Goal: Information Seeking & Learning: Learn about a topic

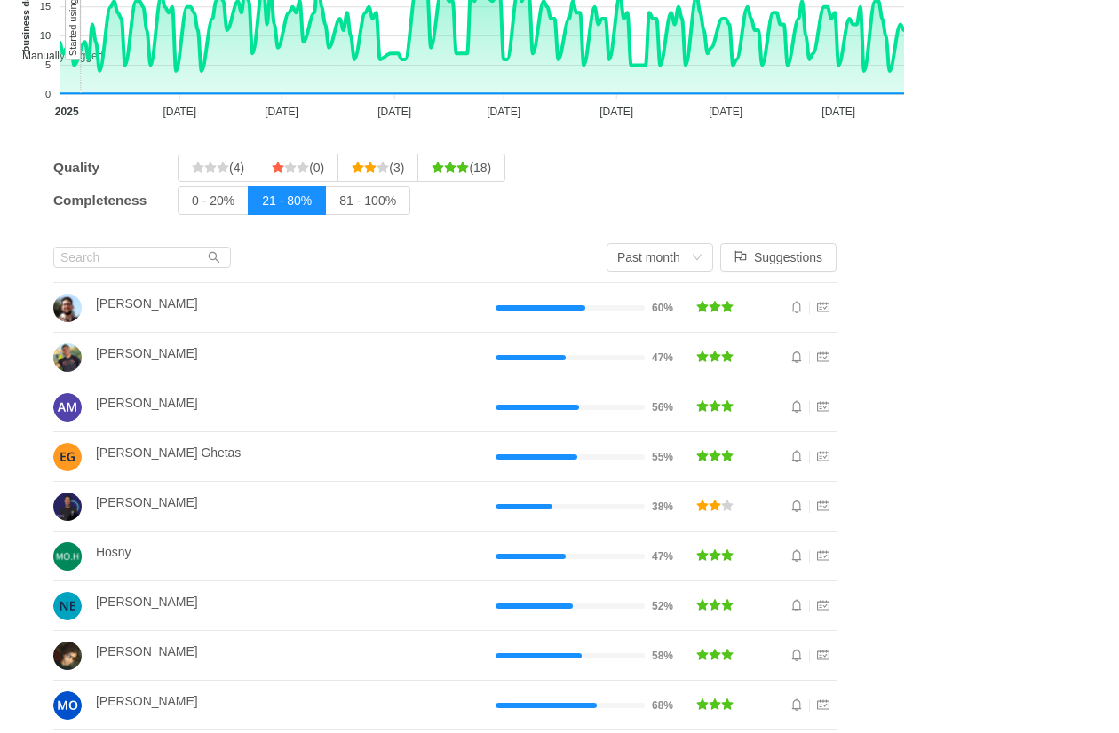
scroll to position [236, 0]
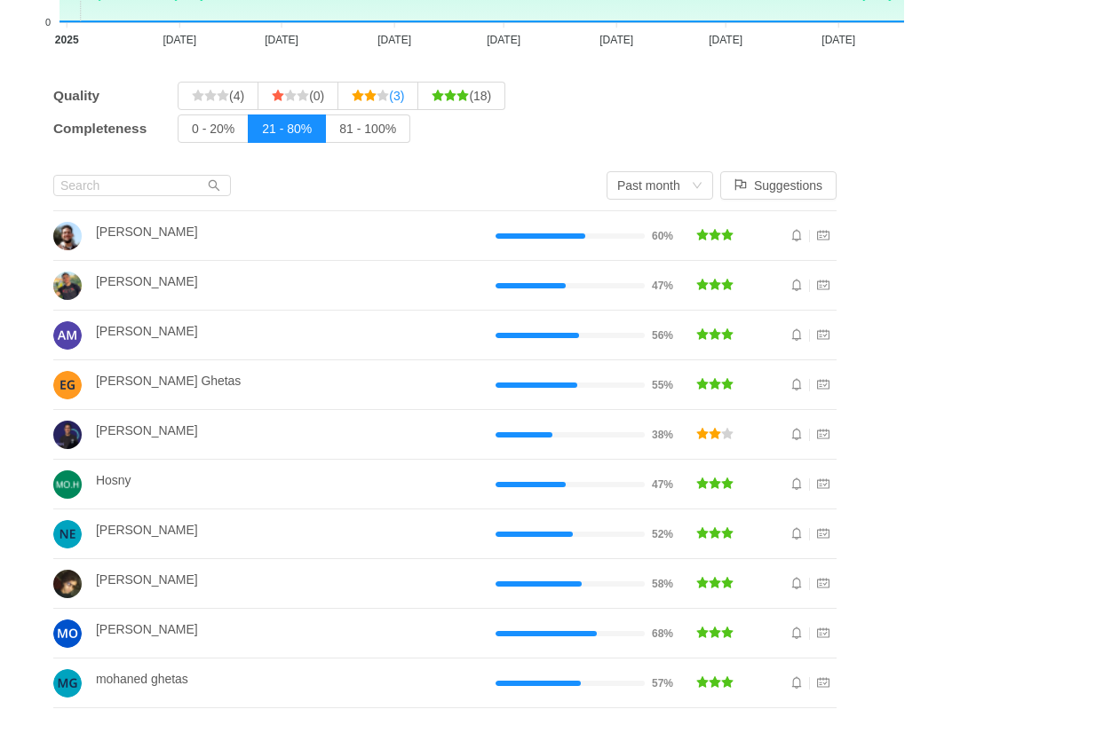
click at [399, 100] on span "(3)" at bounding box center [378, 96] width 52 height 14
click at [352, 100] on input "(3)" at bounding box center [352, 100] width 0 height 0
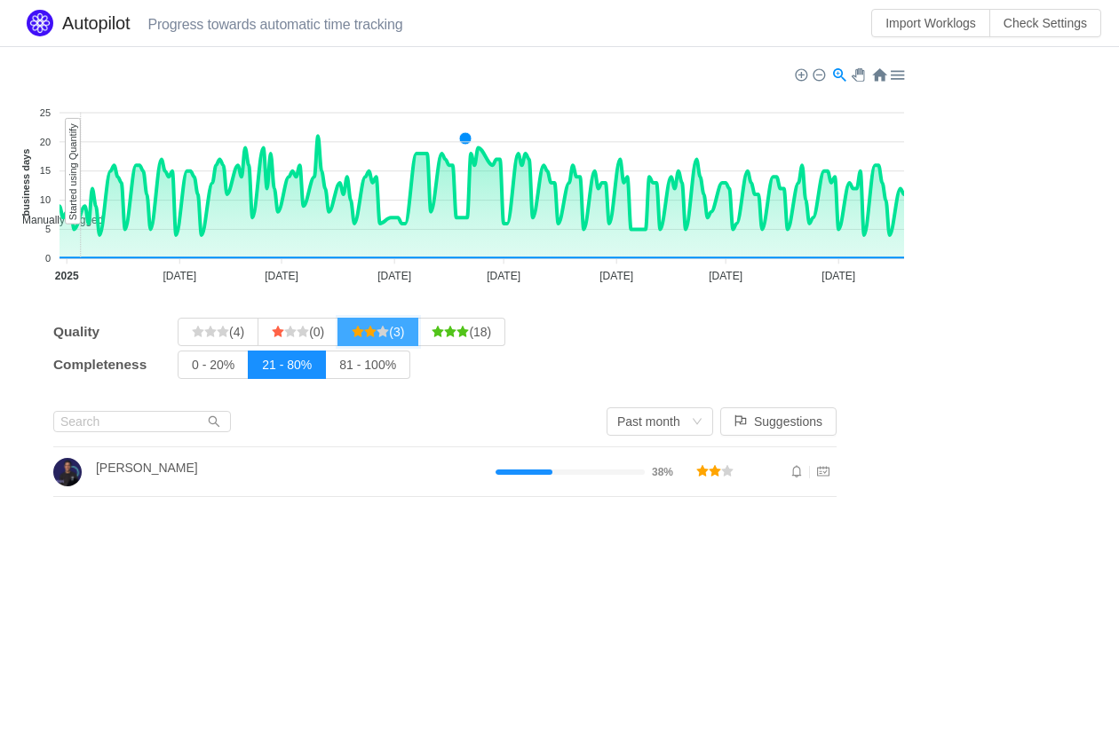
scroll to position [0, 0]
click at [404, 337] on span "(3)" at bounding box center [378, 332] width 52 height 14
click at [352, 336] on input "(3)" at bounding box center [352, 336] width 0 height 0
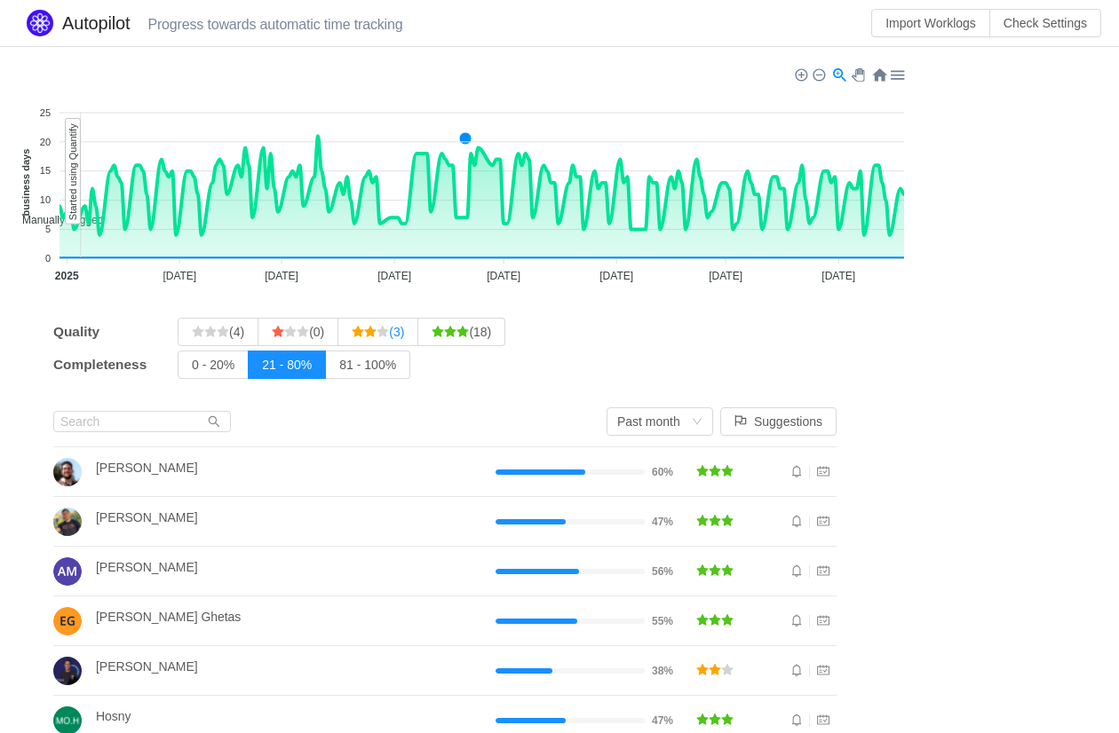
click at [404, 340] on label "(3)" at bounding box center [378, 332] width 80 height 28
click at [352, 336] on input "(3)" at bounding box center [352, 336] width 0 height 0
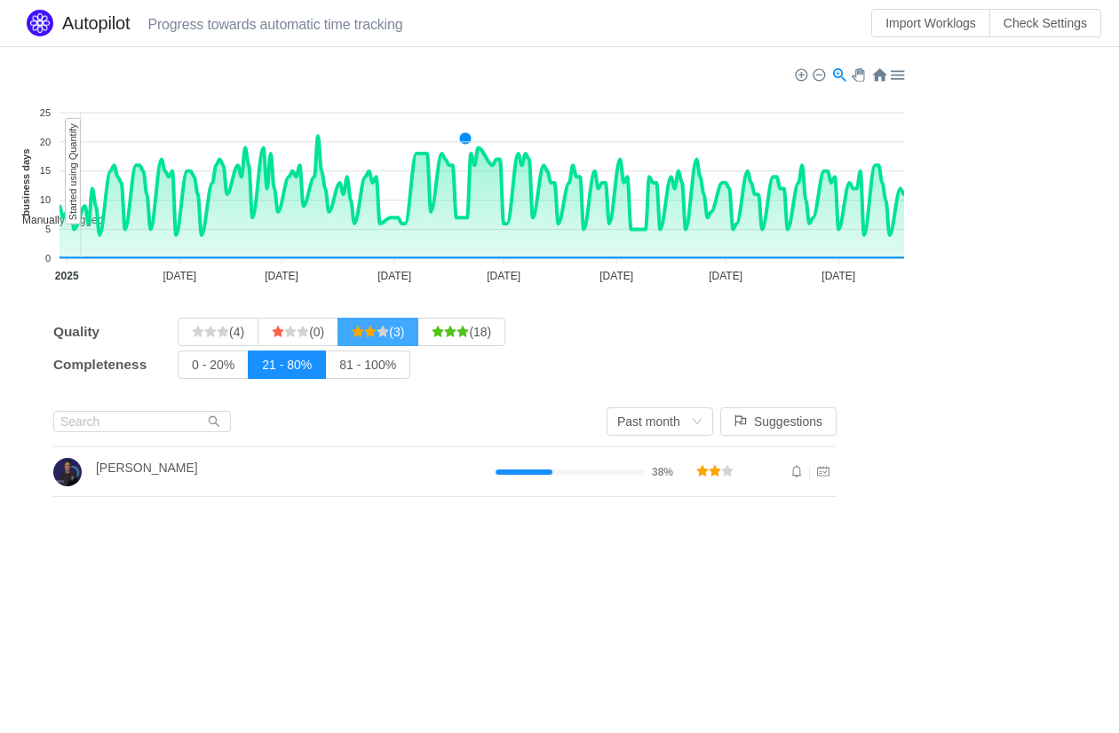
click at [403, 340] on label "(3)" at bounding box center [378, 332] width 80 height 28
click at [352, 336] on input "(3)" at bounding box center [352, 336] width 0 height 0
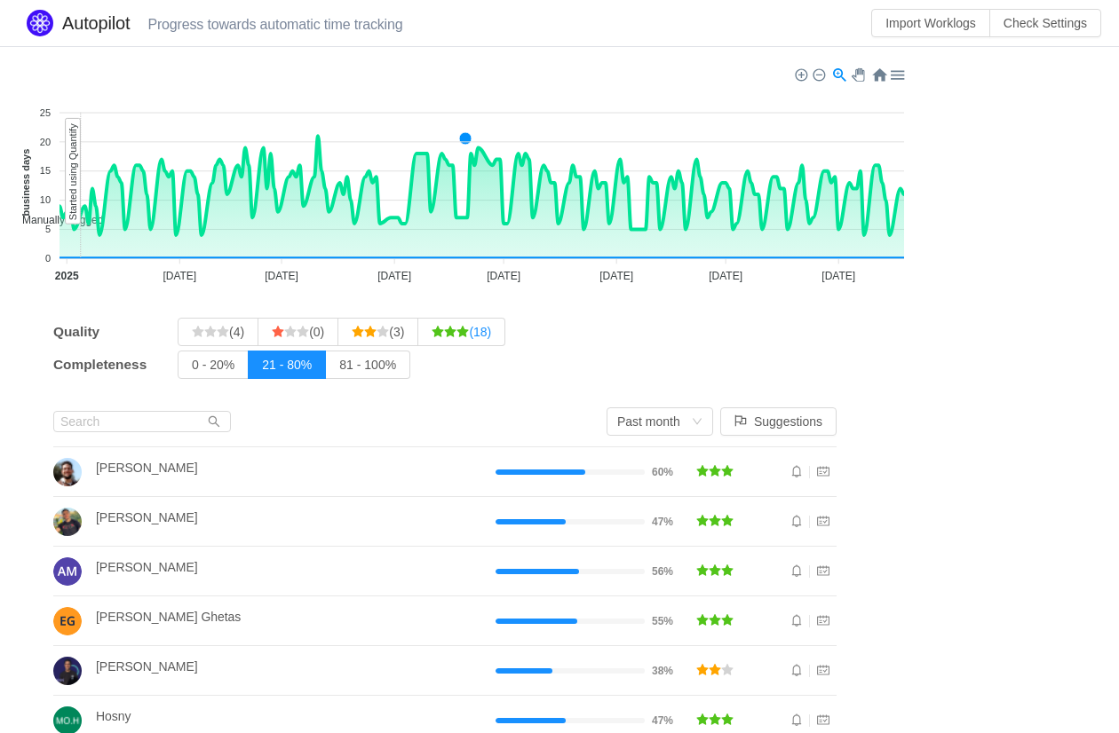
click at [475, 339] on label "(18)" at bounding box center [461, 332] width 87 height 28
click at [431, 336] on input "(18)" at bounding box center [431, 336] width 0 height 0
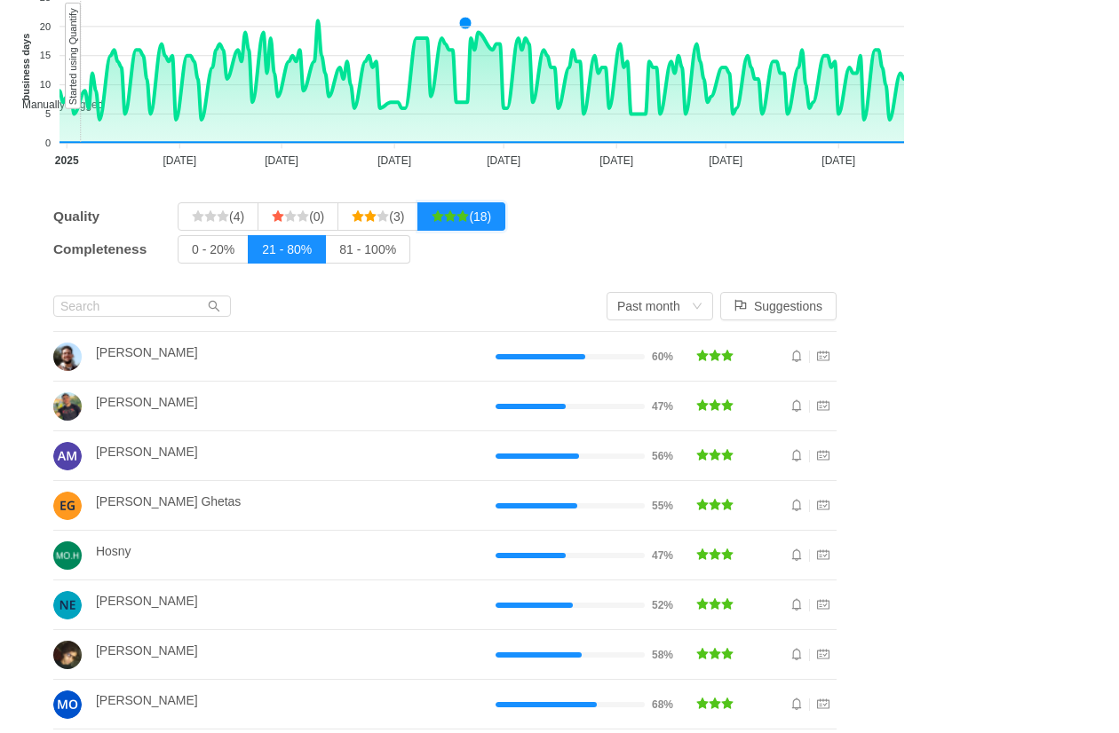
scroll to position [114, 0]
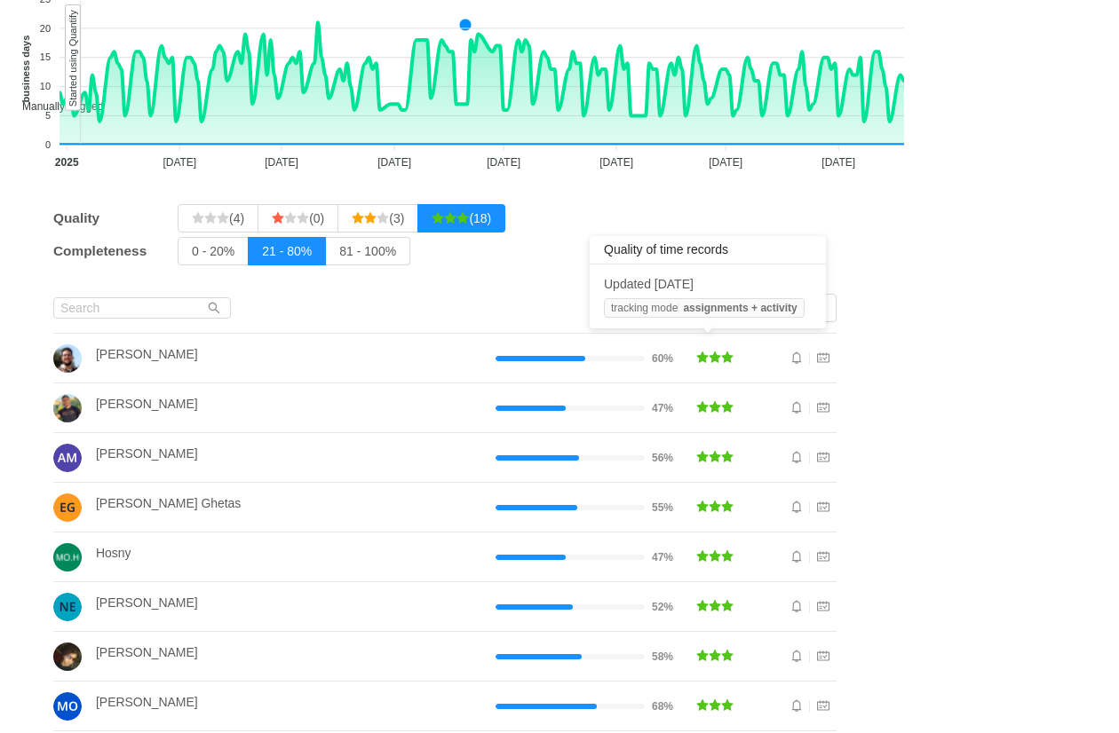
click at [734, 298] on span "tracking mode assignments + activity" at bounding box center [704, 308] width 201 height 20
click at [734, 310] on strong "assignments + activity" at bounding box center [740, 308] width 114 height 12
click at [734, 309] on strong "assignments + activity" at bounding box center [740, 308] width 114 height 12
click at [602, 275] on div "Updated today tracking mode assignments + activity" at bounding box center [708, 297] width 236 height 64
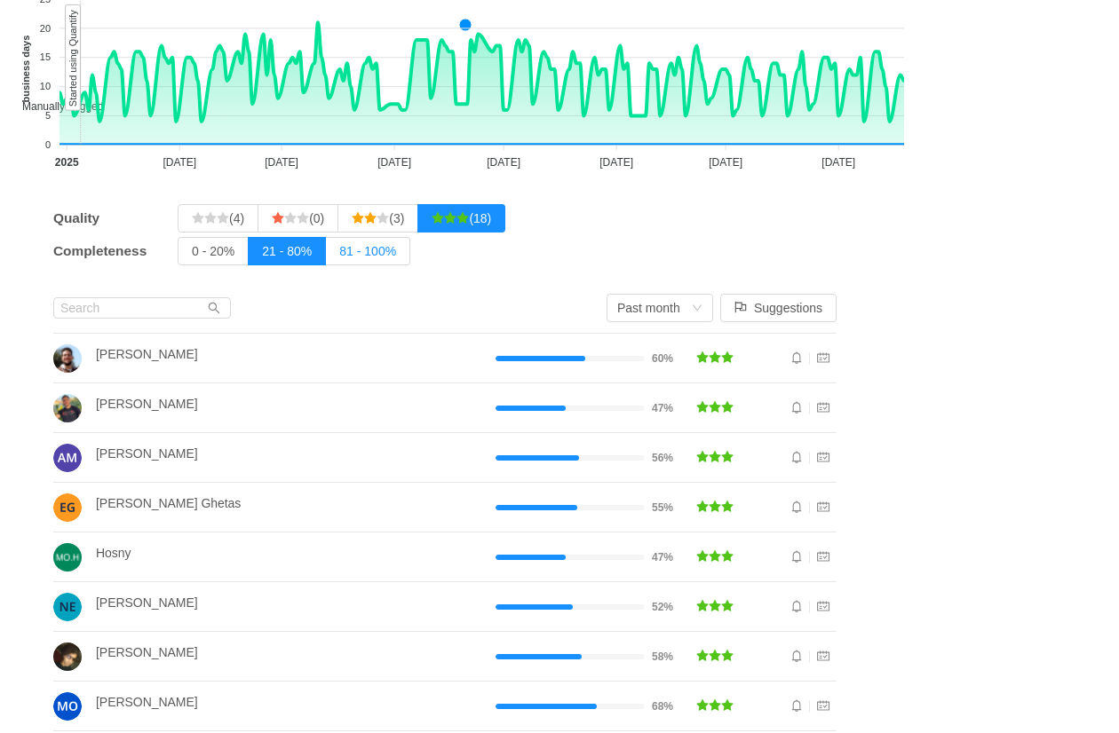
click at [366, 255] on span "81 - 100%" at bounding box center [367, 251] width 57 height 14
click at [339, 256] on input "81 - 100%" at bounding box center [339, 256] width 0 height 0
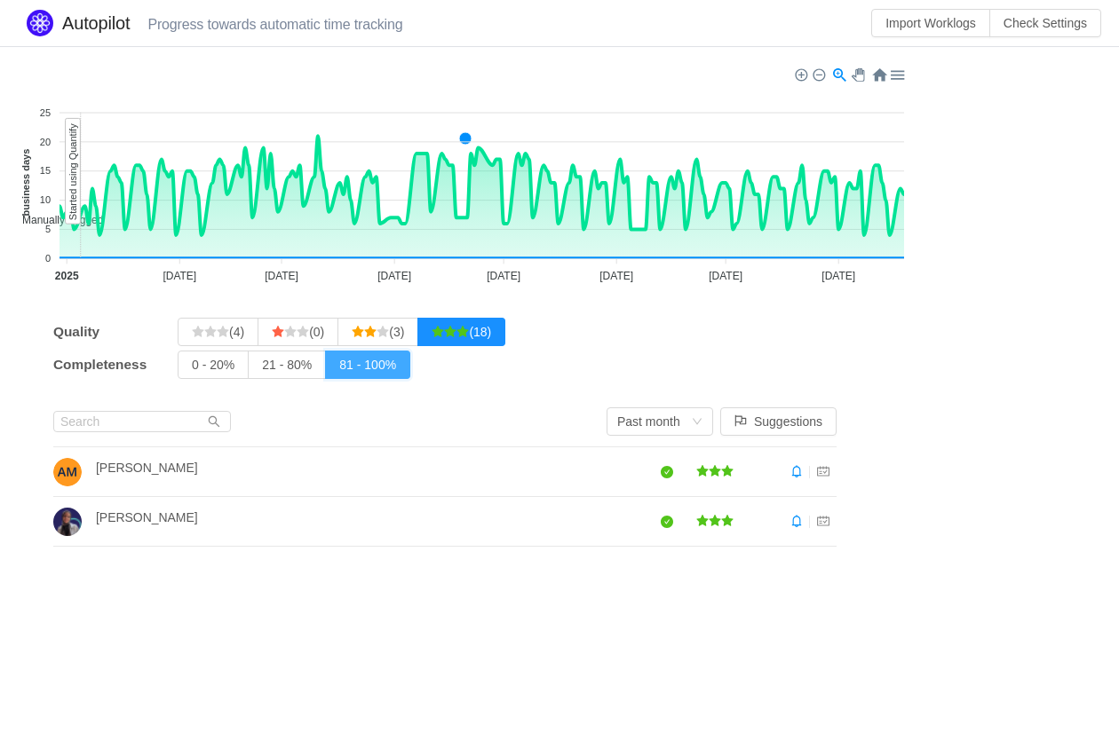
scroll to position [0, 0]
click at [366, 364] on span "81 - 100%" at bounding box center [367, 365] width 57 height 14
click at [339, 369] on input "81 - 100%" at bounding box center [339, 369] width 0 height 0
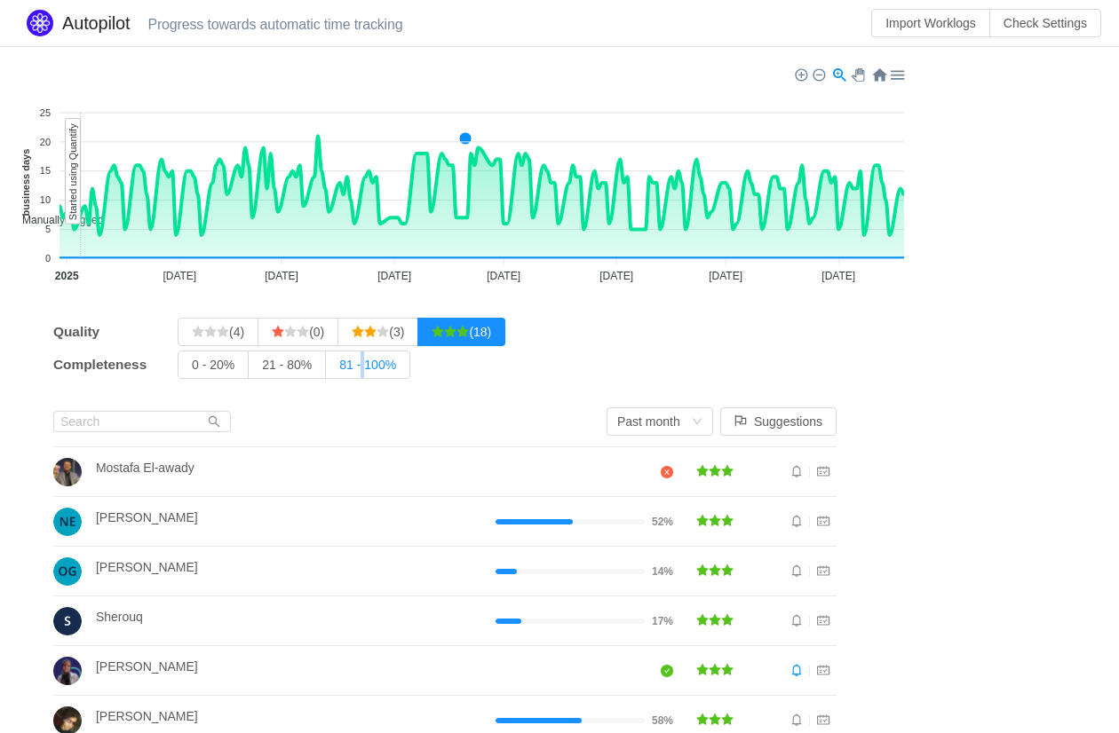
click at [366, 365] on span "81 - 100%" at bounding box center [367, 365] width 57 height 14
click at [339, 369] on input "81 - 100%" at bounding box center [339, 369] width 0 height 0
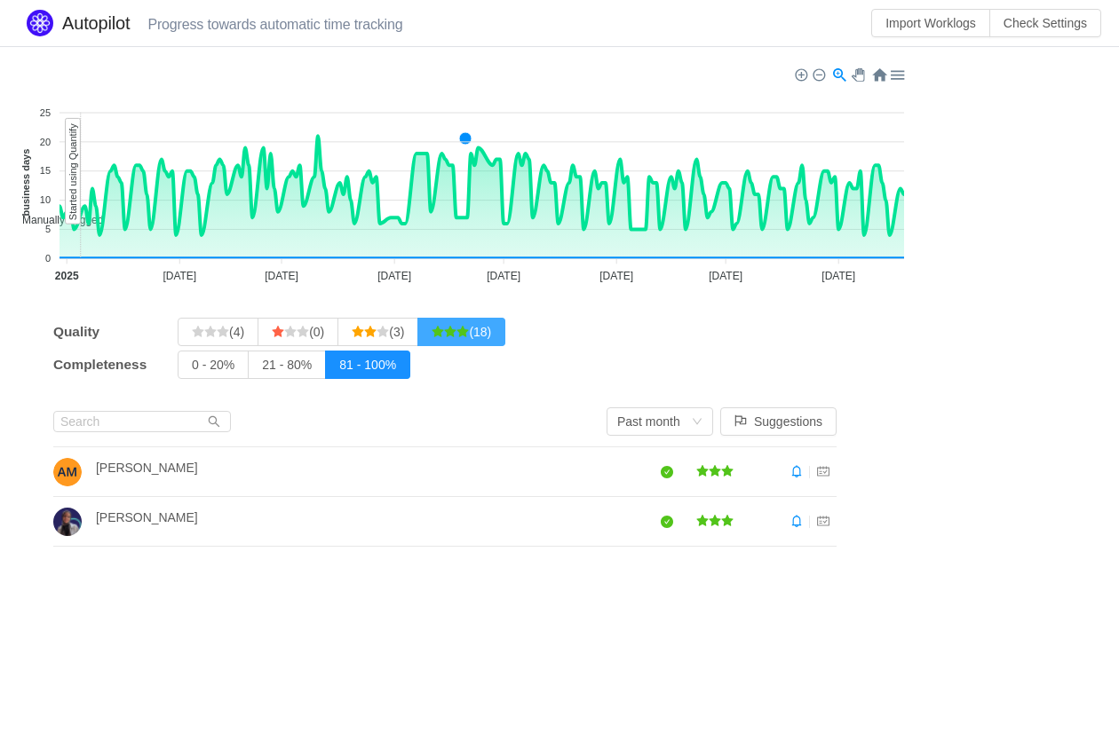
click at [444, 328] on icon "icon: star" at bounding box center [437, 332] width 12 height 12
click at [431, 336] on input "(18)" at bounding box center [431, 336] width 0 height 0
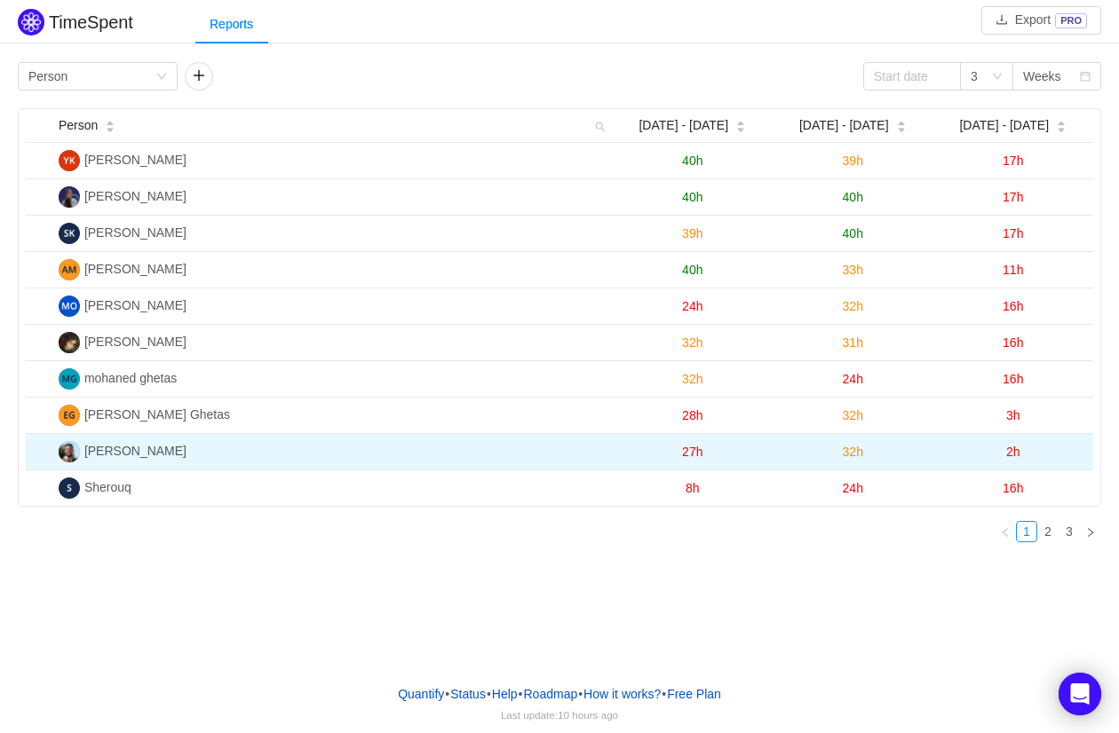
click at [1015, 445] on span "2h" at bounding box center [1013, 452] width 14 height 14
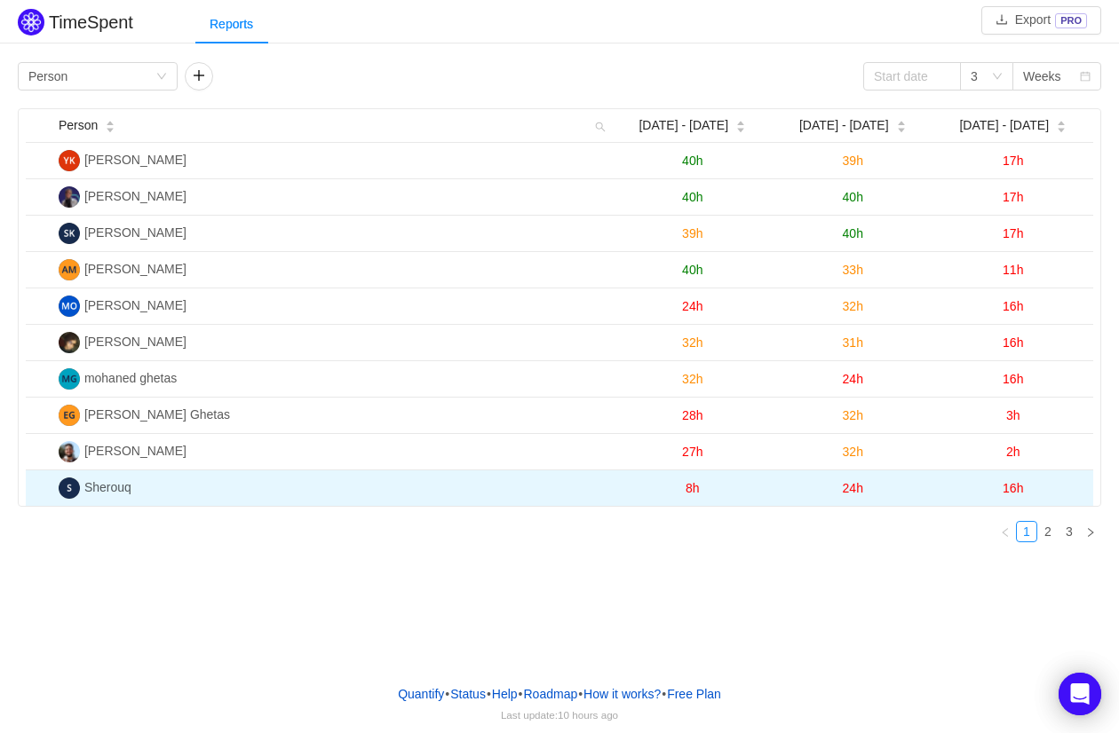
click at [1018, 484] on span "16h" at bounding box center [1012, 488] width 20 height 14
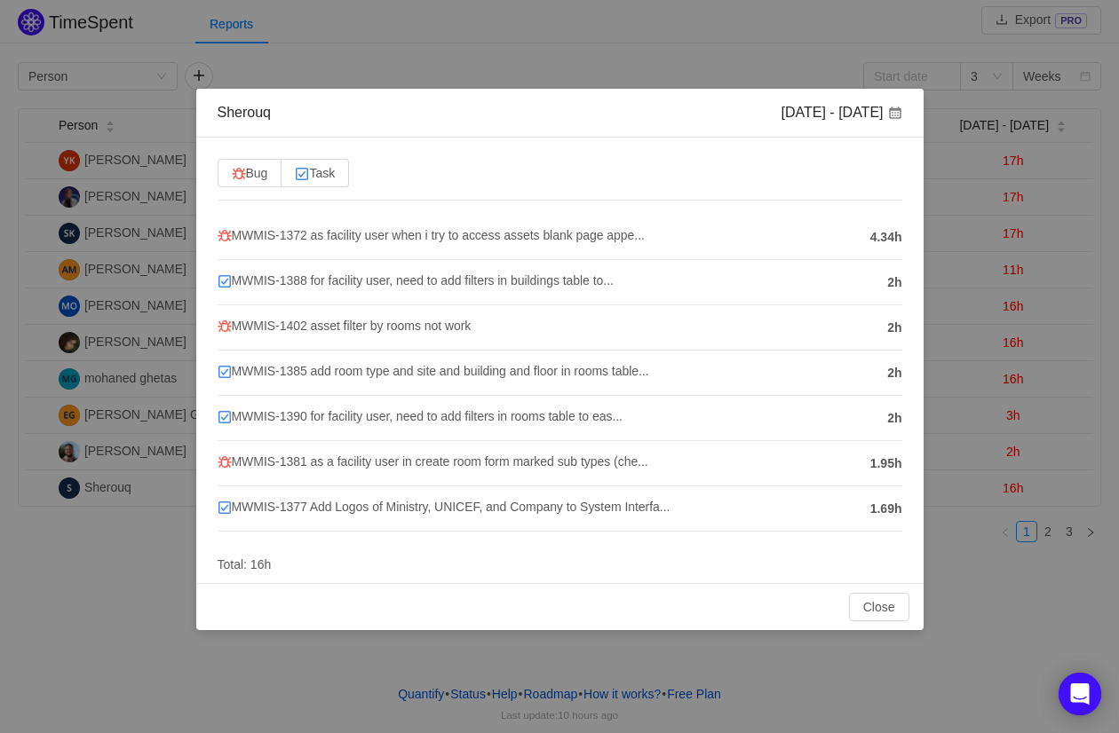
click at [1065, 229] on div "Sherouq Aug 18 - 24 Bug Task MWMIS-1372 as facility user when i try to access a…" at bounding box center [559, 366] width 1119 height 733
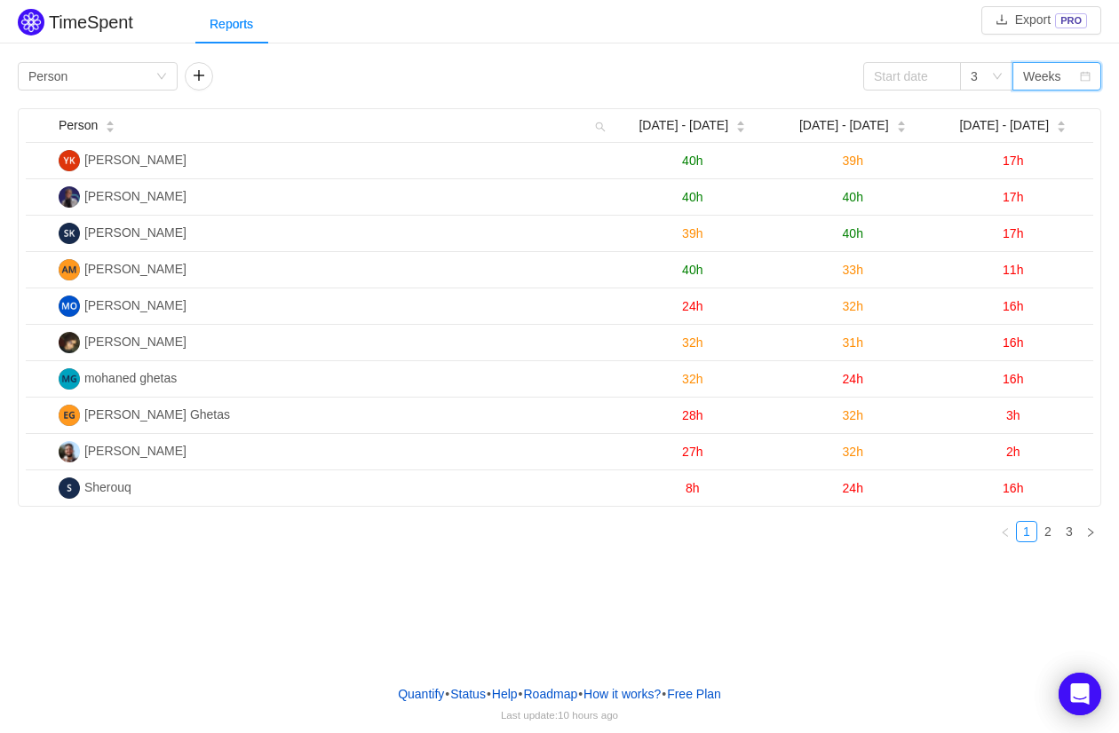
click at [1050, 67] on div "Weeks" at bounding box center [1042, 76] width 38 height 27
click at [1033, 132] on li "Months" at bounding box center [1056, 138] width 89 height 28
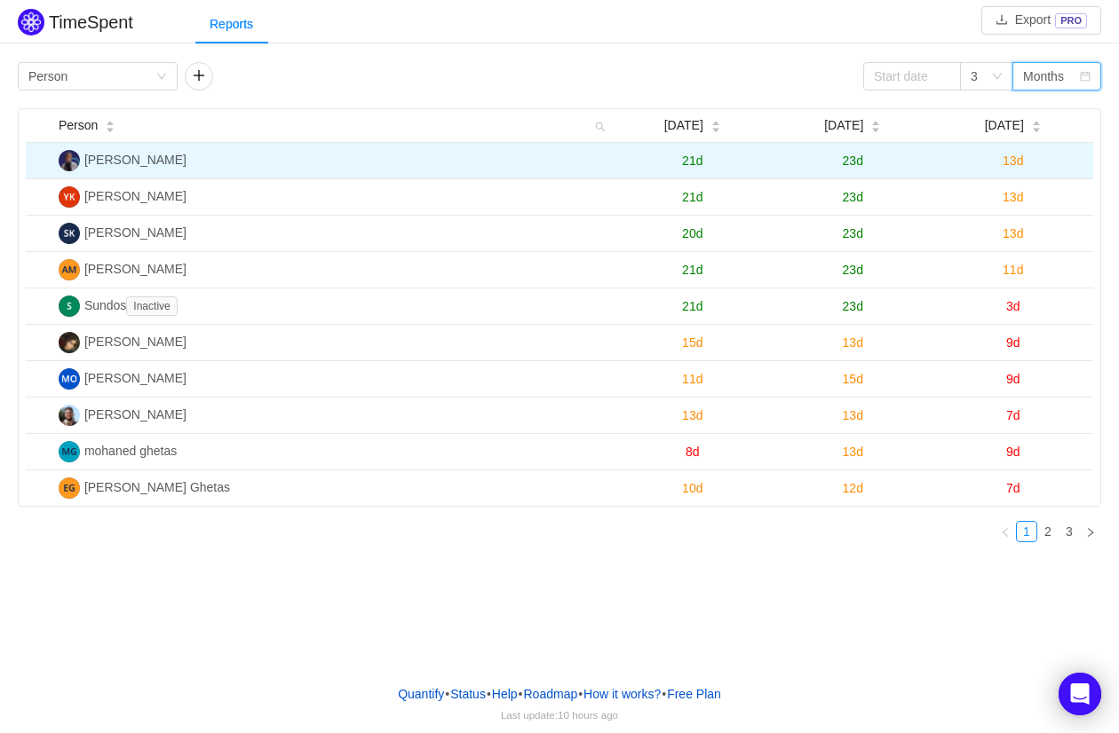
click at [1015, 166] on span "13d" at bounding box center [1012, 161] width 20 height 14
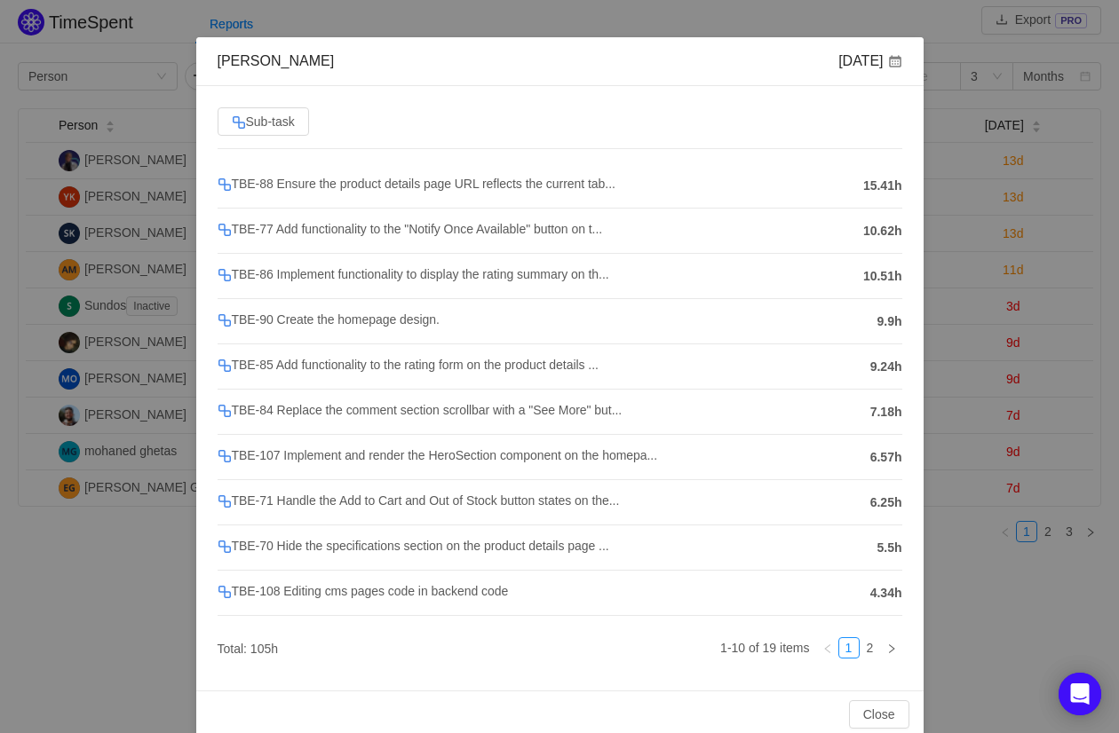
scroll to position [71, 0]
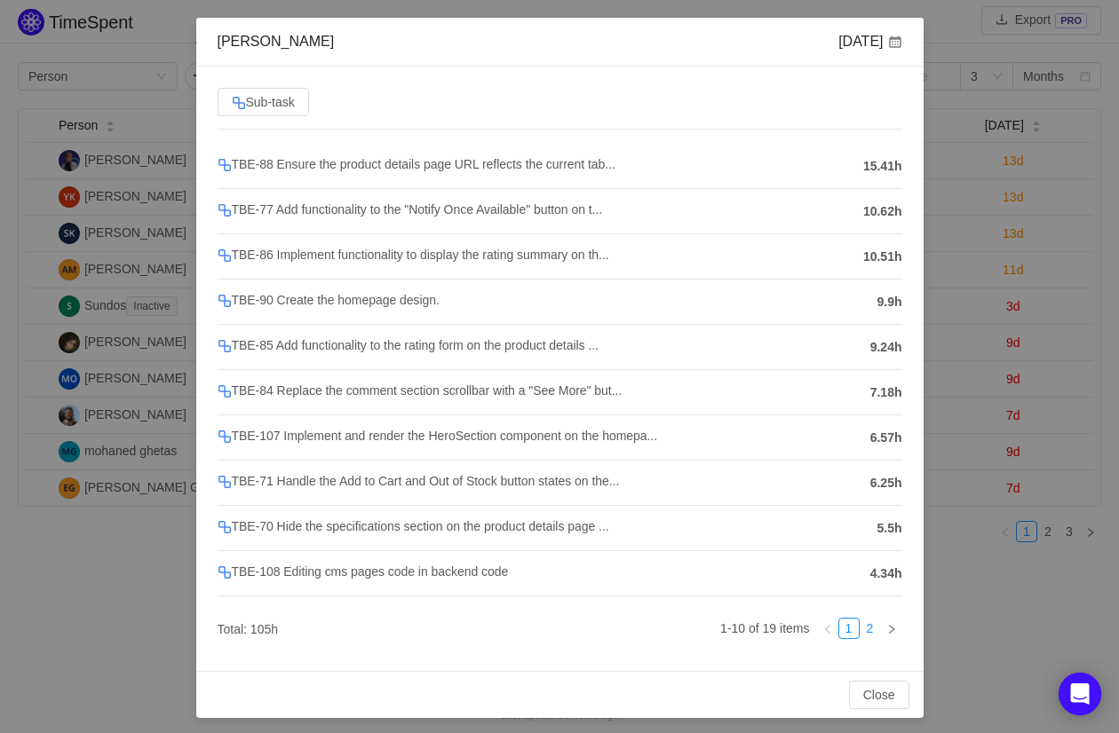
click at [866, 627] on link "2" at bounding box center [870, 629] width 20 height 20
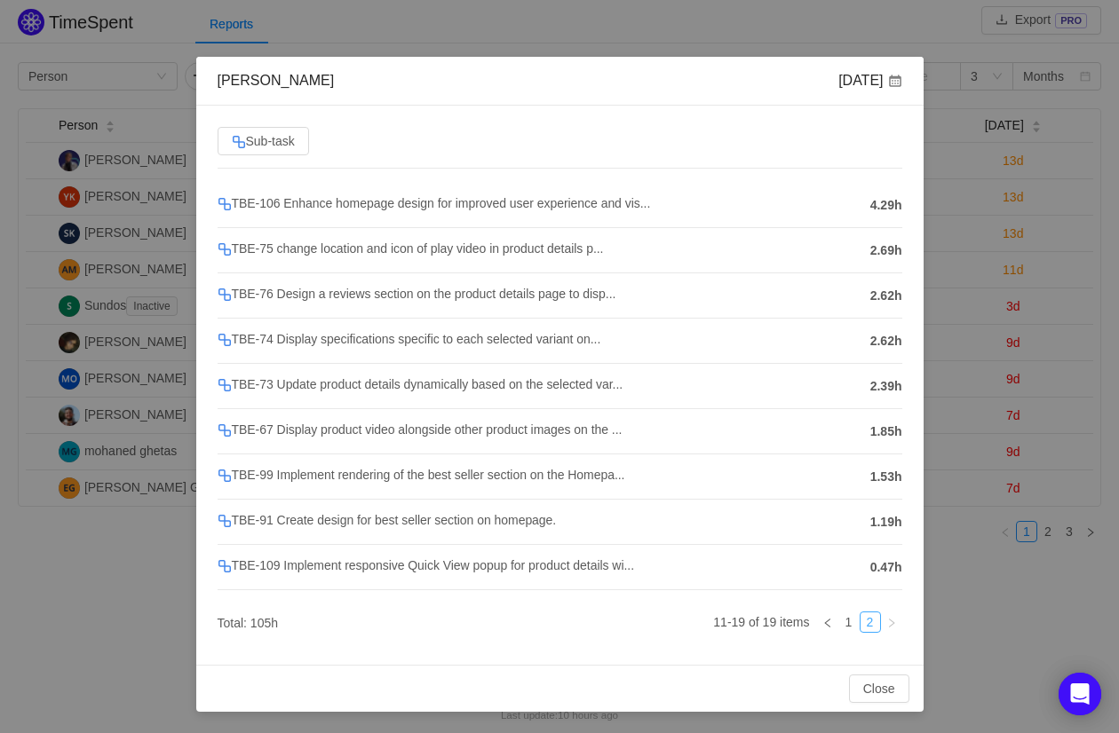
scroll to position [27, 0]
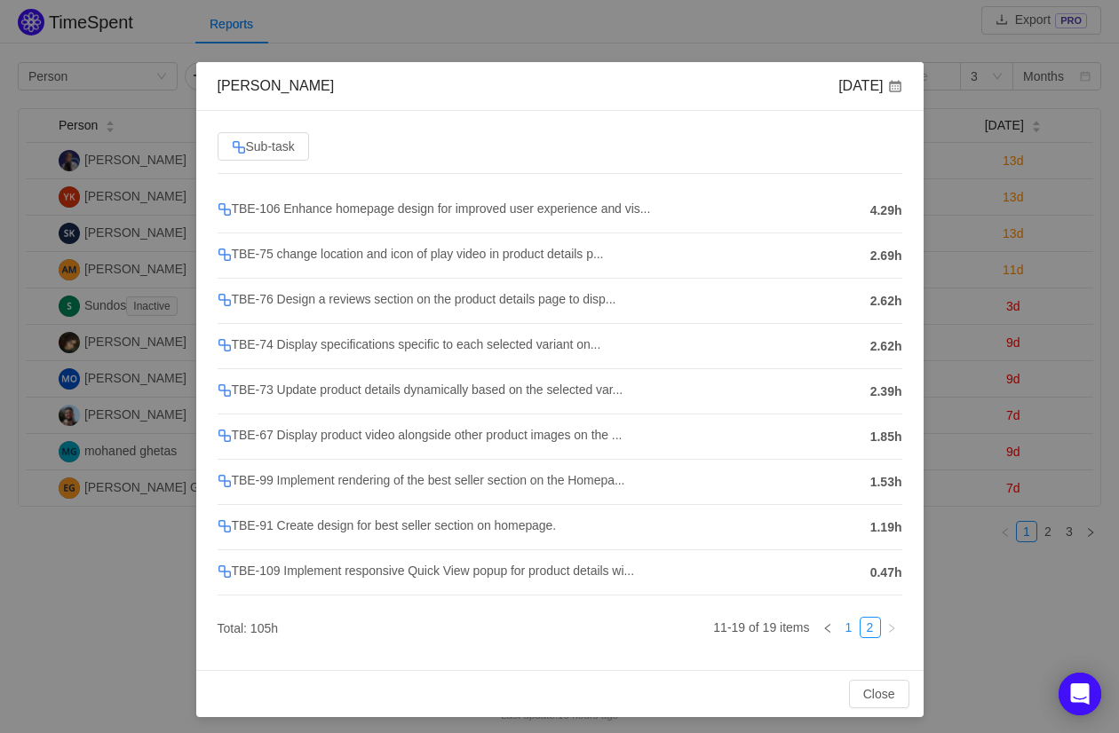
click at [852, 629] on link "1" at bounding box center [849, 628] width 20 height 20
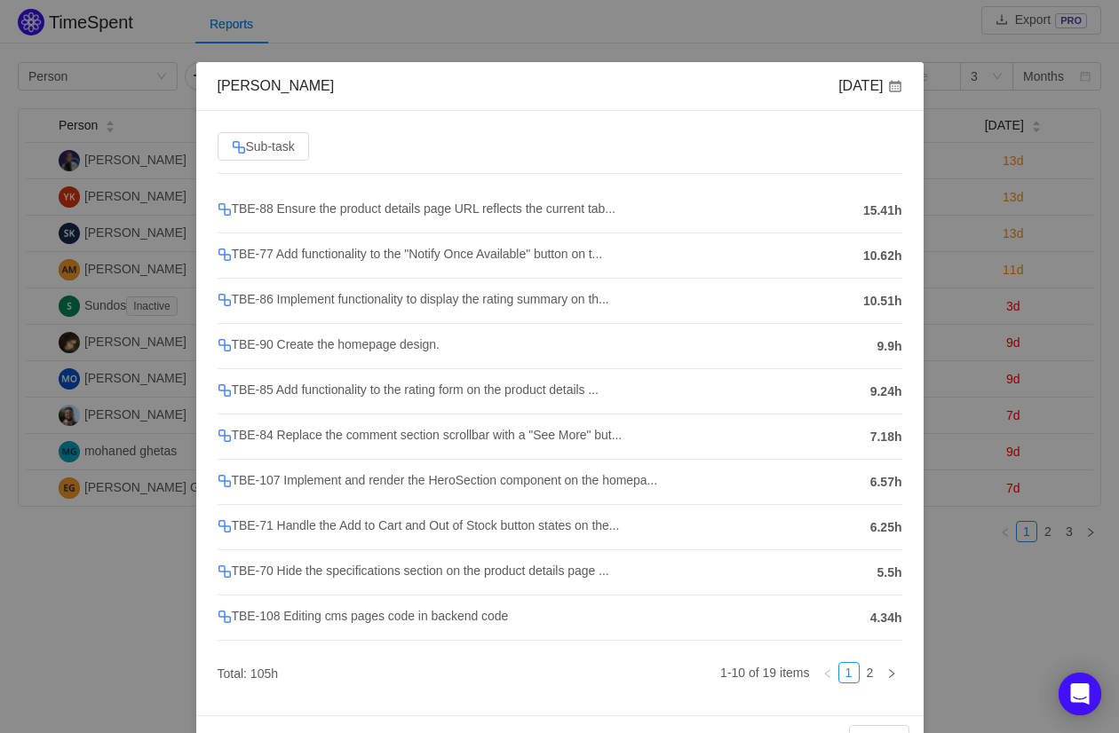
click at [949, 544] on div "Waad Gamal Aug 2025 Sub-task TBE-88 Ensure the product details page URL reflect…" at bounding box center [559, 366] width 1119 height 733
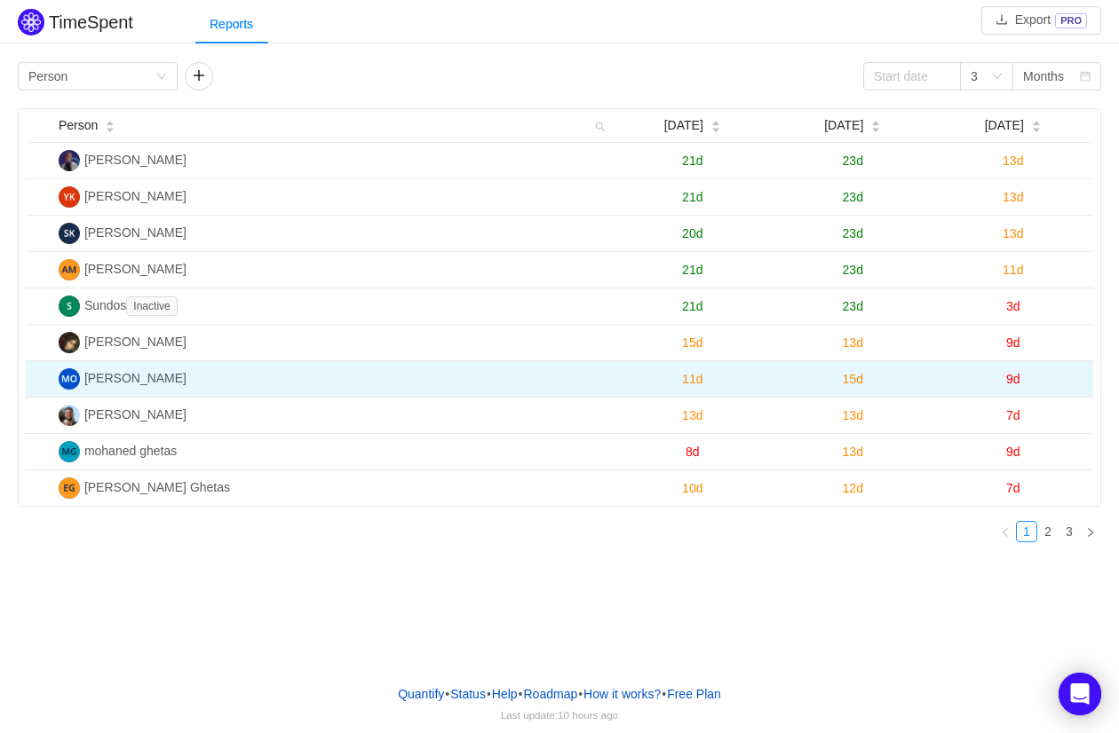
scroll to position [0, 0]
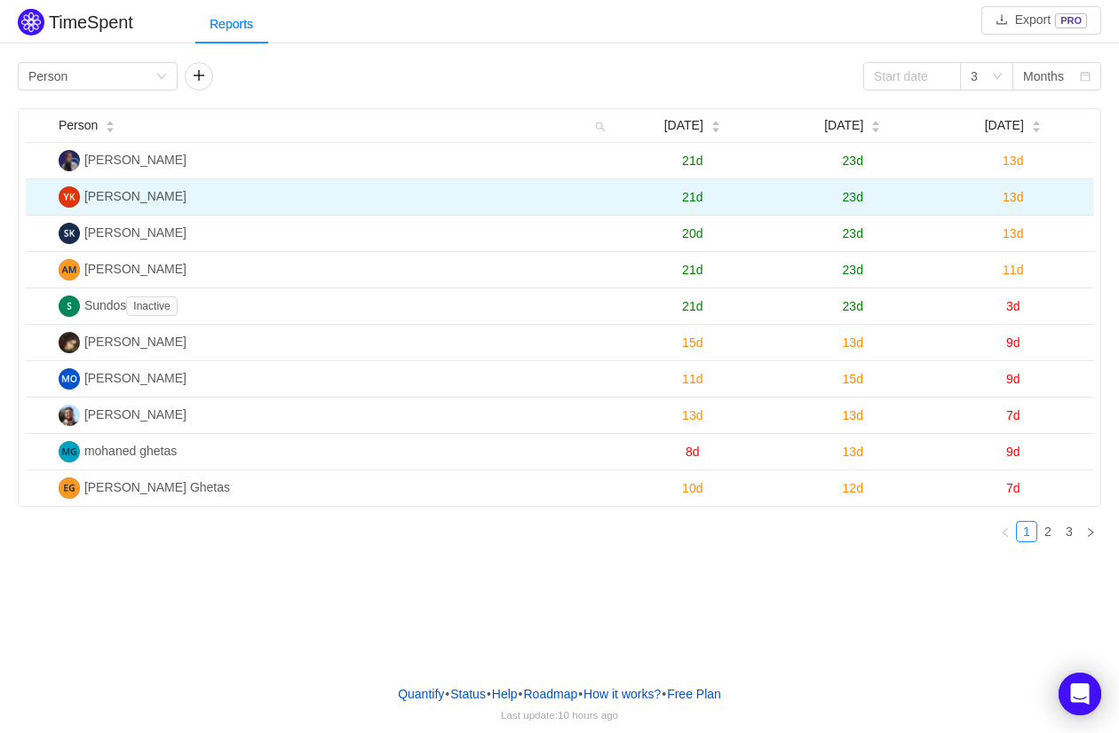
click at [1018, 196] on span "13d" at bounding box center [1012, 197] width 20 height 14
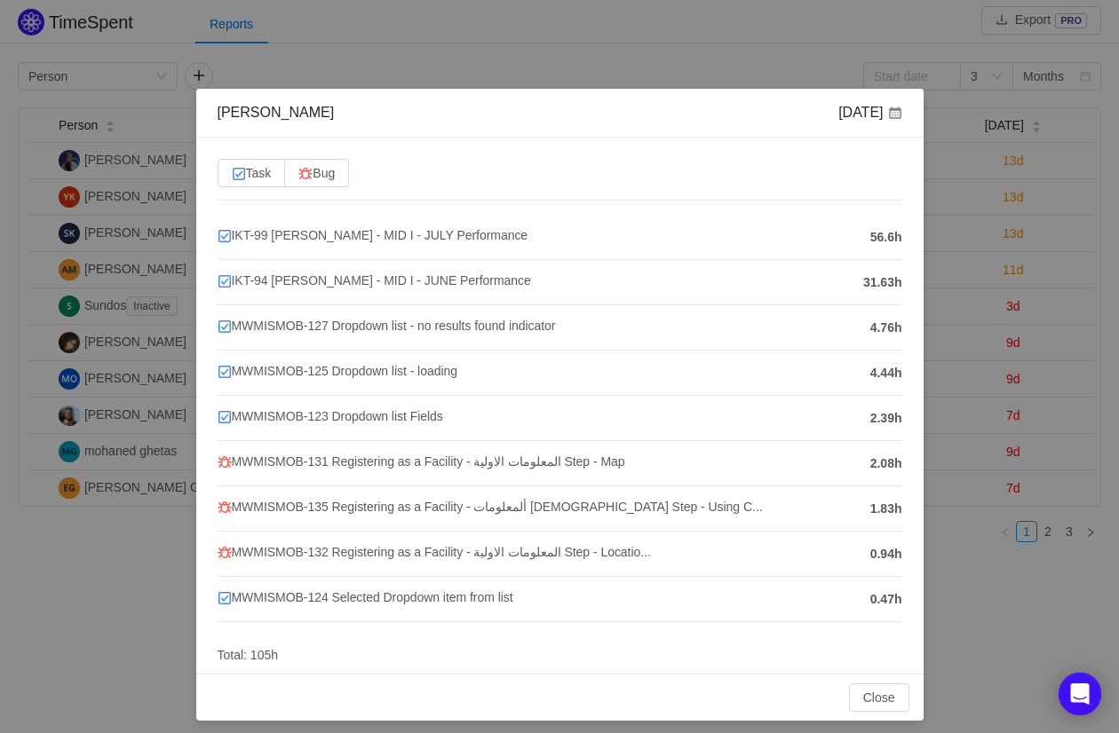
scroll to position [4, 0]
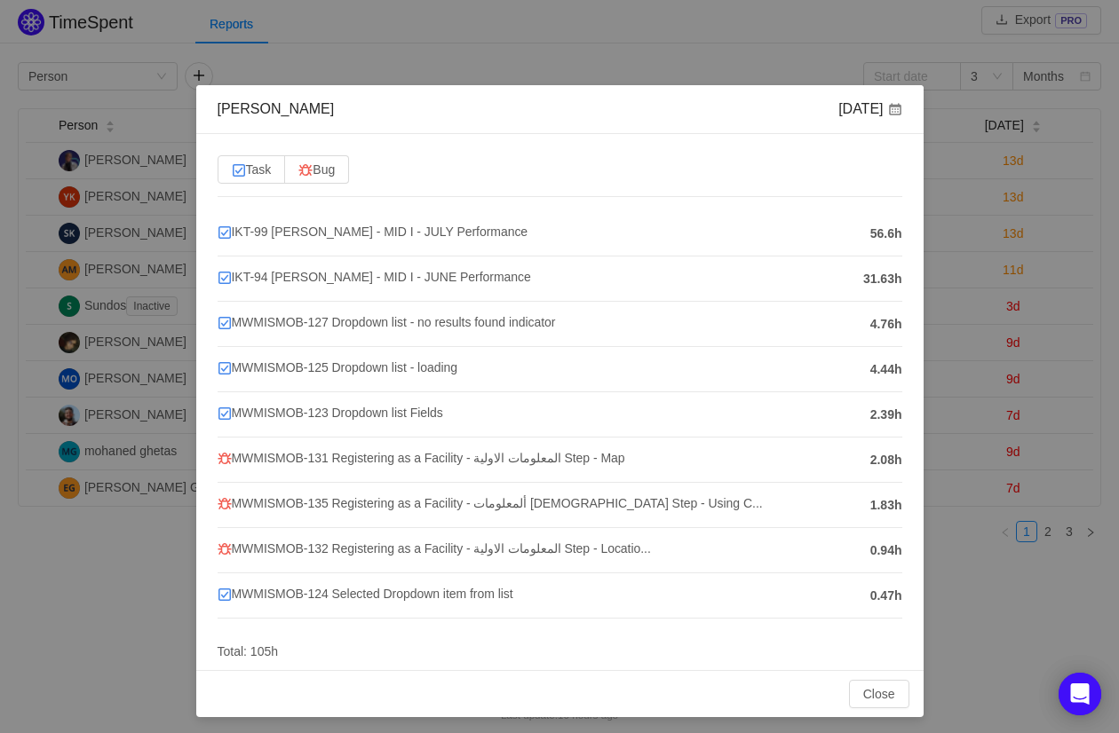
click at [863, 276] on span "31.63h" at bounding box center [882, 279] width 39 height 19
click at [619, 231] on h4 "IKT-99 Yussif Kahilo - MID I - JULY Performance" at bounding box center [540, 232] width 644 height 20
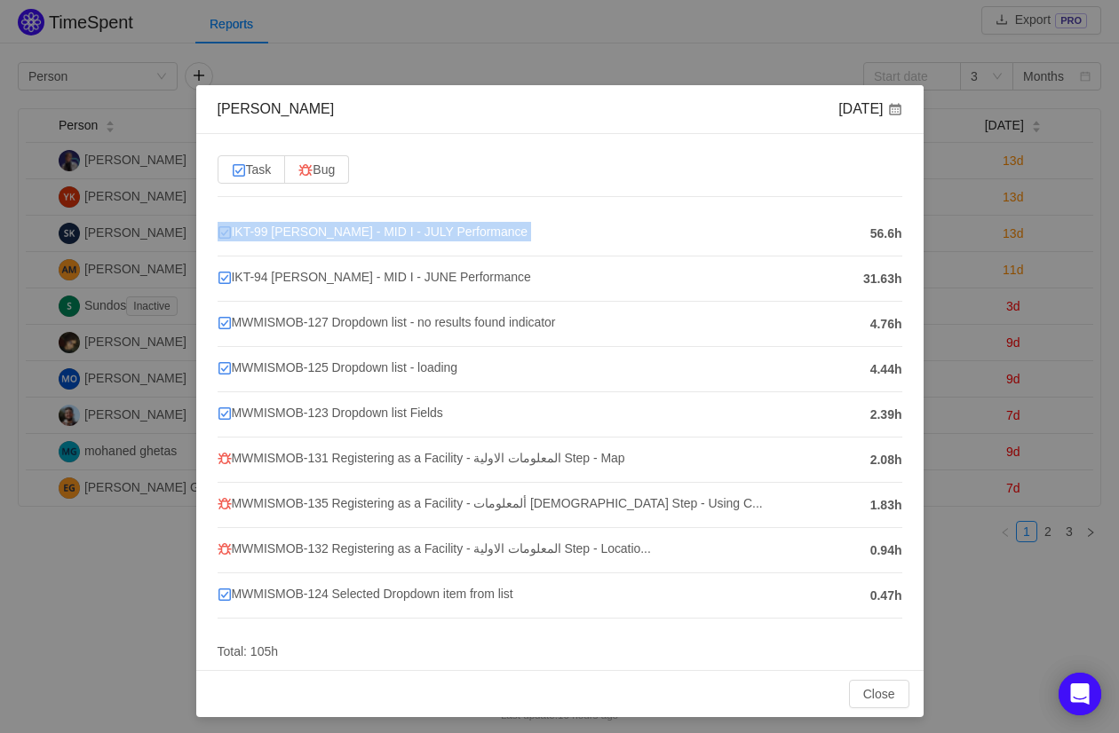
click at [619, 231] on h4 "IKT-99 Yussif Kahilo - MID I - JULY Performance" at bounding box center [540, 232] width 644 height 20
click at [639, 292] on li "IKT-94 Yussif Kahilo - MID I - JUNE Performance 31.63h" at bounding box center [560, 279] width 685 height 45
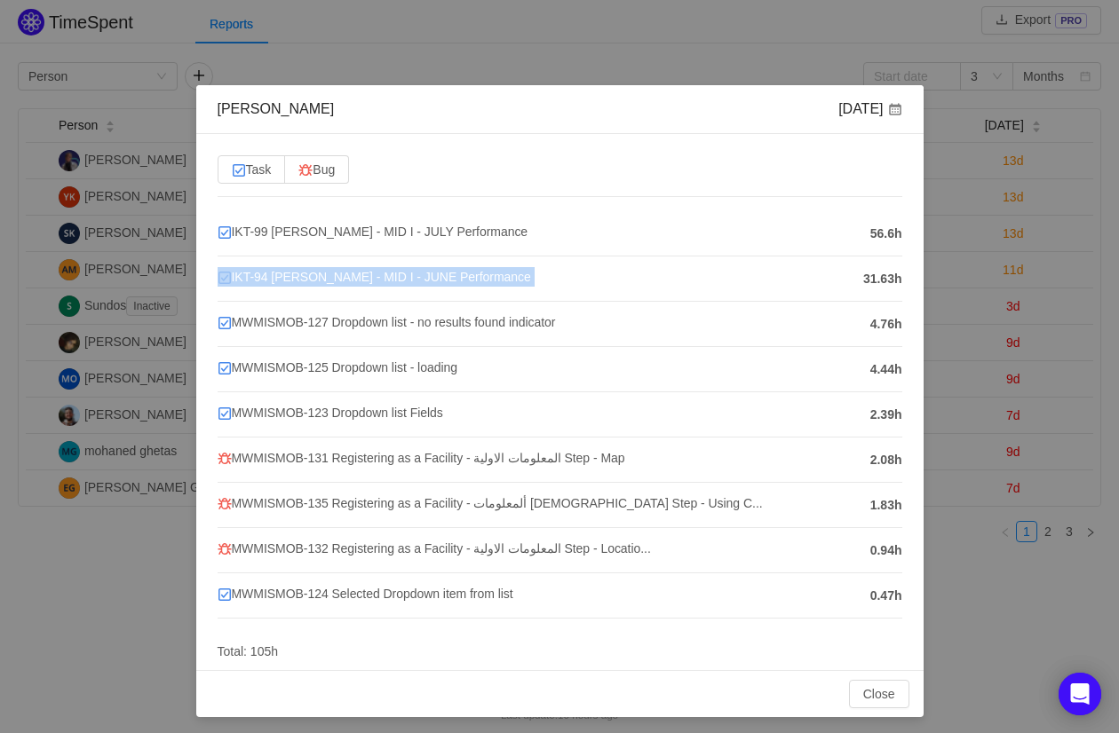
click at [639, 292] on li "IKT-94 Yussif Kahilo - MID I - JUNE Performance 31.63h" at bounding box center [560, 279] width 685 height 45
click at [123, 361] on div "Yussif Kahilo Aug 2025 Task Bug IKT-99 Yussif Kahilo - MID I - JULY Performance…" at bounding box center [559, 366] width 1119 height 733
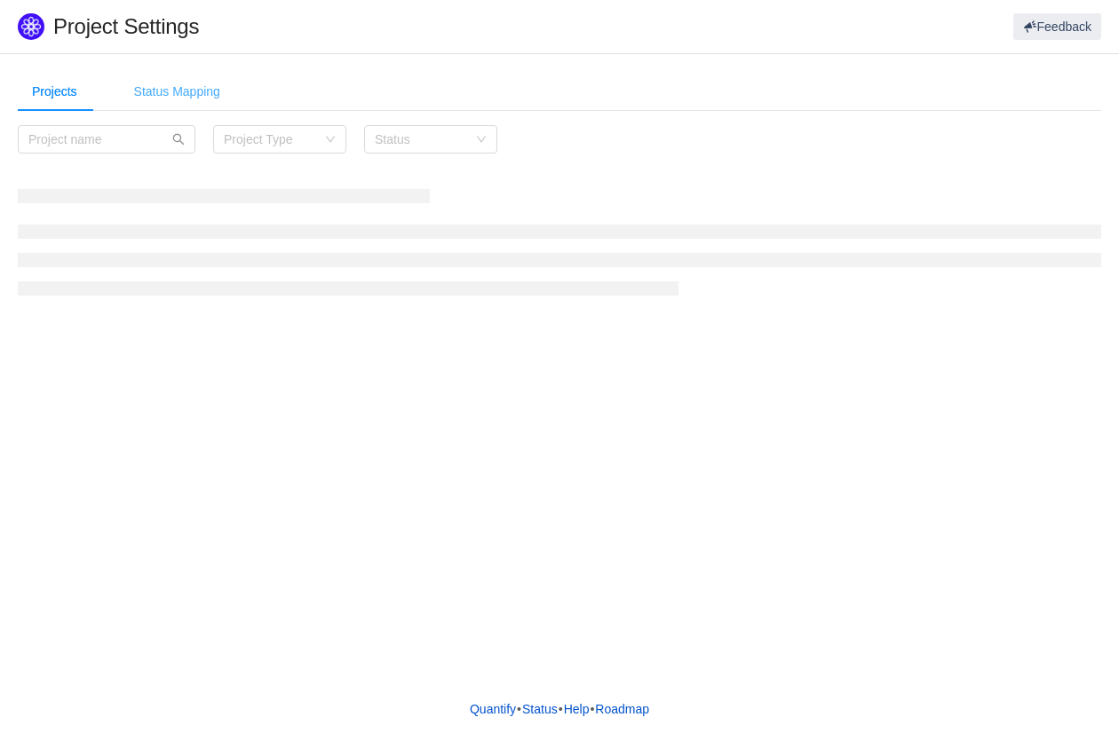
click at [192, 100] on div "Status Mapping" at bounding box center [177, 92] width 115 height 40
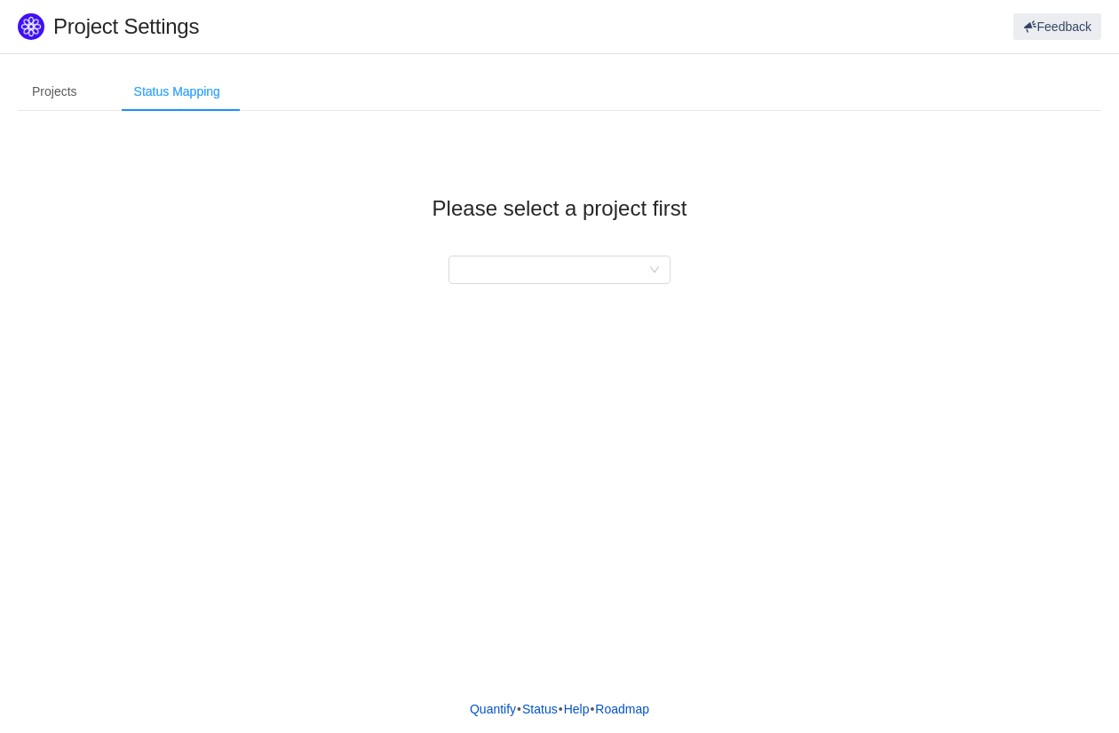
click at [210, 95] on div "Status Mapping" at bounding box center [177, 92] width 115 height 40
click at [611, 294] on div "Please select a project first" at bounding box center [559, 226] width 1083 height 202
click at [609, 280] on div at bounding box center [553, 270] width 189 height 27
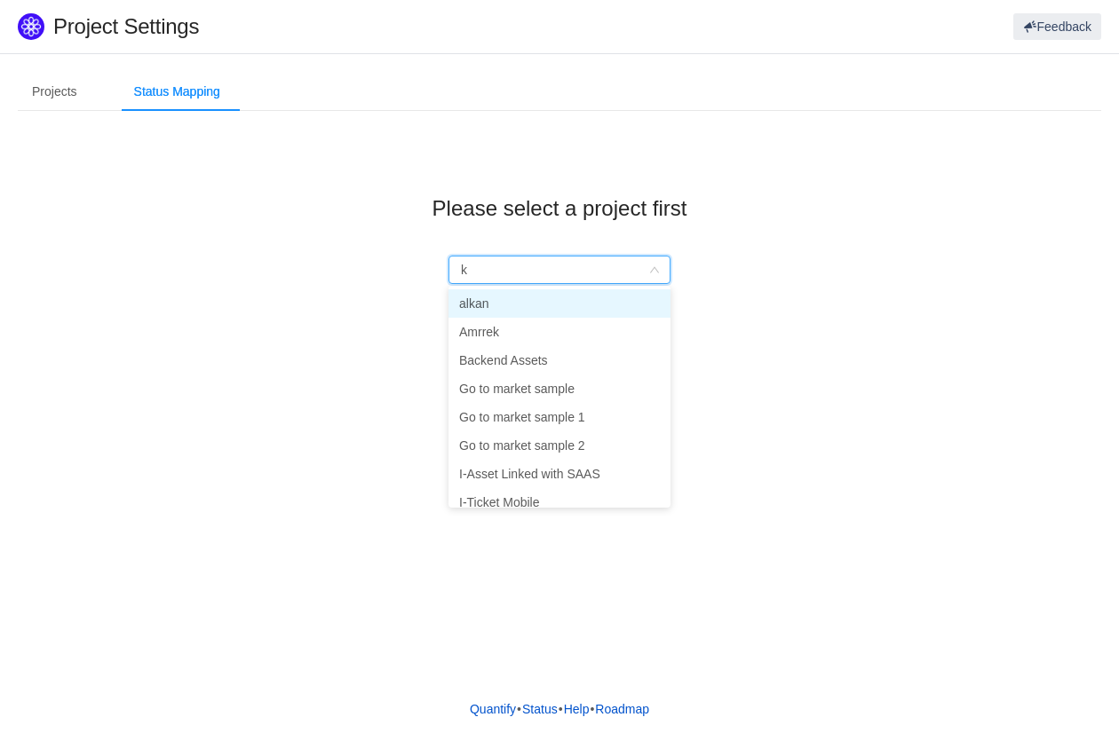
type input "kp"
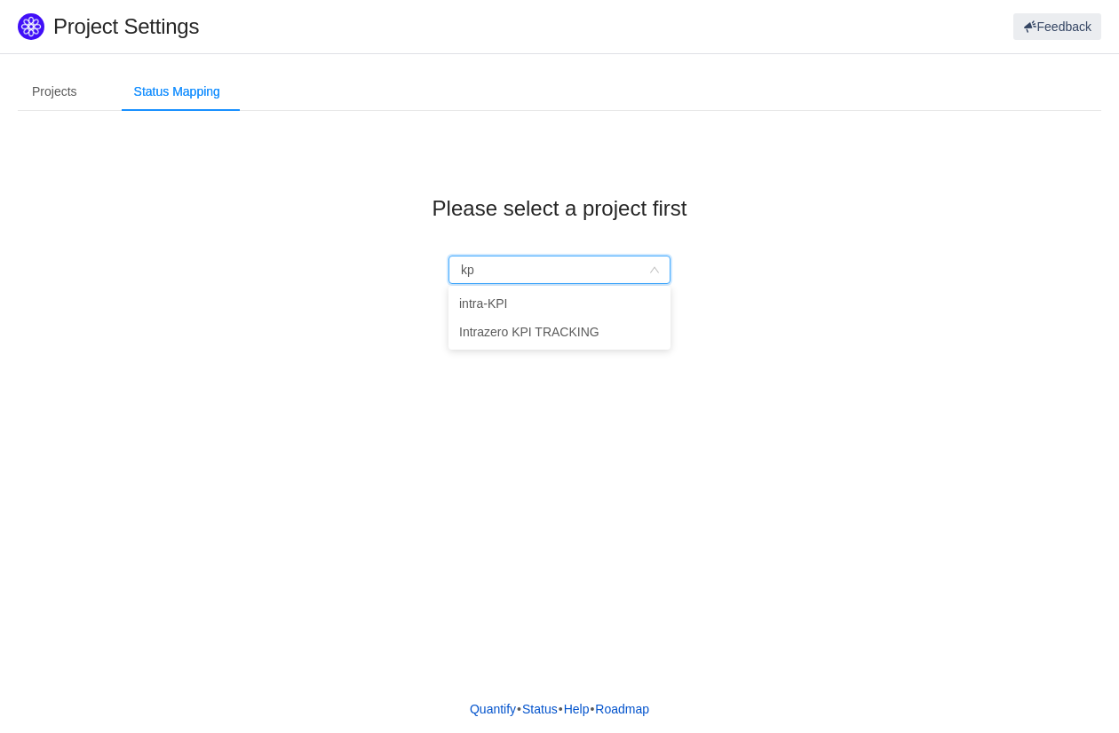
click at [606, 347] on ul "intra-KPI Intrazero KPI TRACKING" at bounding box center [559, 318] width 222 height 64
click at [606, 337] on li "Intrazero KPI TRACKING" at bounding box center [559, 332] width 222 height 28
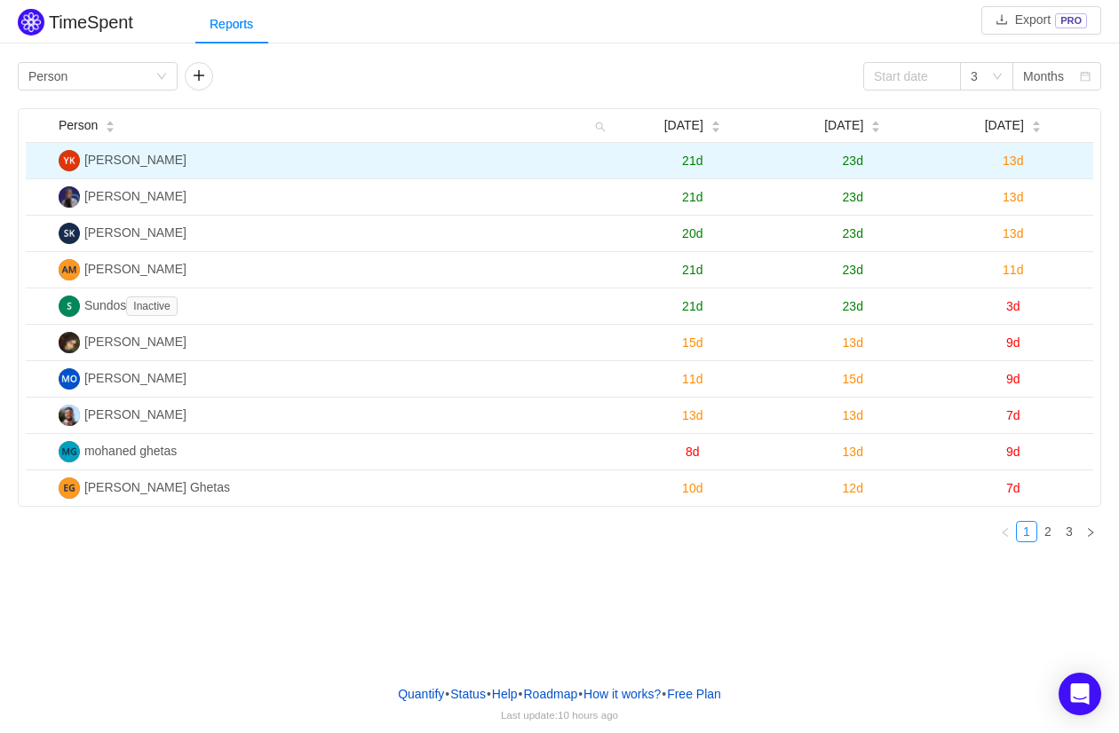
click at [1018, 160] on span "13d" at bounding box center [1012, 161] width 20 height 14
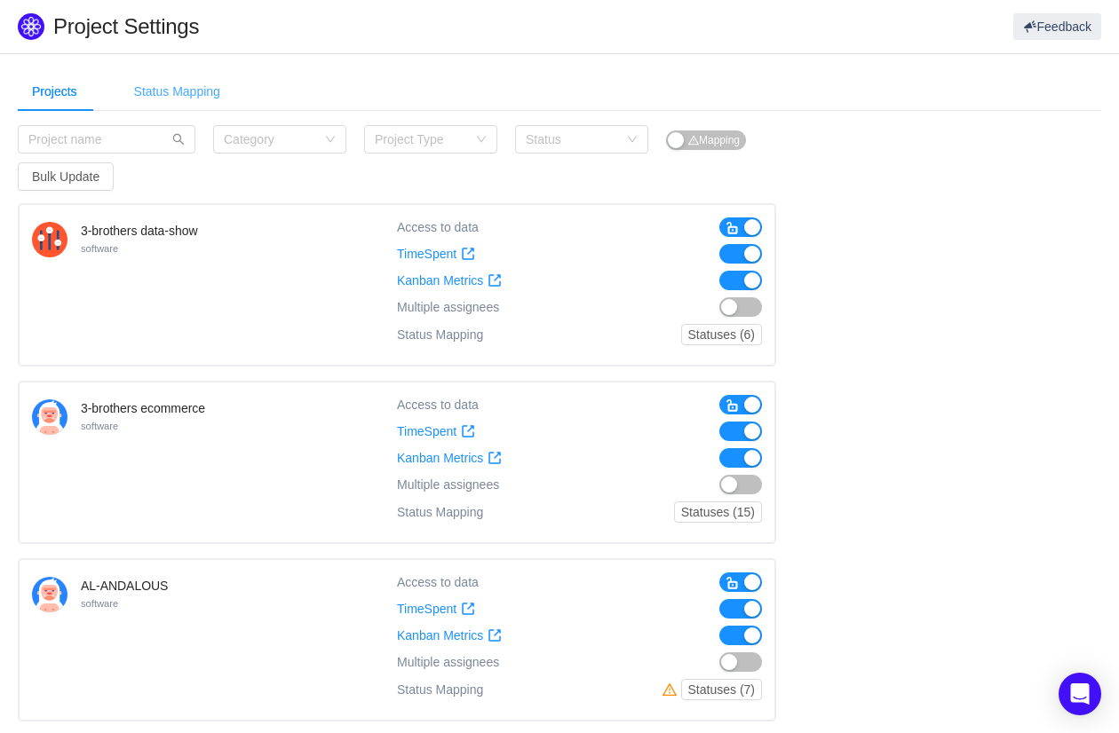
click at [195, 96] on div "Status Mapping" at bounding box center [177, 92] width 115 height 40
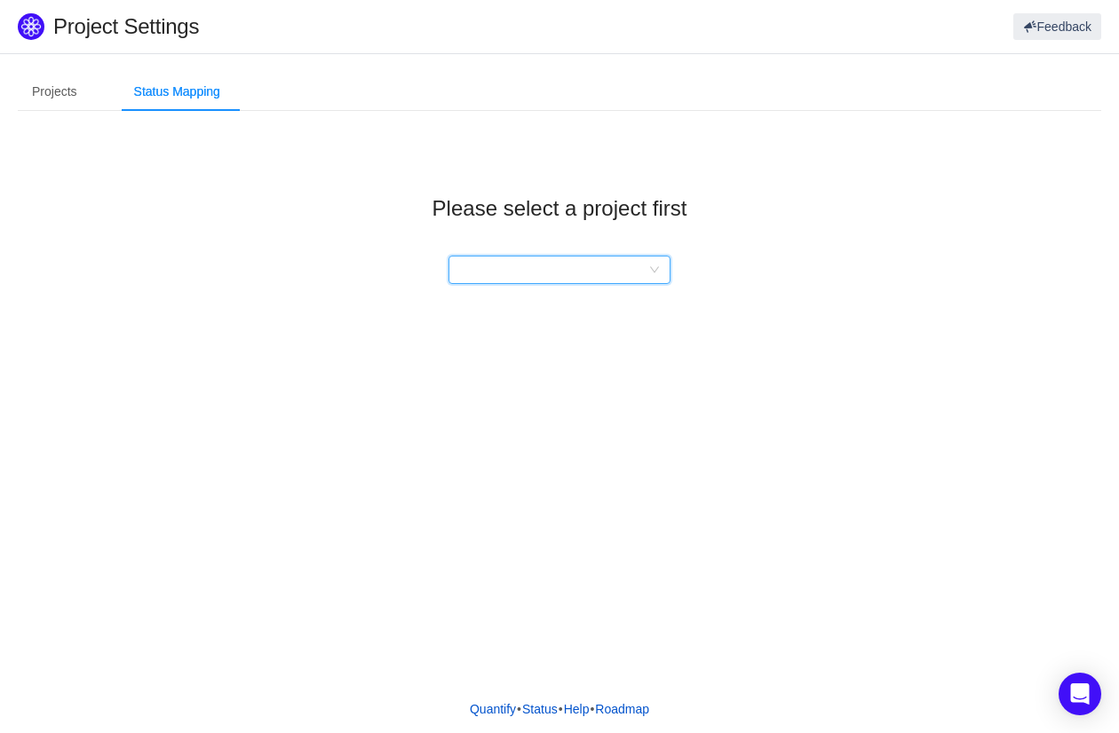
click at [533, 271] on div at bounding box center [553, 270] width 189 height 27
type input "kpi"
click at [618, 327] on li "Intrazero KPI TRACKING" at bounding box center [559, 332] width 222 height 28
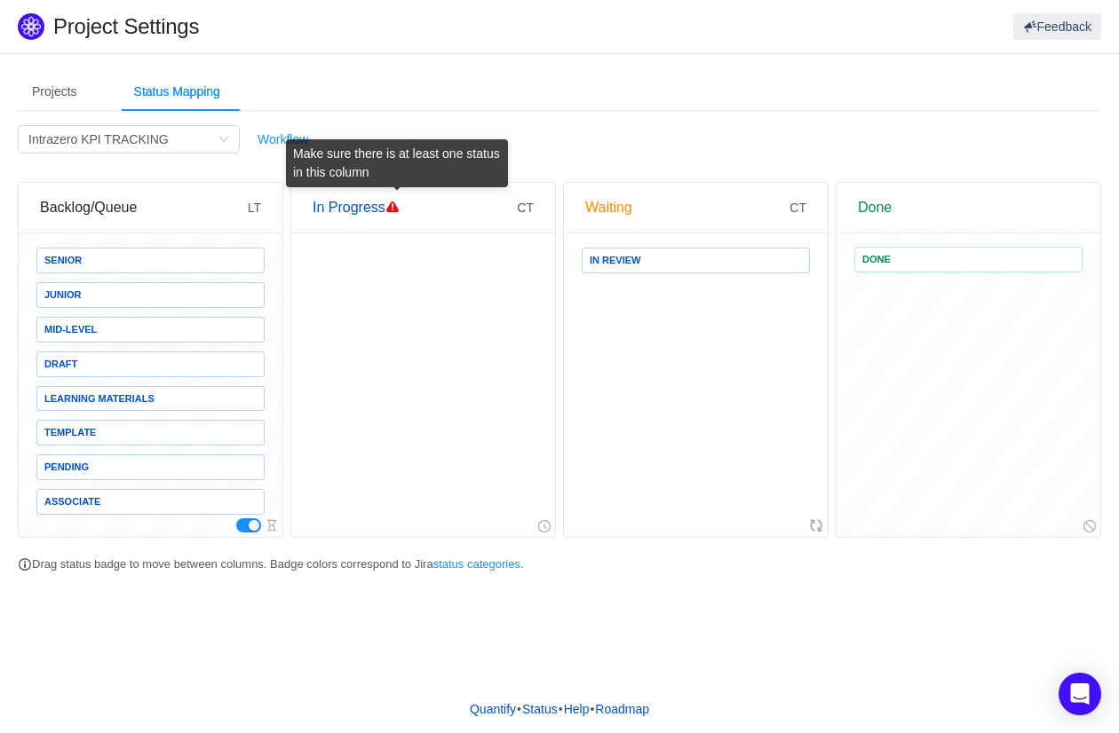
click at [397, 206] on span at bounding box center [392, 207] width 14 height 14
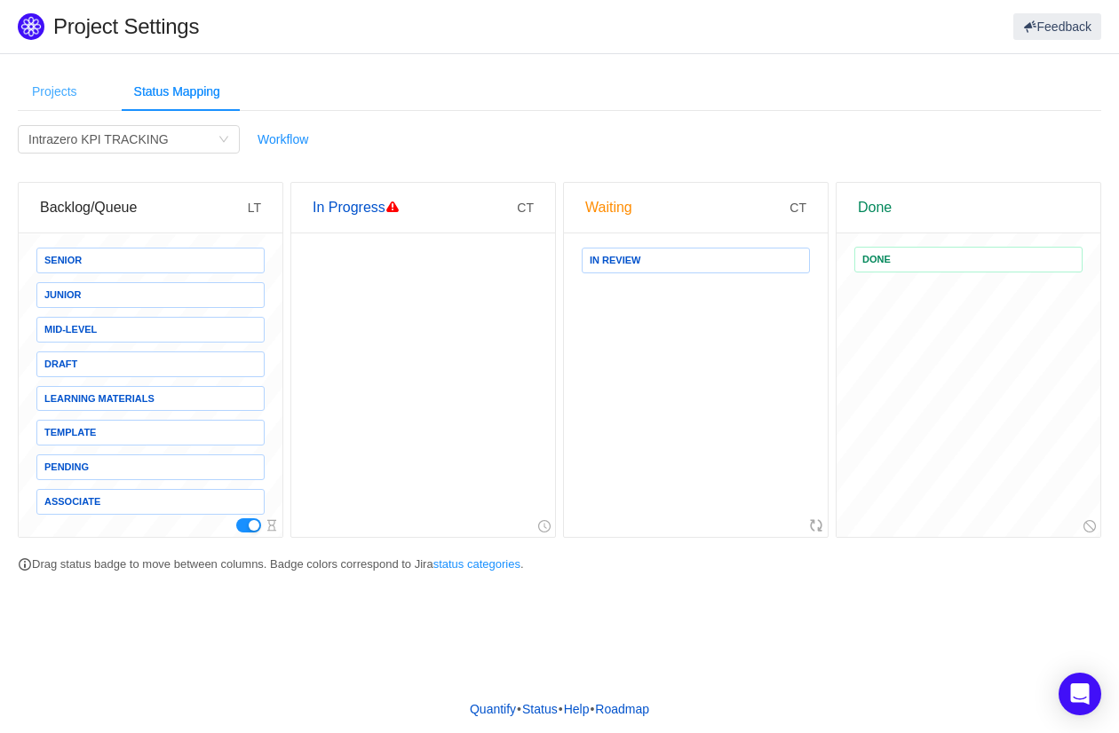
click at [59, 98] on div "Projects" at bounding box center [55, 92] width 74 height 40
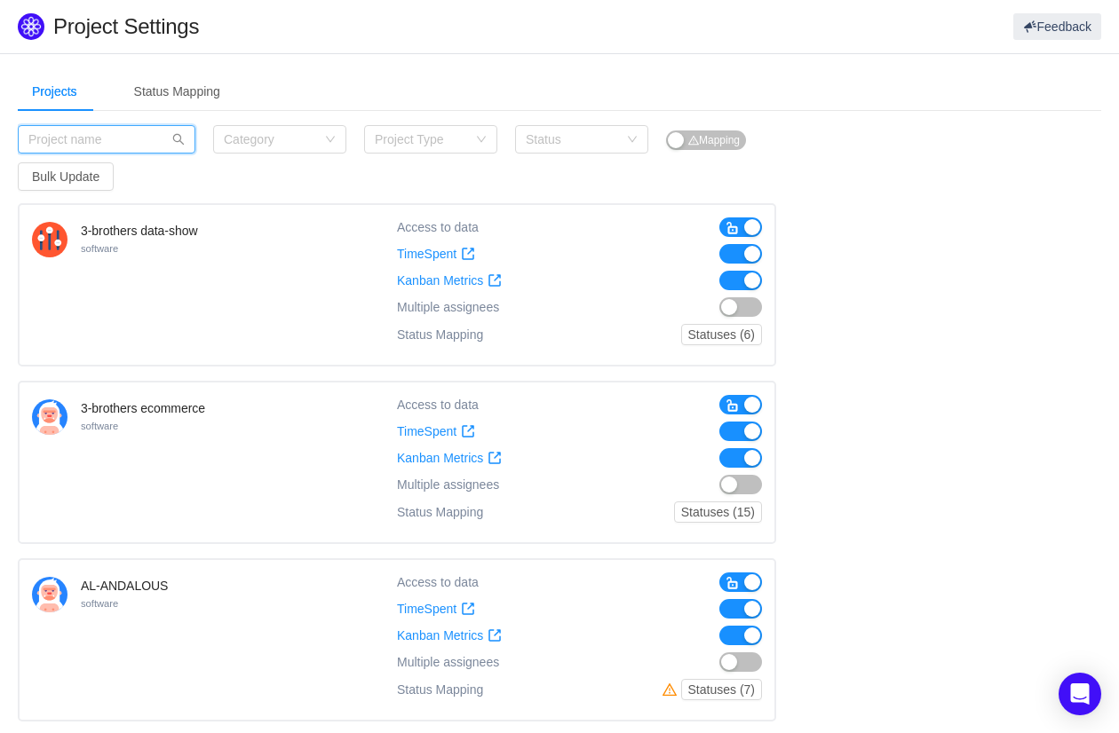
click at [36, 142] on input "text" at bounding box center [107, 139] width 178 height 28
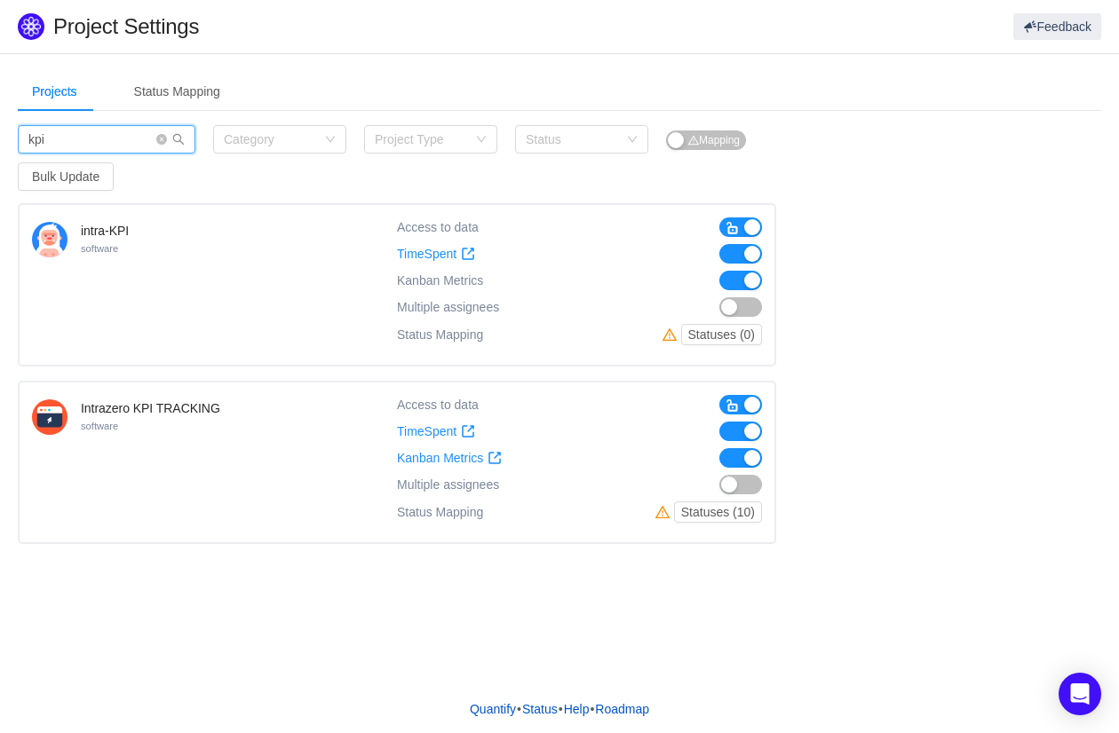
type input "kpi"
click at [747, 281] on button "button" at bounding box center [740, 281] width 43 height 20
click at [739, 239] on div "Access to data TimeSpent TimeSpent Kanban Metrics Kanban Metrics Multiple assig…" at bounding box center [579, 285] width 365 height 135
click at [740, 253] on button "button" at bounding box center [740, 254] width 43 height 20
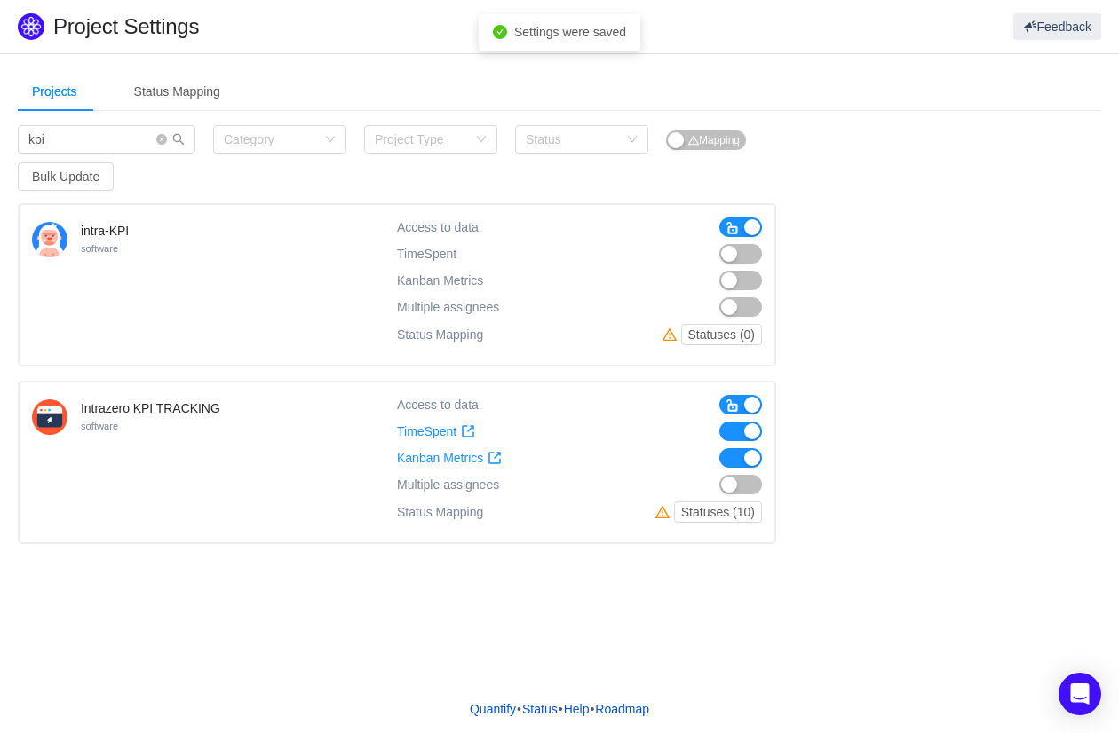
click at [740, 226] on button "button" at bounding box center [740, 228] width 43 height 20
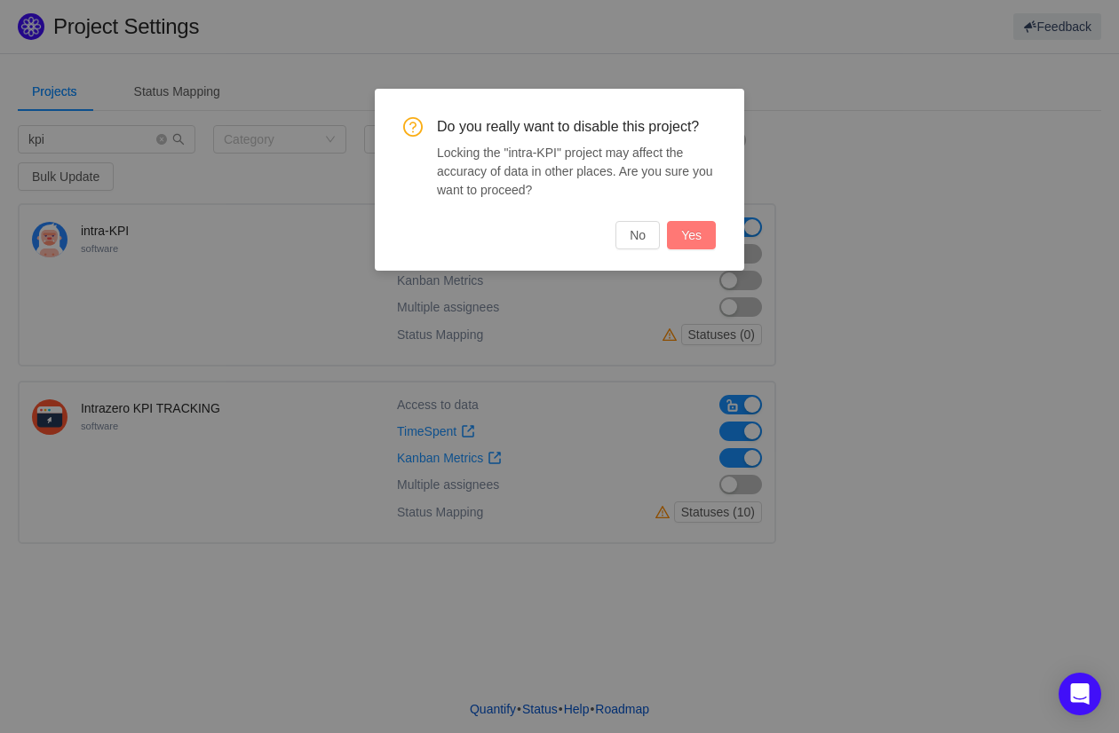
click at [699, 231] on button "Yes" at bounding box center [691, 235] width 49 height 28
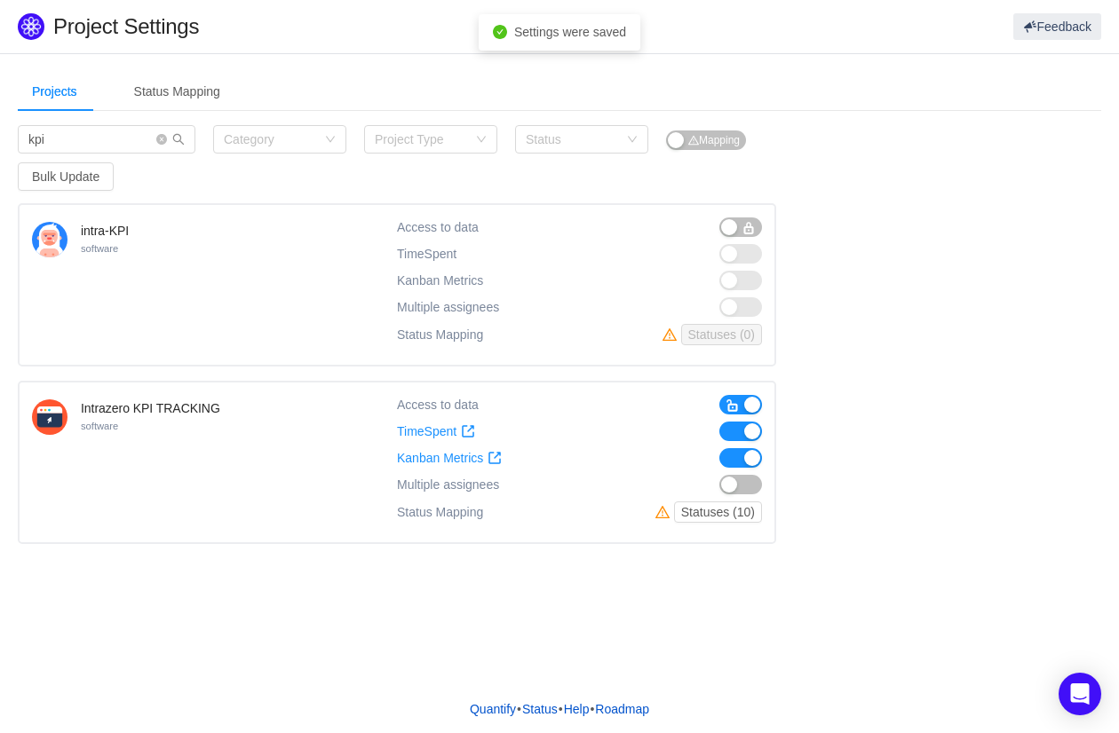
click at [735, 233] on button "button" at bounding box center [740, 228] width 43 height 20
click at [740, 249] on button "button" at bounding box center [740, 254] width 43 height 20
click at [749, 426] on button "button" at bounding box center [740, 432] width 43 height 20
click at [742, 458] on button "button" at bounding box center [740, 458] width 43 height 20
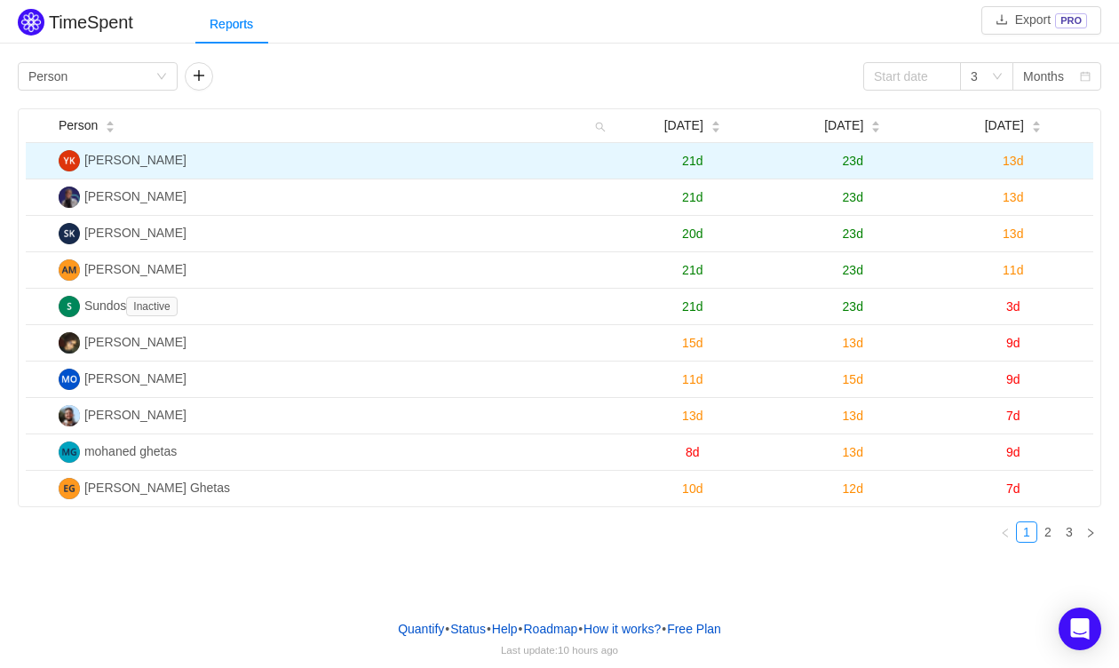
click at [1018, 160] on span "13d" at bounding box center [1012, 161] width 20 height 14
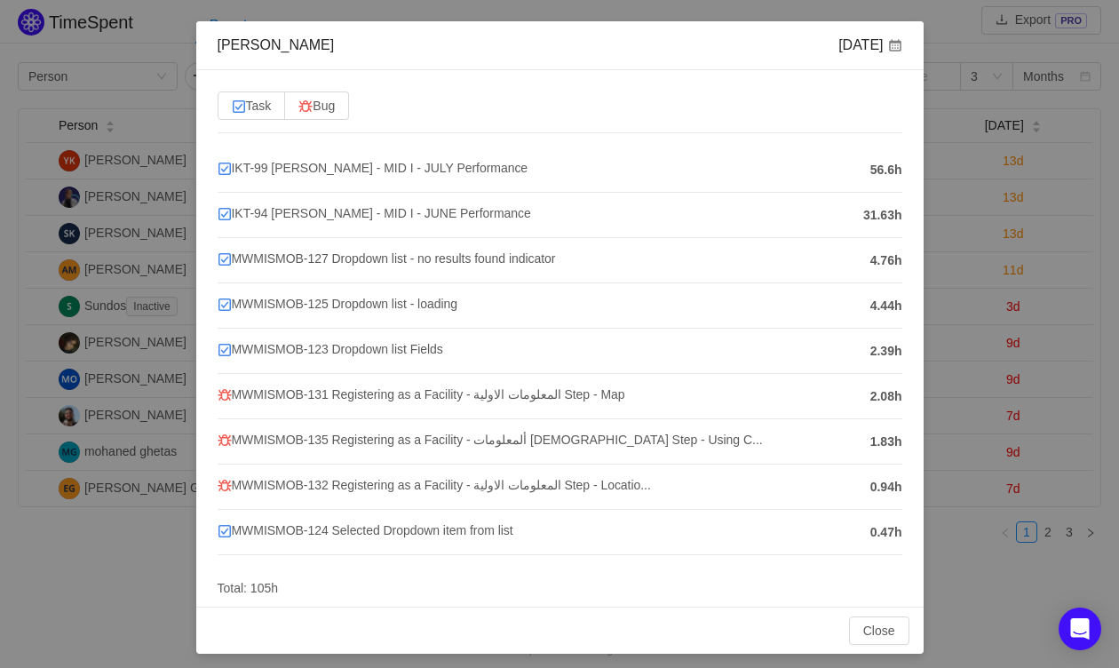
scroll to position [55, 0]
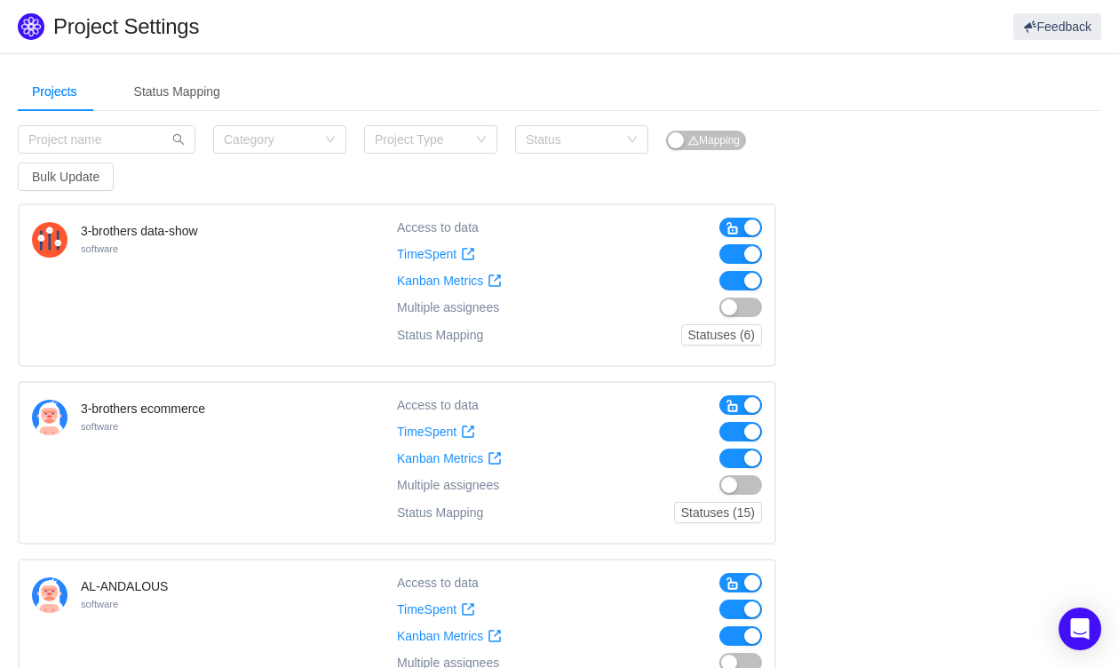
click at [136, 138] on input "text" at bounding box center [107, 139] width 178 height 28
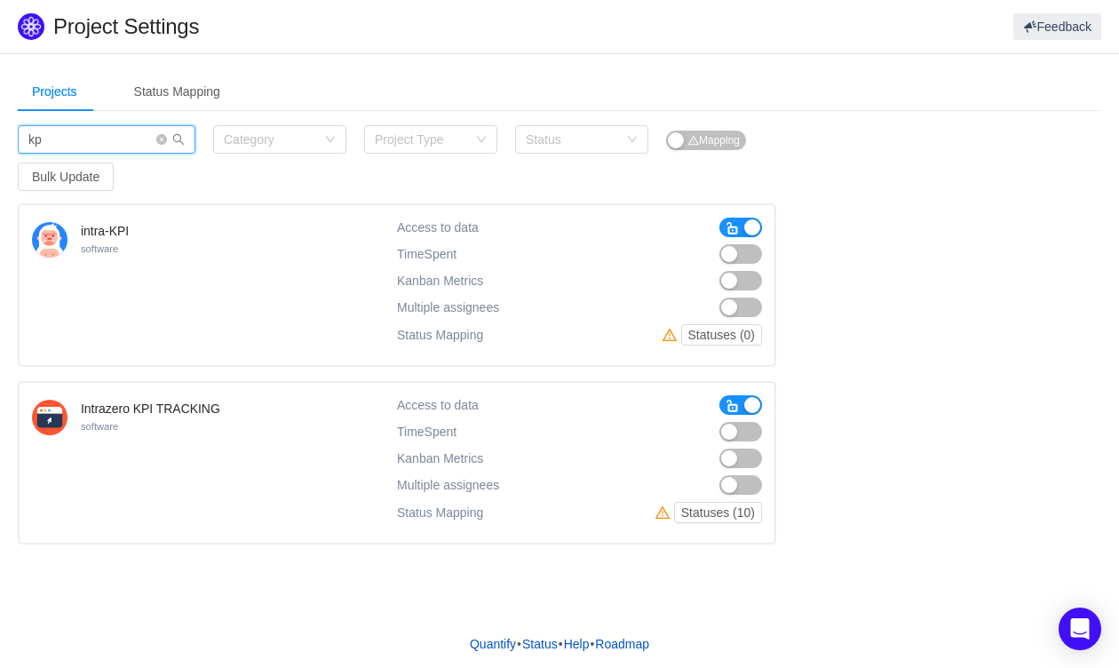
type input "kp"
click at [421, 424] on span "TimeSpent" at bounding box center [426, 431] width 59 height 15
click at [716, 514] on button "Statuses (10)" at bounding box center [718, 512] width 88 height 21
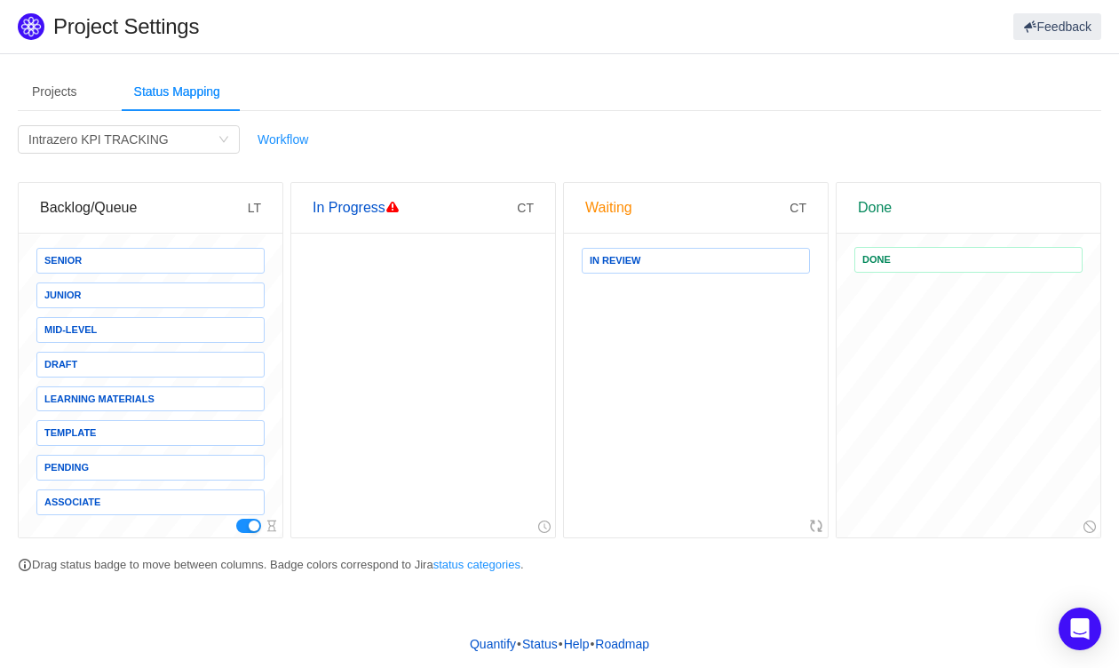
click at [248, 519] on button "button" at bounding box center [248, 526] width 25 height 14
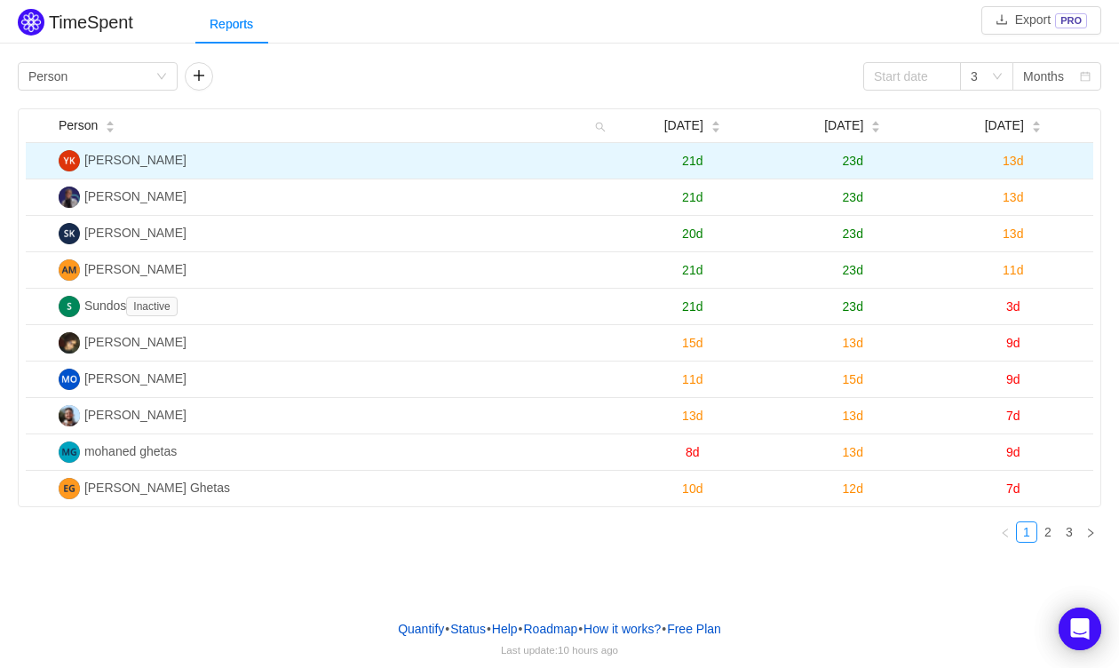
click at [844, 162] on span "23d" at bounding box center [853, 161] width 20 height 14
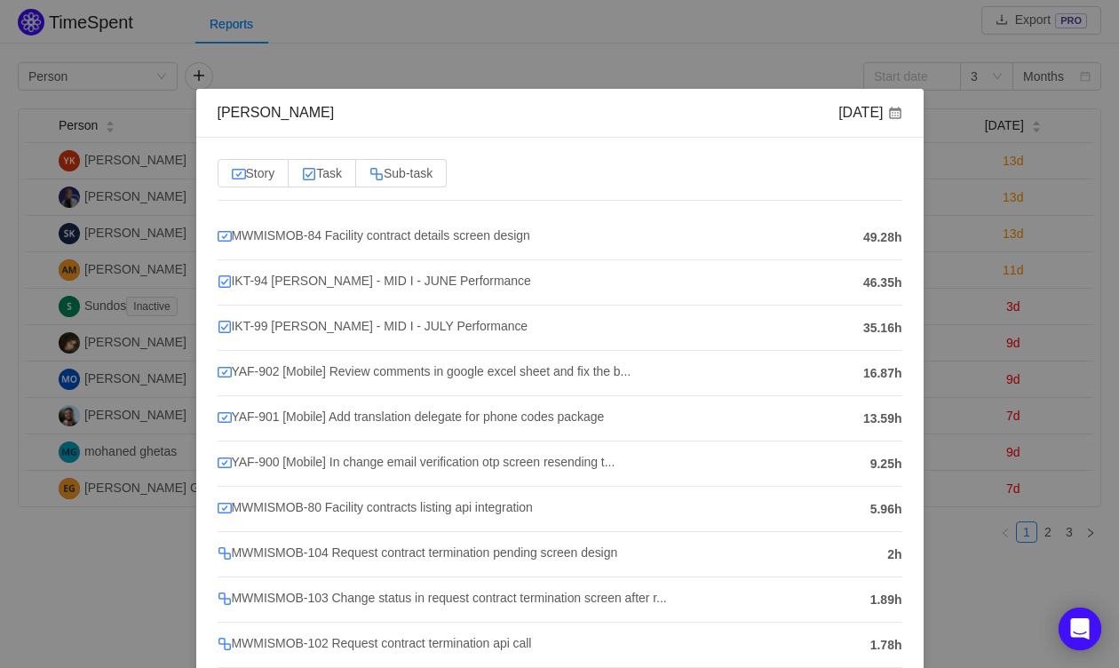
click at [994, 210] on div "Yussif Kahilo Jul 2025 Story Task Sub-task MWMISMOB-84 Facility contract detail…" at bounding box center [559, 334] width 1119 height 668
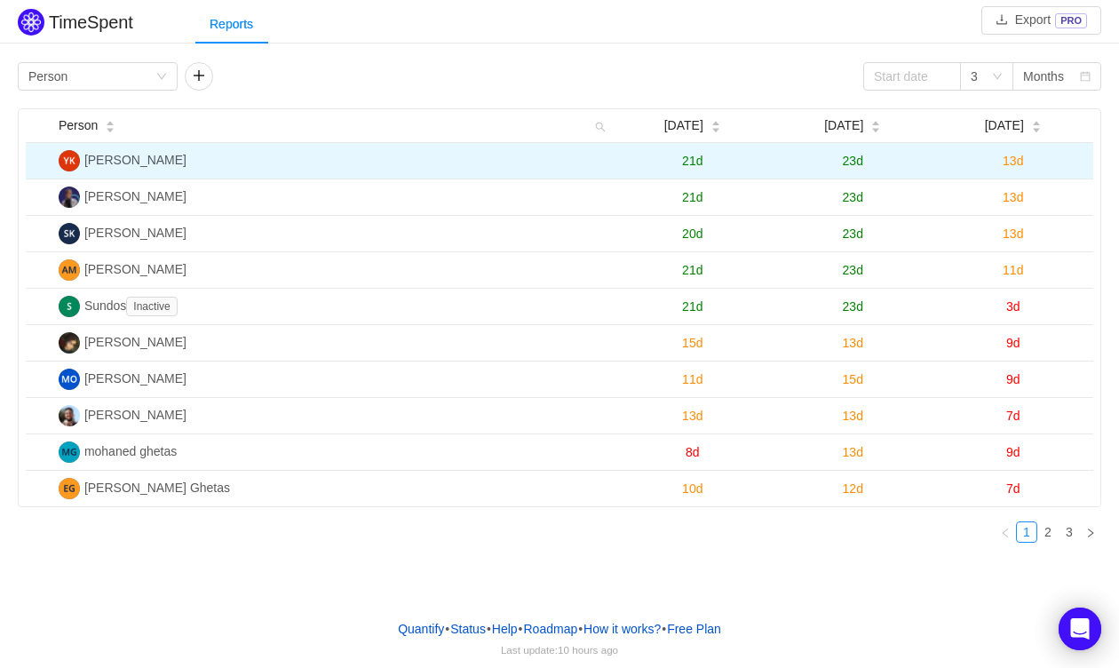
click at [1021, 164] on span "13d" at bounding box center [1012, 161] width 20 height 14
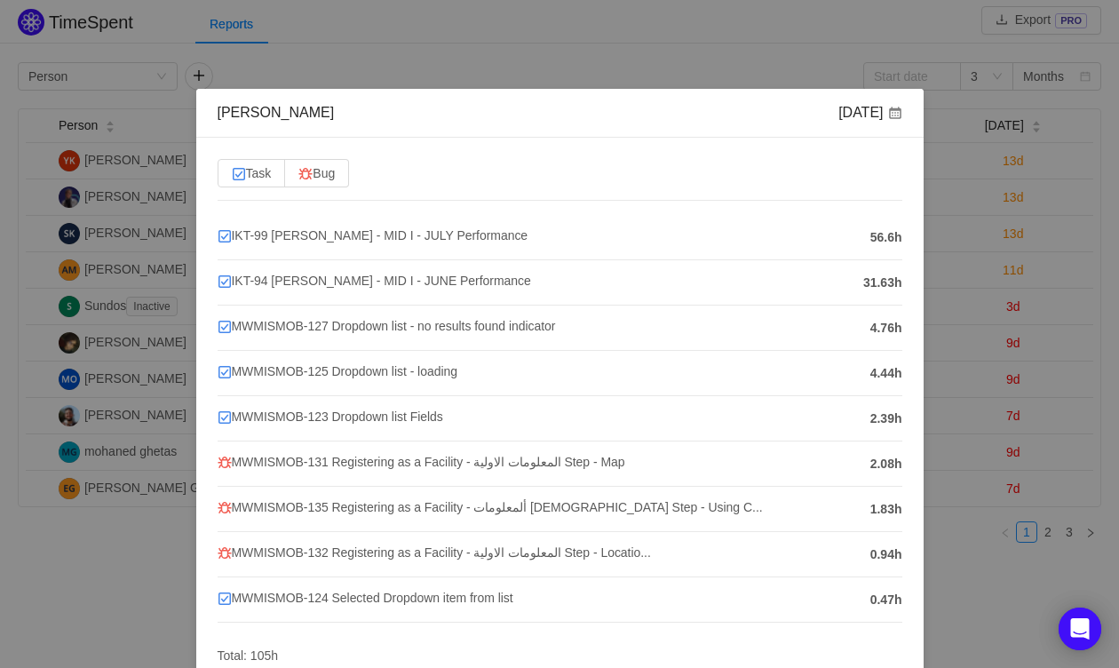
scroll to position [69, 0]
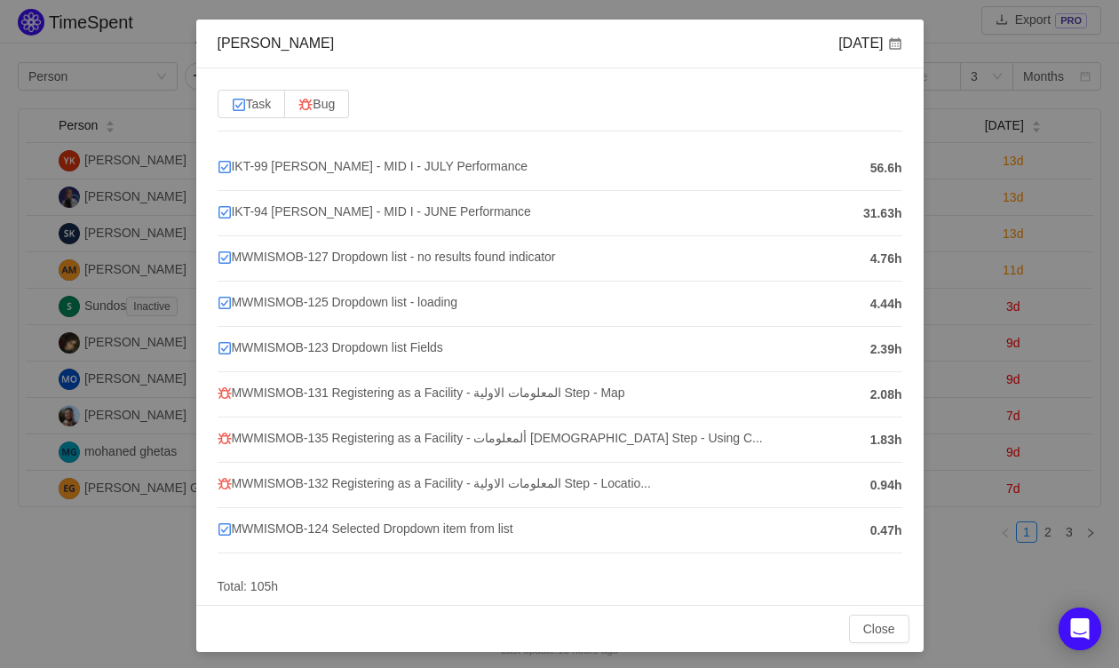
click at [1002, 393] on div "Yussif Kahilo Aug 2025 Task Bug IKT-99 Yussif Kahilo - MID I - JULY Performance…" at bounding box center [559, 334] width 1119 height 668
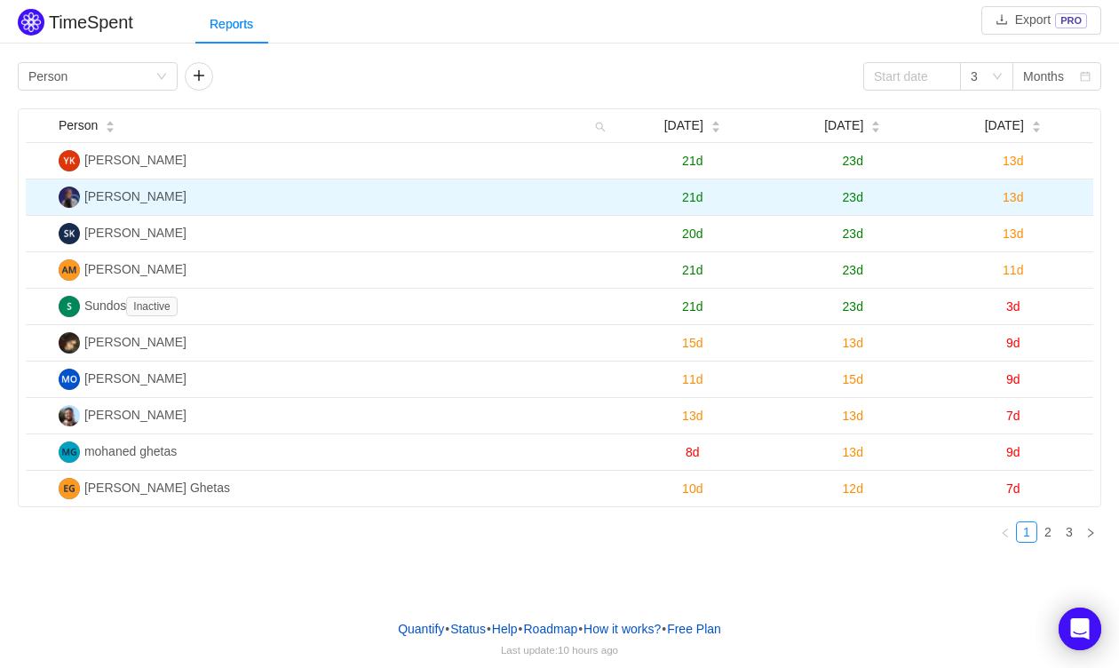
click at [1023, 198] on span "13d" at bounding box center [1012, 197] width 20 height 14
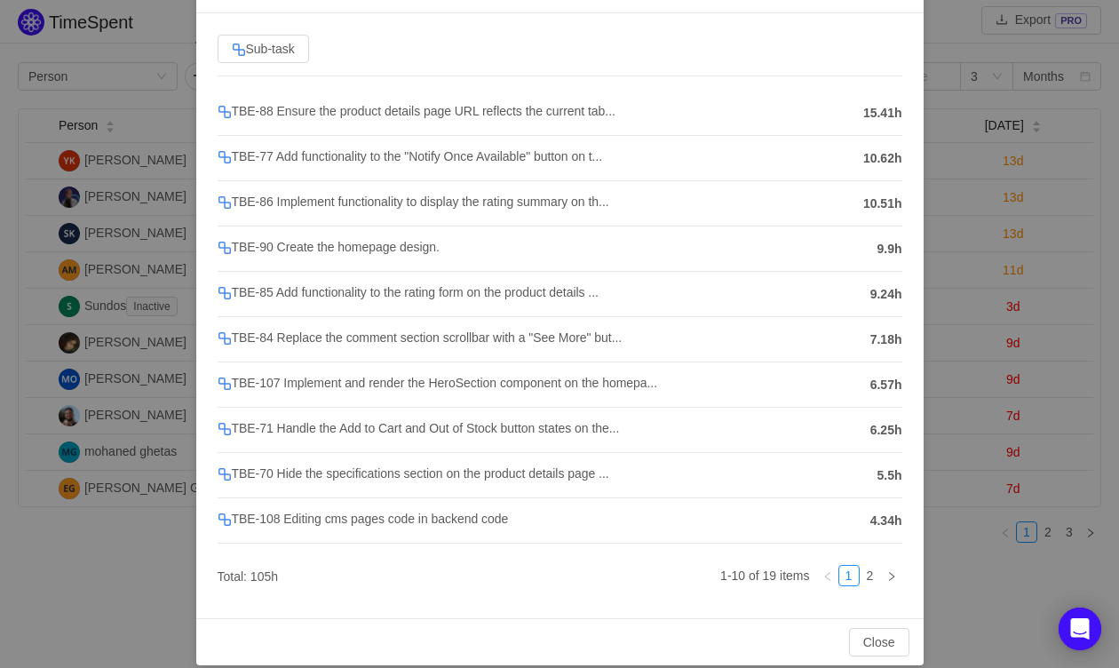
scroll to position [123, 0]
click at [868, 576] on link "2" at bounding box center [870, 577] width 20 height 20
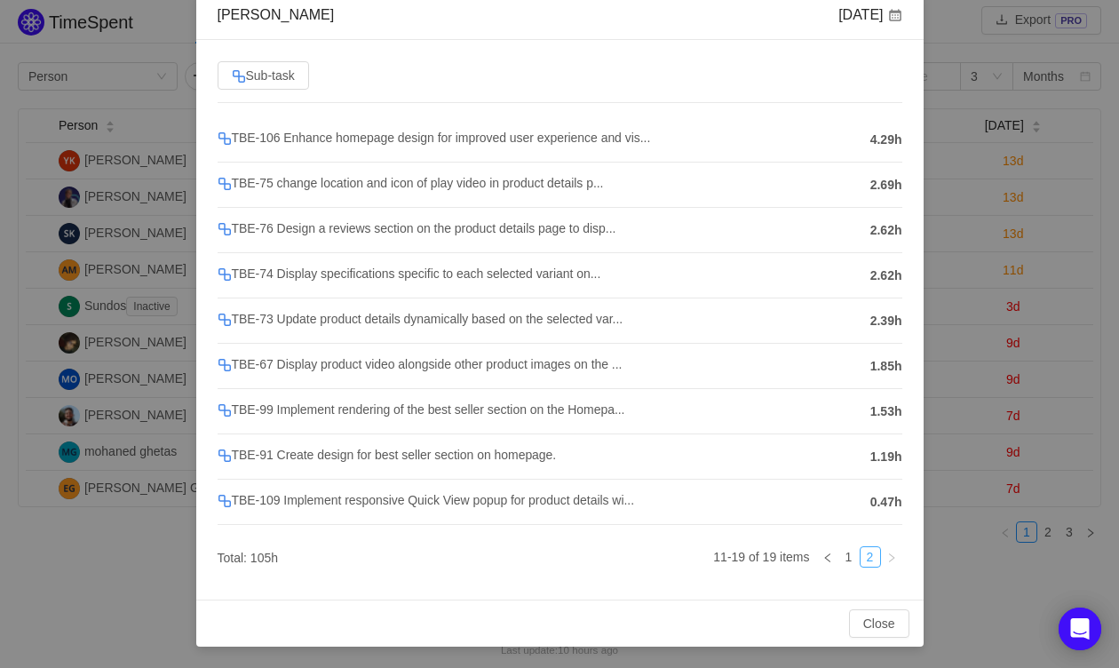
scroll to position [92, 0]
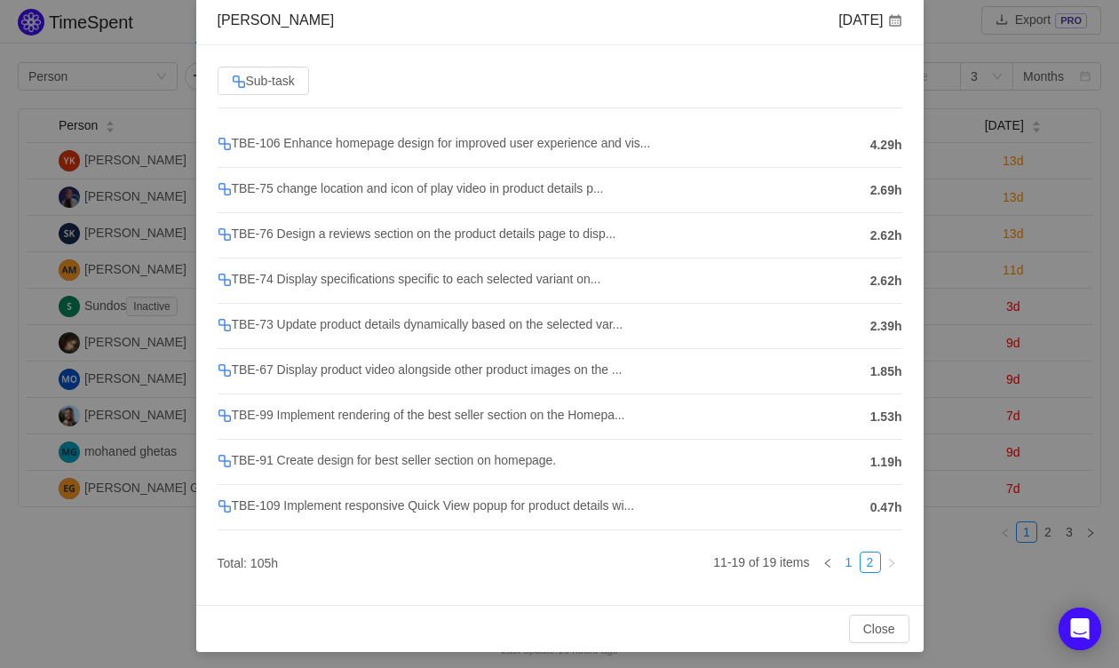
click at [847, 555] on link "1" at bounding box center [849, 562] width 20 height 20
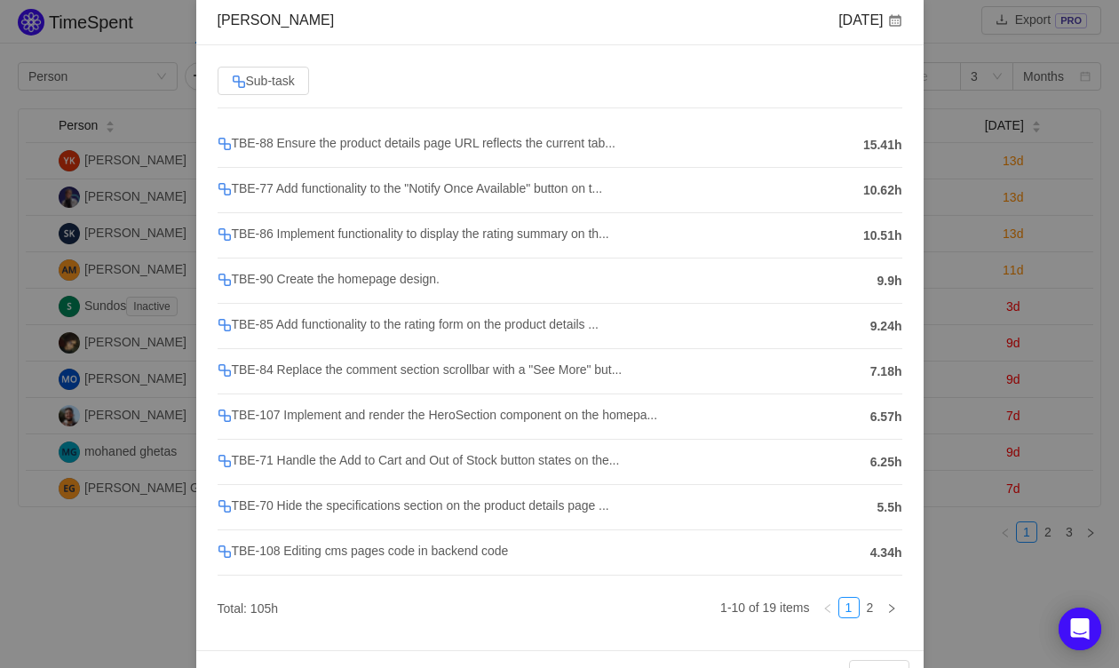
click at [966, 391] on div "Waad Gamal Aug 2025 Sub-task TBE-88 Ensure the product details page URL reflect…" at bounding box center [559, 334] width 1119 height 668
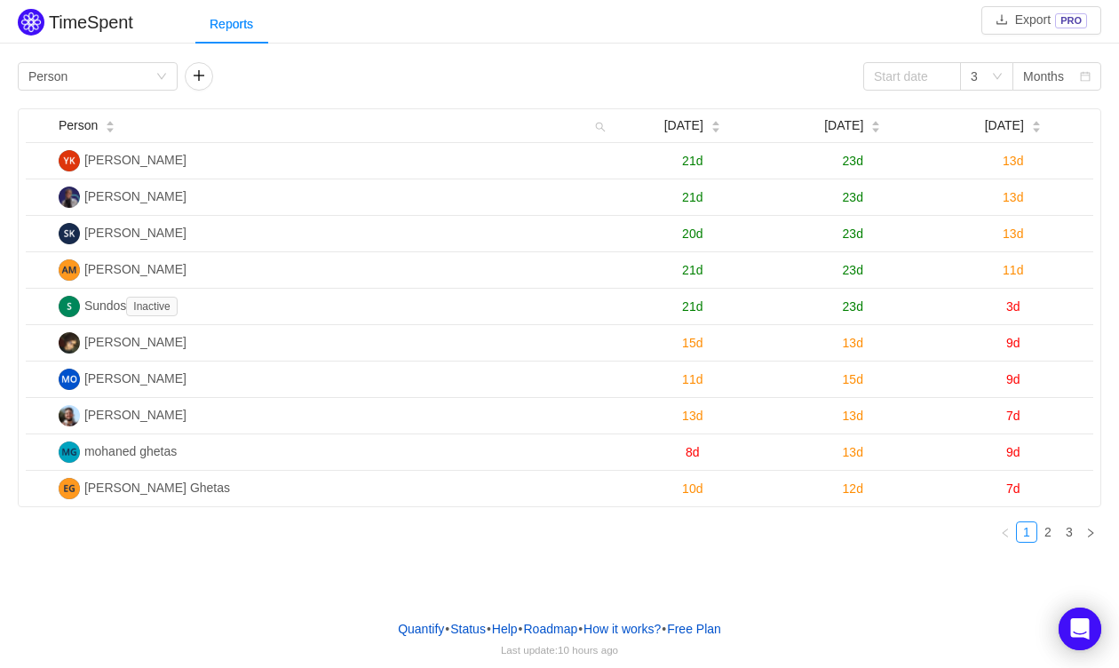
scroll to position [0, 0]
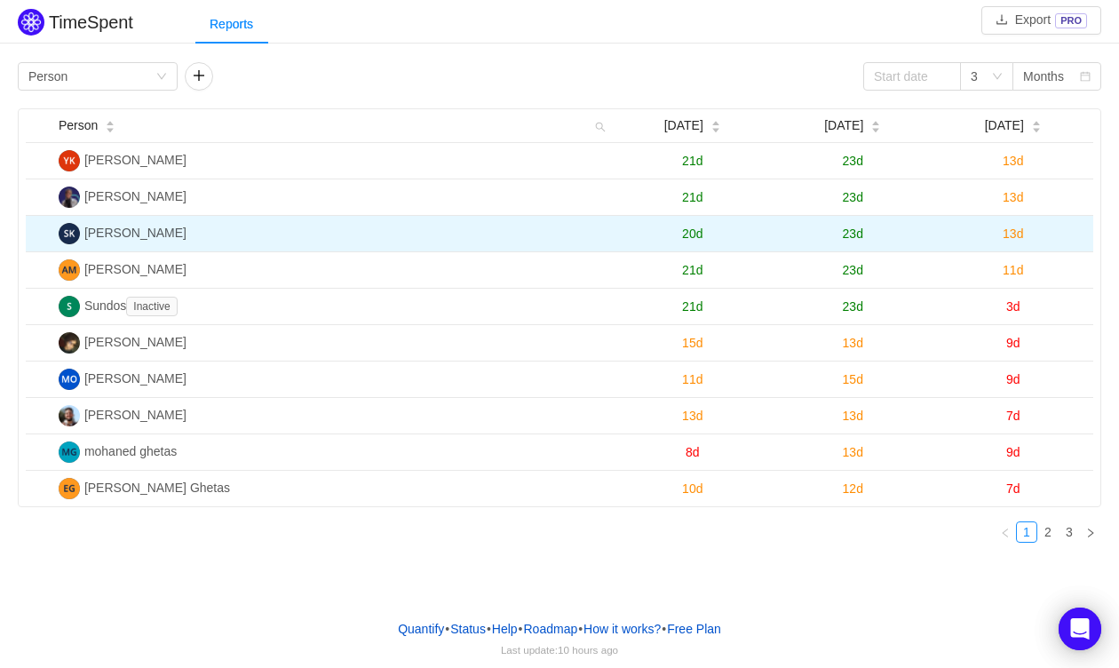
click at [1014, 229] on span "13d" at bounding box center [1012, 233] width 20 height 14
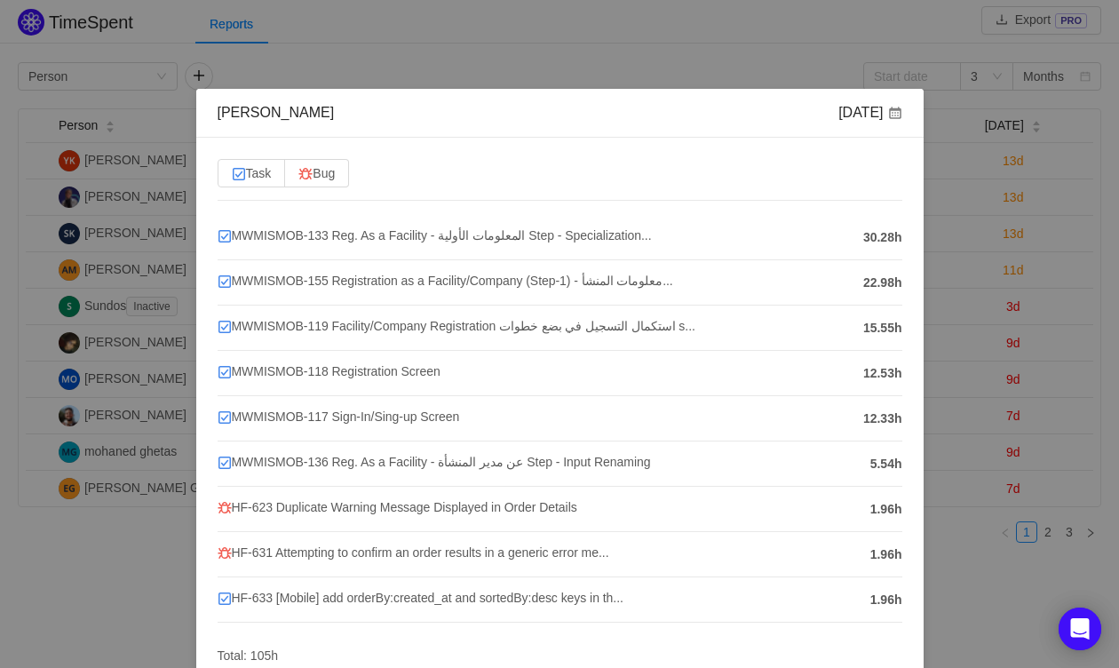
scroll to position [69, 0]
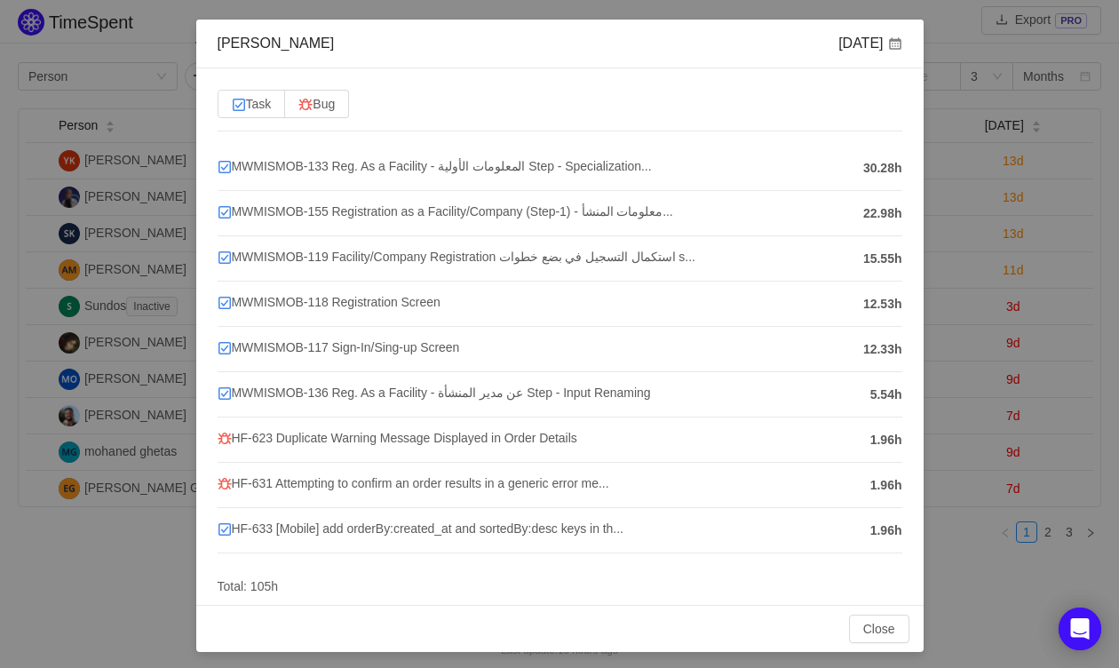
click at [988, 406] on div "Somaya Kamel Aug 2025 Task Bug MWMISMOB-133 Reg. As a Facility - المعلومات الأو…" at bounding box center [559, 334] width 1119 height 668
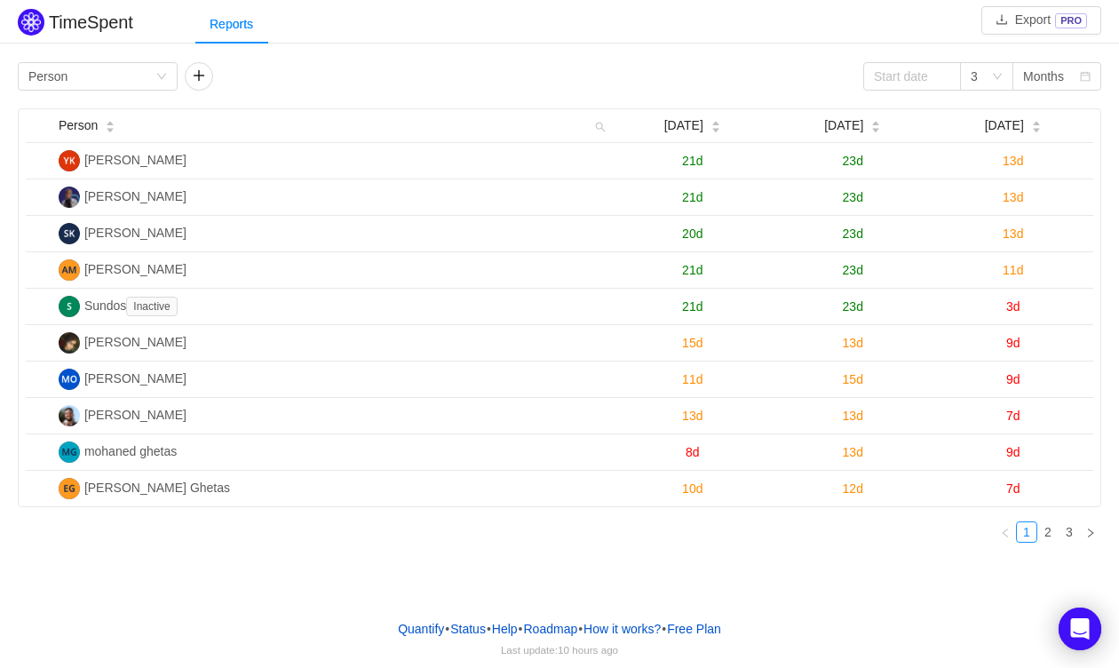
scroll to position [0, 0]
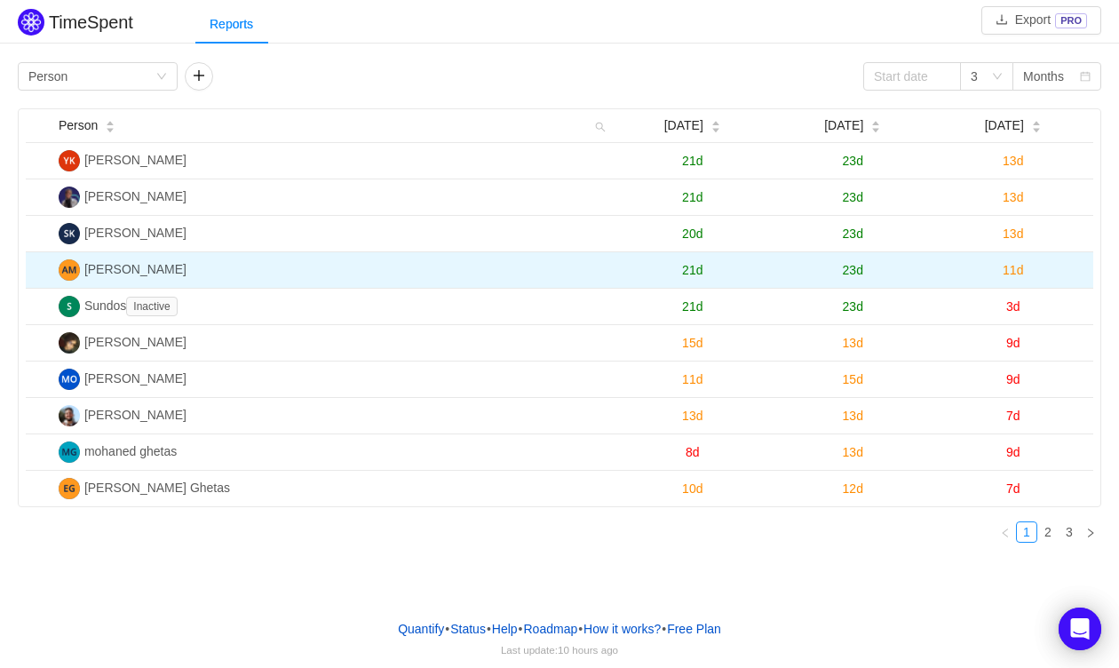
click at [1015, 267] on span "11d" at bounding box center [1012, 270] width 20 height 14
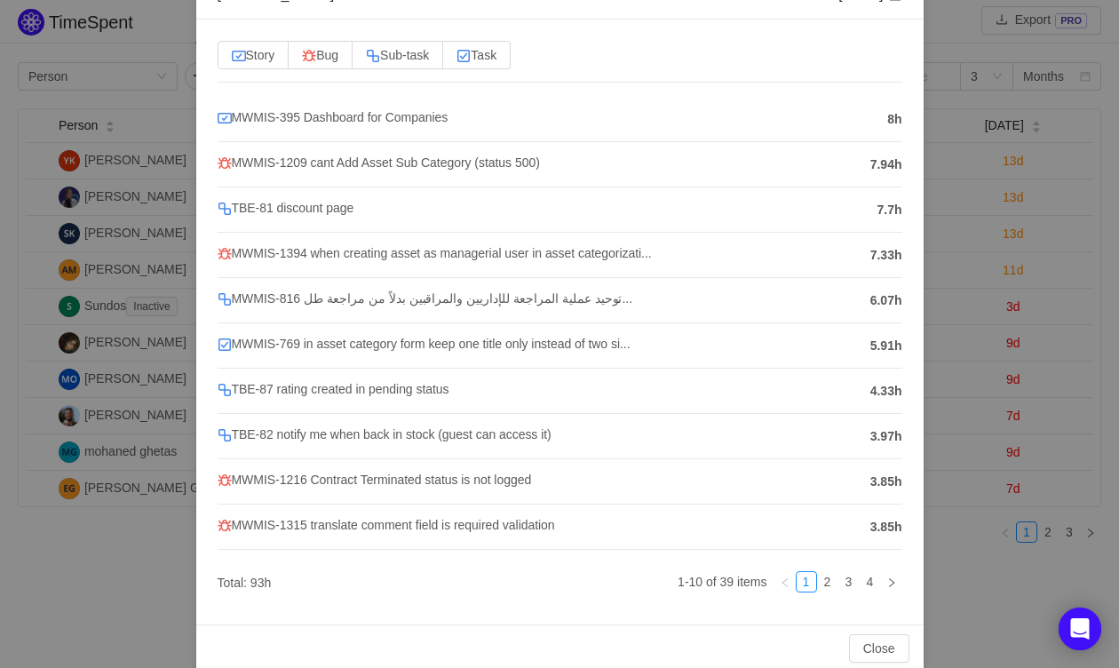
scroll to position [121, 0]
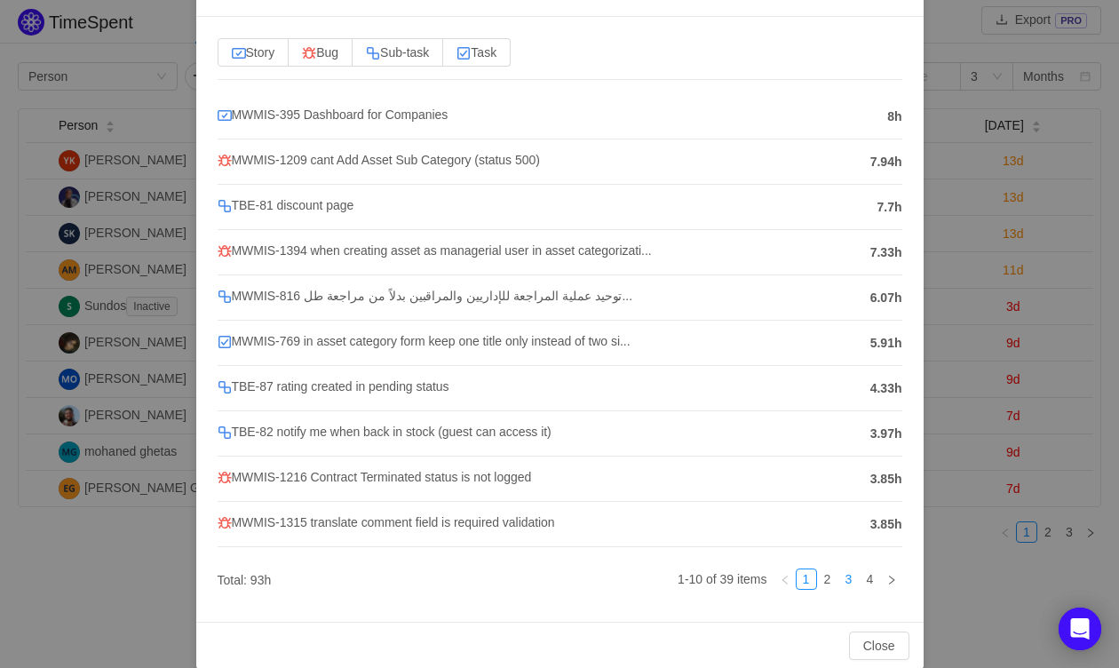
click at [839, 570] on link "3" at bounding box center [849, 579] width 20 height 20
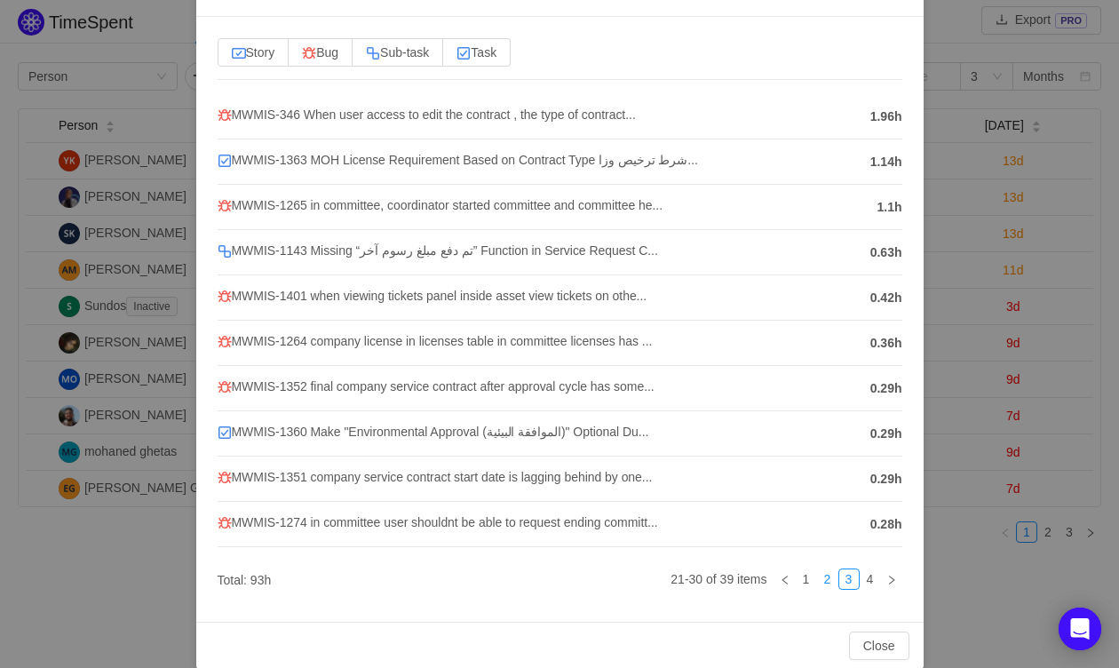
click at [825, 570] on link "2" at bounding box center [828, 579] width 20 height 20
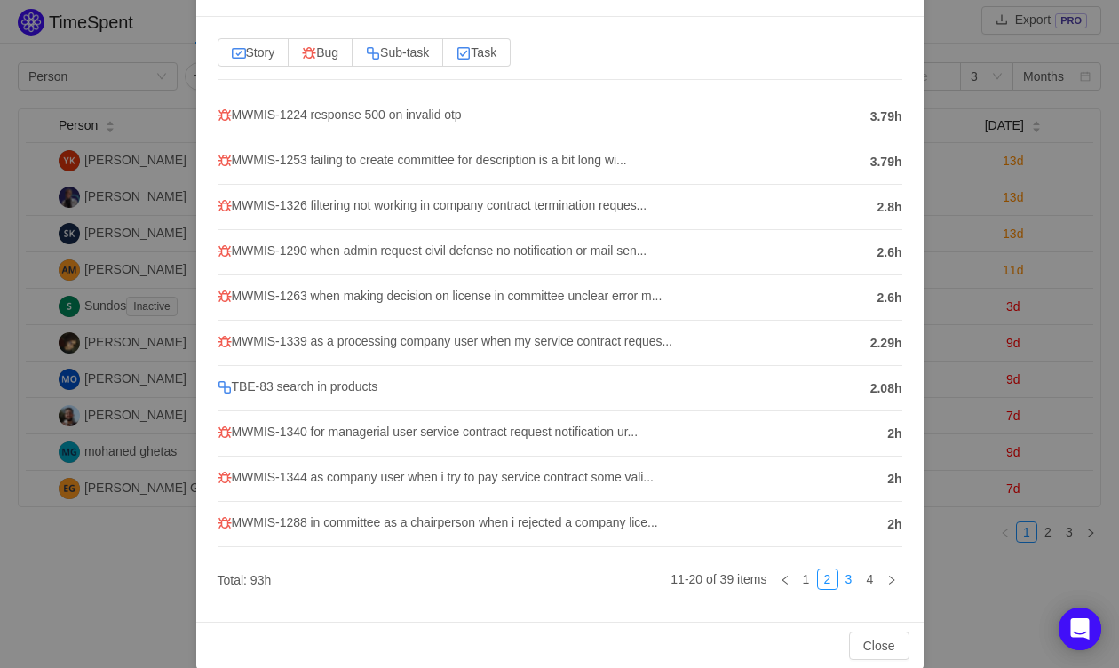
click at [853, 573] on link "3" at bounding box center [849, 579] width 20 height 20
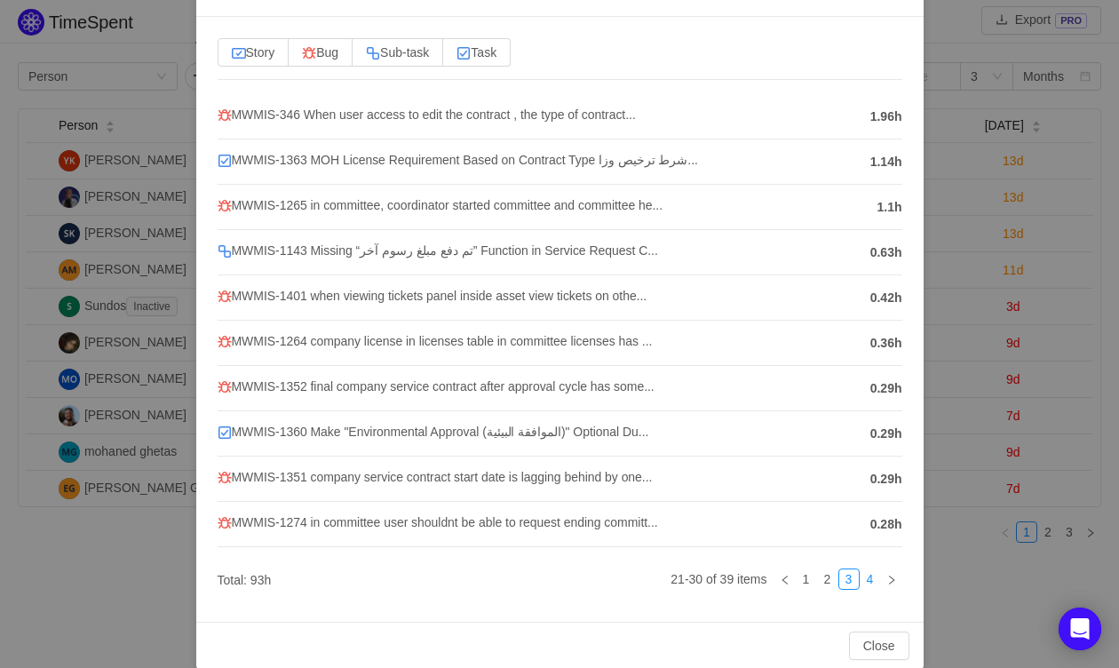
click at [873, 577] on link "4" at bounding box center [870, 579] width 20 height 20
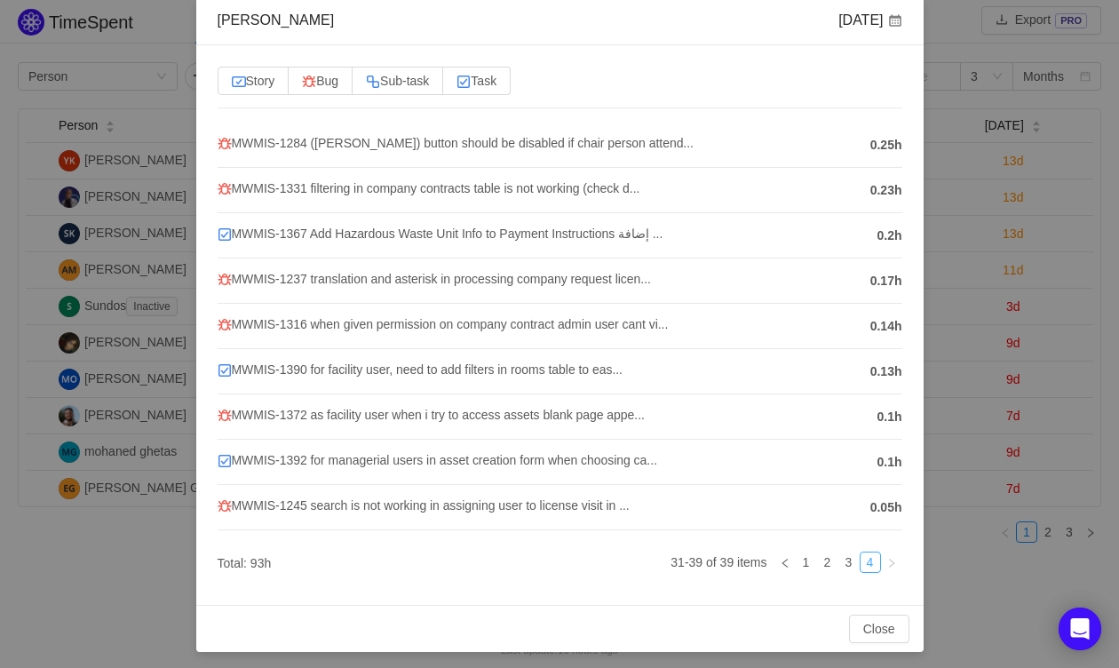
scroll to position [0, 0]
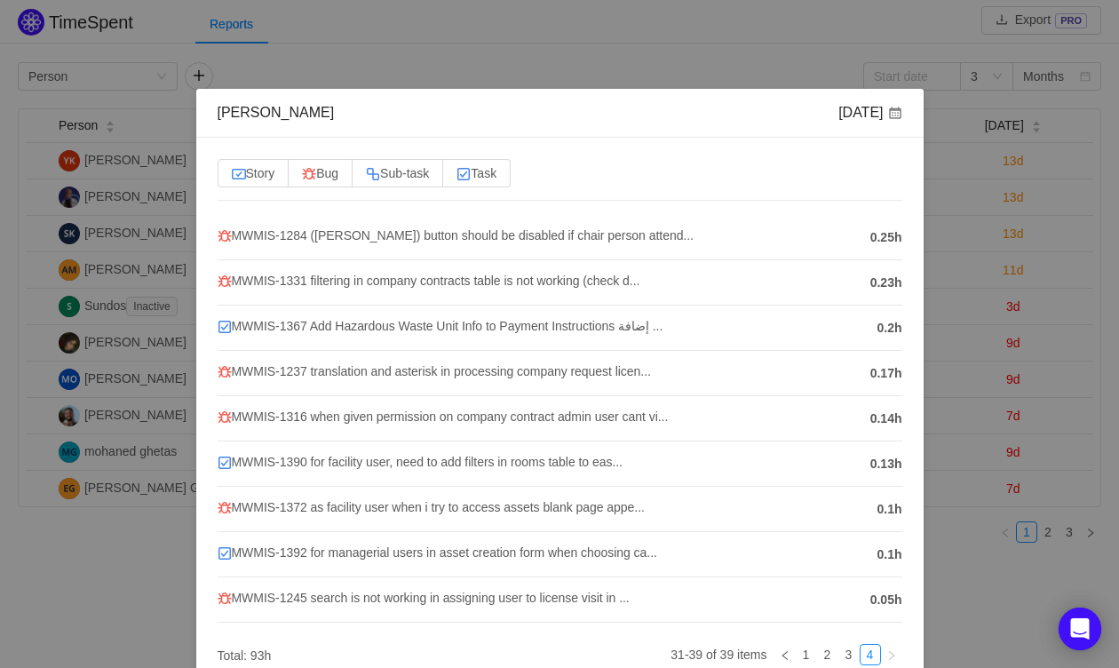
click at [989, 381] on div "Ahmed Maher Aug 2025 Story Bug Sub-task Task MWMIS-1284 (فض اللجنة) button shou…" at bounding box center [559, 334] width 1119 height 668
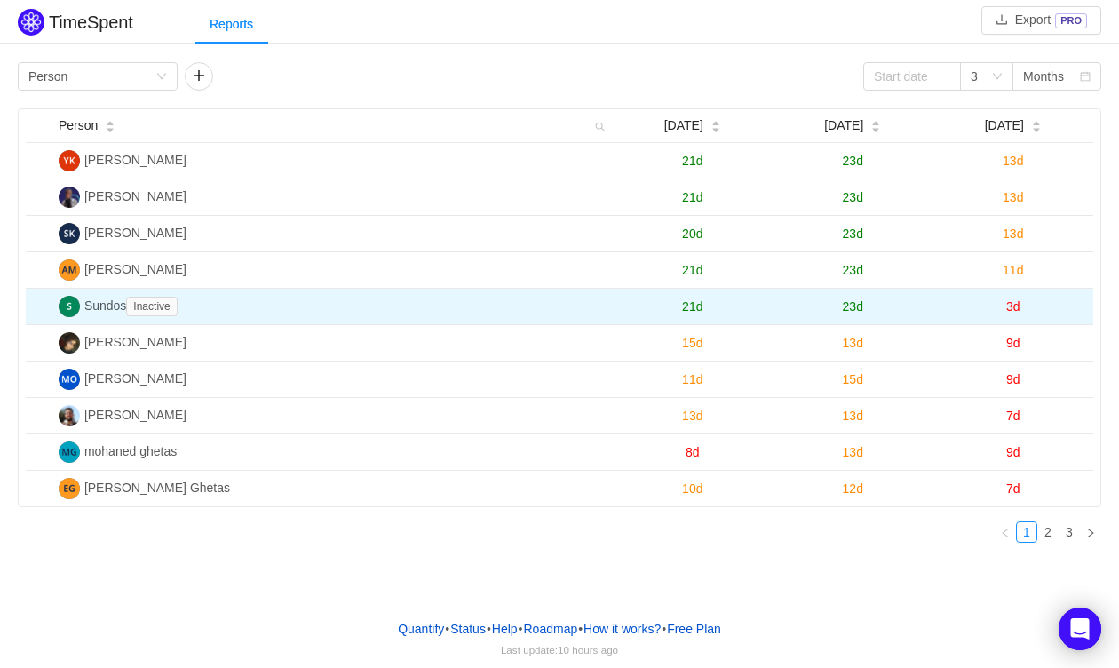
click at [1012, 312] on td "3d" at bounding box center [1012, 307] width 161 height 36
click at [1016, 305] on span "3d" at bounding box center [1013, 306] width 14 height 14
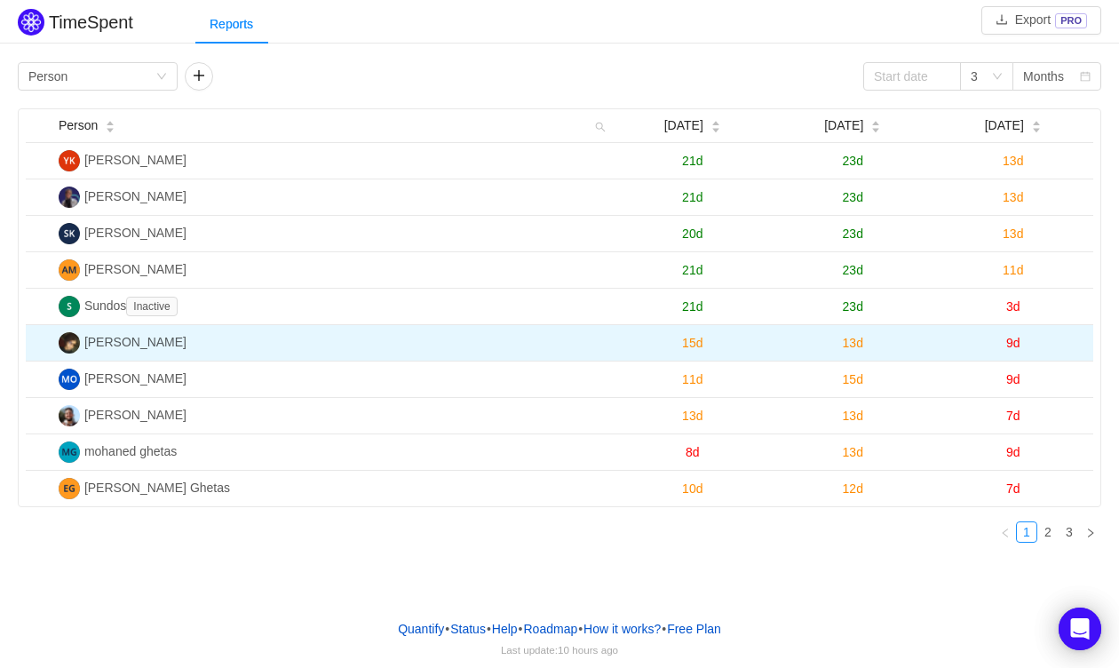
click at [1007, 339] on span "9d" at bounding box center [1013, 343] width 14 height 14
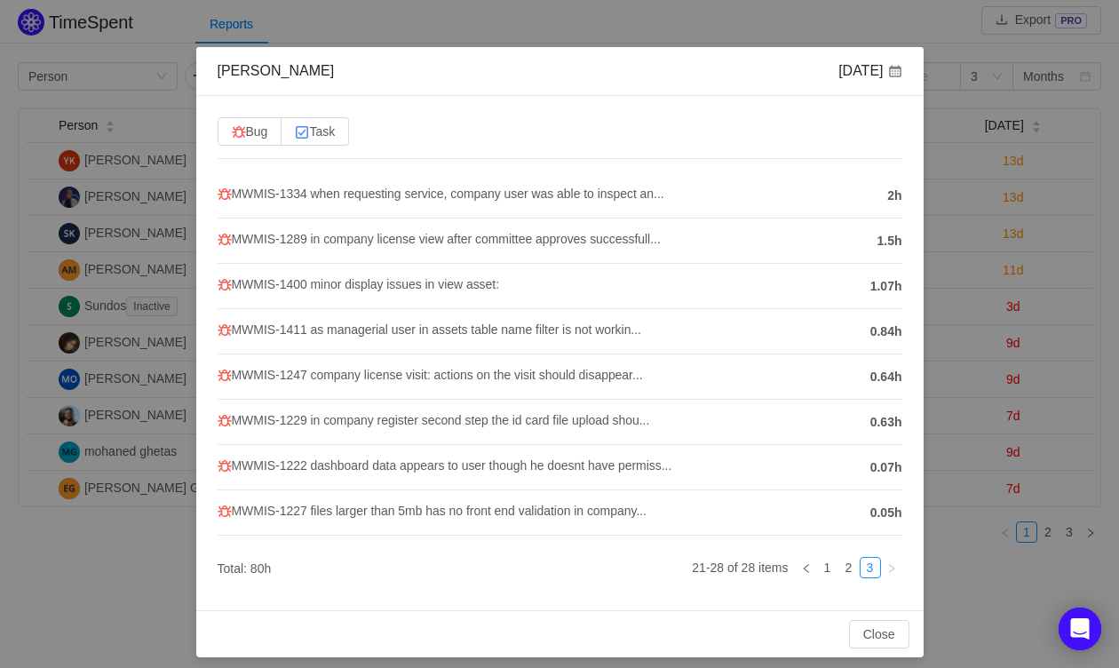
scroll to position [44, 0]
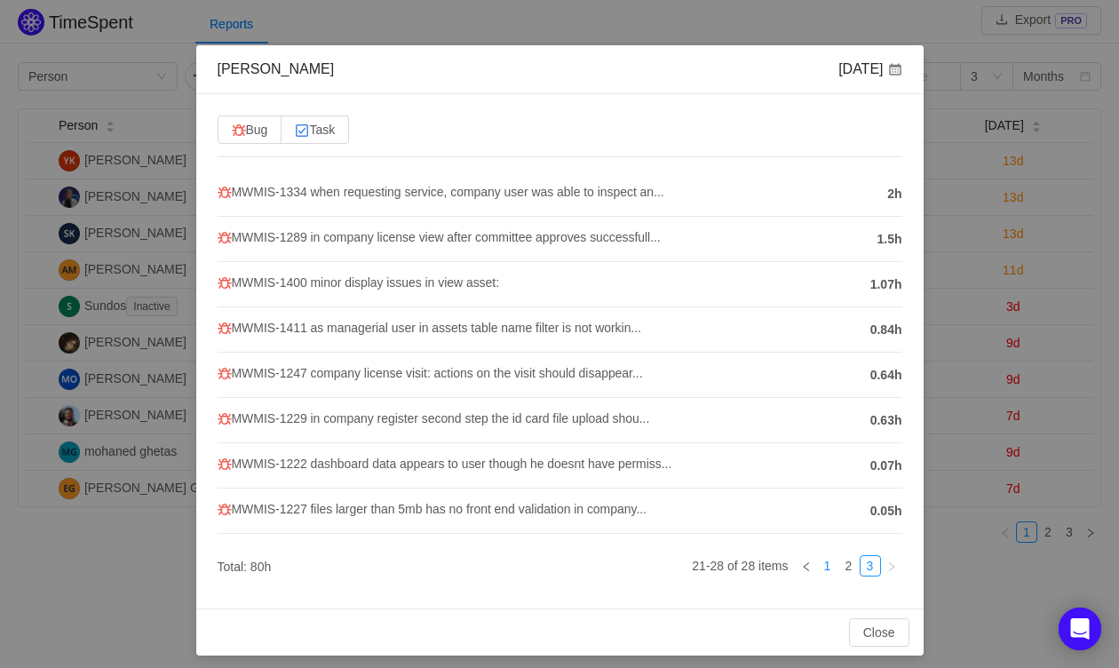
click at [821, 557] on link "1" at bounding box center [828, 566] width 20 height 20
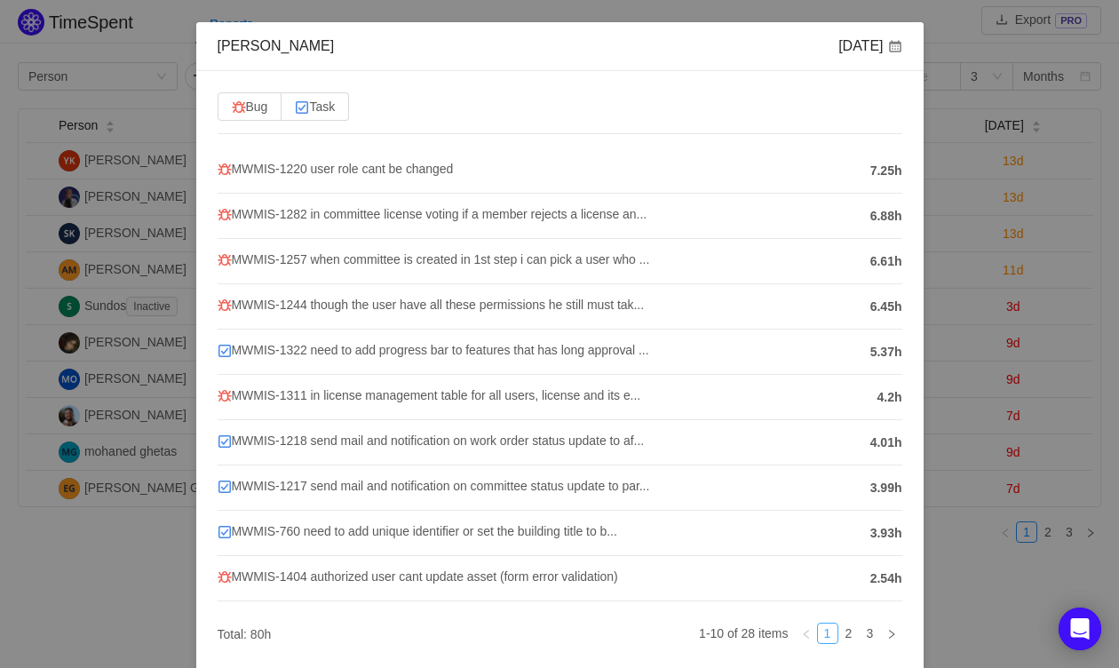
scroll to position [71, 0]
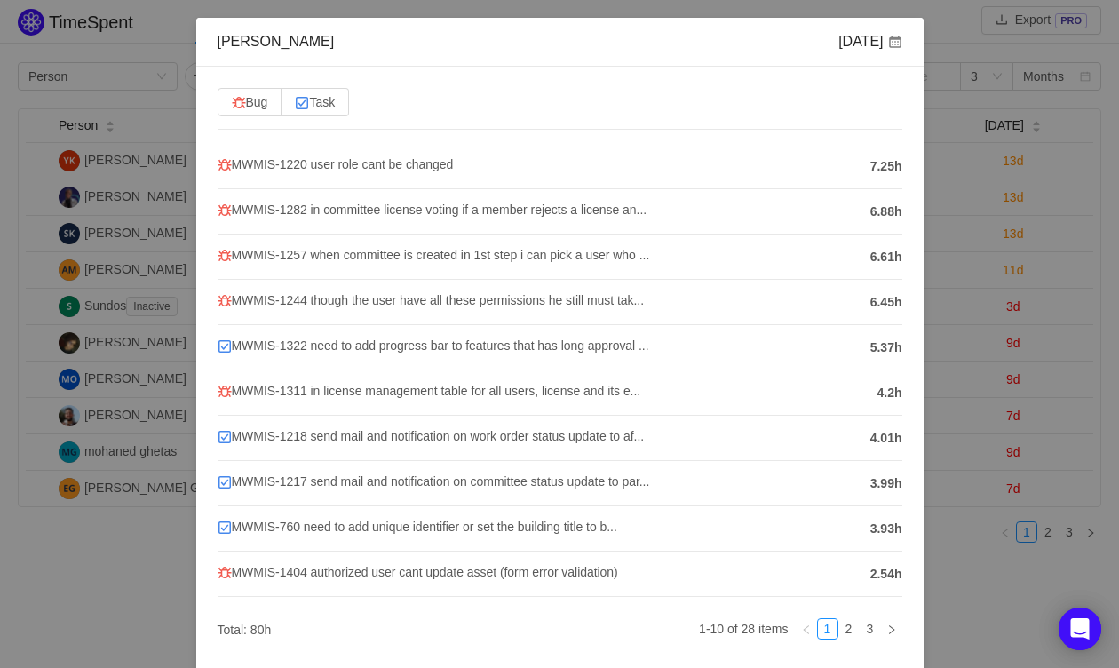
click at [889, 167] on span "7.25h" at bounding box center [886, 166] width 32 height 19
click at [986, 358] on div "ahmed adel Aug 2025 Bug Task MWMIS-1220 user role cant be changed 7.25h MWMIS-1…" at bounding box center [559, 334] width 1119 height 668
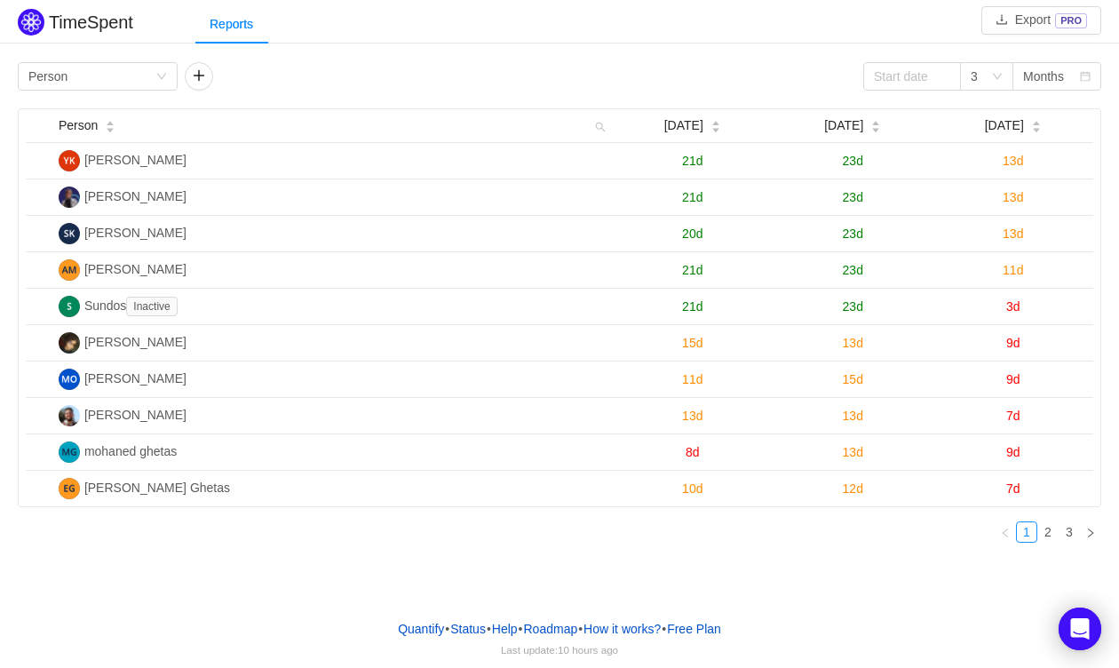
scroll to position [0, 0]
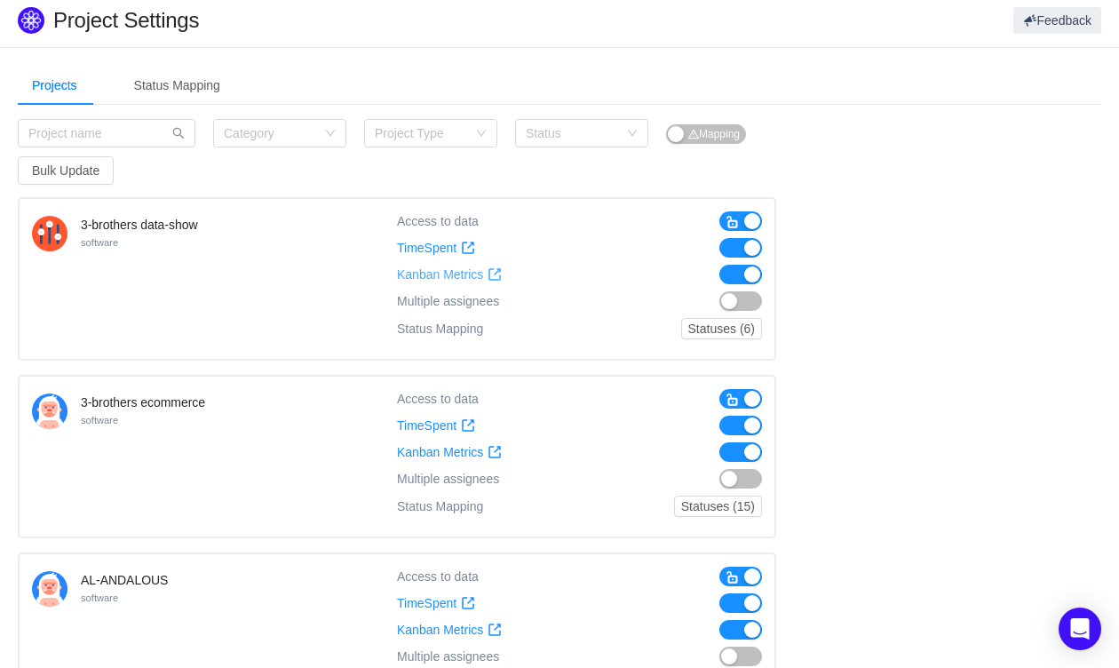
scroll to position [12, 0]
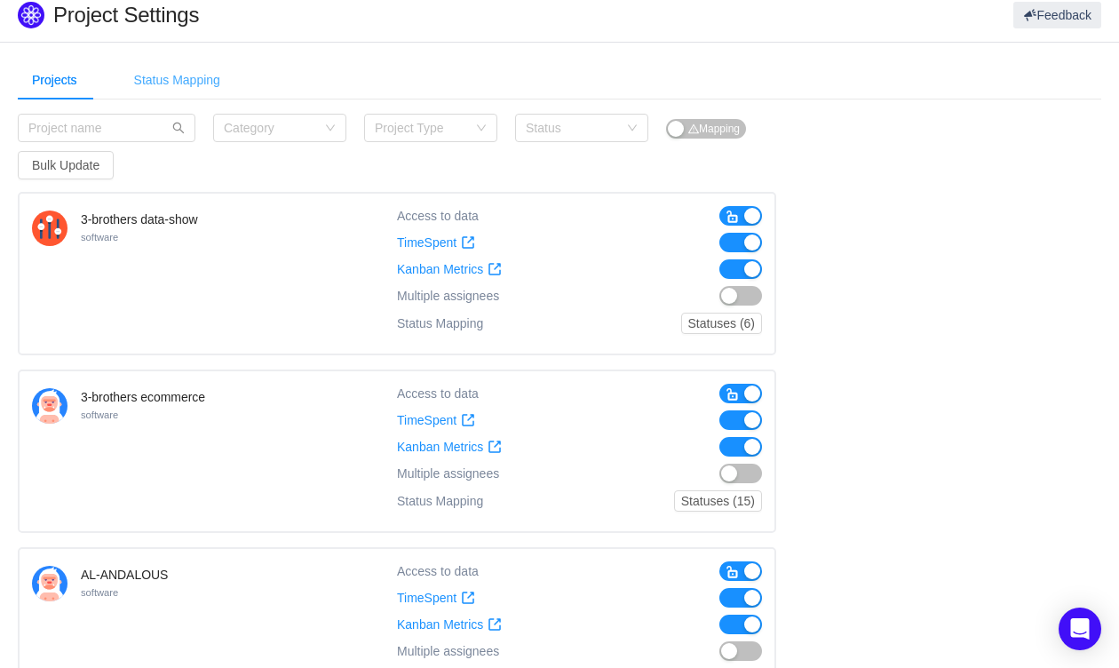
click at [146, 68] on div "Status Mapping" at bounding box center [177, 80] width 115 height 40
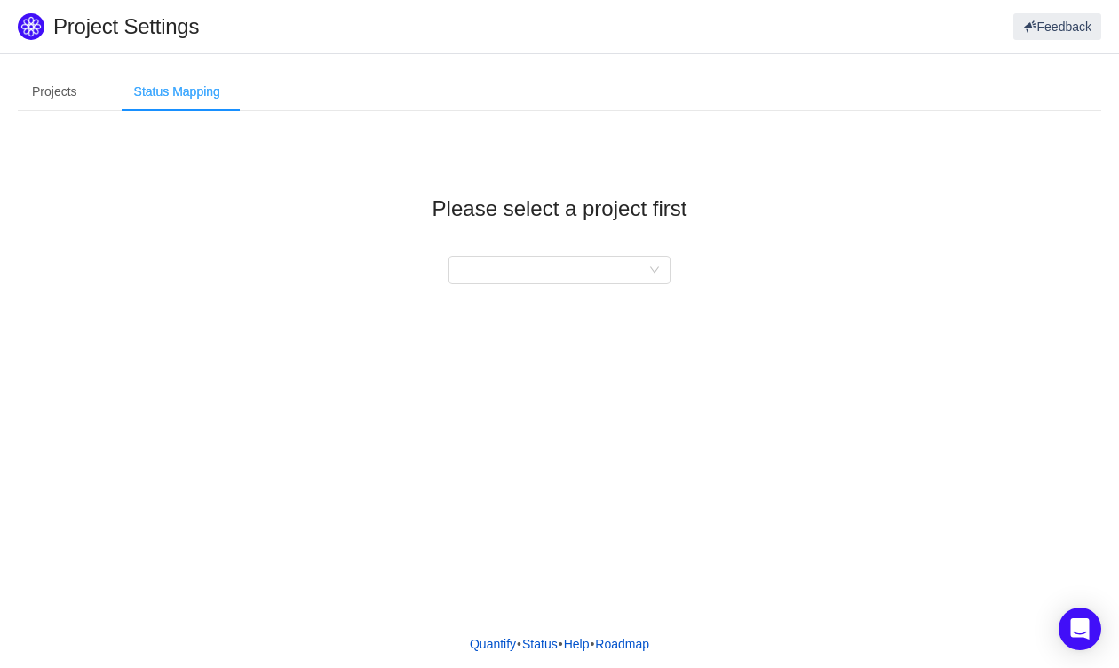
scroll to position [0, 0]
click at [527, 271] on div at bounding box center [553, 270] width 189 height 27
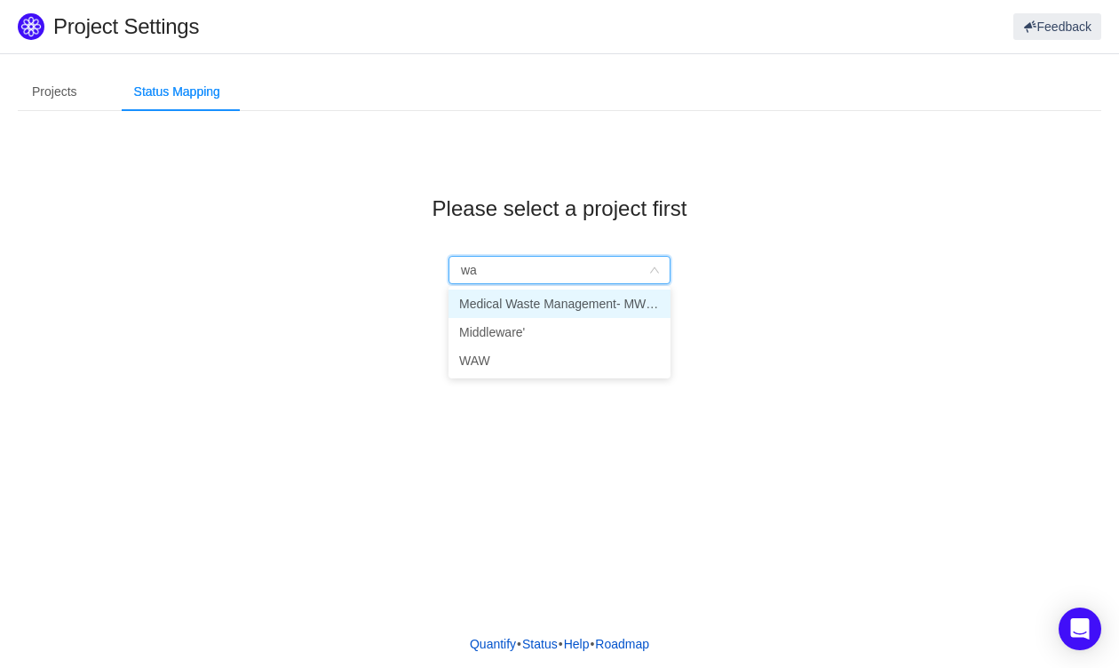
type input "was"
click at [537, 308] on li "Medical Waste Management- MWMIS" at bounding box center [559, 303] width 222 height 28
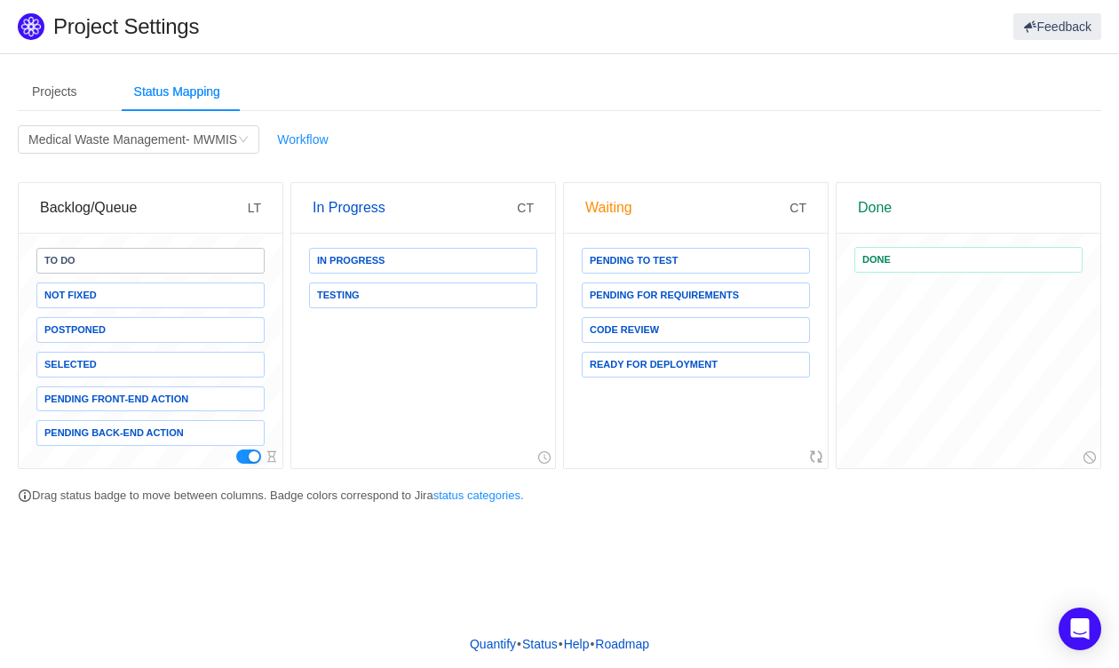
click at [246, 453] on button "button" at bounding box center [248, 456] width 25 height 14
click at [122, 138] on div "Medical Waste Management- MWMIS" at bounding box center [132, 139] width 209 height 27
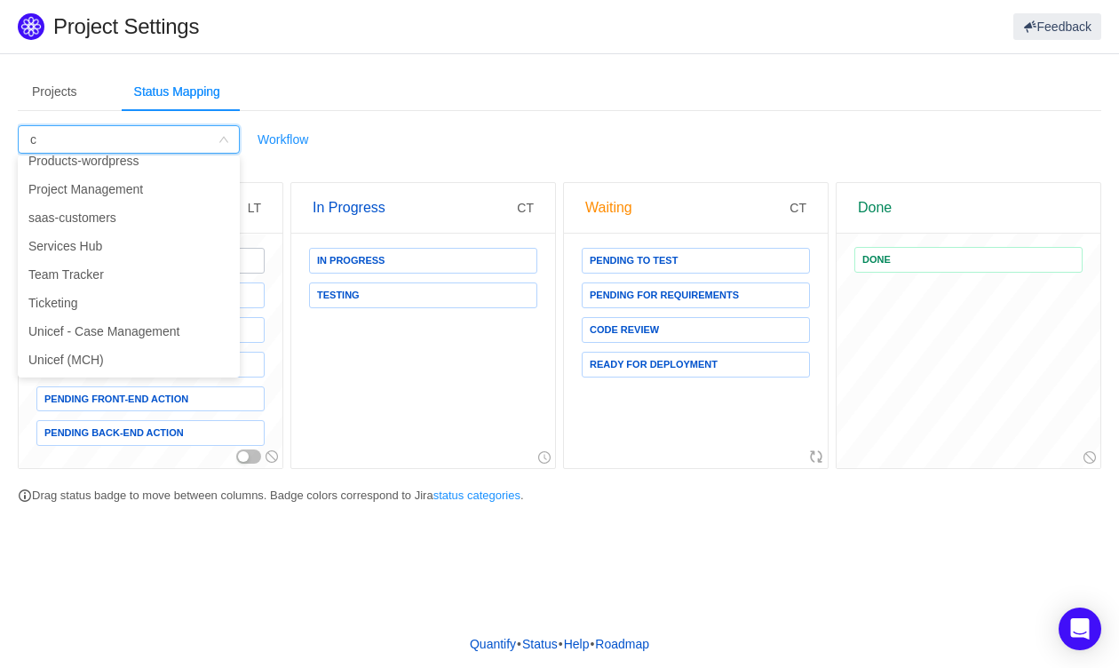
scroll to position [3, 0]
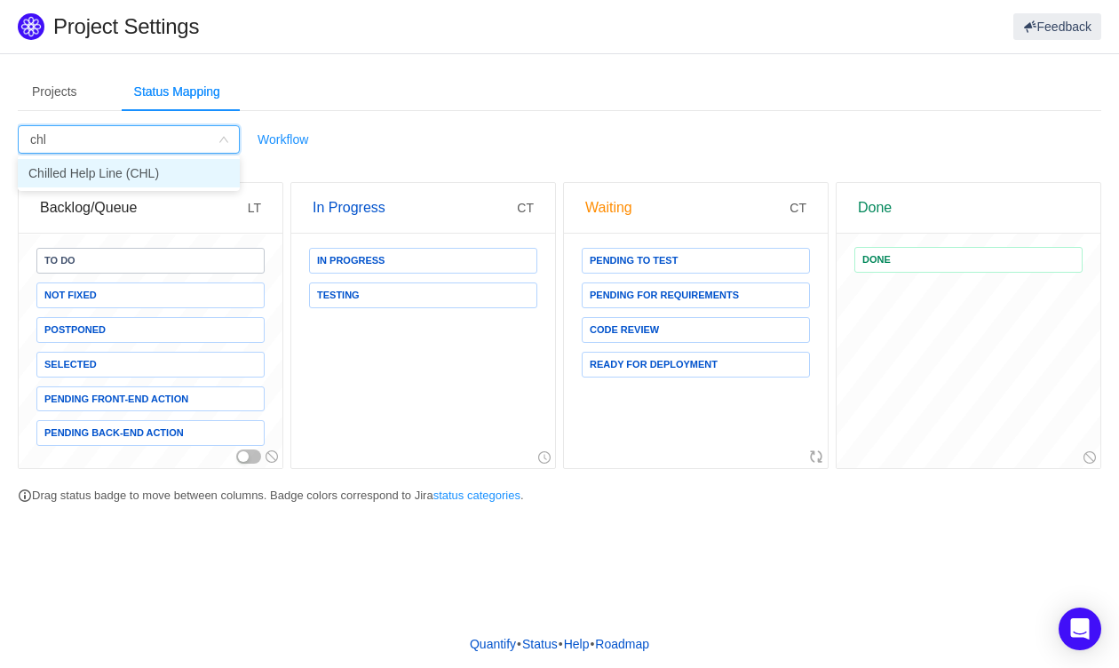
click at [126, 165] on li "Chilled Help Line (CHL)" at bounding box center [129, 173] width 222 height 28
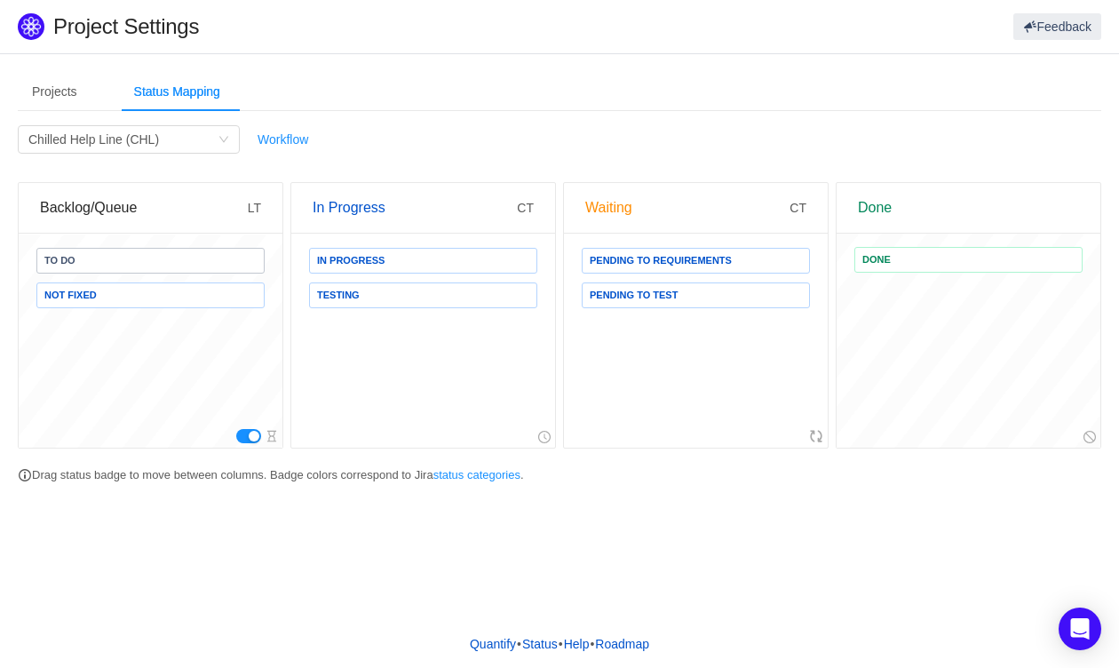
click at [250, 433] on button "button" at bounding box center [248, 436] width 25 height 14
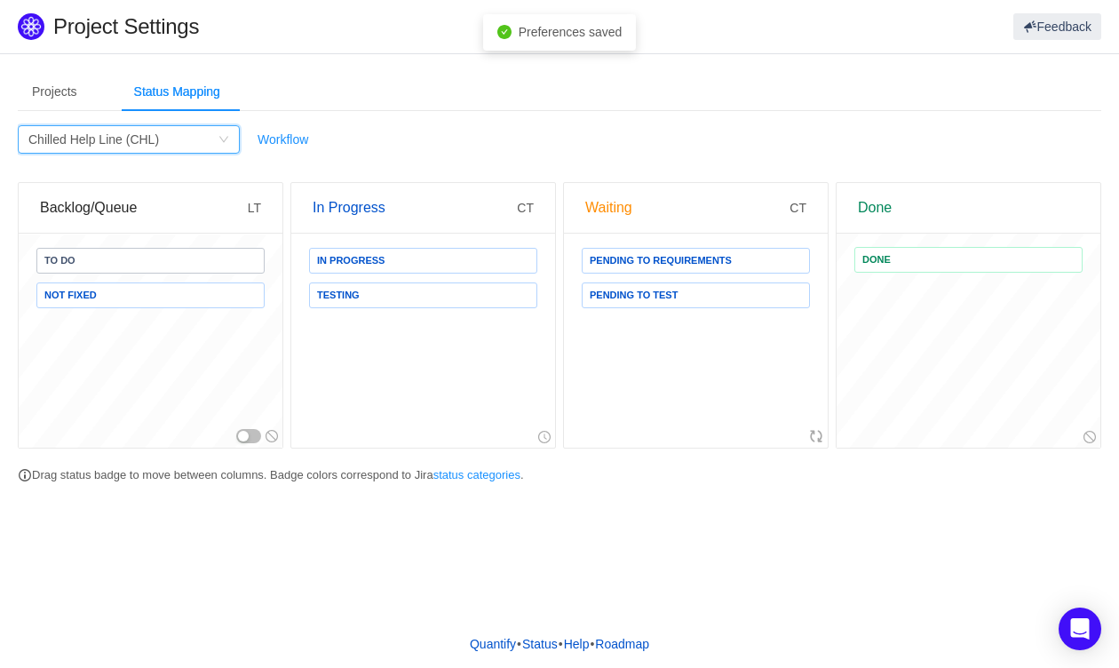
click at [116, 146] on div "Chilled Help Line (CHL)" at bounding box center [93, 139] width 131 height 27
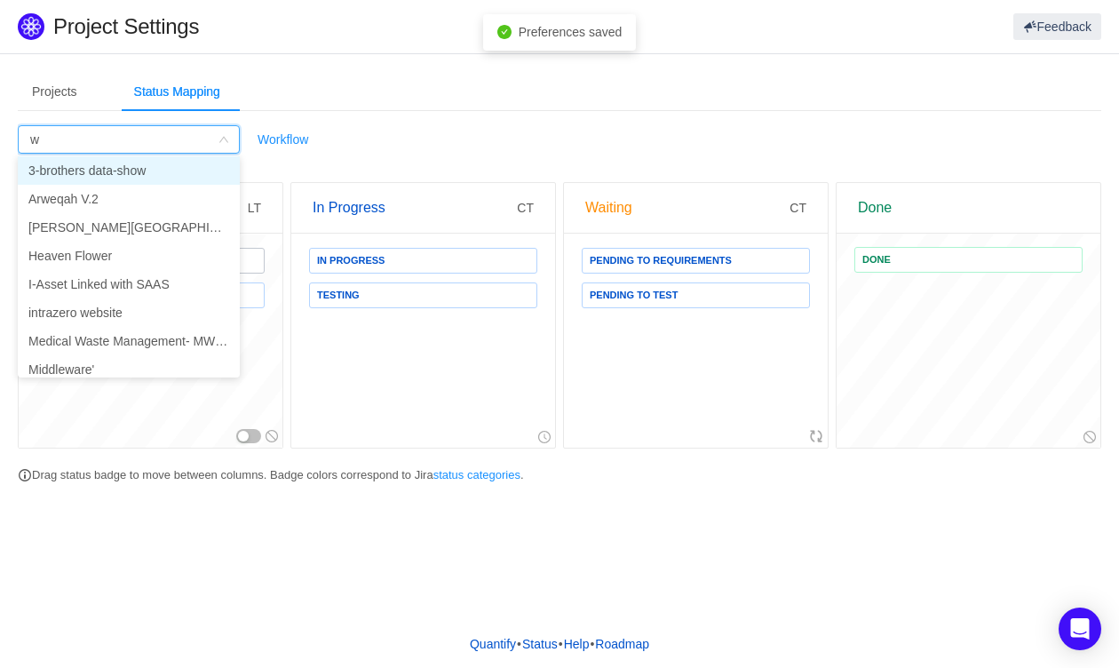
type input "wa"
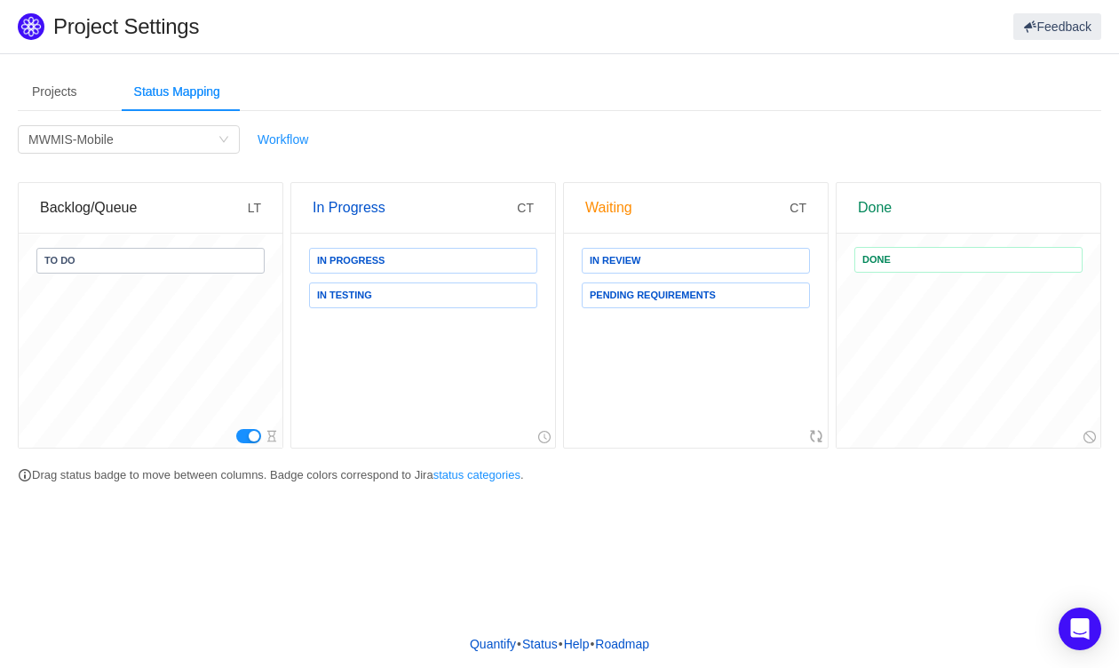
click at [248, 437] on button "button" at bounding box center [248, 436] width 25 height 14
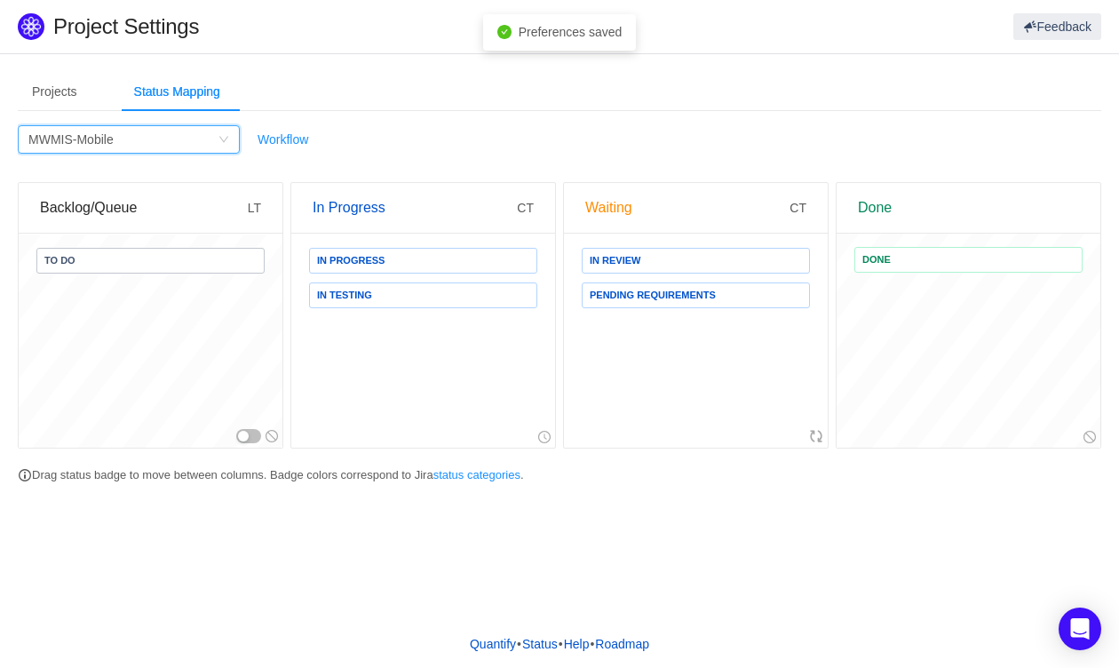
click at [143, 145] on div "Filter by Project MWMIS-Mobile" at bounding box center [122, 139] width 189 height 27
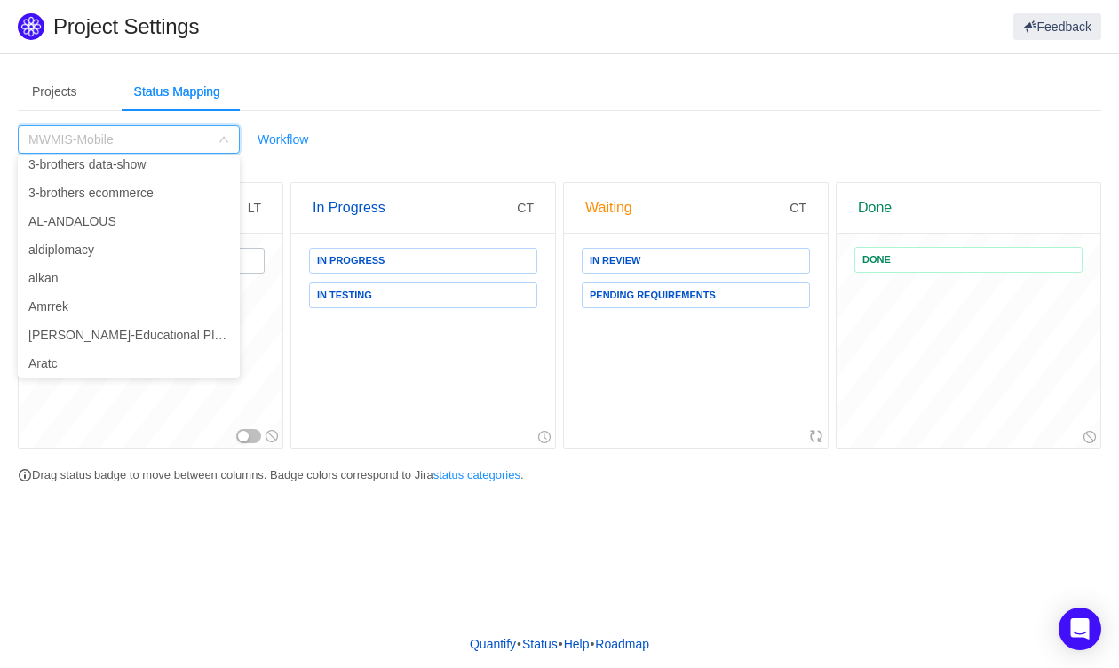
scroll to position [0, 0]
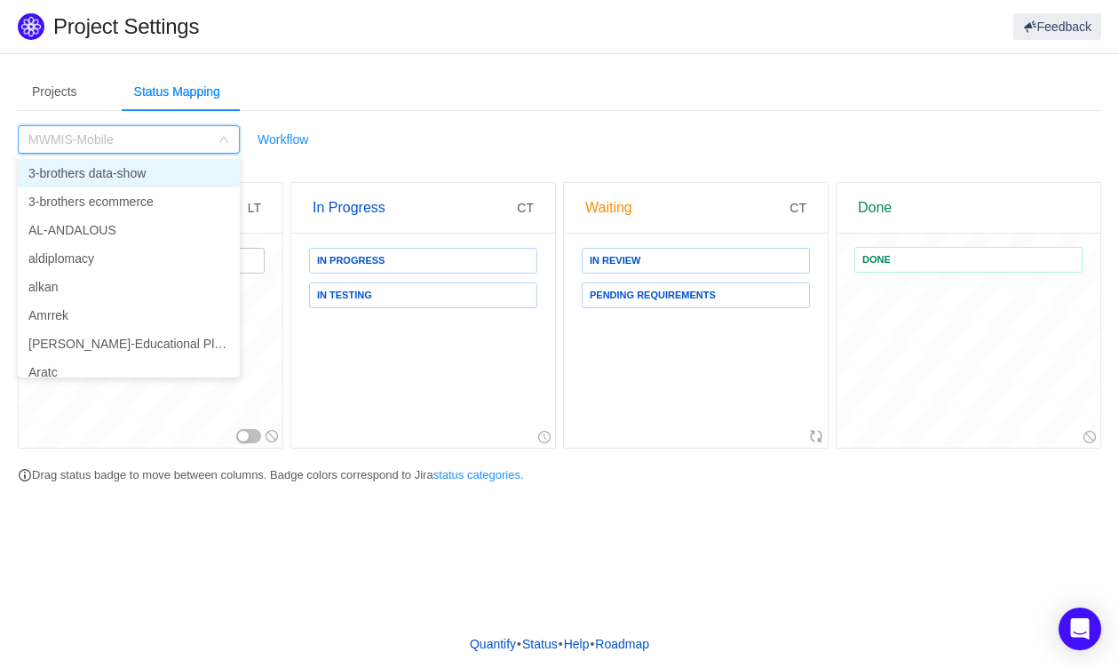
click at [180, 181] on li "3-brothers data-show" at bounding box center [129, 173] width 222 height 28
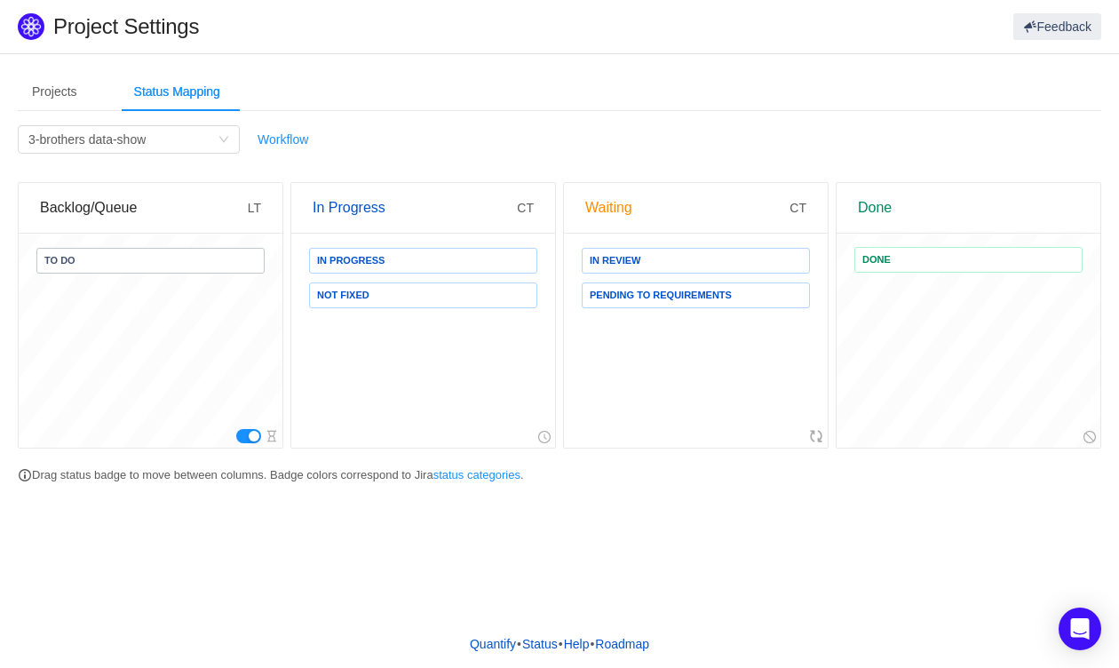
click at [236, 439] on div at bounding box center [151, 435] width 264 height 23
click at [239, 439] on button "button" at bounding box center [248, 436] width 25 height 14
click at [83, 137] on div "3-brothers data-show" at bounding box center [86, 139] width 117 height 27
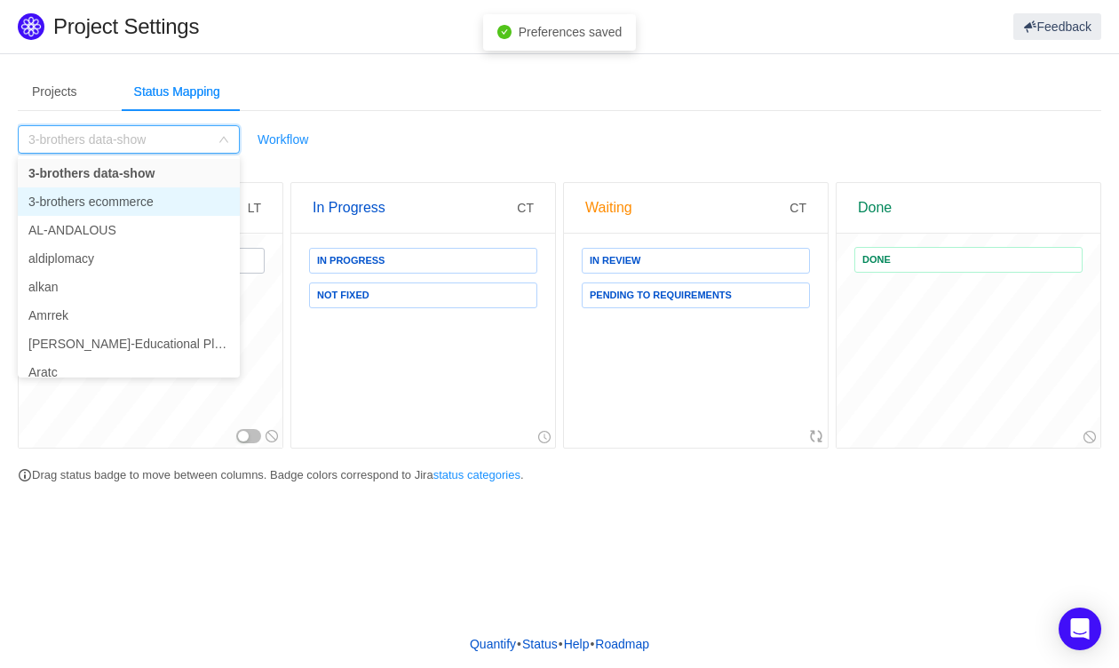
click at [104, 200] on li "3-brothers ecommerce" at bounding box center [129, 201] width 222 height 28
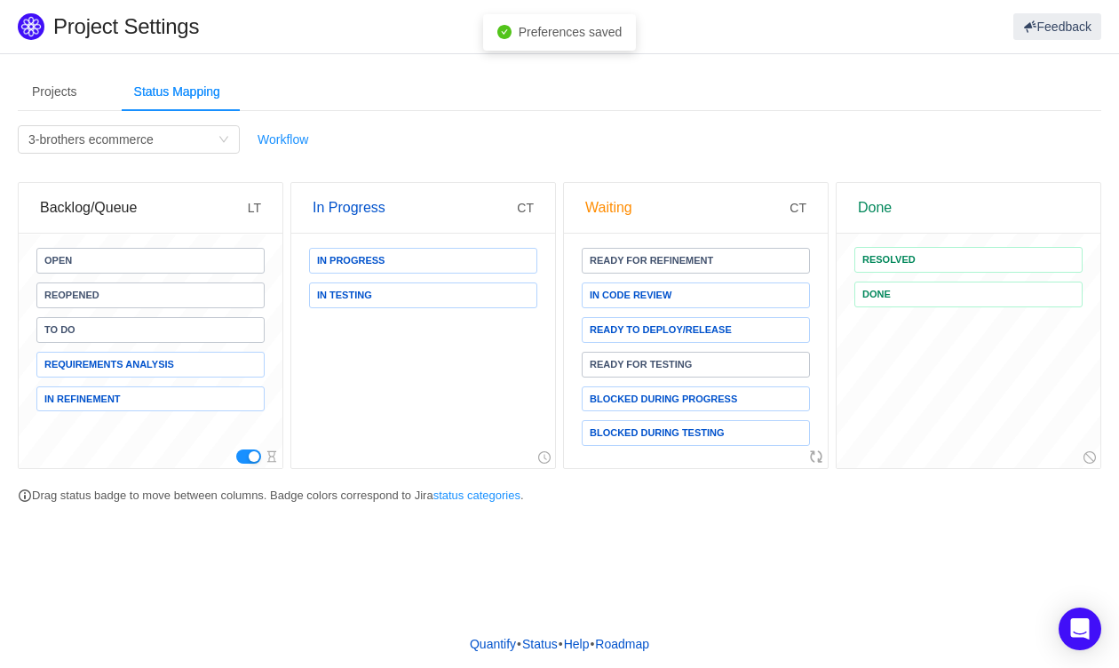
click at [242, 424] on div "Open Reopened To Do REQUIREMENTS ANALYSIS In Refinement" at bounding box center [151, 351] width 264 height 234
click at [244, 455] on button "button" at bounding box center [248, 456] width 25 height 14
click at [126, 126] on div "3-brothers ecommerce" at bounding box center [90, 139] width 125 height 27
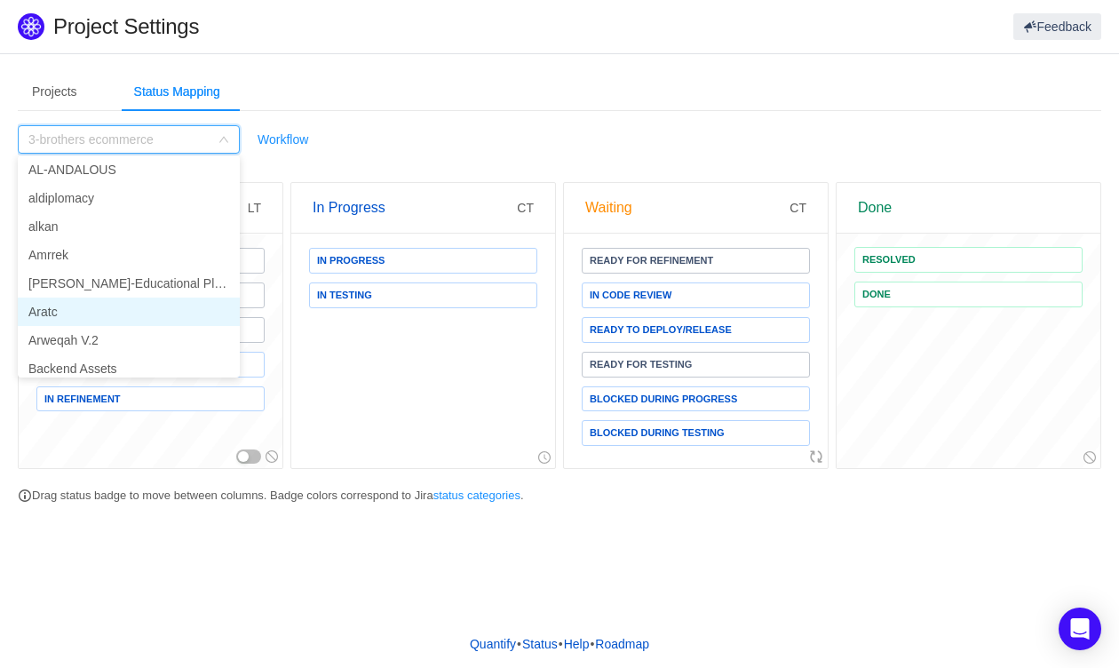
scroll to position [62, 0]
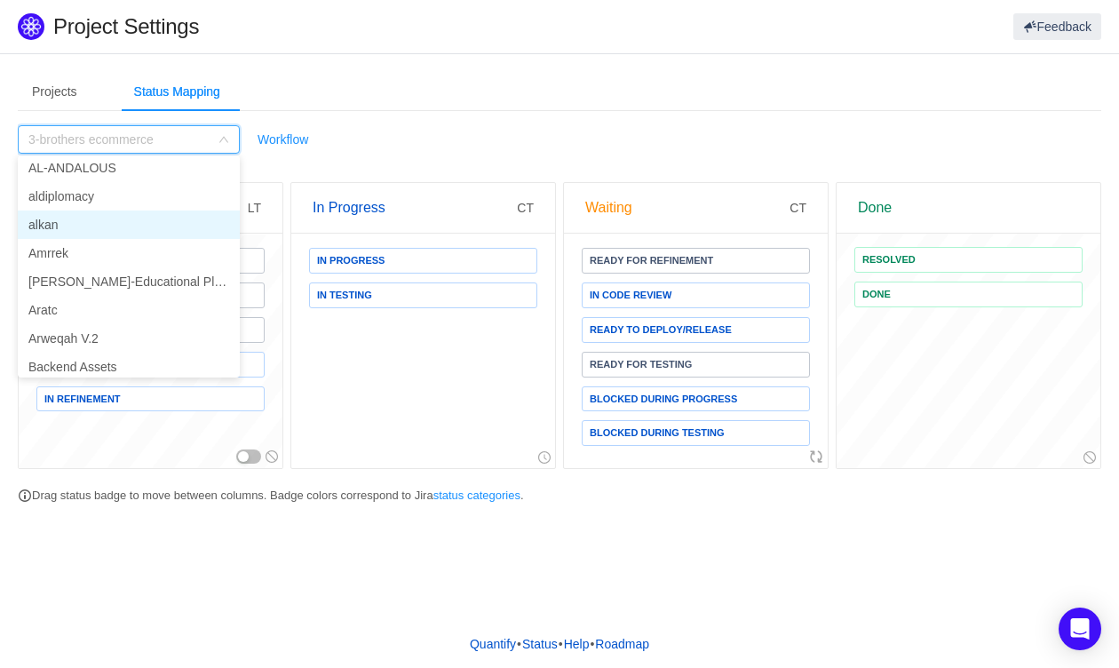
click at [72, 228] on li "alkan" at bounding box center [129, 224] width 222 height 28
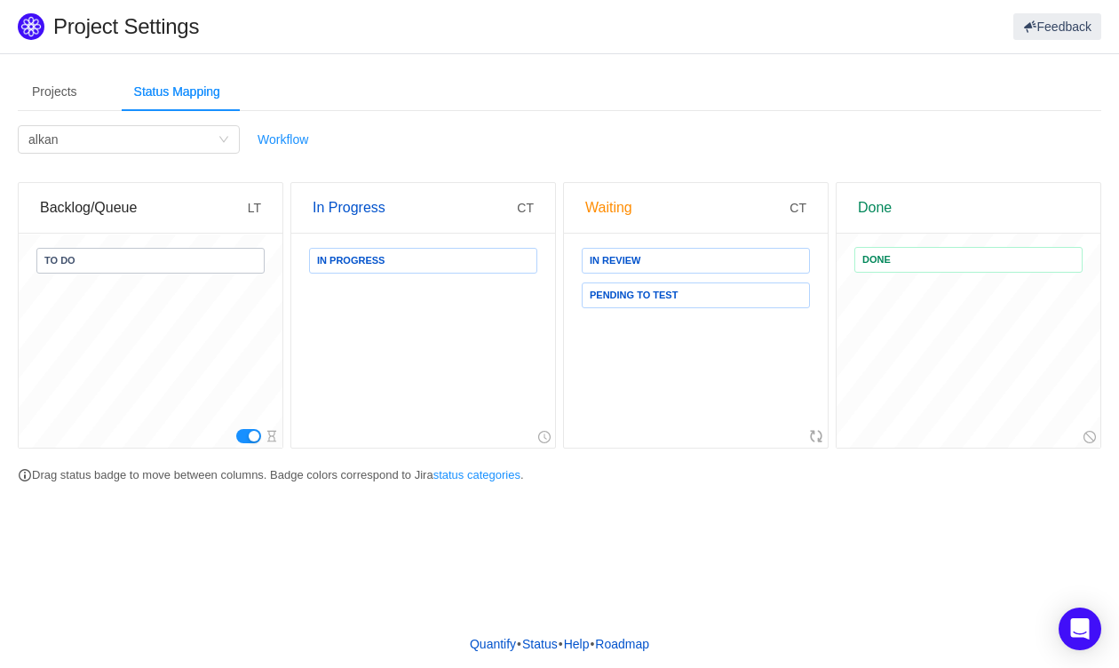
click at [241, 432] on button "button" at bounding box center [248, 436] width 25 height 14
click at [107, 135] on div "Filter by Project alkan" at bounding box center [122, 139] width 189 height 27
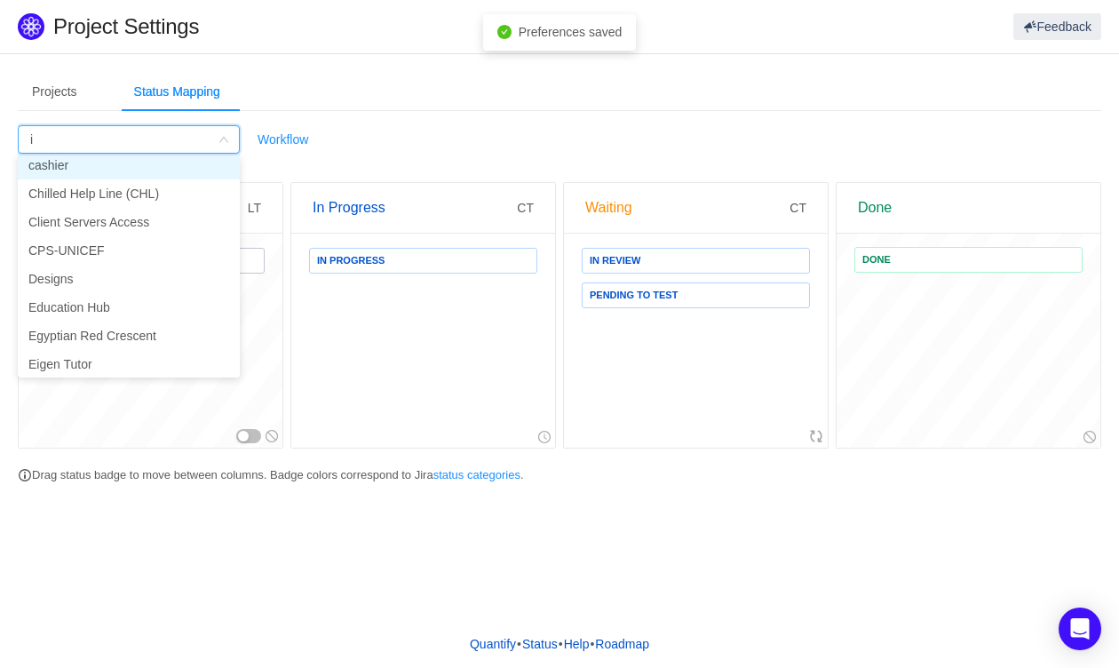
scroll to position [3, 0]
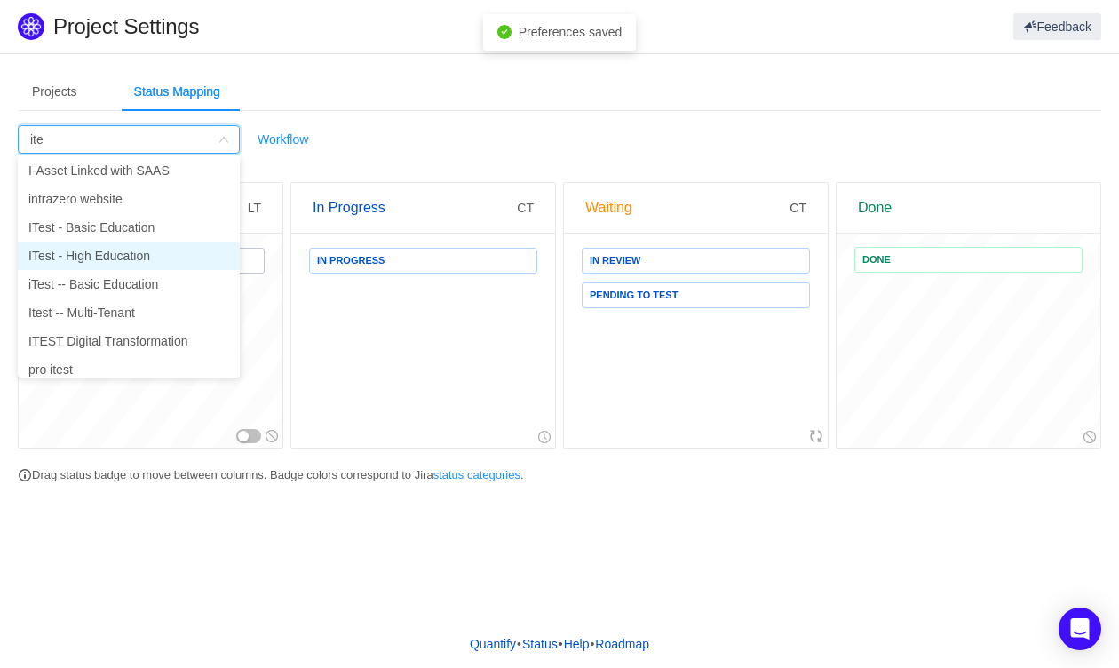
type input "ites"
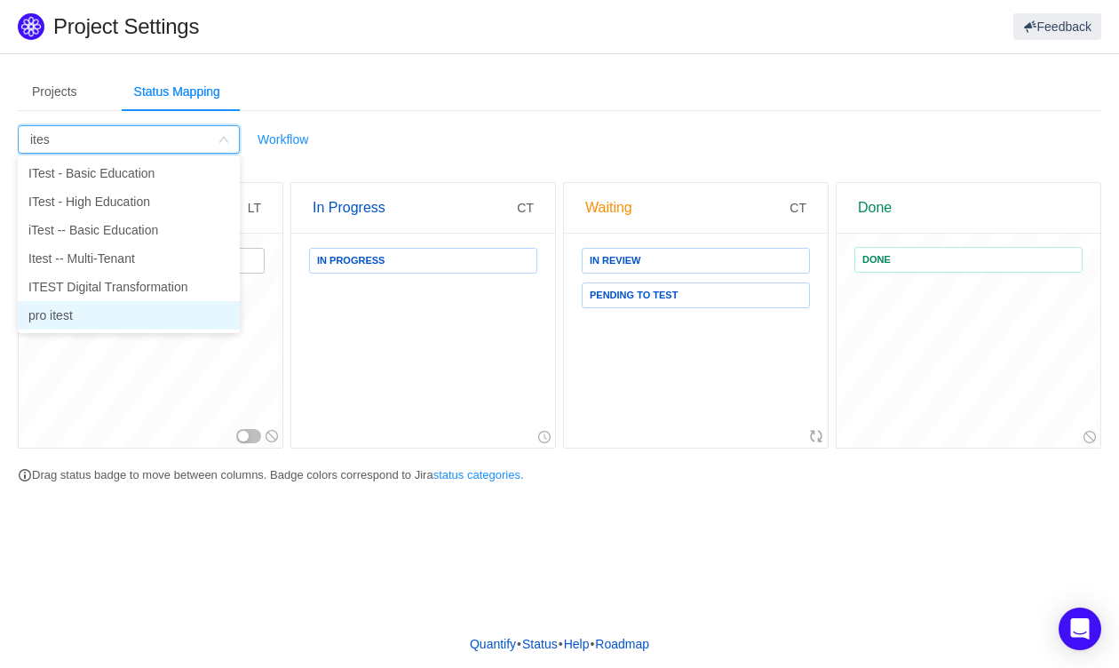
click at [112, 318] on li "pro itest" at bounding box center [129, 315] width 222 height 28
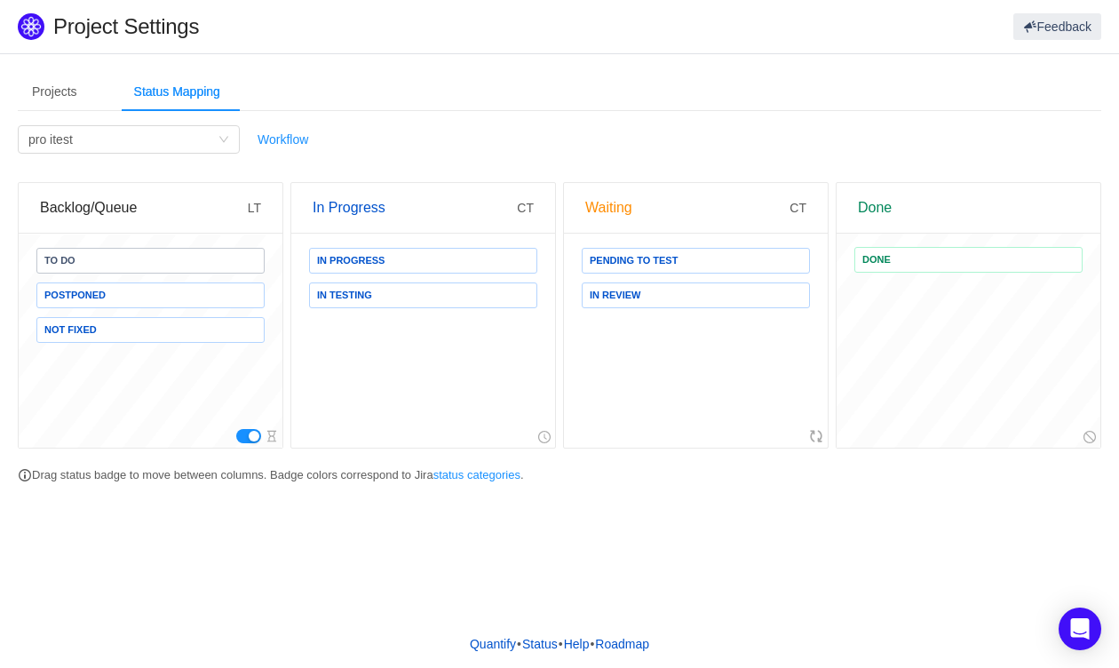
click at [248, 438] on button "button" at bounding box center [248, 436] width 25 height 14
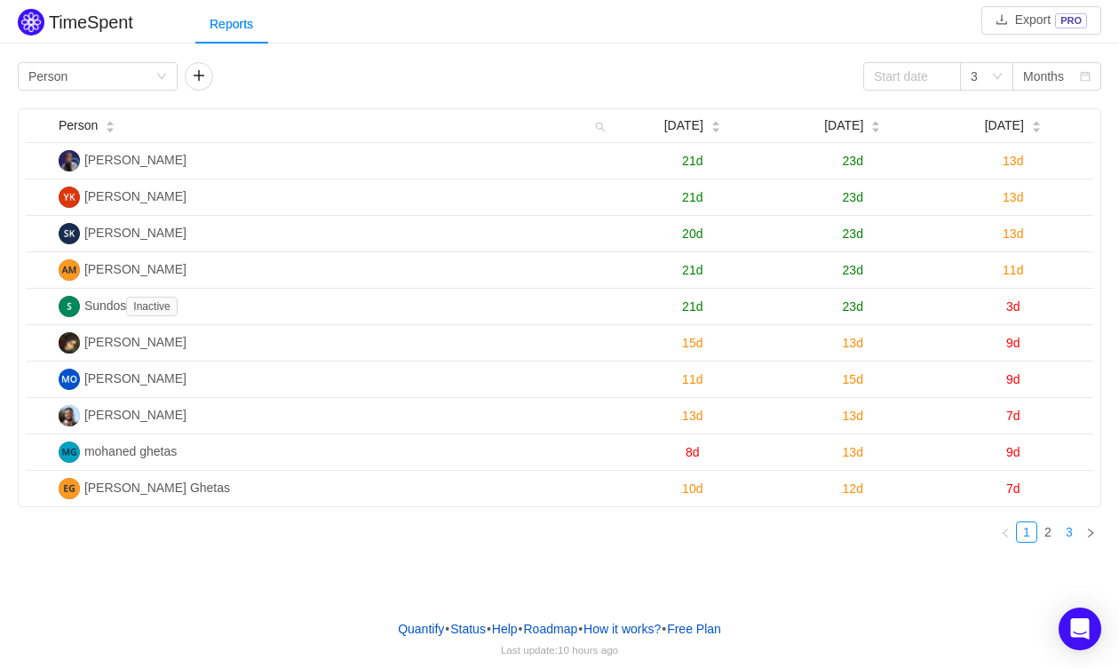
click at [1062, 528] on link "3" at bounding box center [1069, 532] width 20 height 20
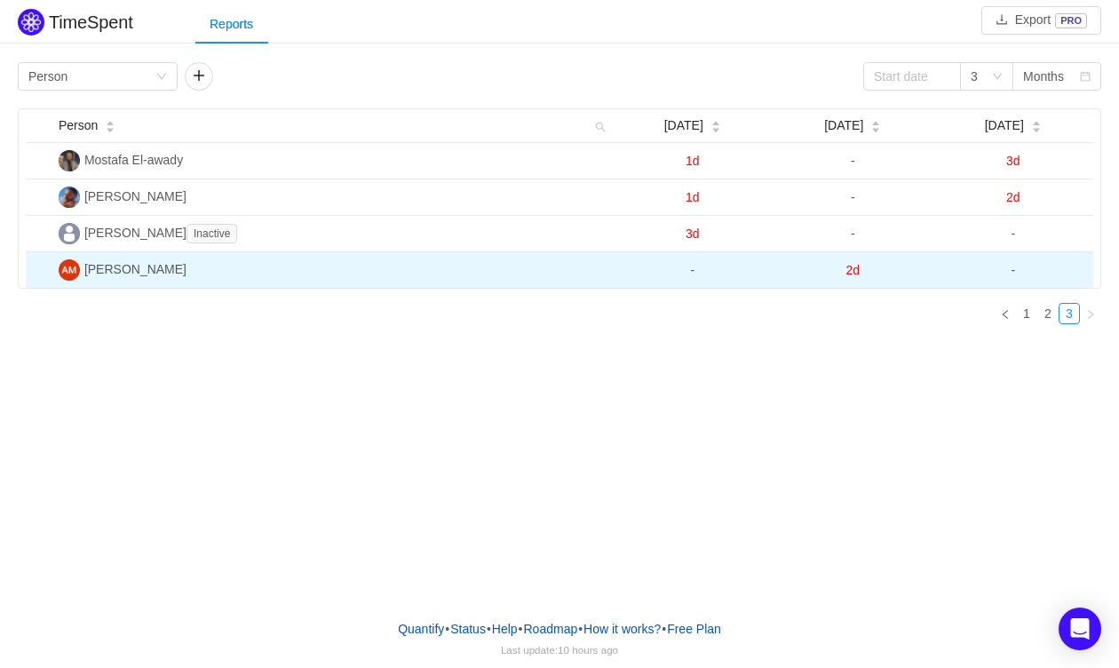
click at [852, 271] on span "2d" at bounding box center [852, 270] width 14 height 14
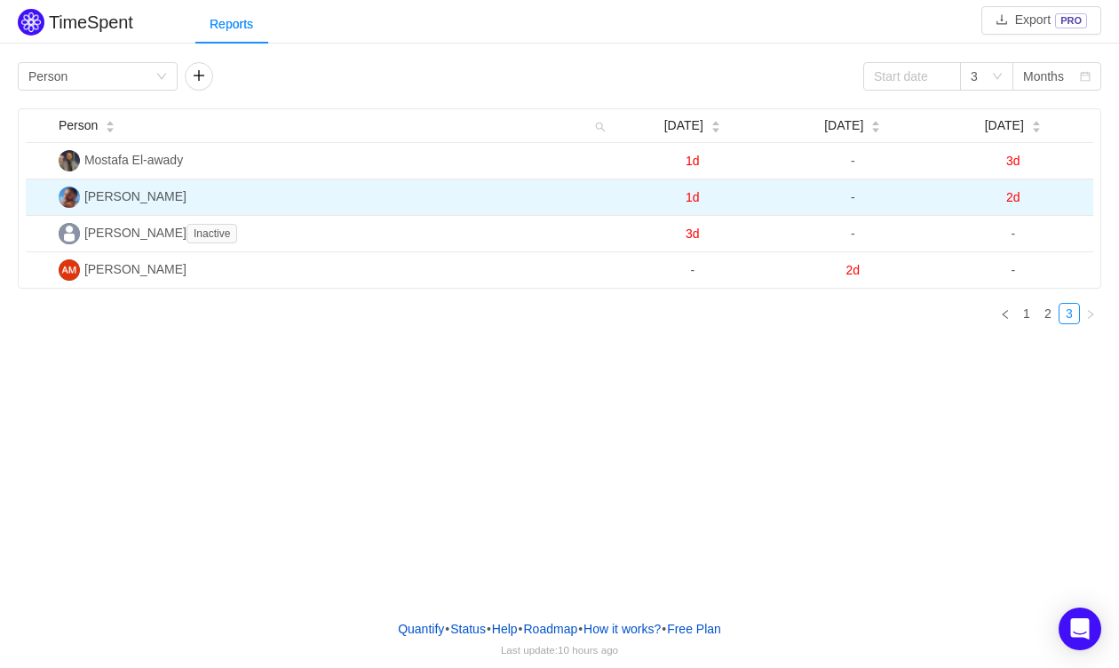
click at [1011, 194] on span "2d" at bounding box center [1013, 197] width 14 height 14
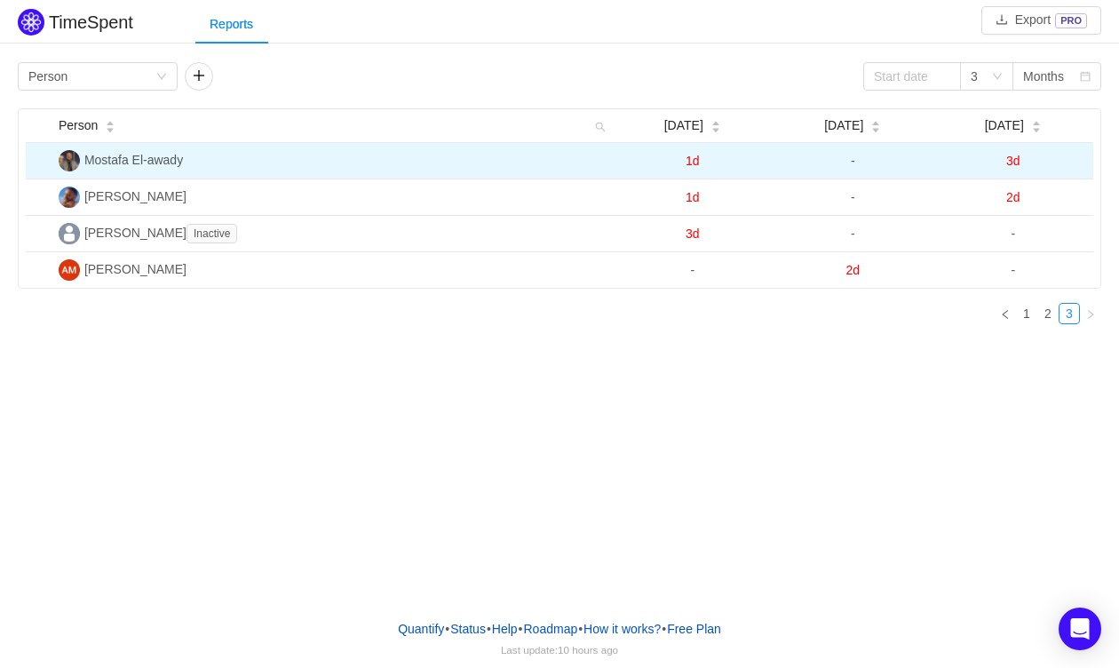
click at [1011, 155] on span "3d" at bounding box center [1013, 161] width 14 height 14
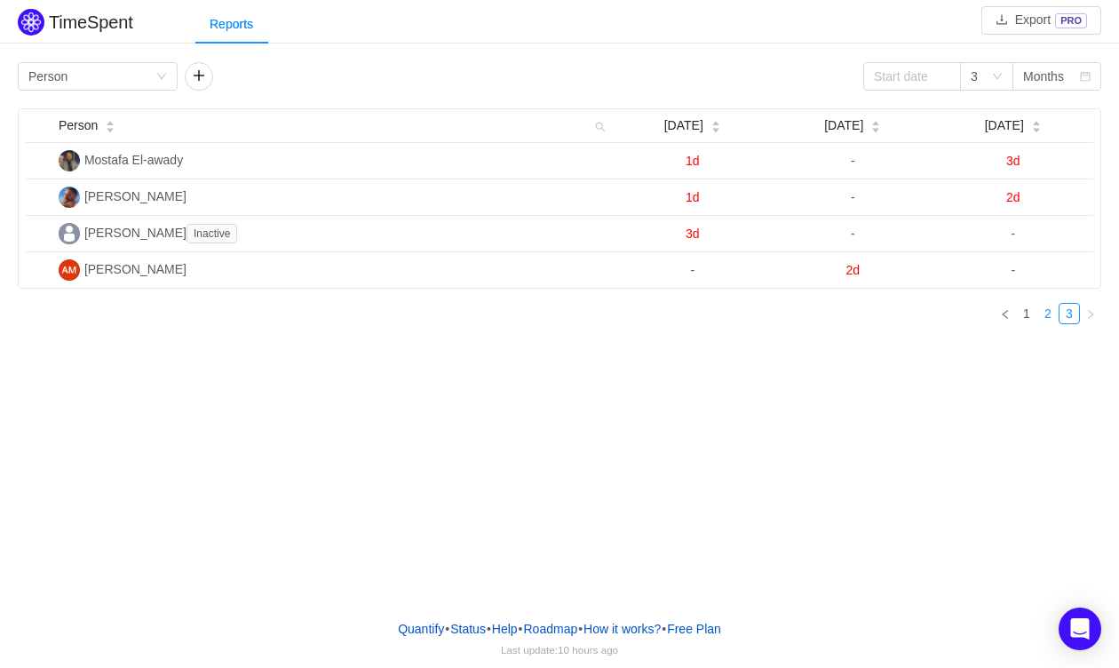
click at [1052, 311] on link "2" at bounding box center [1048, 314] width 20 height 20
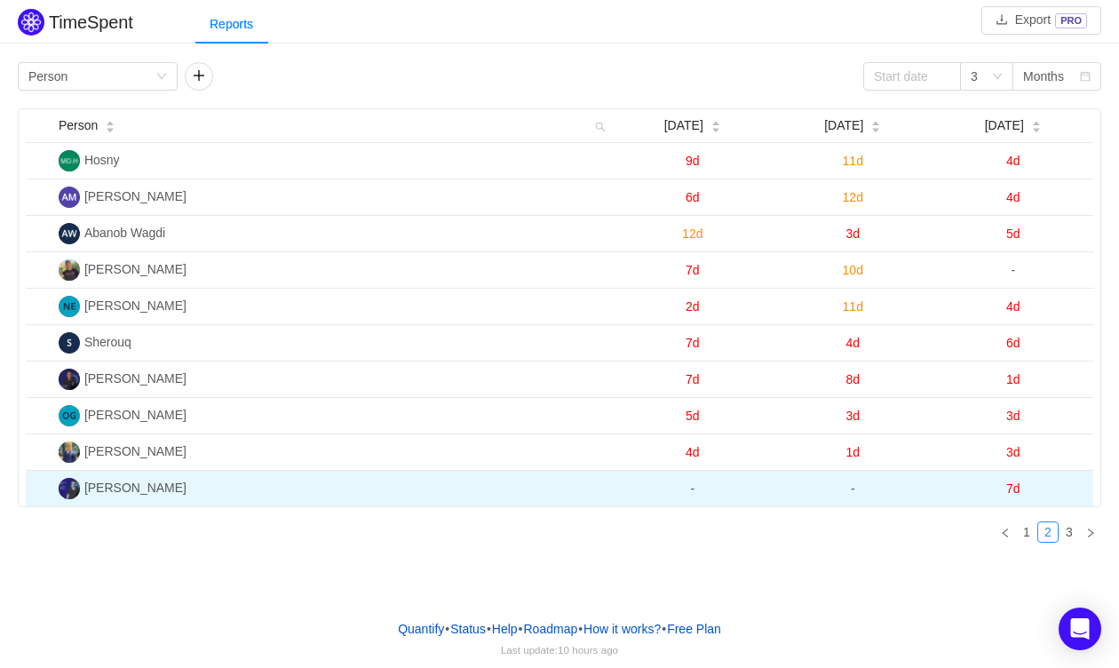
click at [1018, 482] on span "7d" at bounding box center [1013, 488] width 14 height 14
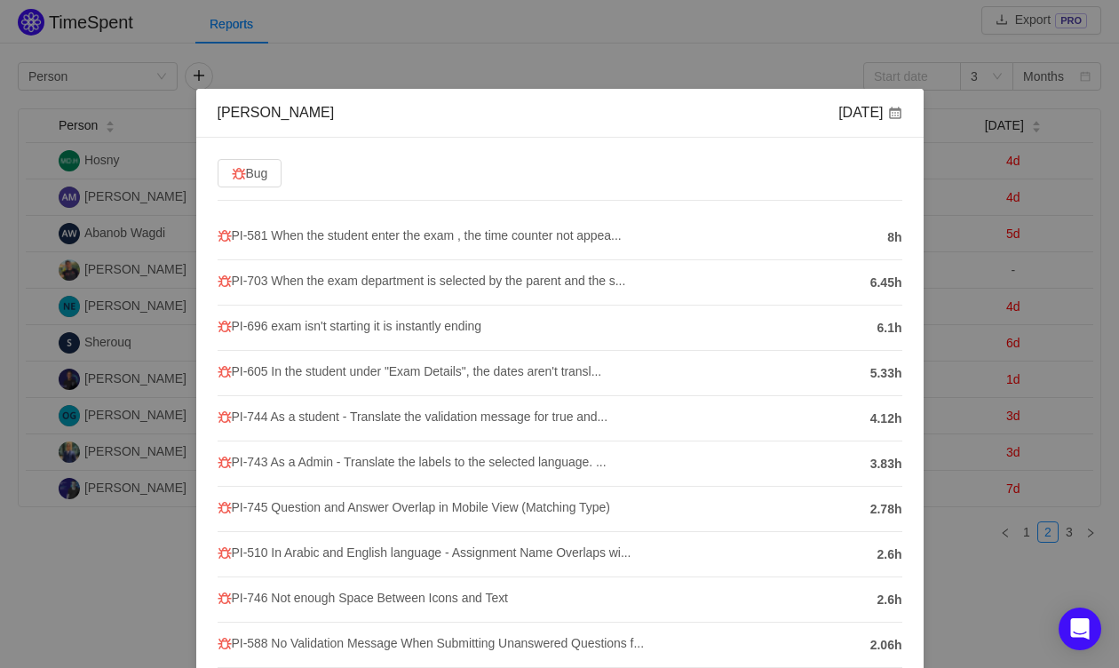
scroll to position [138, 0]
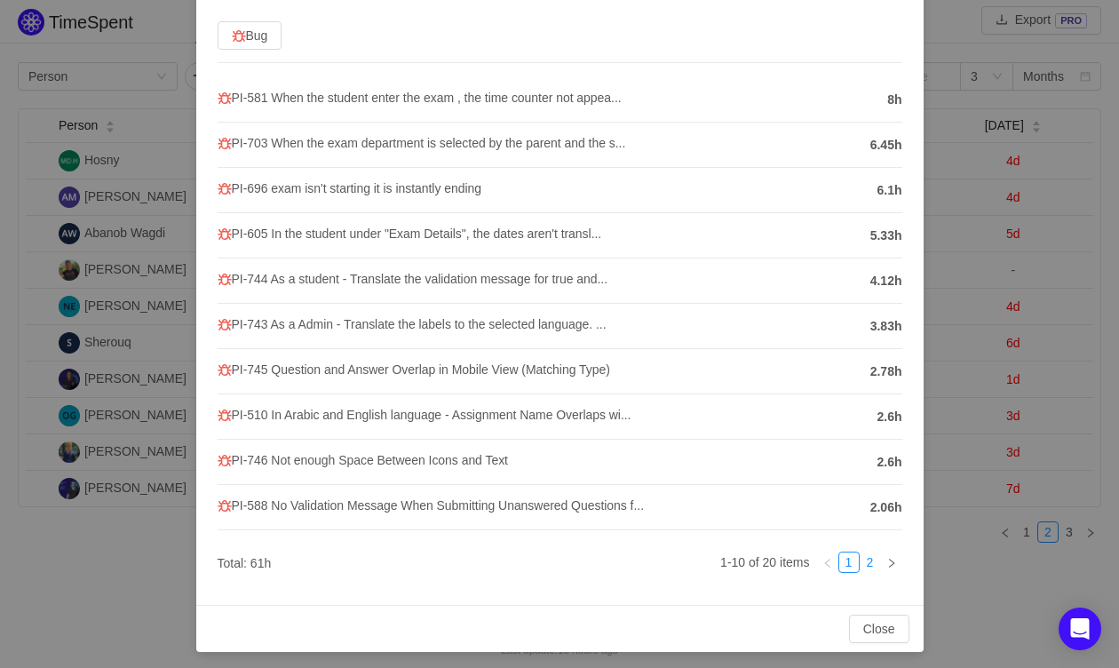
click at [871, 558] on link "2" at bounding box center [870, 562] width 20 height 20
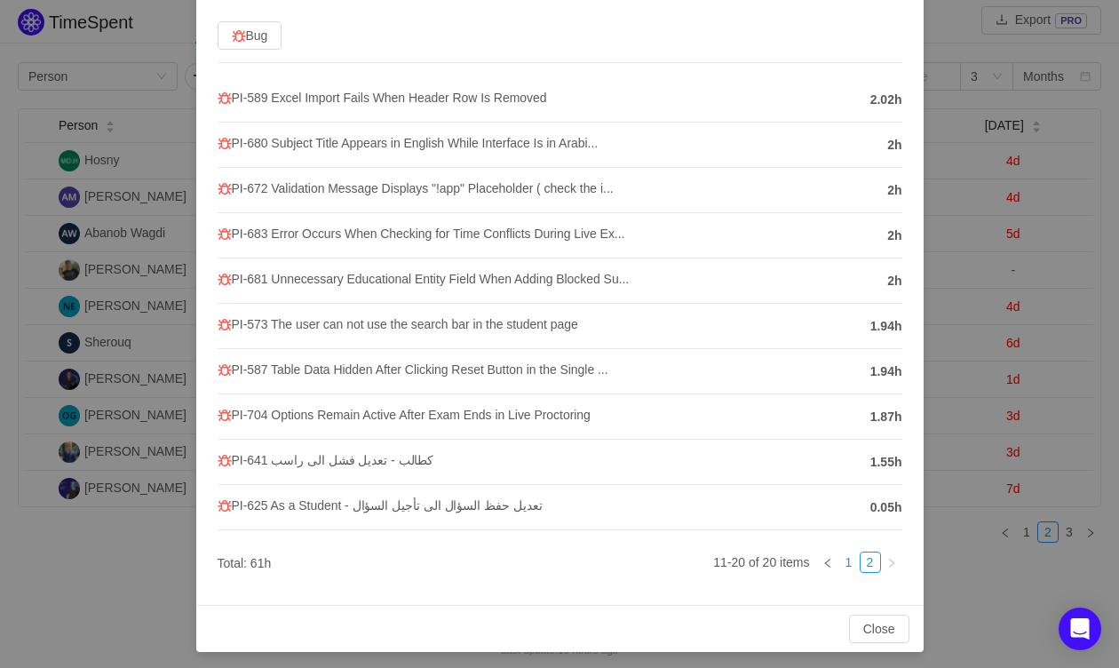
click at [850, 558] on link "1" at bounding box center [849, 562] width 20 height 20
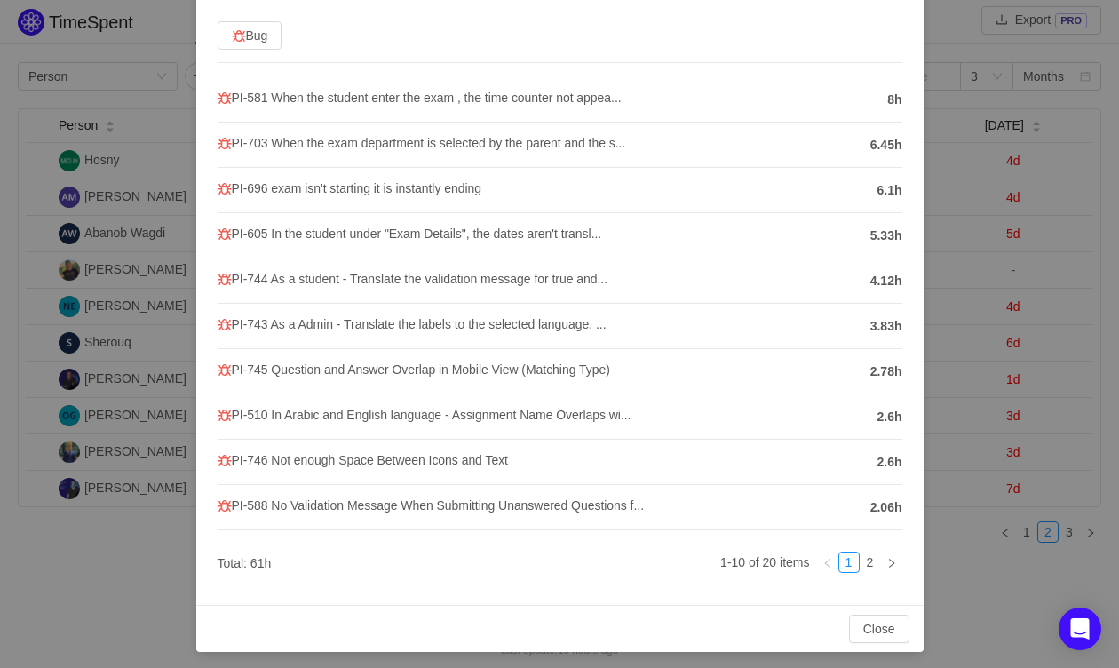
click at [945, 496] on div "Mahmoud Badr Aug 2025 Bug PI-581 When the student enter the exam , the time cou…" at bounding box center [559, 334] width 1119 height 668
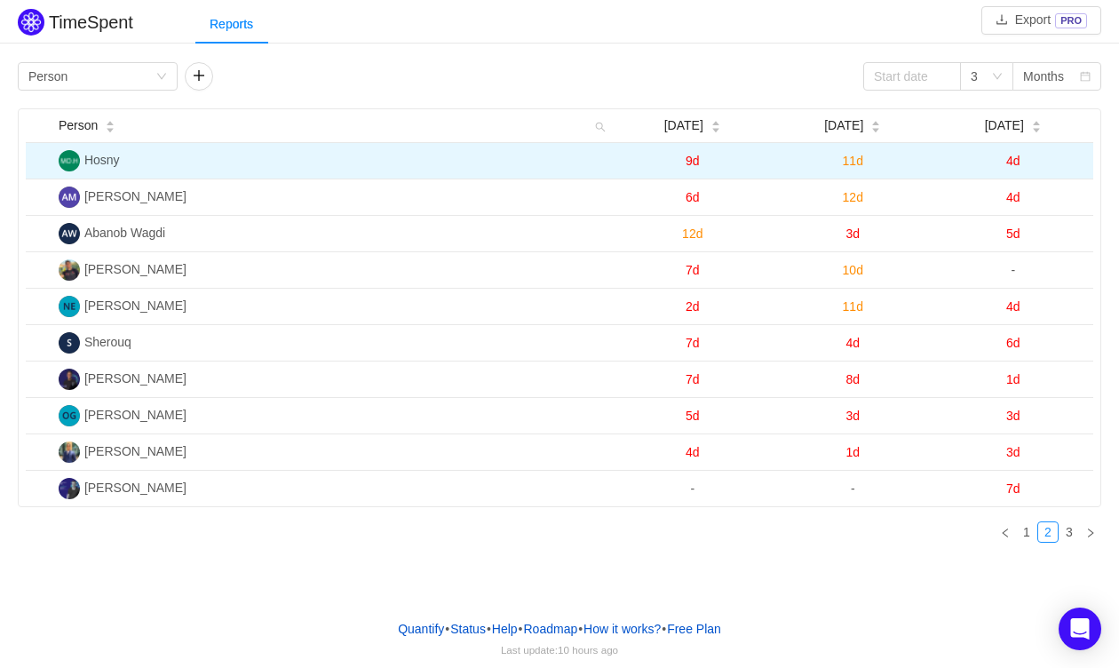
click at [1017, 161] on span "4d" at bounding box center [1013, 161] width 14 height 14
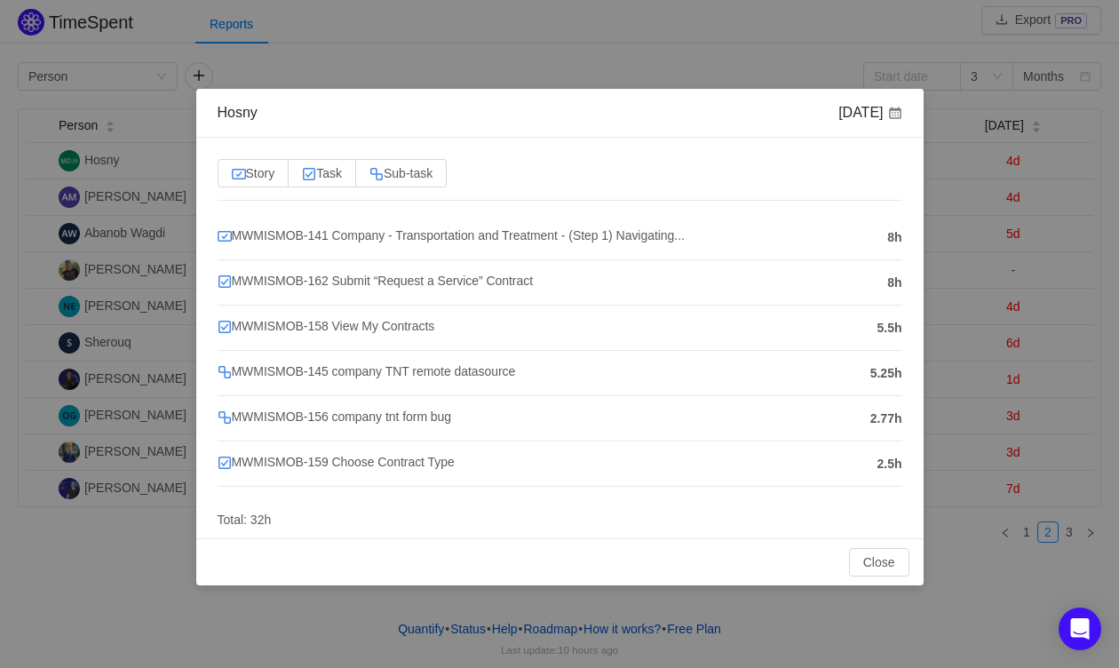
click at [1041, 363] on div "Hosny Aug 2025 Story Task Sub-task MWMISMOB-141 Company - Transportation and Tr…" at bounding box center [559, 334] width 1119 height 668
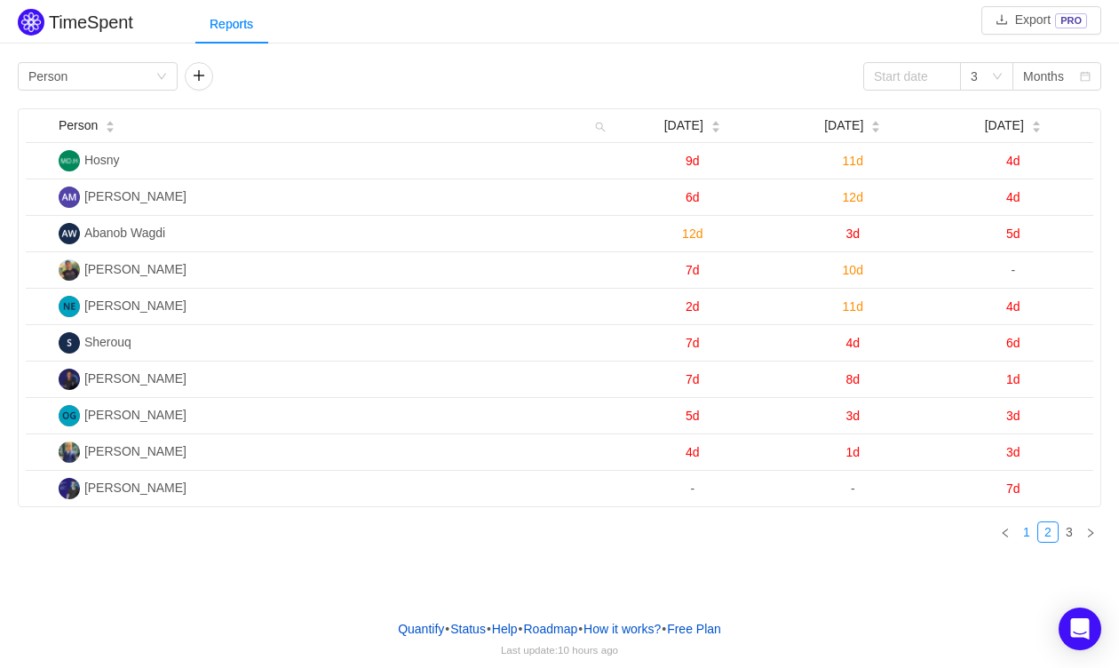
click at [1030, 530] on link "1" at bounding box center [1027, 532] width 20 height 20
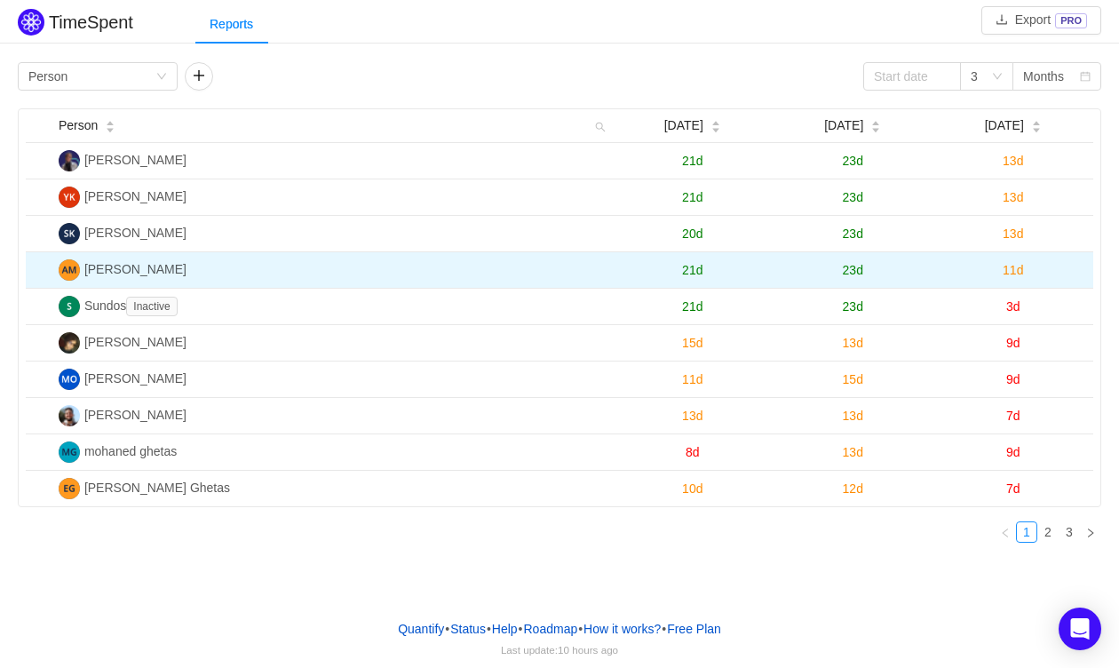
click at [1019, 266] on span "11d" at bounding box center [1012, 270] width 20 height 14
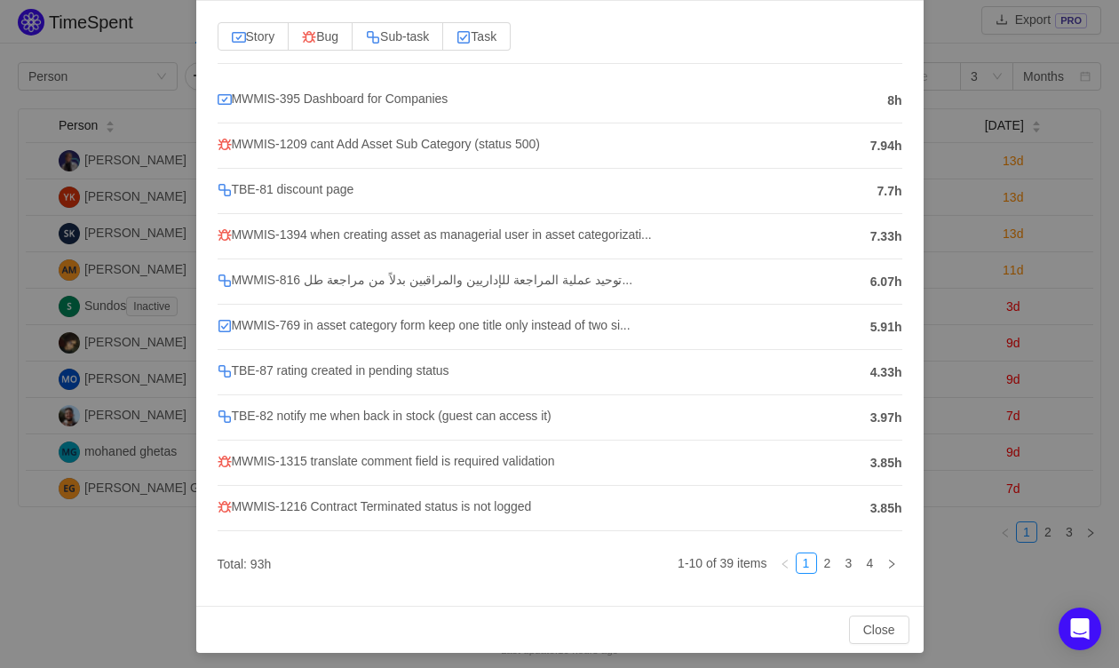
scroll to position [138, 0]
click at [823, 554] on link "2" at bounding box center [828, 562] width 20 height 20
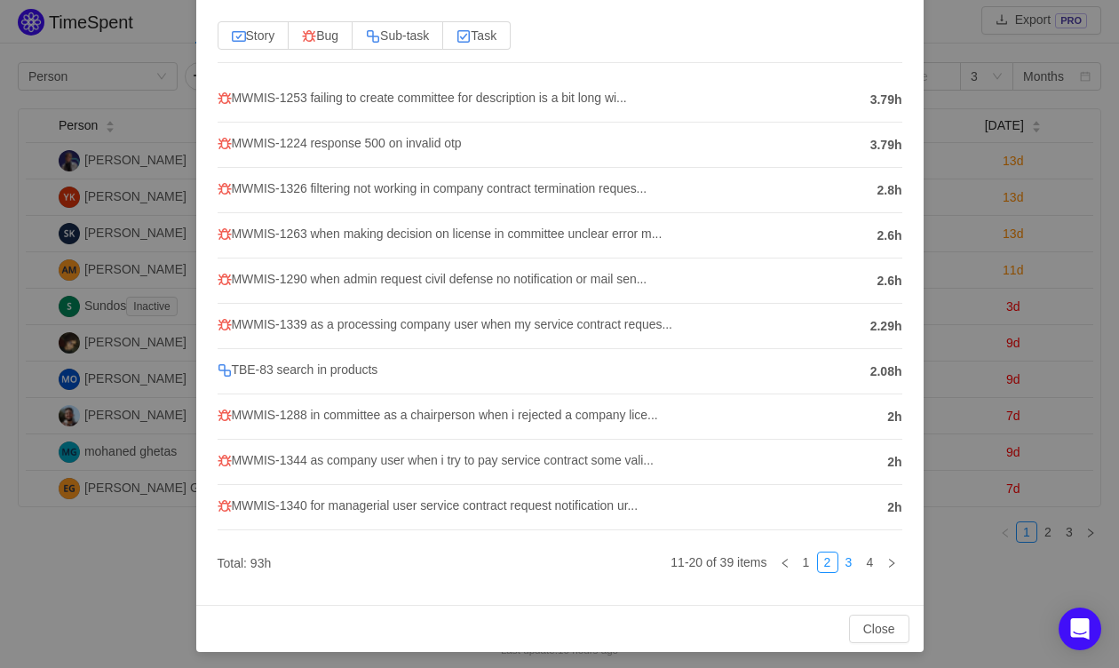
click at [843, 557] on link "3" at bounding box center [849, 562] width 20 height 20
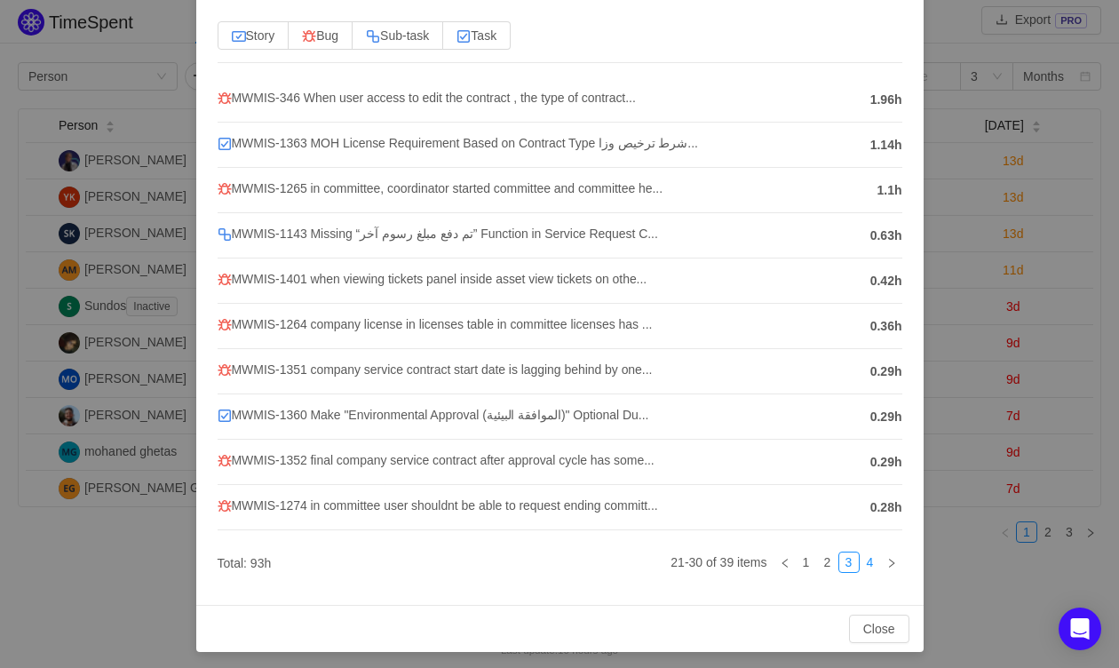
click at [868, 561] on link "4" at bounding box center [870, 562] width 20 height 20
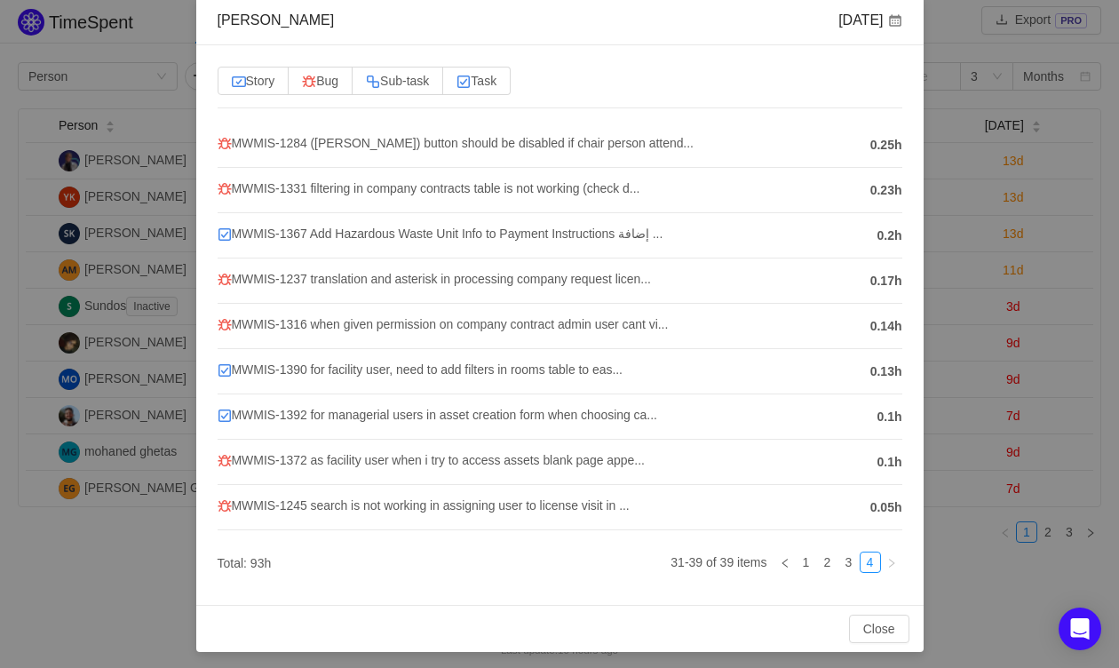
click at [1037, 406] on div "Ahmed Maher Aug 2025 Story Bug Sub-task Task MWMIS-1284 (فض اللجنة) button shou…" at bounding box center [559, 334] width 1119 height 668
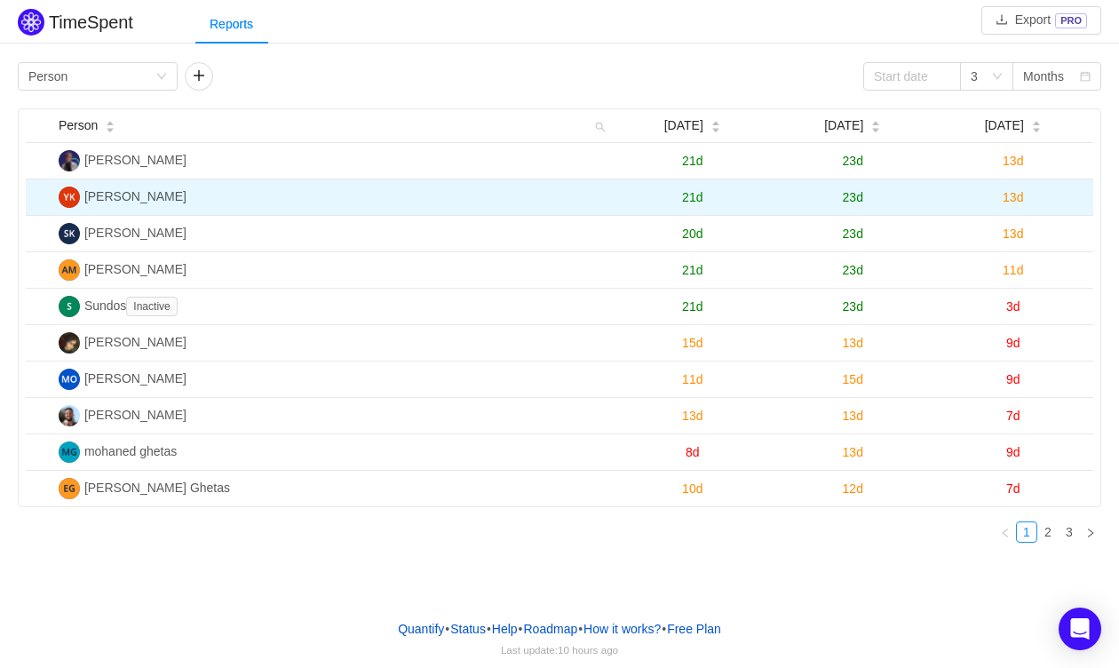
click at [1009, 200] on span "13d" at bounding box center [1012, 197] width 20 height 14
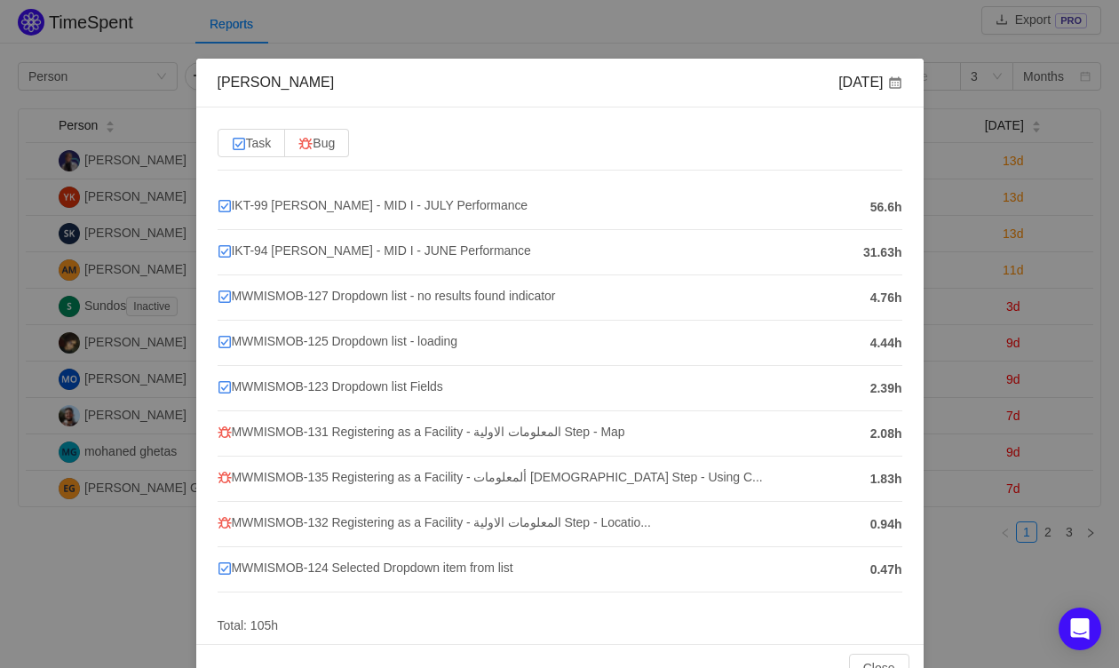
scroll to position [34, 0]
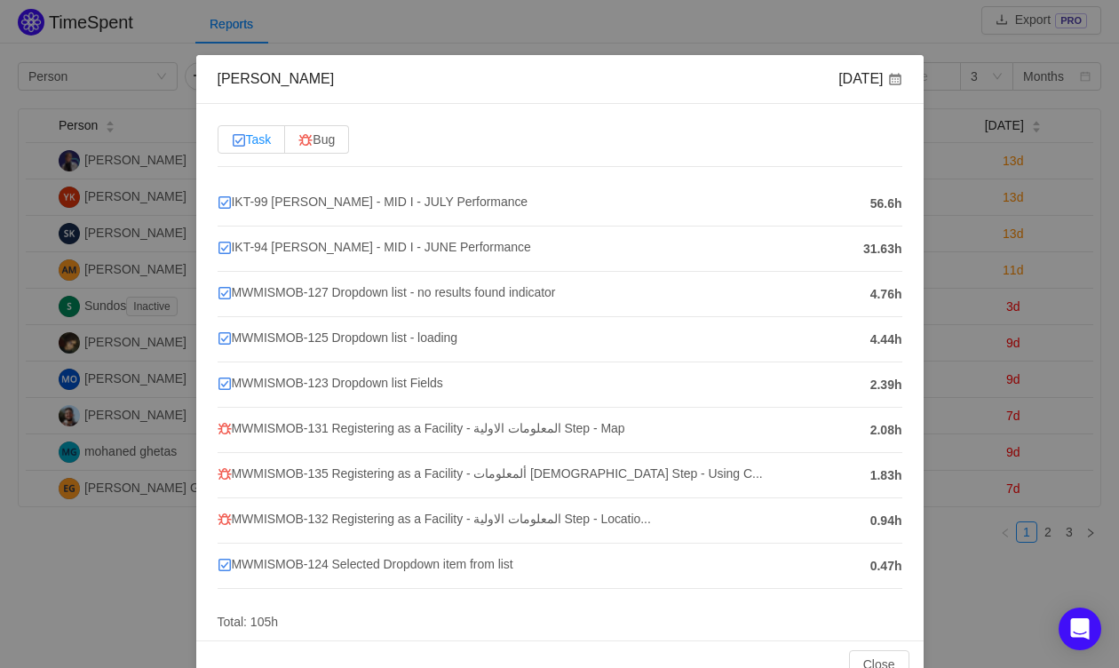
click at [270, 145] on label "Task" at bounding box center [252, 139] width 68 height 28
click at [232, 144] on input "Task" at bounding box center [232, 144] width 0 height 0
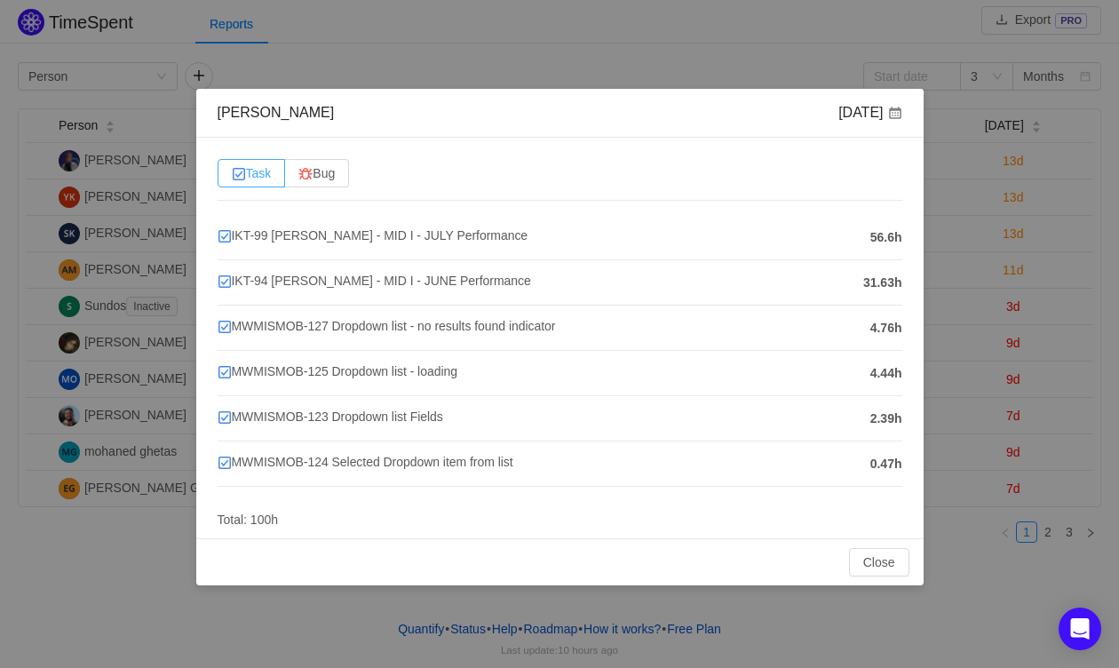
click at [269, 175] on span "Task" at bounding box center [252, 173] width 40 height 14
click at [232, 178] on input "Task" at bounding box center [232, 178] width 0 height 0
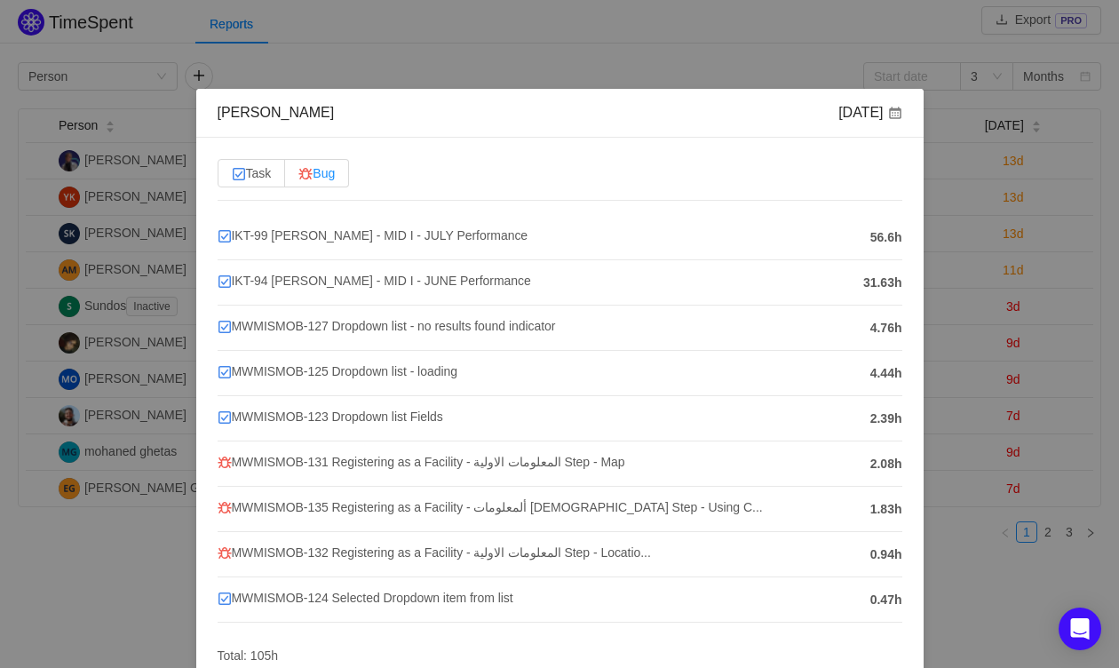
click at [321, 178] on span "Bug" at bounding box center [316, 173] width 36 height 14
click at [298, 178] on input "Bug" at bounding box center [298, 178] width 0 height 0
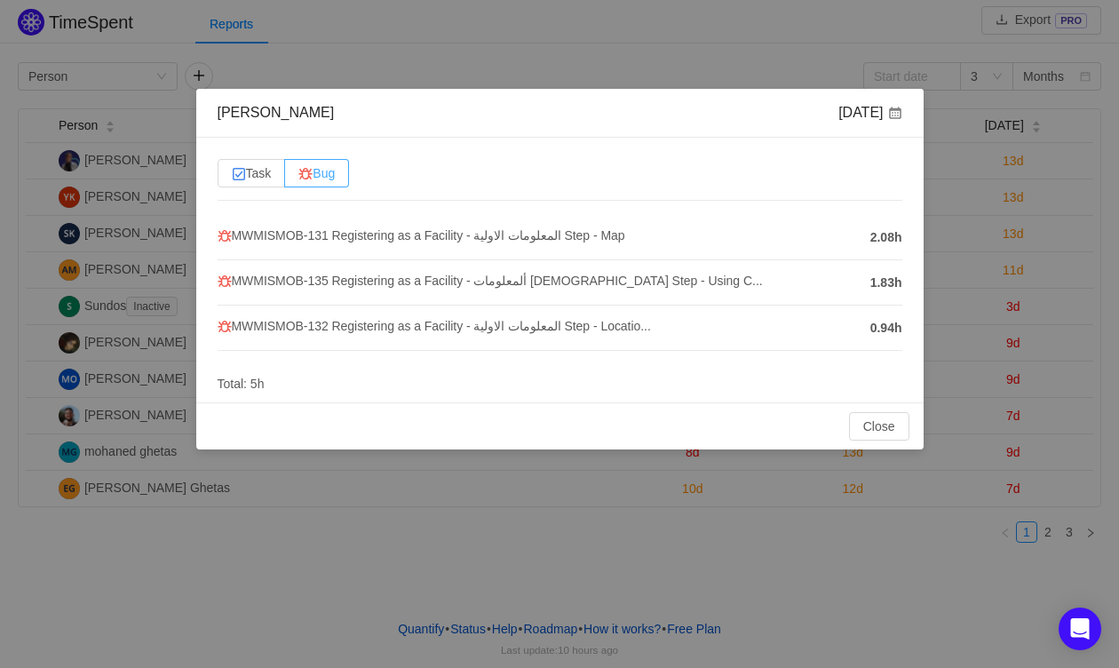
click at [313, 177] on img at bounding box center [305, 174] width 14 height 14
click at [298, 178] on input "Bug" at bounding box center [298, 178] width 0 height 0
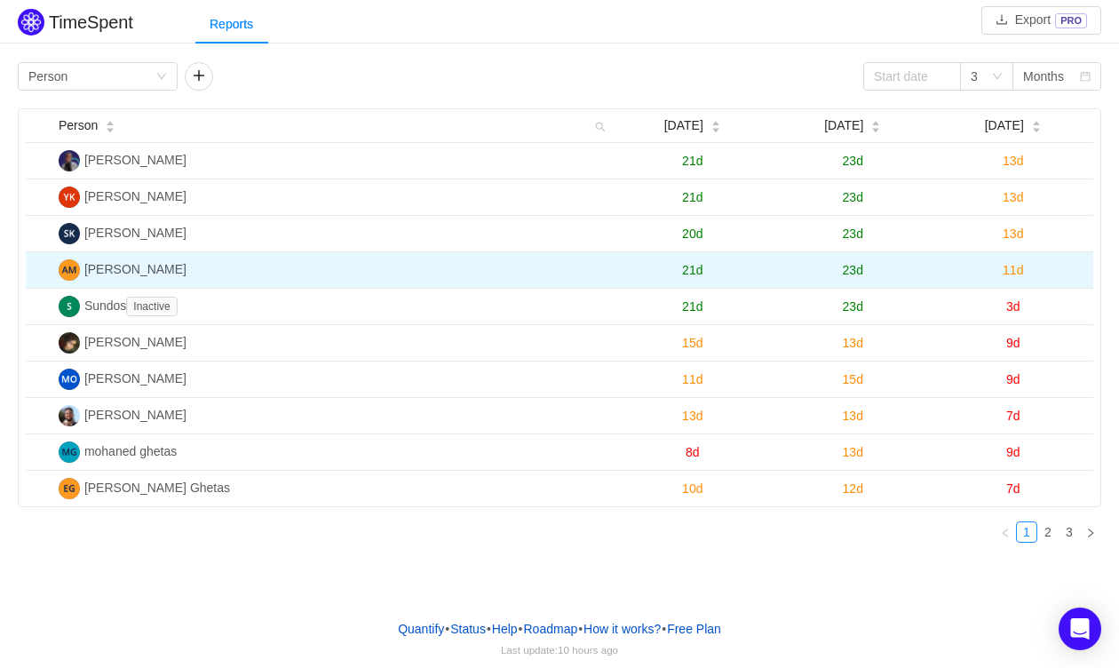
click at [1006, 265] on span "11d" at bounding box center [1012, 270] width 20 height 14
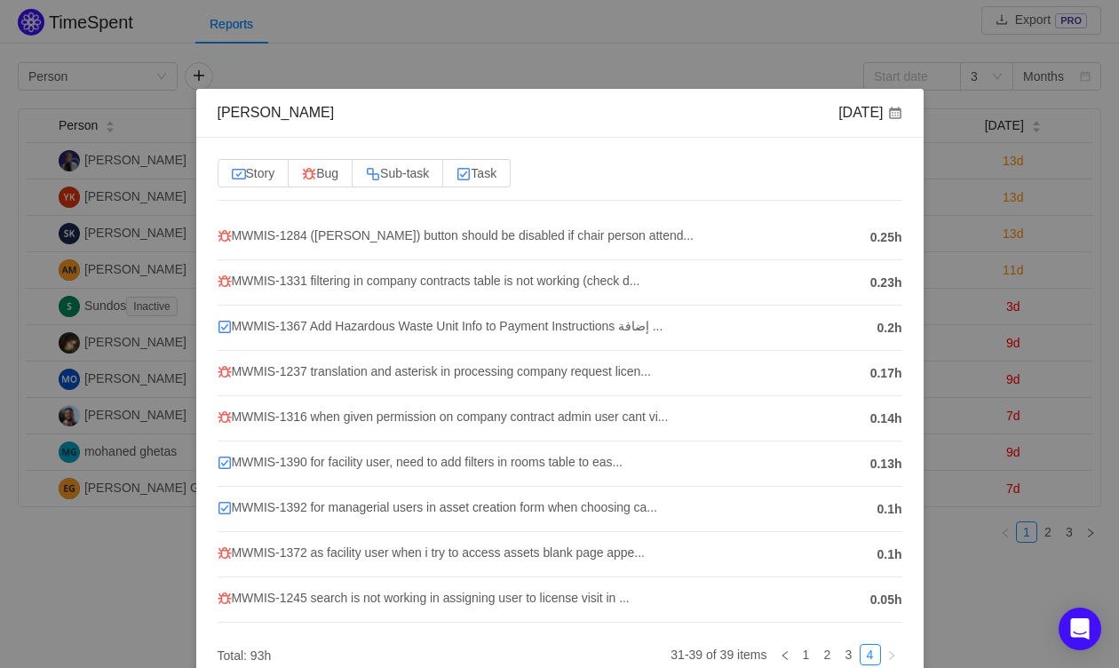
scroll to position [92, 0]
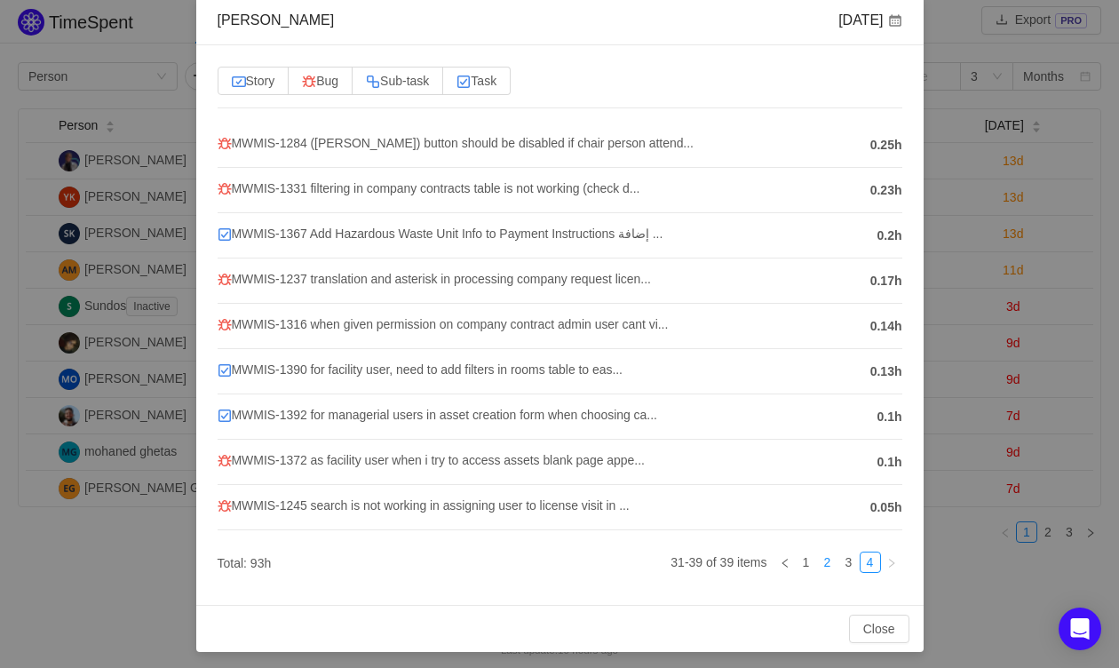
click at [819, 552] on link "2" at bounding box center [828, 562] width 20 height 20
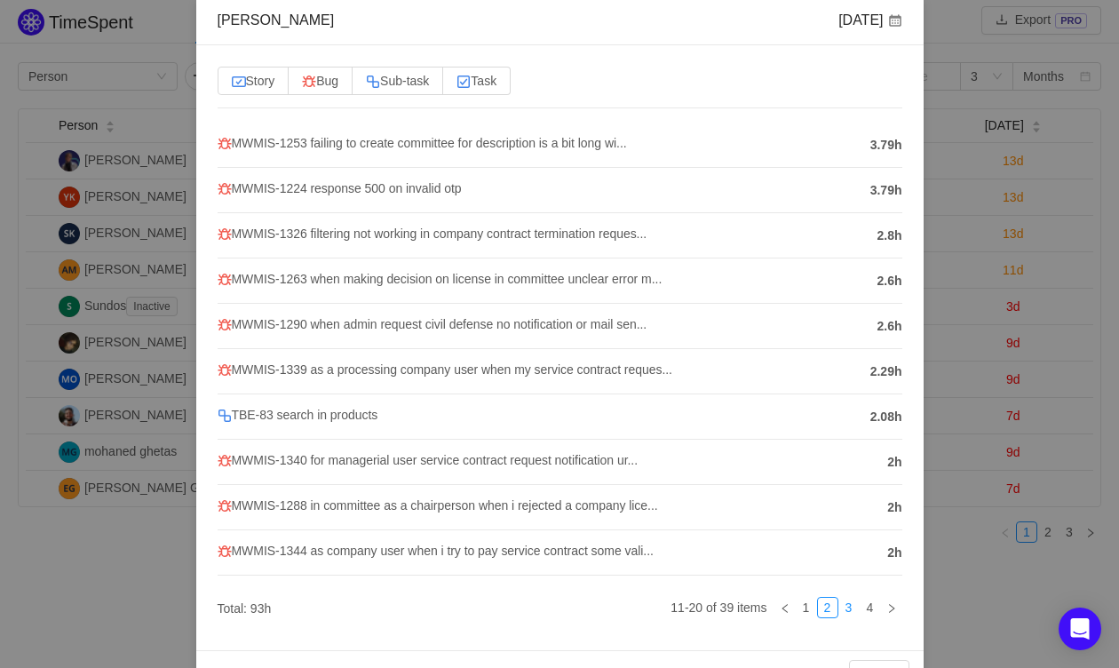
click at [843, 603] on link "3" at bounding box center [849, 608] width 20 height 20
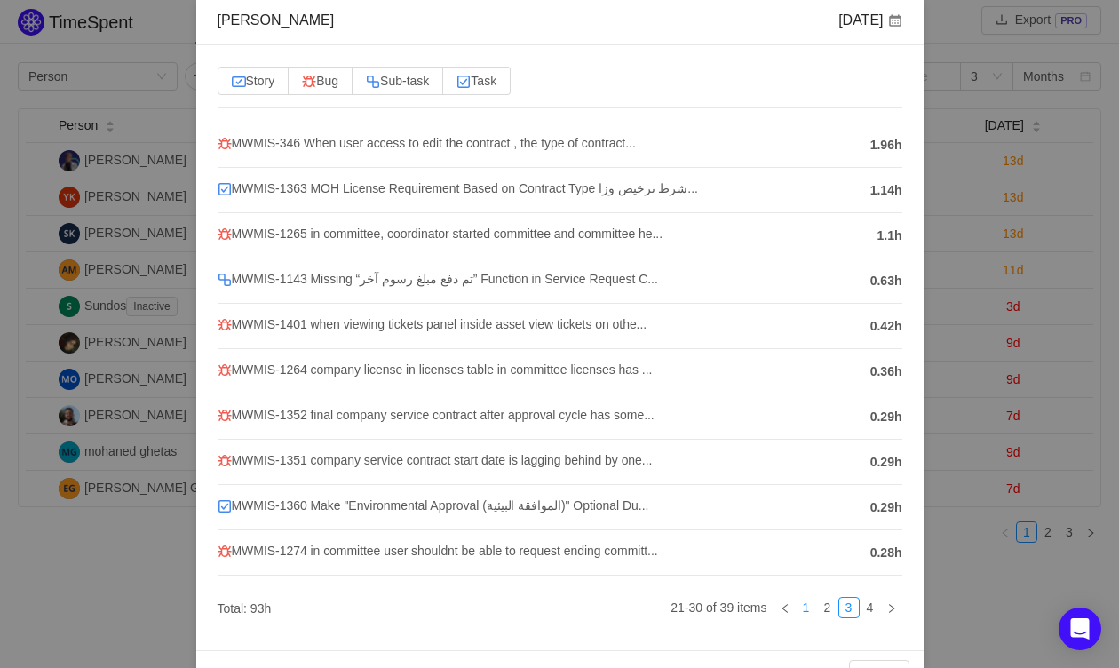
click at [806, 604] on link "1" at bounding box center [806, 608] width 20 height 20
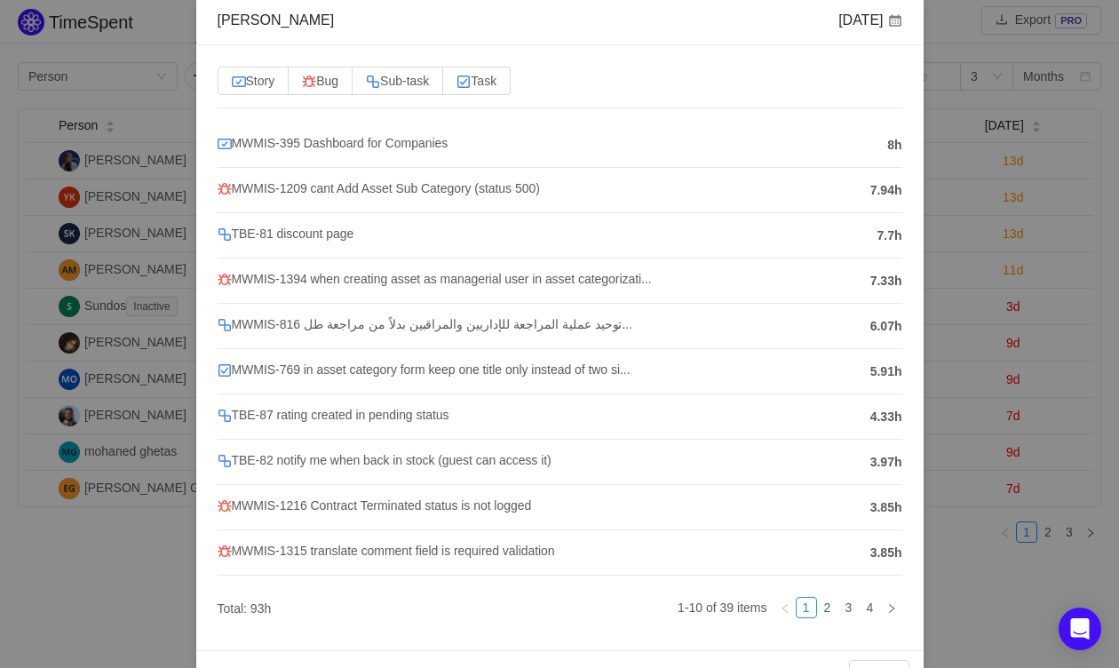
drag, startPoint x: 1096, startPoint y: 279, endPoint x: 1096, endPoint y: 294, distance: 15.1
click at [1096, 278] on div "Ahmed Maher Aug 2025 Story Bug Sub-task Task MWMIS-395 Dashboard for Companies …" at bounding box center [559, 334] width 1119 height 668
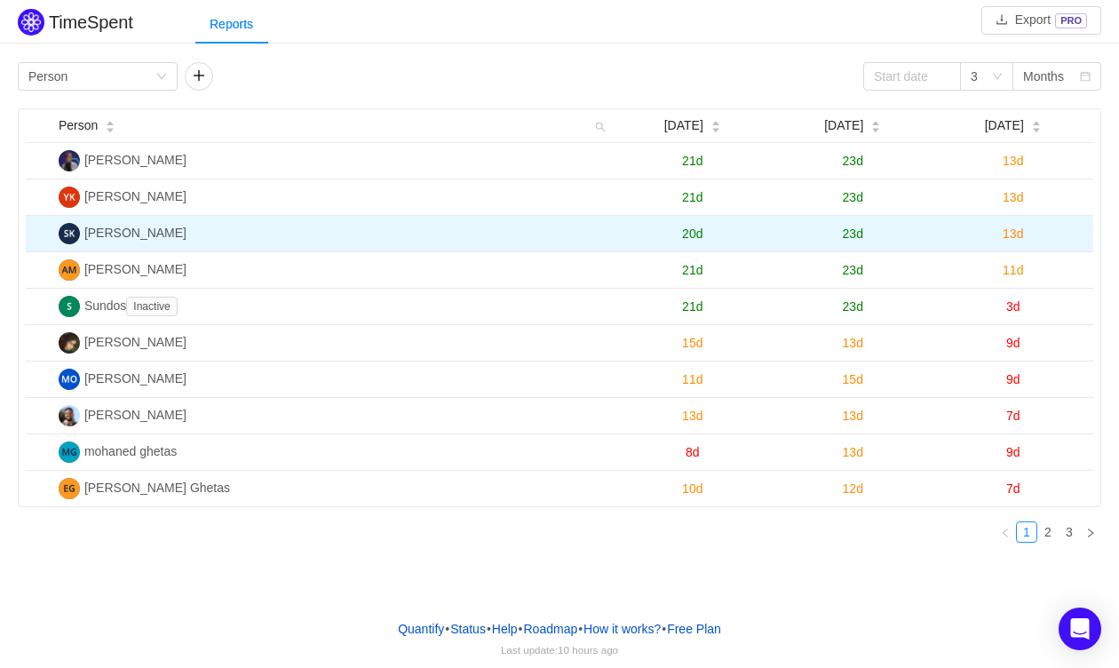
scroll to position [0, 0]
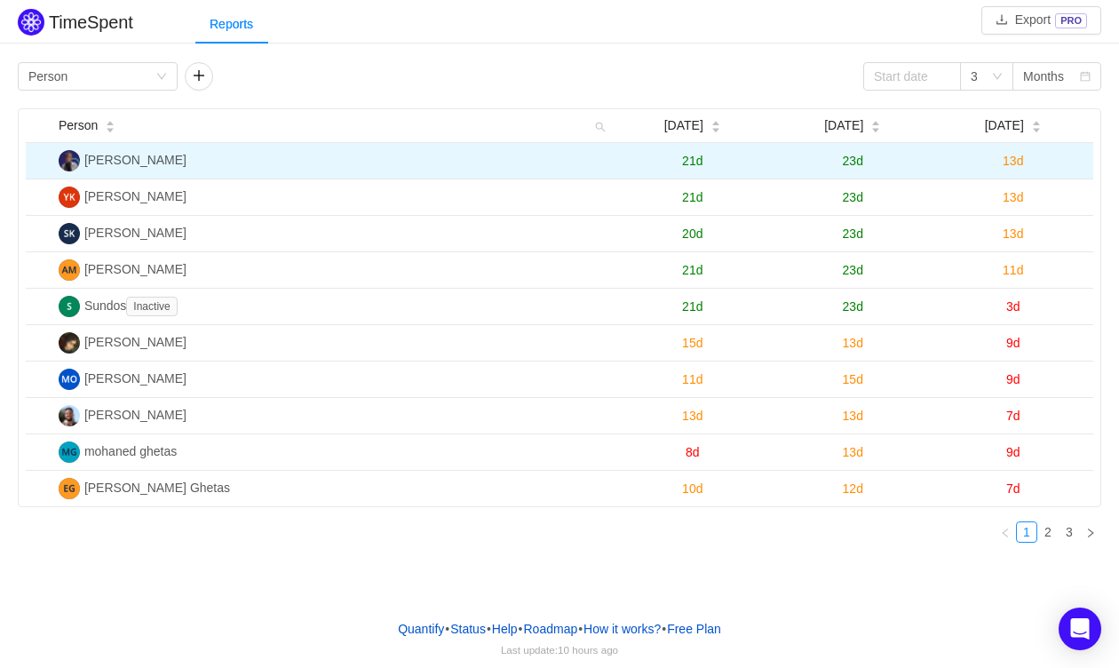
click at [1011, 163] on span "13d" at bounding box center [1012, 161] width 20 height 14
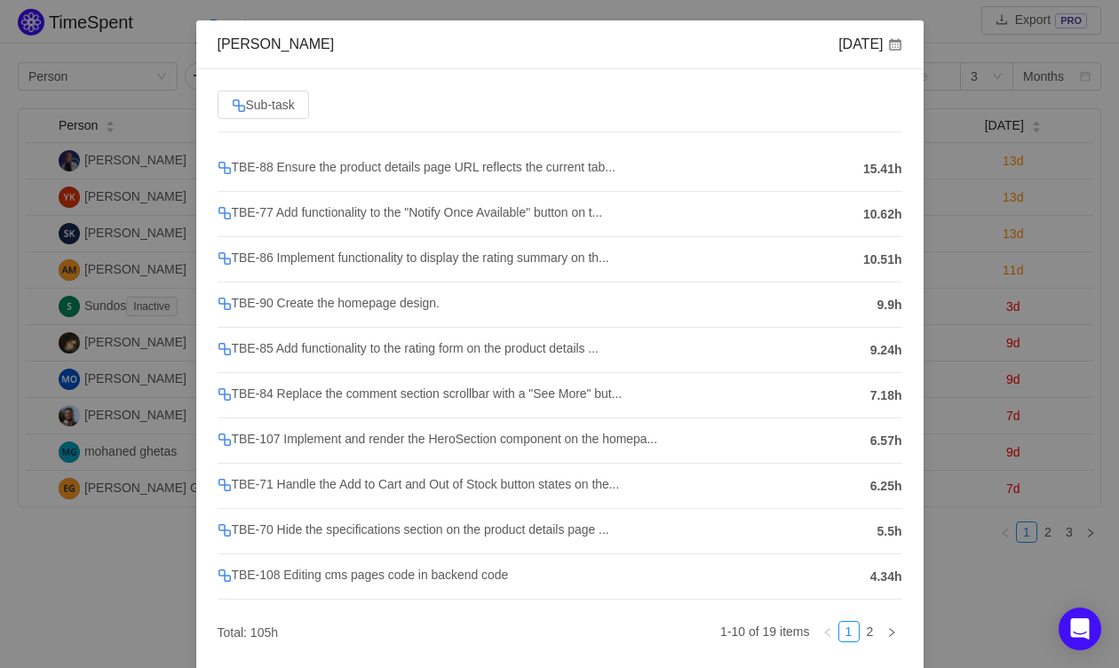
scroll to position [71, 0]
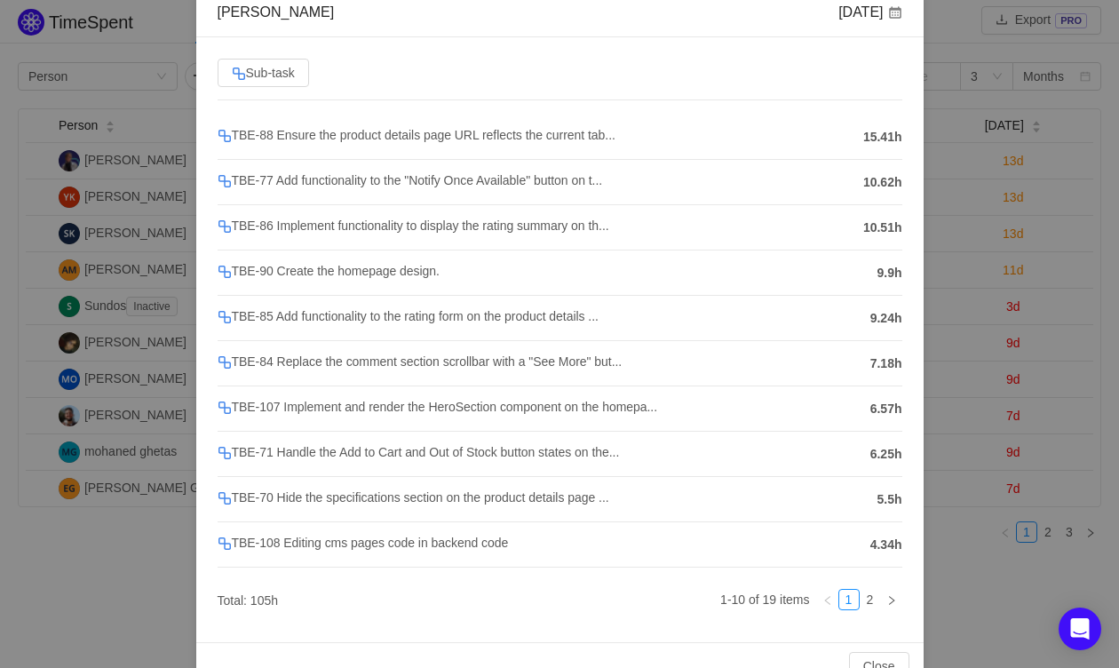
click at [994, 238] on div "Waad Gamal Aug 2025 Sub-task TBE-88 Ensure the product details page URL reflect…" at bounding box center [559, 334] width 1119 height 668
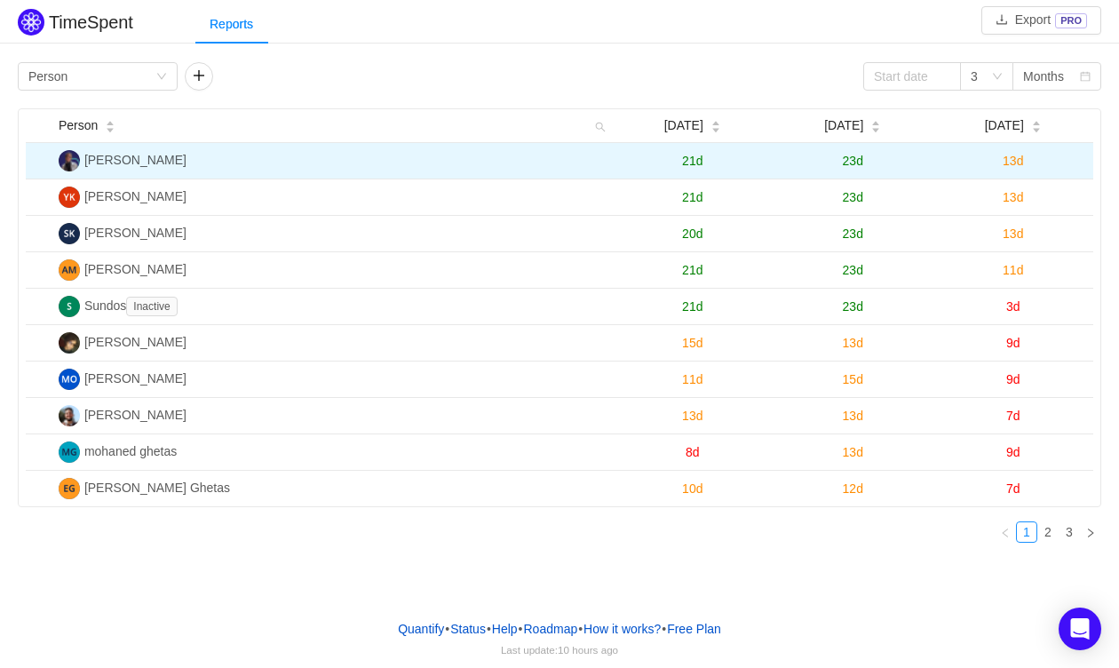
click at [1009, 146] on td "13d" at bounding box center [1012, 161] width 161 height 36
click at [1009, 155] on span "13d" at bounding box center [1012, 161] width 20 height 14
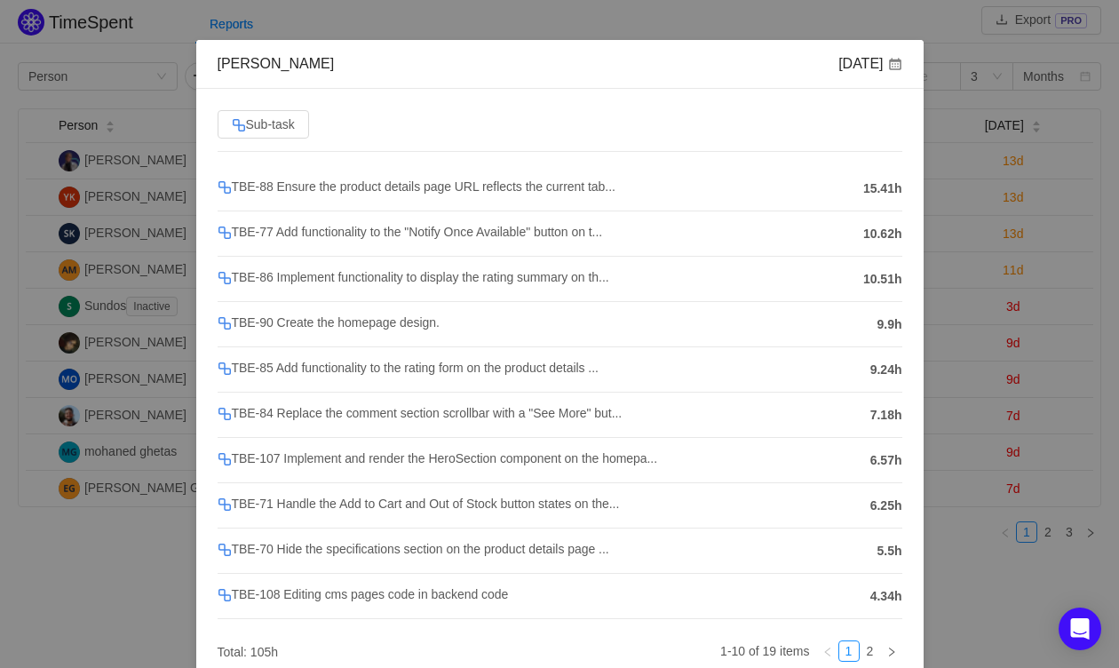
click at [519, 333] on div "TBE-90 Create the homepage design." at bounding box center [543, 324] width 651 height 23
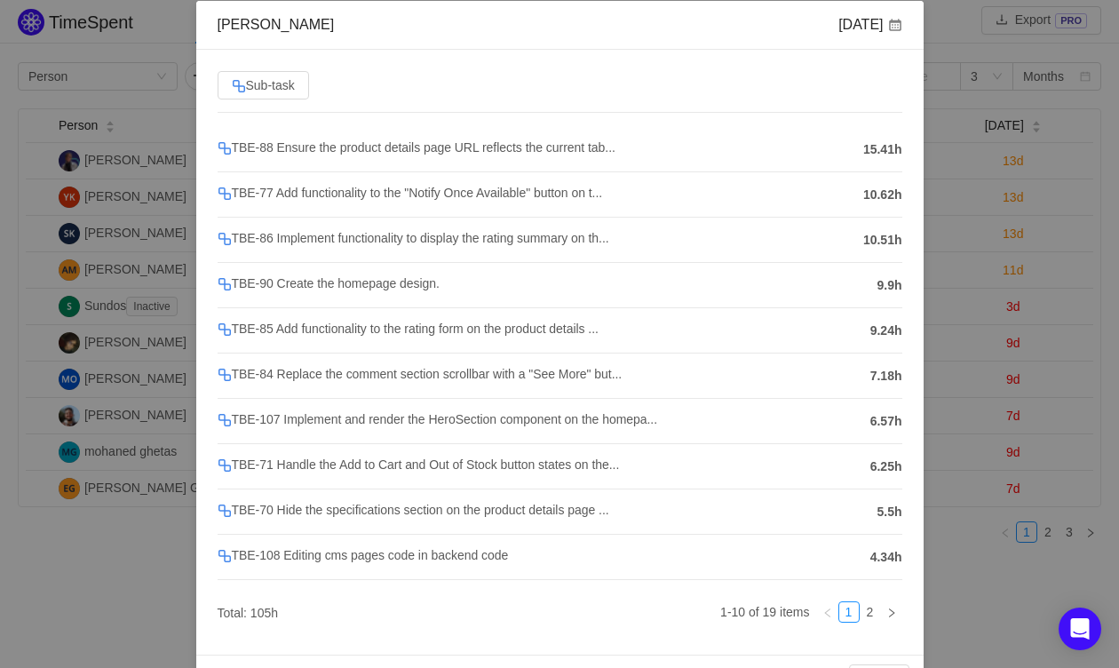
scroll to position [138, 0]
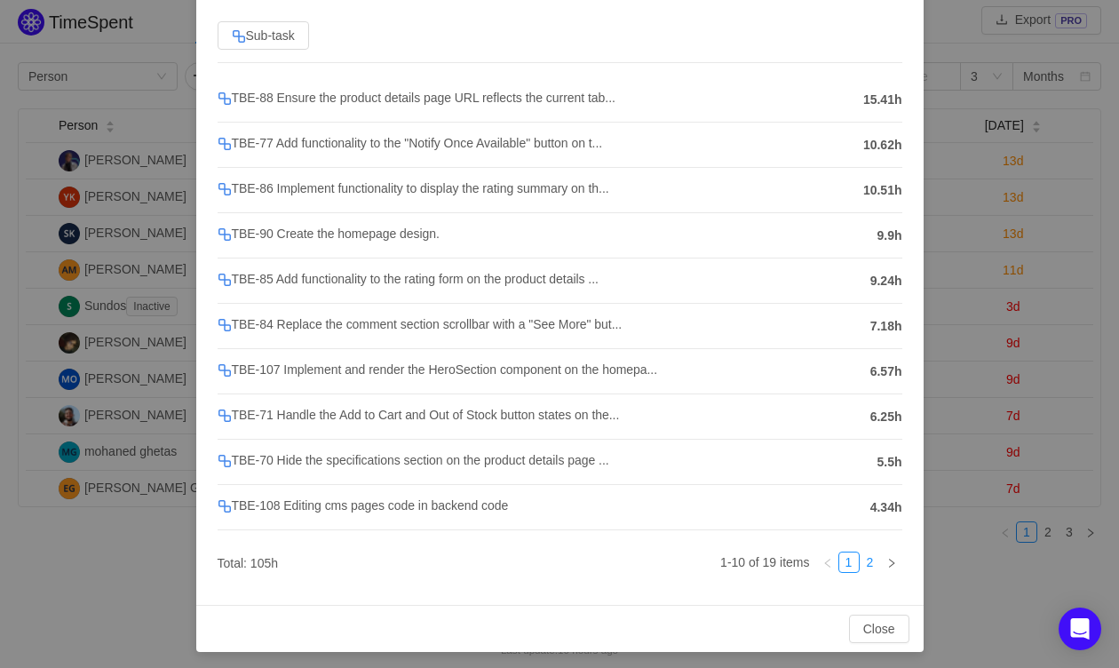
click at [873, 564] on link "2" at bounding box center [870, 562] width 20 height 20
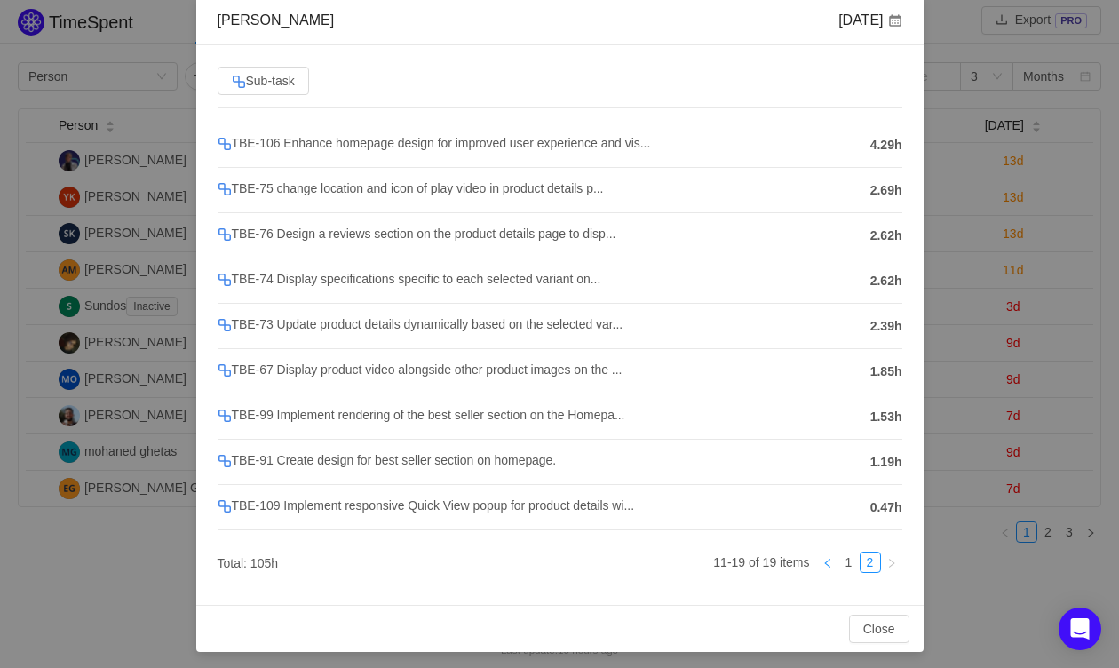
click at [836, 552] on link at bounding box center [827, 561] width 21 height 21
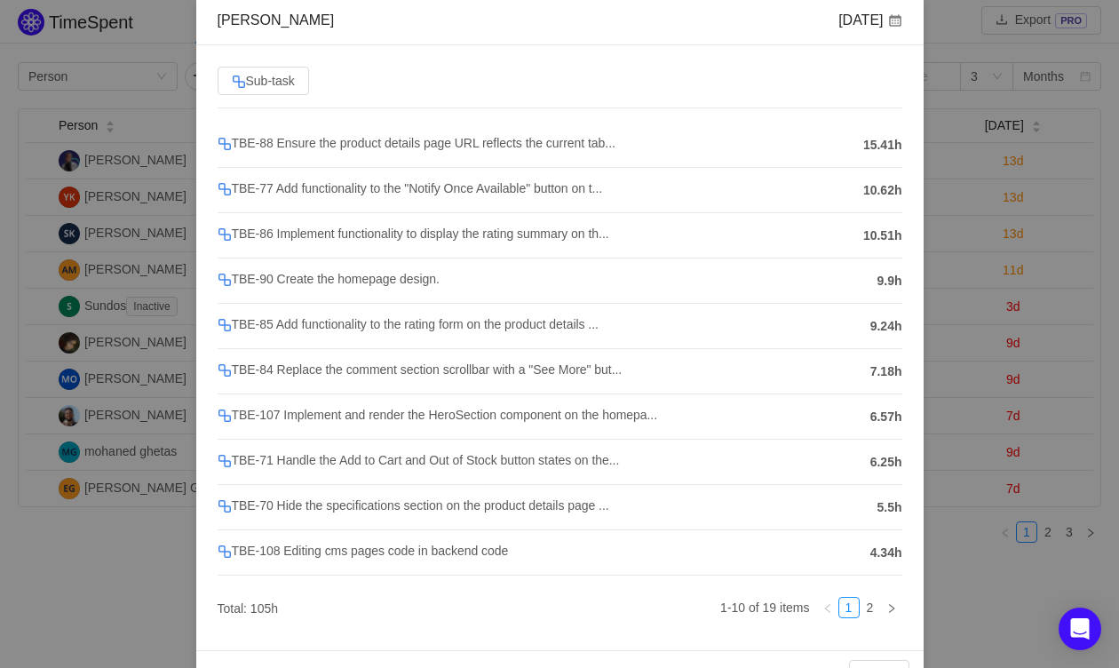
click at [1050, 231] on div "Waad Gamal Aug 2025 Sub-task TBE-88 Ensure the product details page URL reflect…" at bounding box center [559, 334] width 1119 height 668
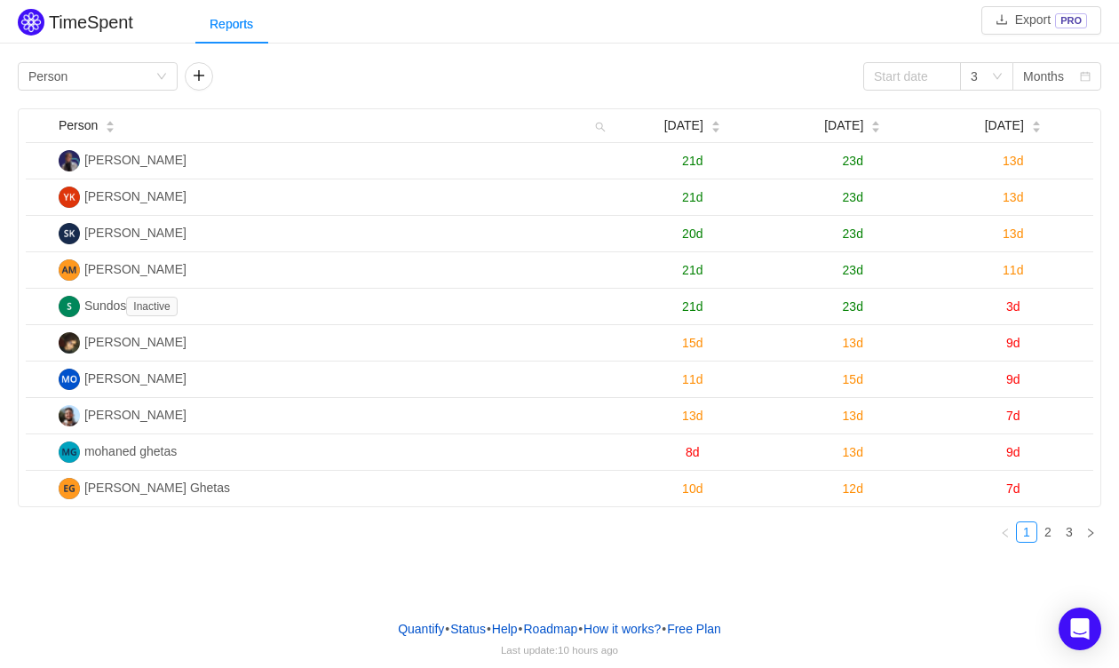
scroll to position [0, 0]
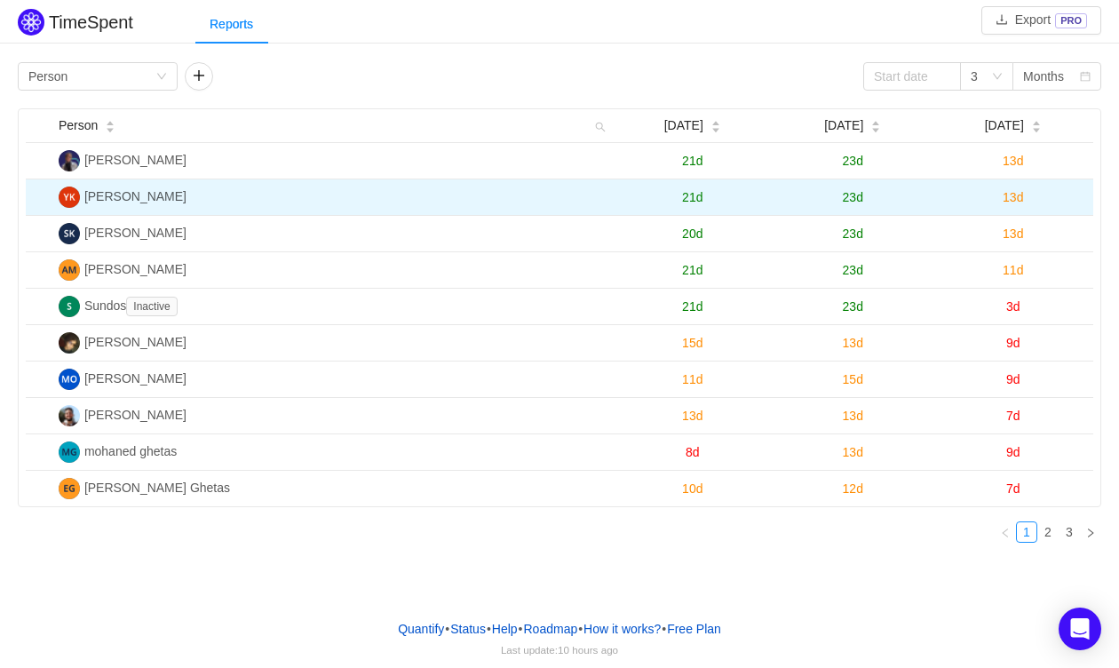
click at [1022, 202] on span "13d" at bounding box center [1012, 197] width 20 height 14
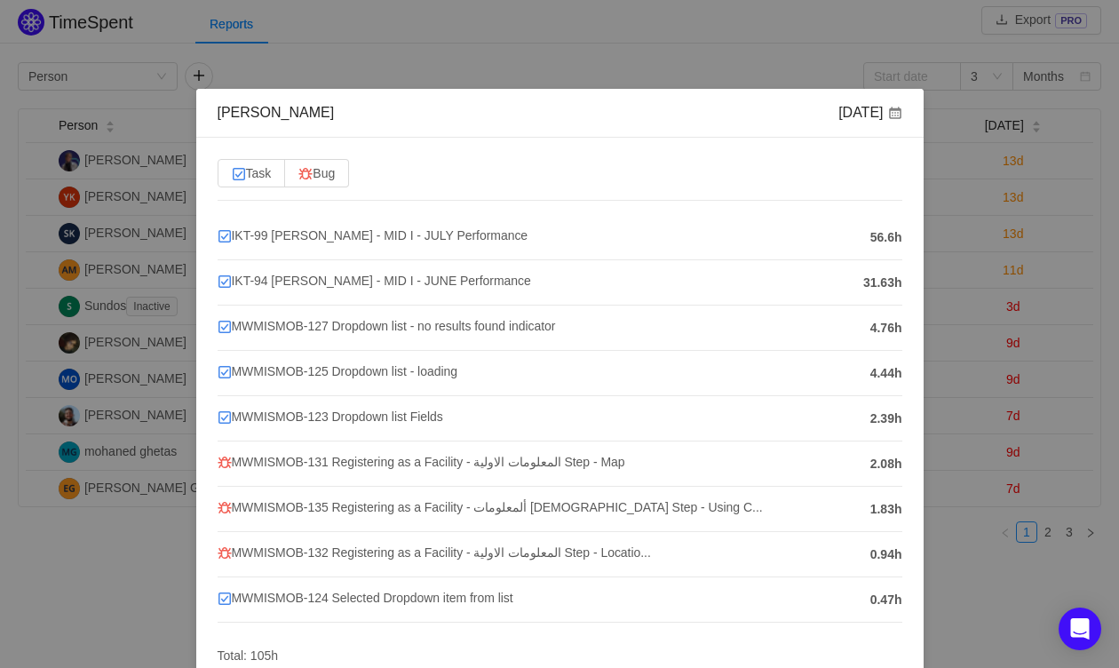
scroll to position [69, 0]
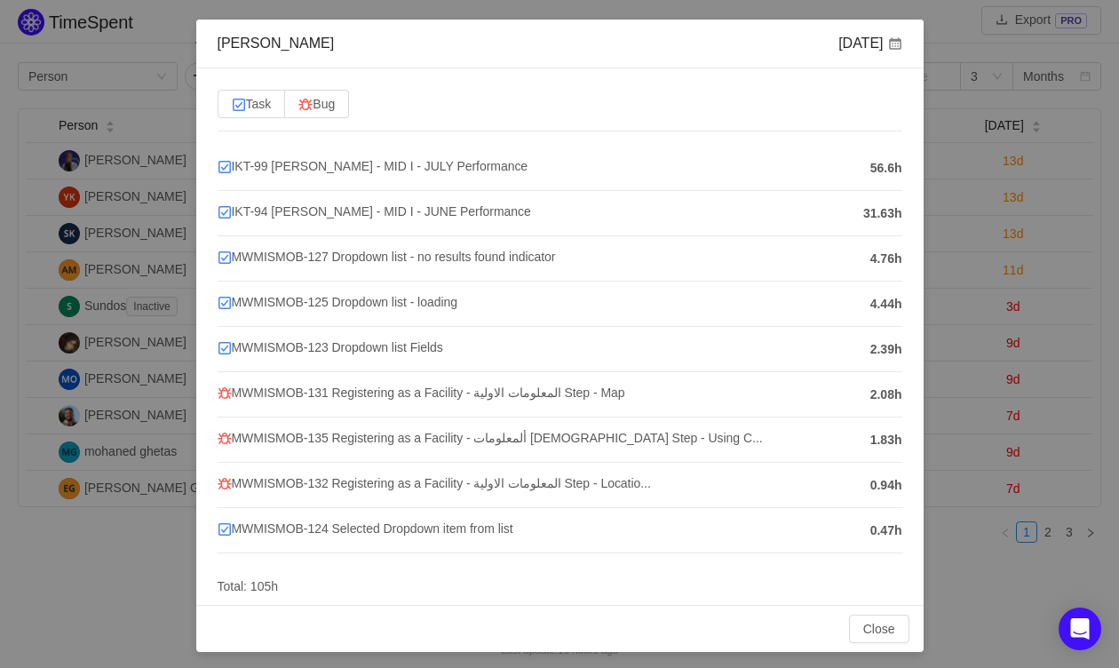
click at [1017, 448] on div "Yussif Kahilo Aug 2025 Task Bug IKT-99 Yussif Kahilo - MID I - JULY Performance…" at bounding box center [559, 334] width 1119 height 668
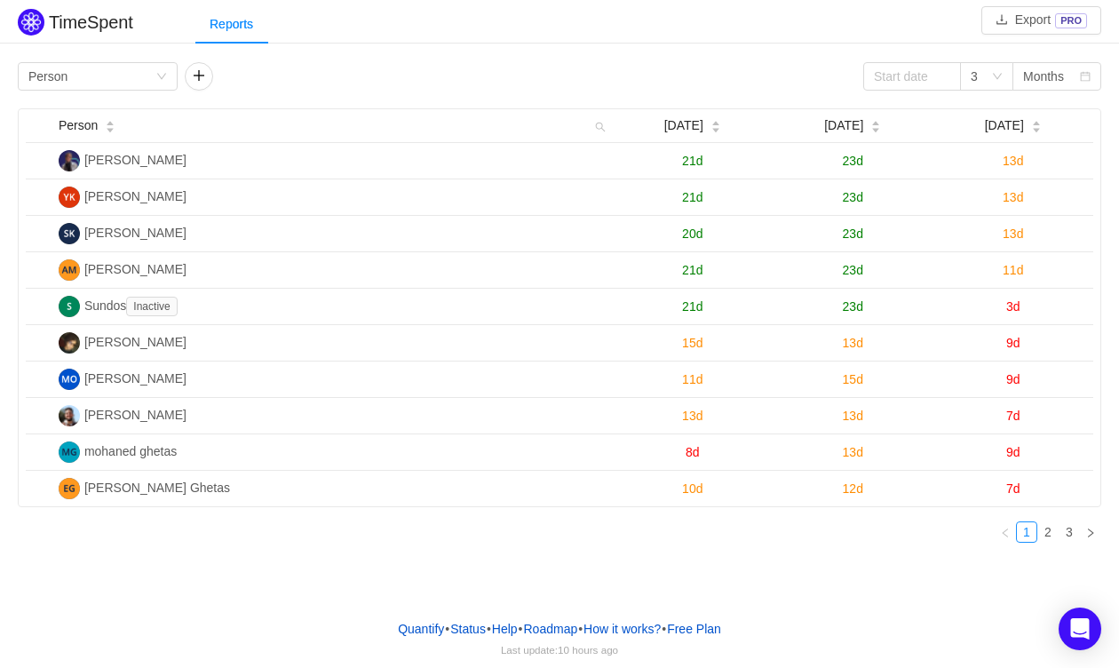
scroll to position [0, 0]
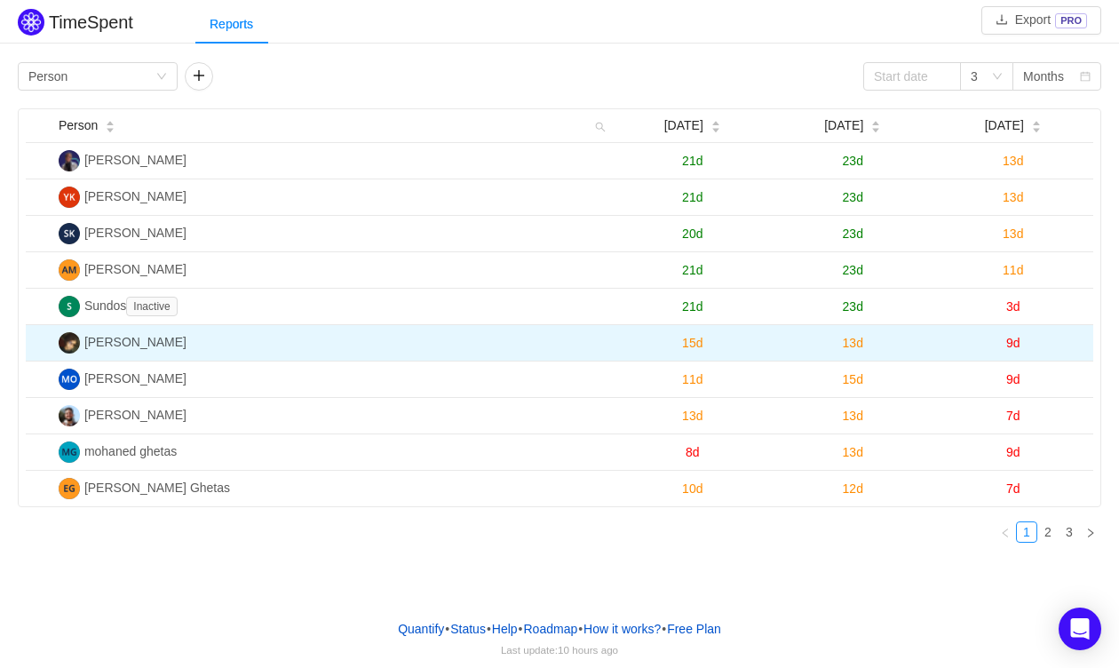
click at [1012, 339] on span "9d" at bounding box center [1013, 343] width 14 height 14
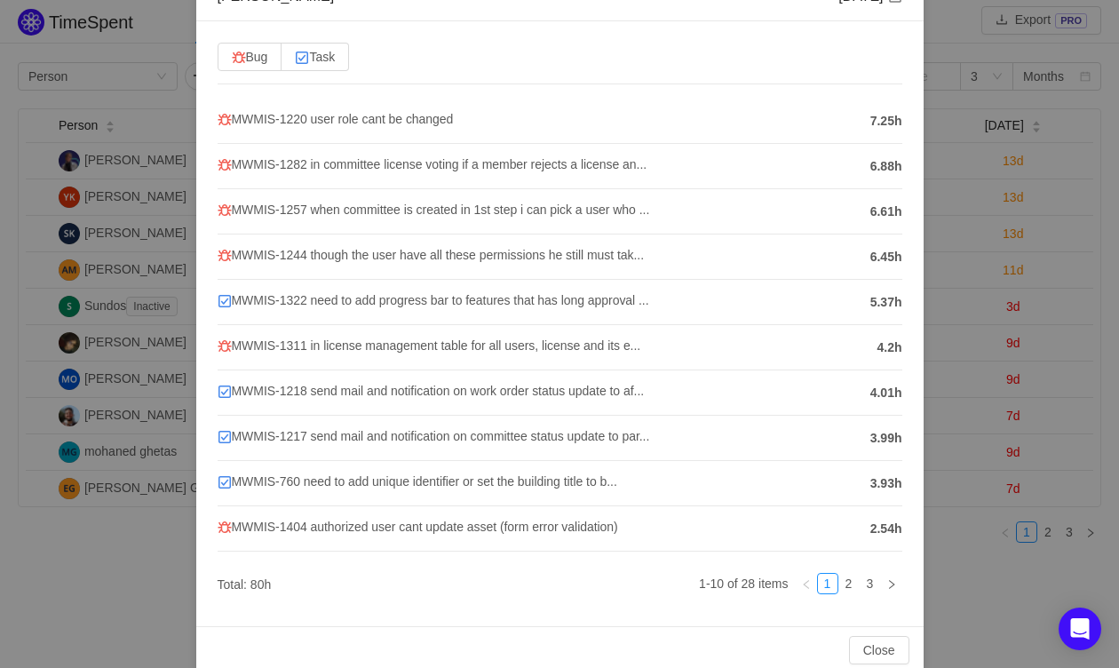
scroll to position [138, 0]
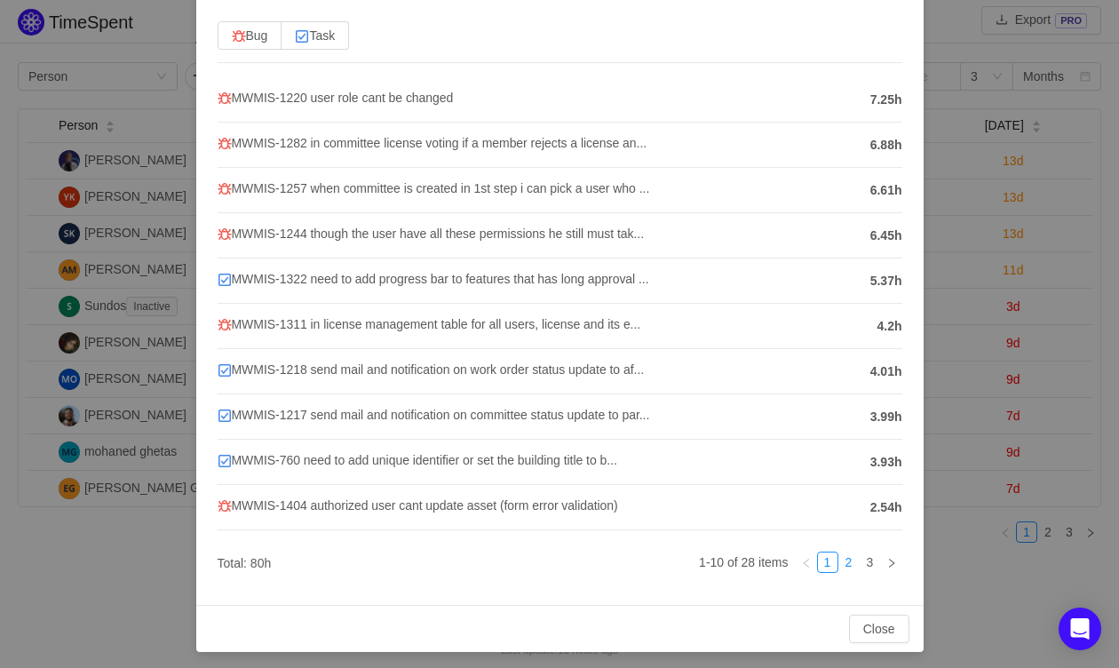
click at [851, 558] on link "2" at bounding box center [849, 562] width 20 height 20
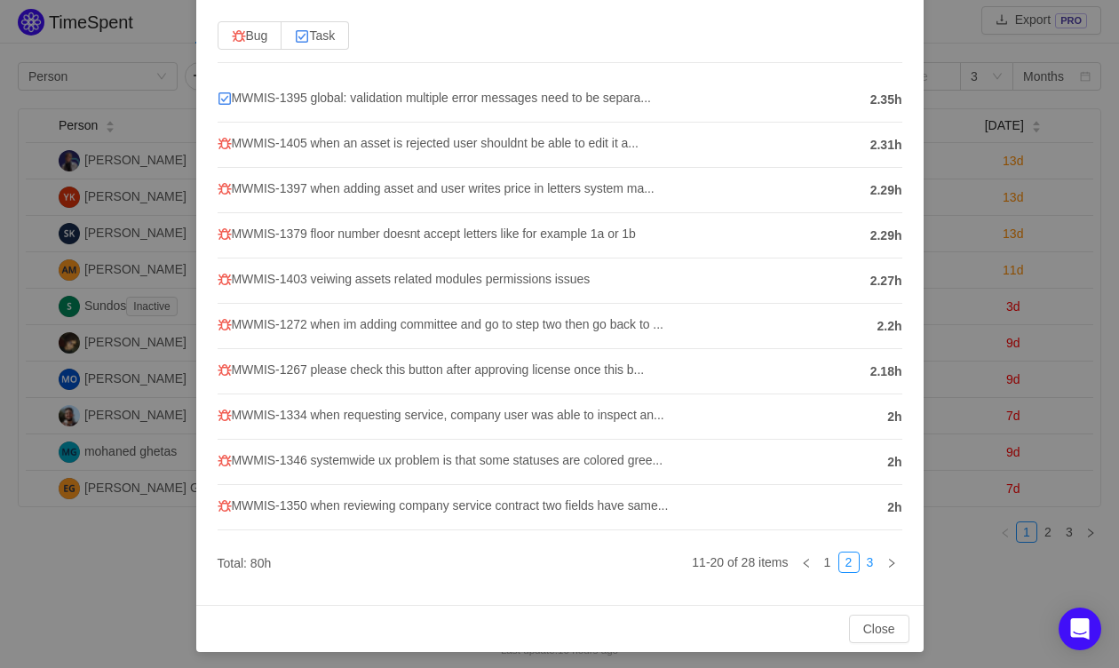
click at [862, 558] on link "3" at bounding box center [870, 562] width 20 height 20
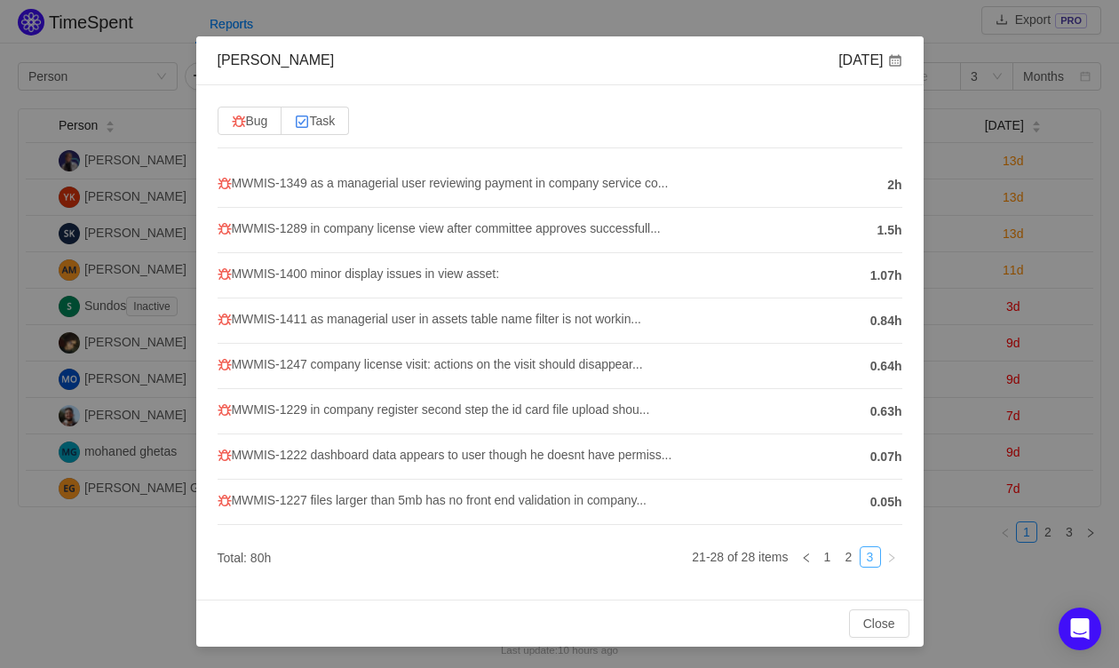
scroll to position [47, 0]
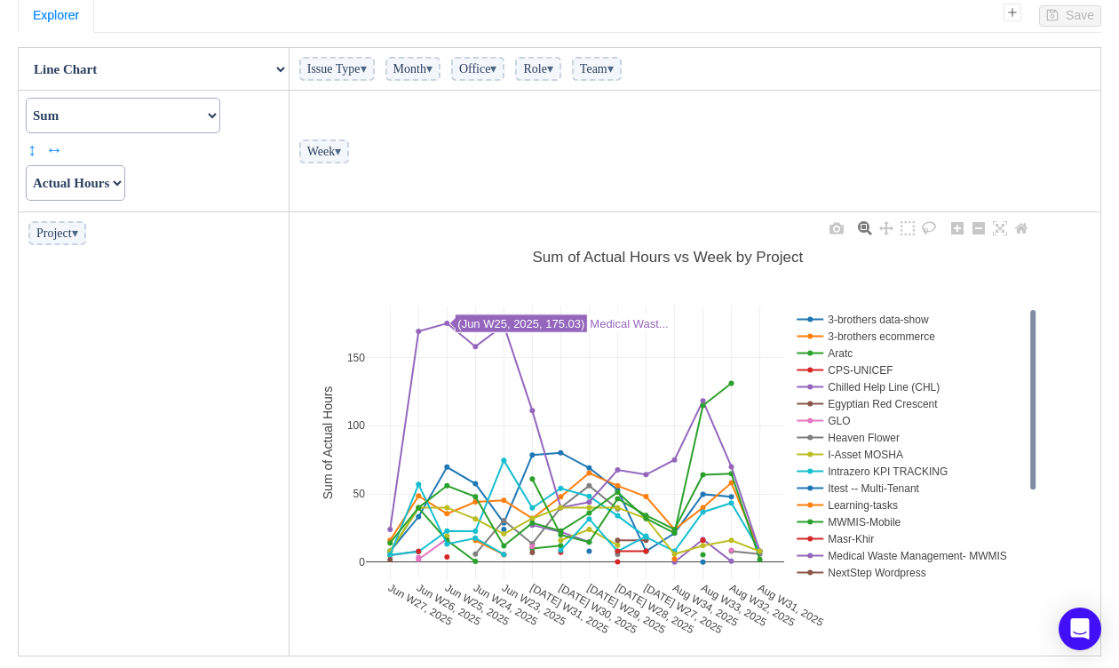
scroll to position [101, 0]
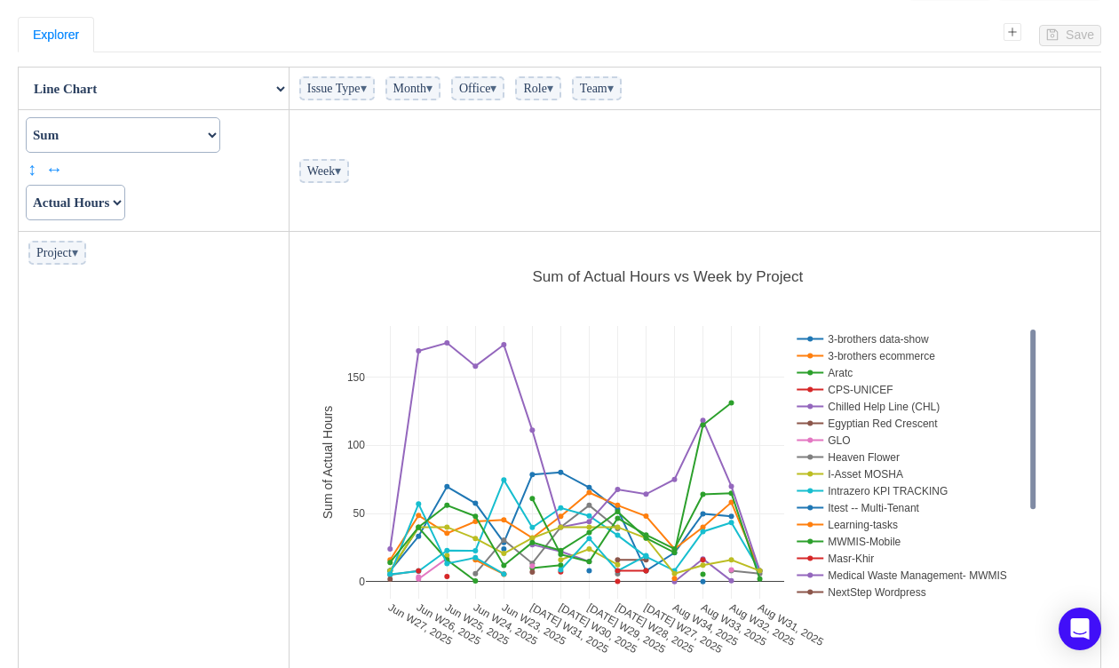
click at [101, 208] on select "Actual Hours Issue Key Issue Type Team Office Role Cycle Time Person Week Month" at bounding box center [75, 203] width 99 height 36
click at [26, 185] on select "Actual Hours Issue Key Issue Type Team Office Role Cycle Time Person Week Month" at bounding box center [75, 203] width 99 height 36
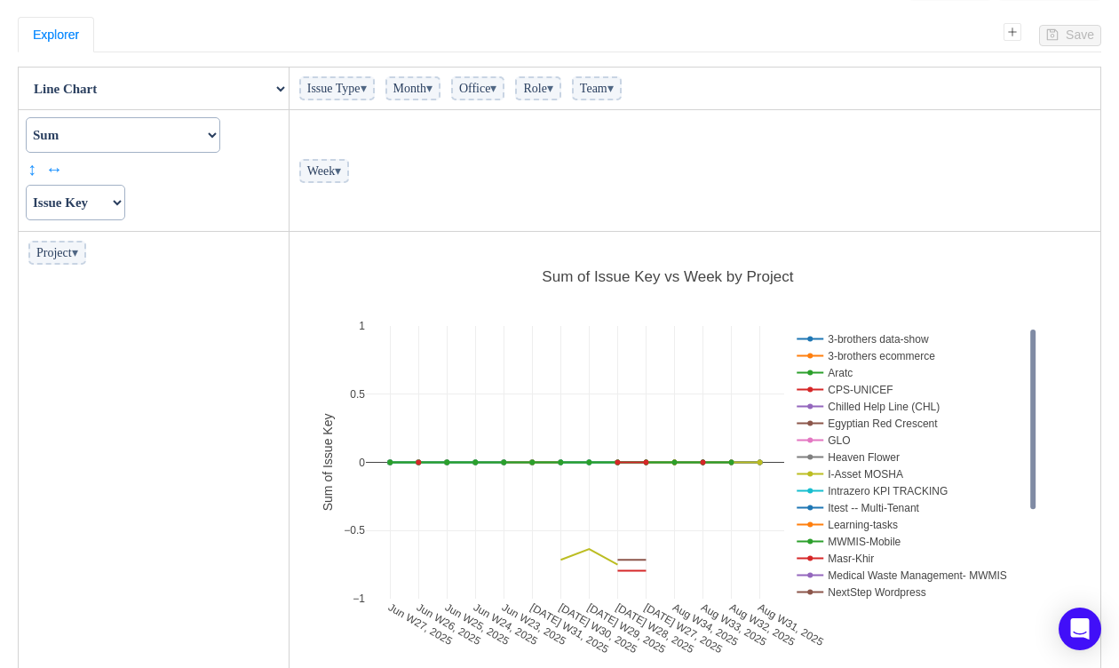
click at [95, 202] on select "Actual Hours Issue Key Issue Type Team Office Role Cycle Time Person Week Month" at bounding box center [75, 203] width 99 height 36
click at [26, 185] on select "Actual Hours Issue Key Issue Type Team Office Role Cycle Time Person Week Month" at bounding box center [75, 203] width 99 height 36
click at [83, 204] on select "Actual Hours Issue Key Issue Type Team Office Role Cycle Time Person Week Month" at bounding box center [75, 203] width 99 height 36
click at [26, 185] on select "Actual Hours Issue Key Issue Type Team Office Role Cycle Time Person Week Month" at bounding box center [75, 203] width 99 height 36
click at [147, 141] on select "Count Count Unique Values List Unique Values Sum Integer Sum Average Median Sam…" at bounding box center [123, 135] width 194 height 36
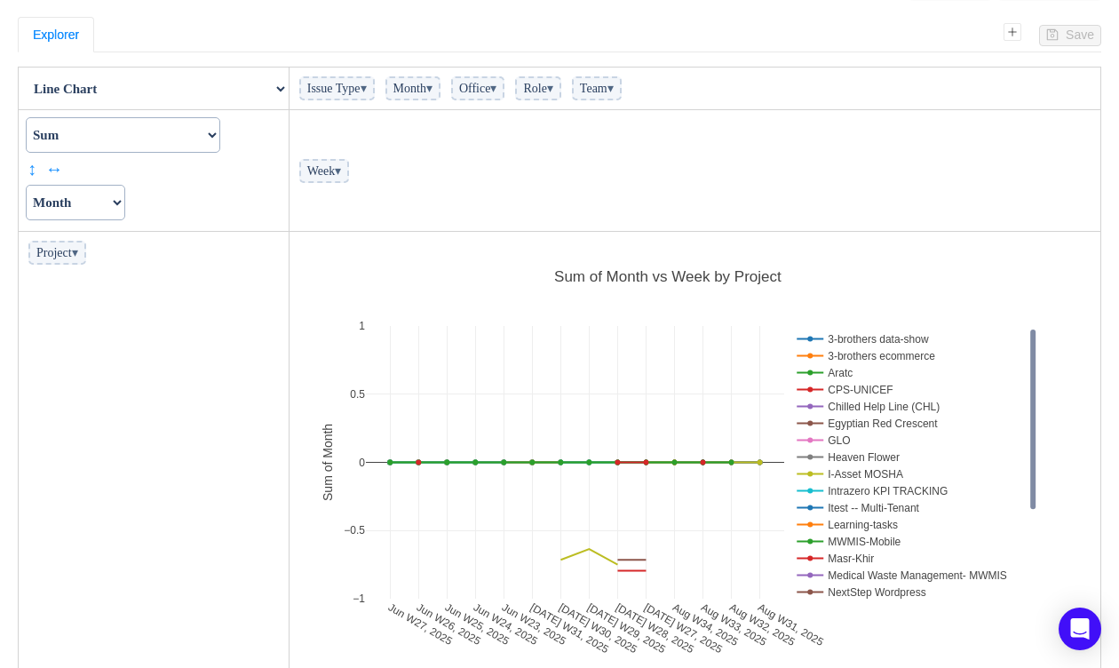
click at [105, 216] on select "Actual Hours Issue Key Issue Type Team Office Role Cycle Time Person Week Month" at bounding box center [75, 203] width 99 height 36
select select "Person"
click at [26, 185] on select "Actual Hours Issue Key Issue Type Team Office Role Cycle Time Person Week Month" at bounding box center [75, 203] width 99 height 36
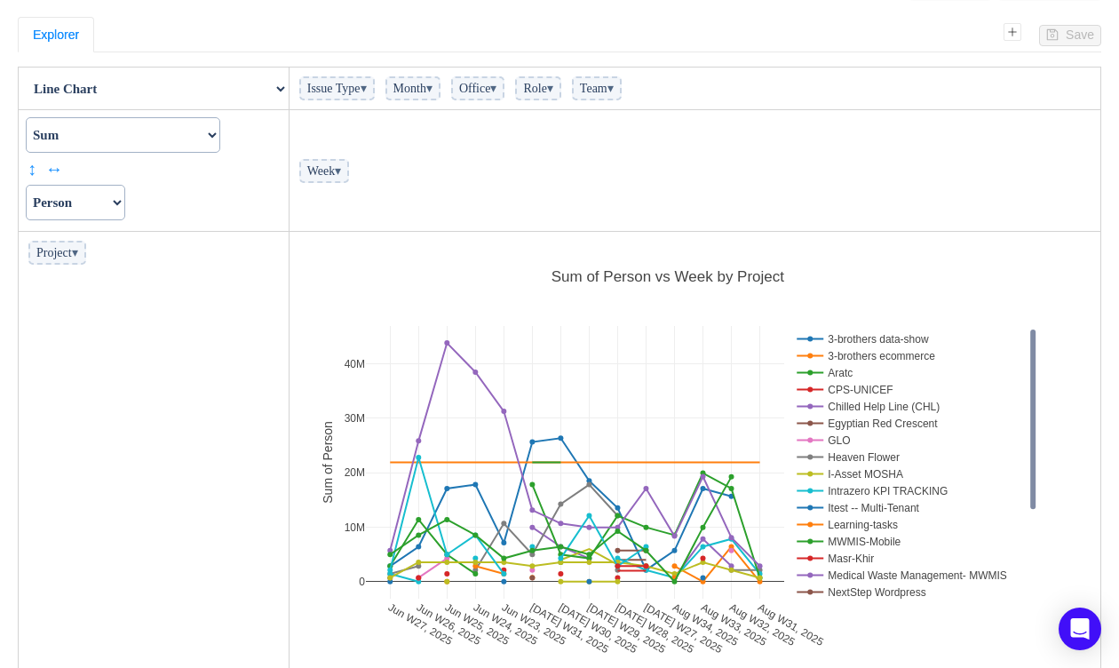
click at [55, 141] on select "Count Count Unique Values List Unique Values Sum Integer Sum Average Median Sam…" at bounding box center [123, 135] width 194 height 36
select select "Average"
click at [26, 117] on select "Count Count Unique Values List Unique Values Sum Integer Sum Average Median Sam…" at bounding box center [123, 135] width 194 height 36
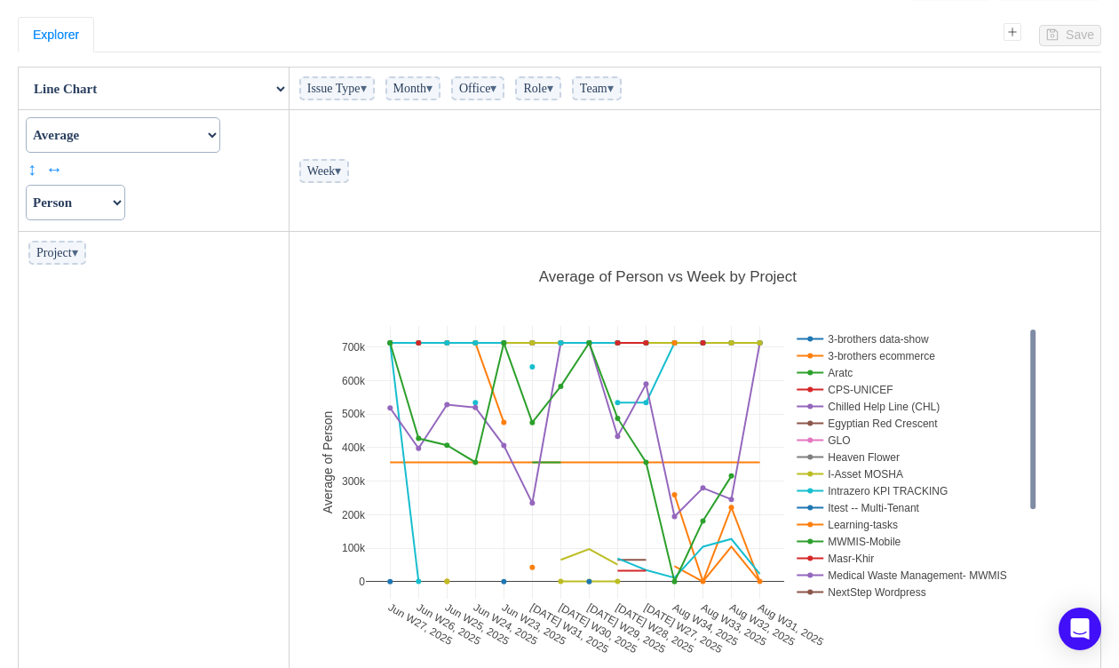
click at [220, 140] on select "Count Count Unique Values List Unique Values Sum Integer Sum Average Median Sam…" at bounding box center [123, 135] width 194 height 36
click at [250, 98] on select "Table Table Heatmap Table Col Heatmap Table Row Heatmap Export Table TSV Groupe…" at bounding box center [154, 89] width 268 height 36
select select "Table"
click at [20, 71] on select "Table Table Heatmap Table Col Heatmap Table Row Heatmap Export Table TSV Groupe…" at bounding box center [154, 89] width 268 height 36
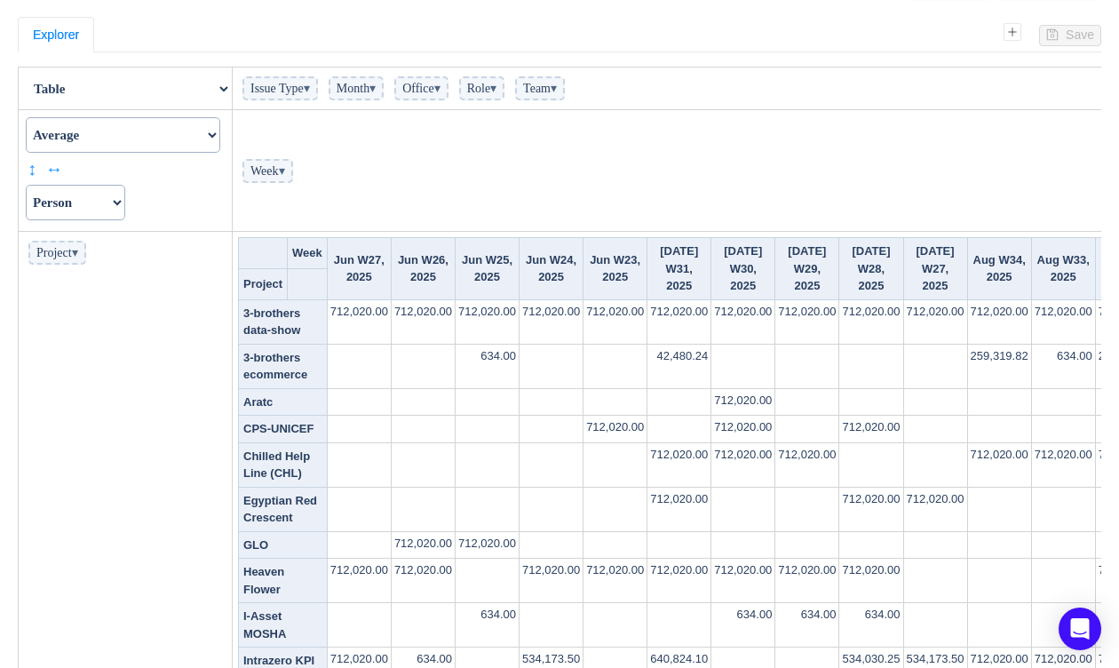
click at [131, 137] on select "Count Count Unique Values List Unique Values Sum Integer Sum Average Median Sam…" at bounding box center [123, 135] width 194 height 36
click at [26, 117] on select "Count Count Unique Values List Unique Values Sum Integer Sum Average Median Sam…" at bounding box center [123, 135] width 194 height 36
click at [125, 195] on select "Actual Hours Issue Key Issue Type Team Office Role Cycle Time Person Week Month" at bounding box center [75, 203] width 99 height 36
select select "Actual Hours"
click at [26, 185] on select "Actual Hours Issue Key Issue Type Team Office Role Cycle Time Person Week Month" at bounding box center [75, 203] width 99 height 36
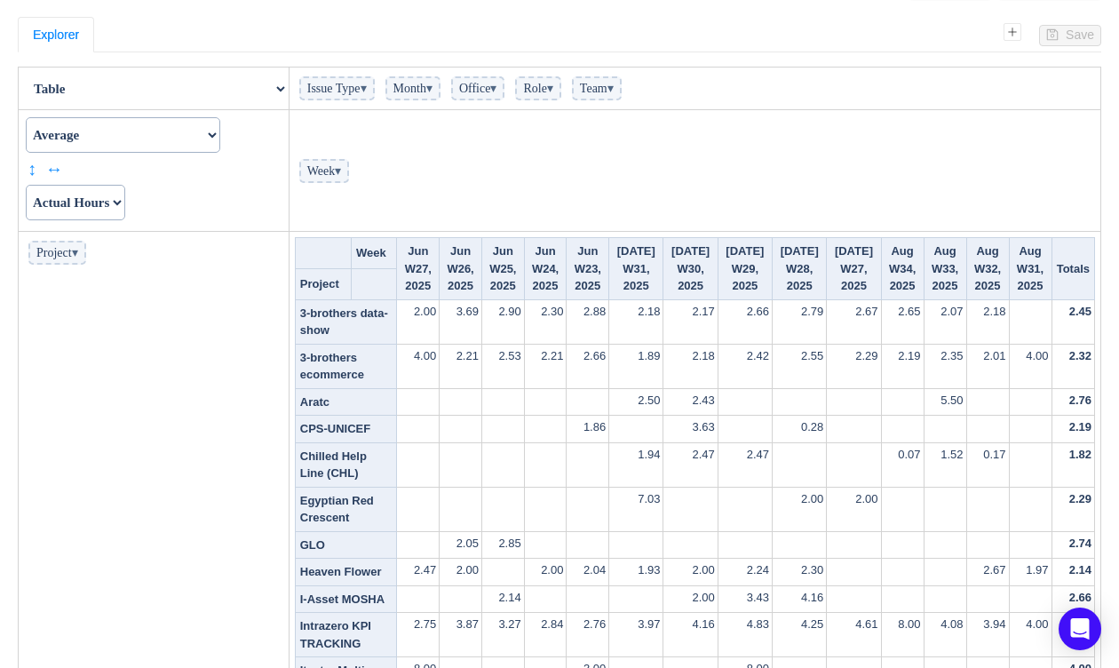
click at [114, 132] on select "Count Count Unique Values List Unique Values Sum Integer Sum Average Median Sam…" at bounding box center [123, 135] width 194 height 36
click at [26, 117] on select "Count Count Unique Values List Unique Values Sum Integer Sum Average Median Sam…" at bounding box center [123, 135] width 194 height 36
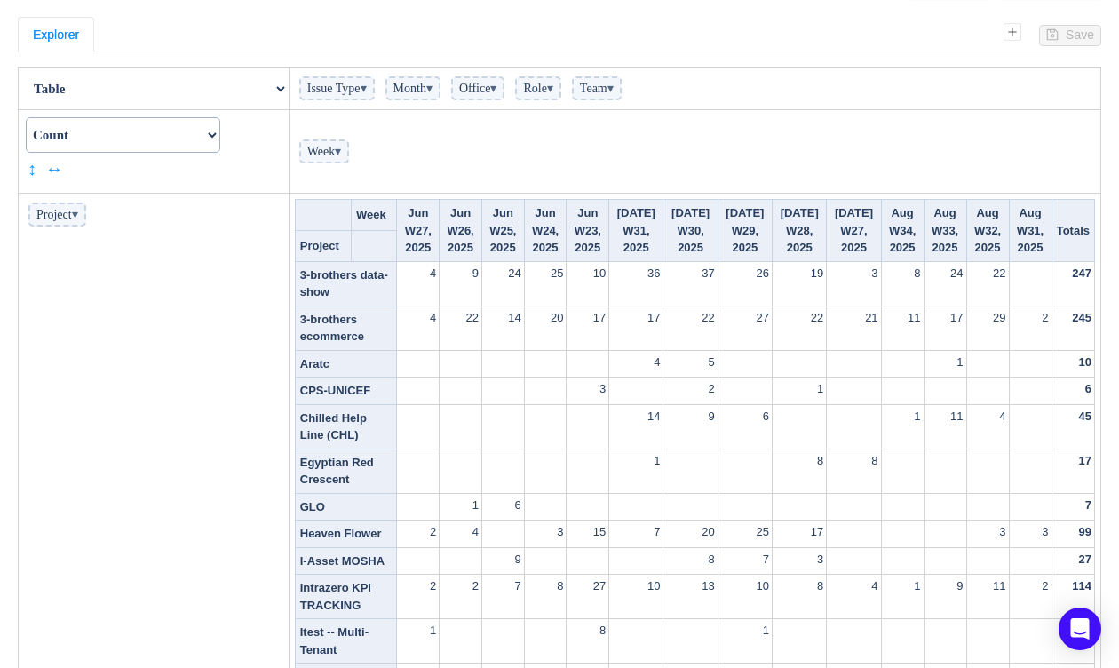
click at [99, 130] on select "Count Count Unique Values List Unique Values Sum Integer Sum Average Median Sam…" at bounding box center [123, 135] width 194 height 36
click at [26, 117] on select "Count Count Unique Values List Unique Values Sum Integer Sum Average Median Sam…" at bounding box center [123, 135] width 194 height 36
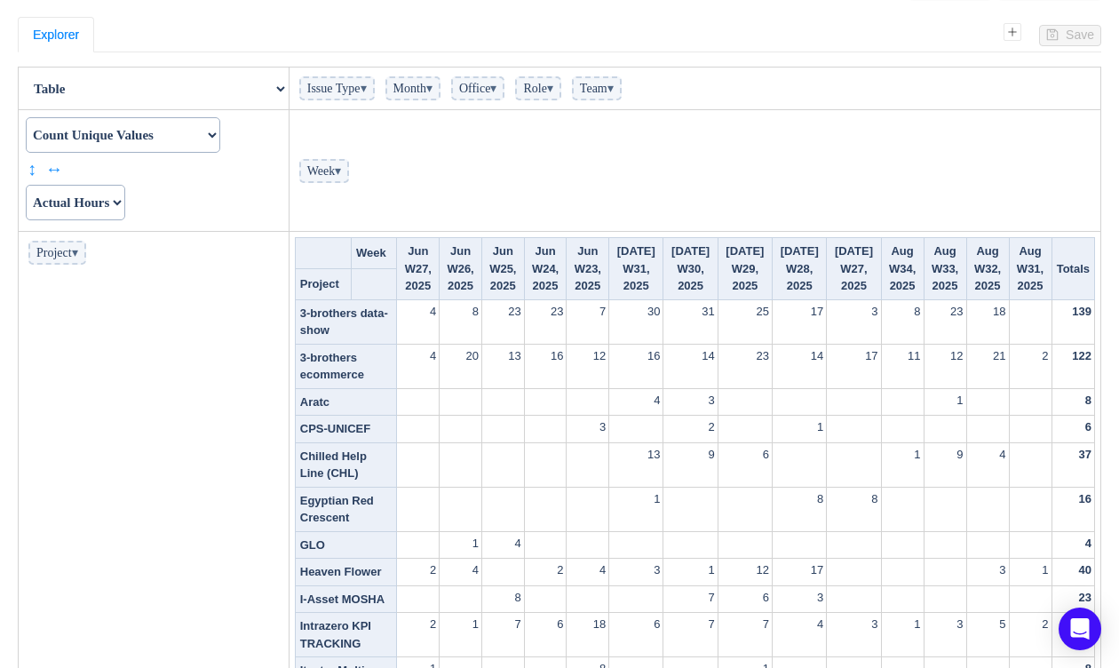
click at [101, 133] on select "Count Count Unique Values List Unique Values Sum Integer Sum Average Median Sam…" at bounding box center [123, 135] width 194 height 36
click at [137, 218] on td "Count Count Unique Values List Unique Values Sum Integer Sum Average Median Sam…" at bounding box center [154, 171] width 271 height 122
click at [90, 133] on select "Count Count Unique Values List Unique Values Sum Integer Sum Average Median Sam…" at bounding box center [123, 135] width 194 height 36
select select "Sum"
click at [26, 117] on select "Count Count Unique Values List Unique Values Sum Integer Sum Average Median Sam…" at bounding box center [123, 135] width 194 height 36
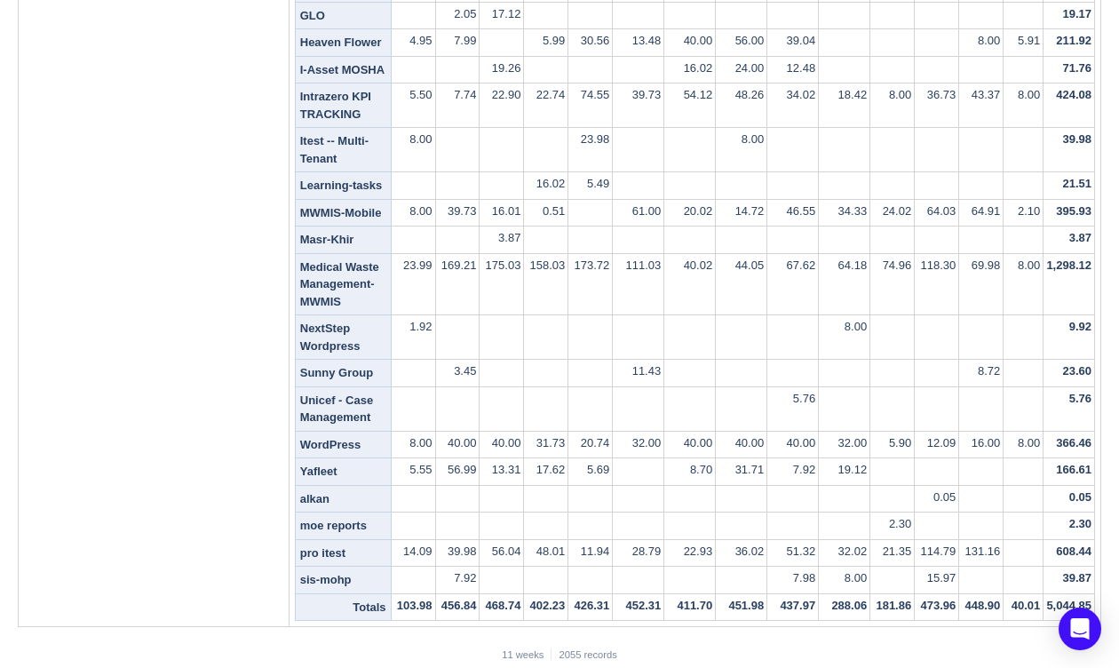
scroll to position [0, 0]
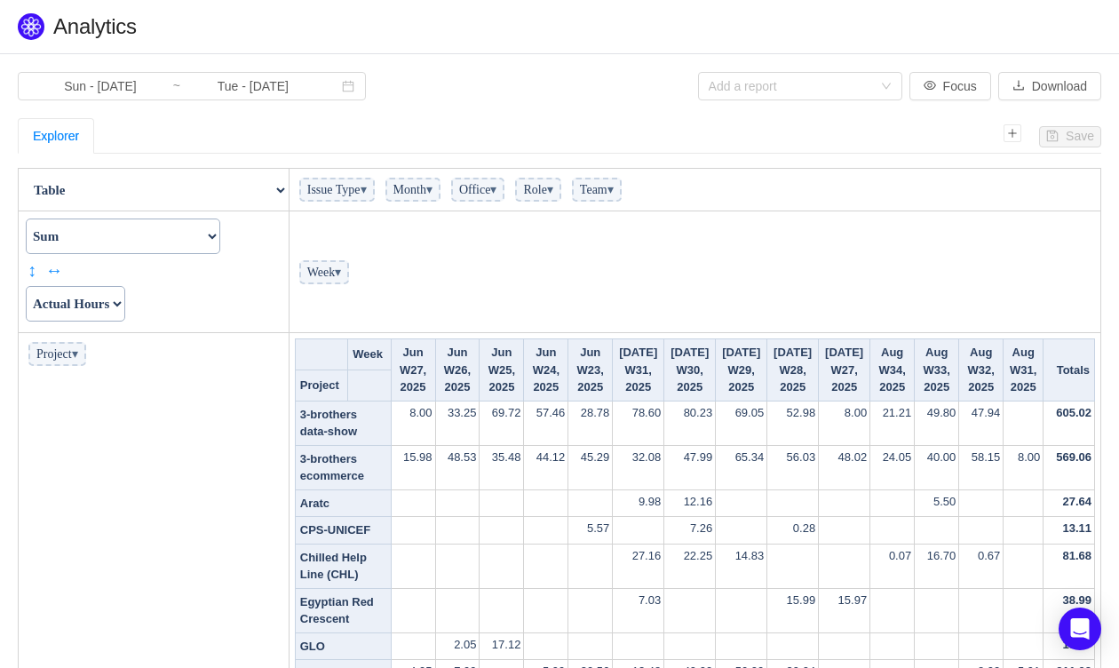
click at [432, 187] on span "▾" at bounding box center [429, 189] width 6 height 13
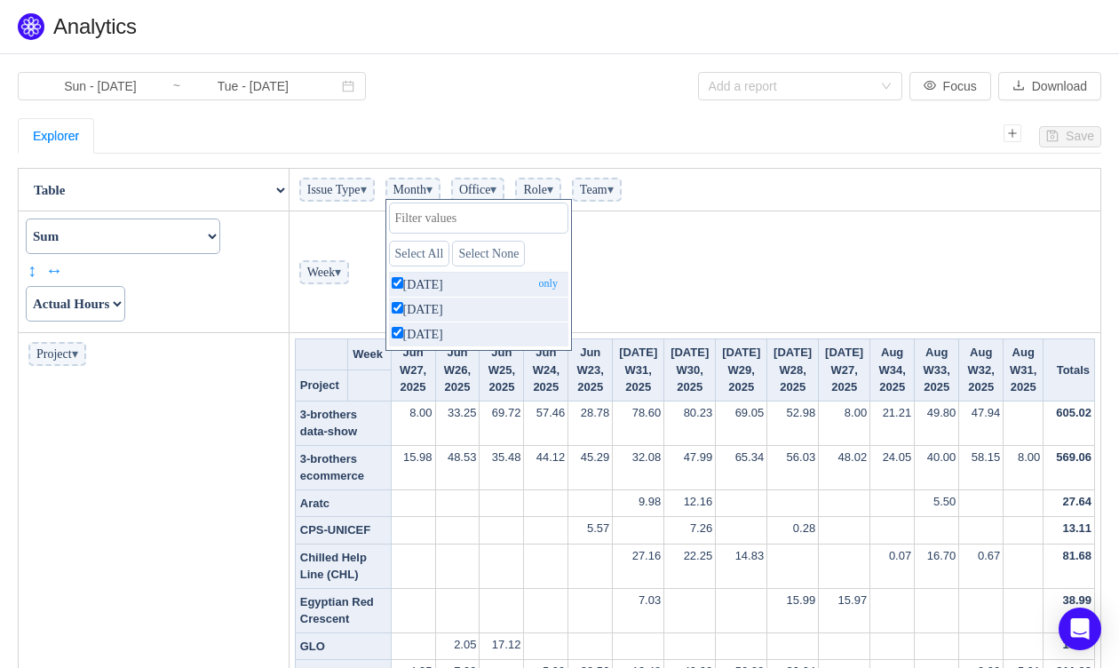
click at [437, 287] on p "Jun 2025 only" at bounding box center [478, 285] width 179 height 24
checkbox input "false"
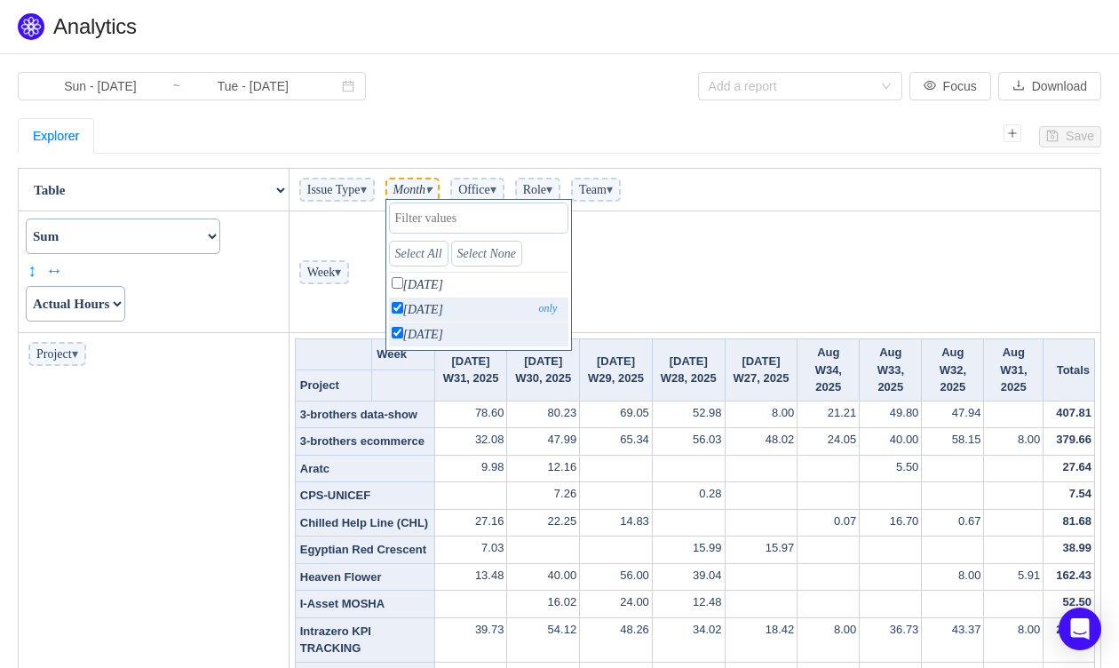
click at [431, 304] on p "Jul 2025 only" at bounding box center [478, 309] width 179 height 24
checkbox input "false"
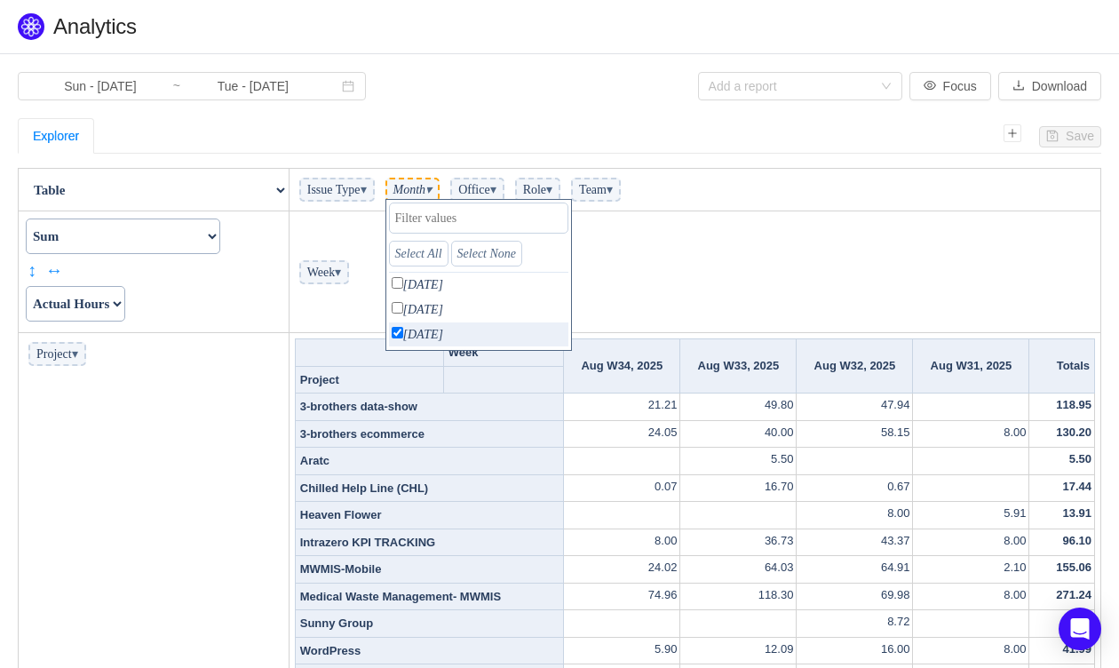
click at [681, 229] on td "Week ▾" at bounding box center [694, 272] width 811 height 122
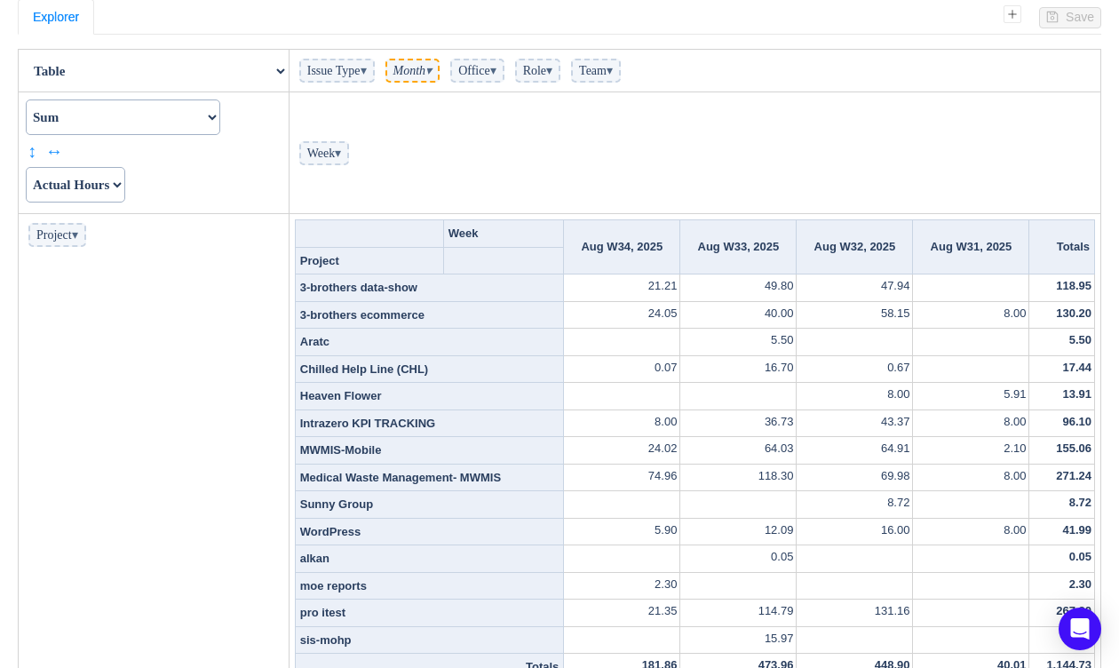
scroll to position [107, 0]
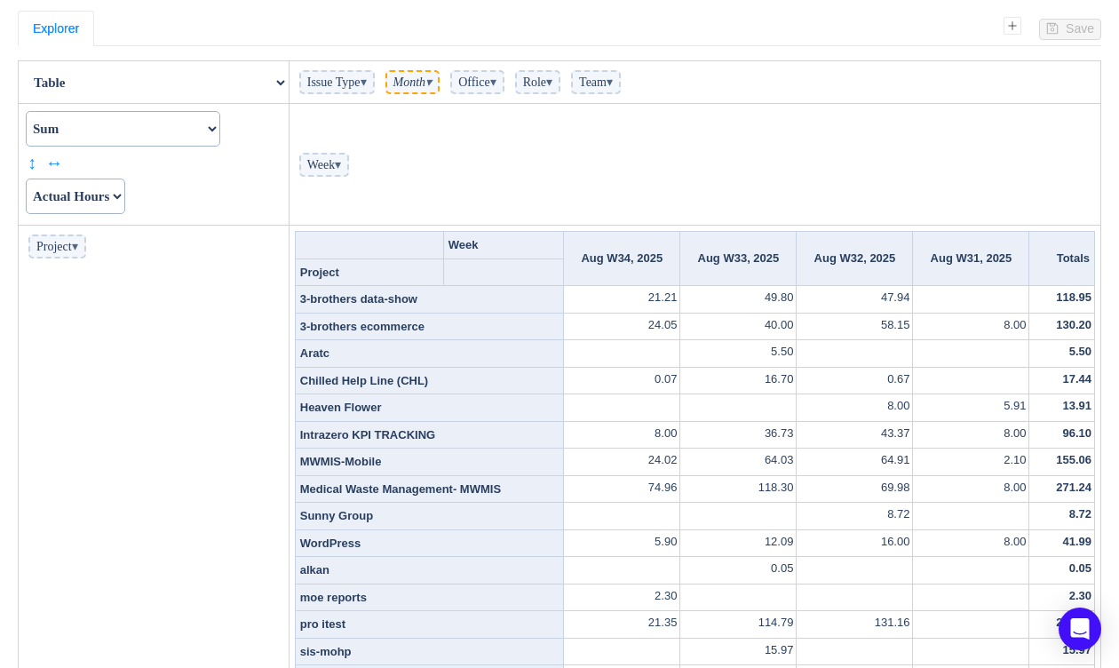
click at [333, 160] on span "Week ▾" at bounding box center [324, 165] width 51 height 24
click at [327, 166] on span "Week ▾" at bounding box center [324, 165] width 51 height 24
click at [438, 83] on span "Month ▾" at bounding box center [412, 82] width 55 height 24
click at [432, 72] on span "Month ▾" at bounding box center [412, 82] width 55 height 24
click at [341, 162] on span "▾" at bounding box center [338, 164] width 6 height 13
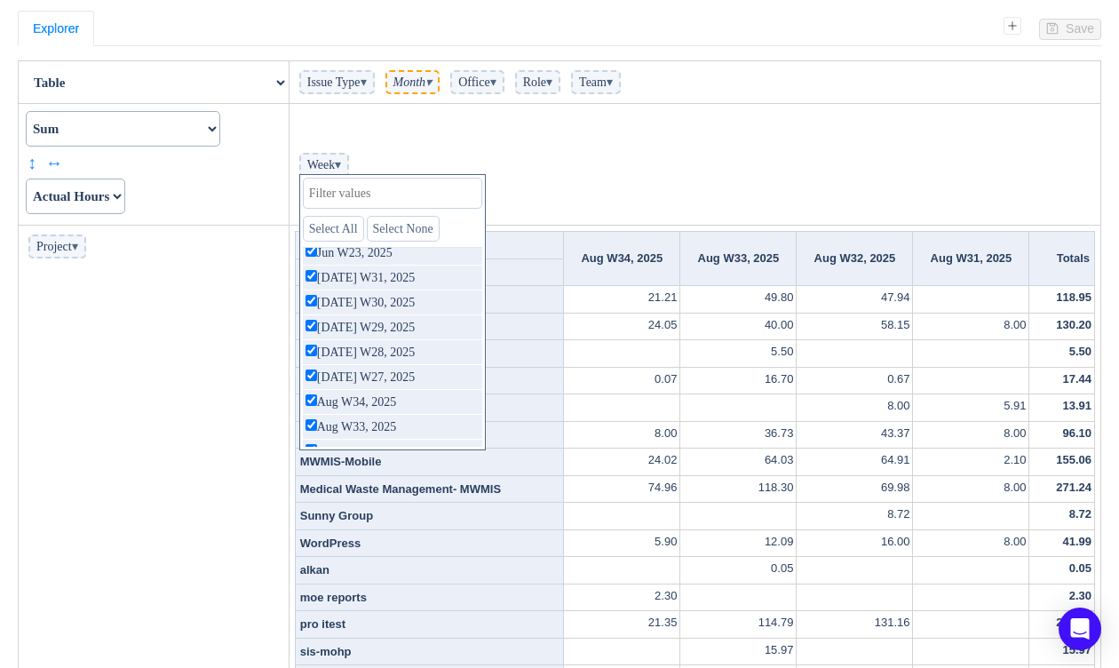
scroll to position [147, 0]
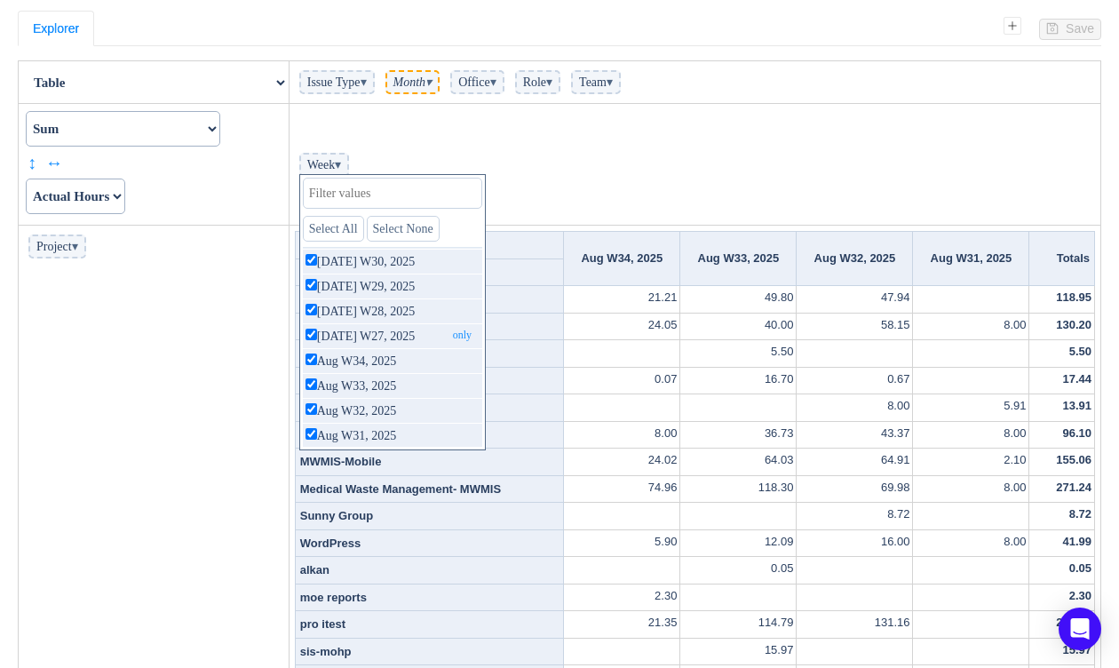
click at [306, 329] on input "checkbox" at bounding box center [311, 335] width 12 height 12
checkbox input "false"
click at [310, 310] on input "checkbox" at bounding box center [311, 310] width 12 height 12
checkbox input "false"
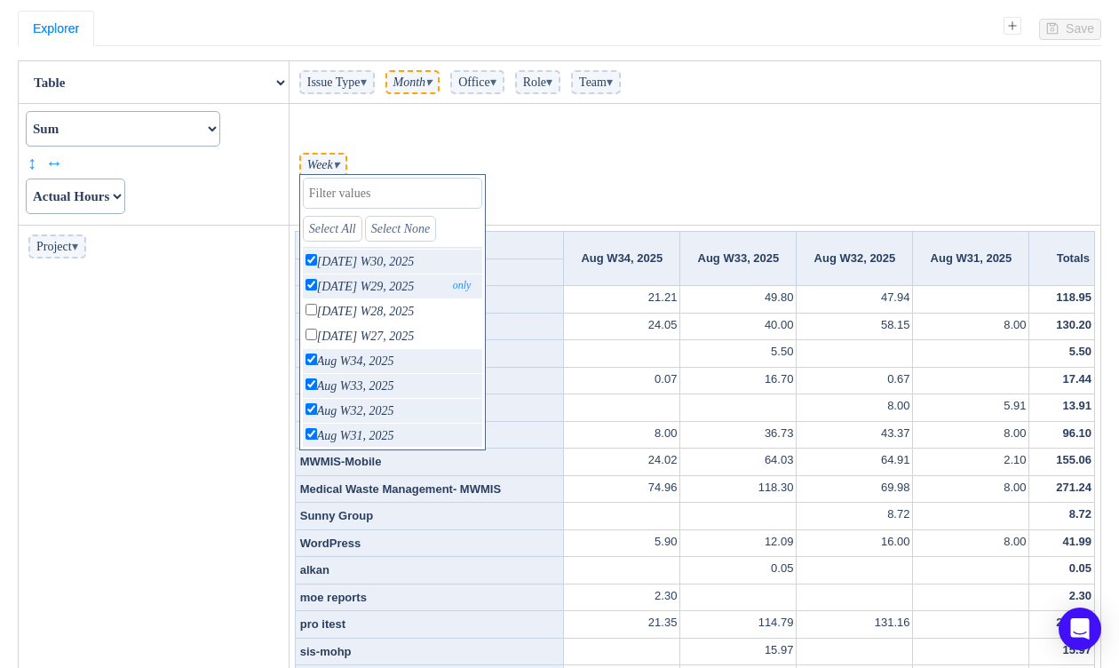
click at [331, 286] on p "Jul W29, 2025 only" at bounding box center [392, 286] width 179 height 24
checkbox input "false"
click at [341, 261] on p "Jul W30, 2025 only" at bounding box center [392, 261] width 179 height 24
checkbox input "false"
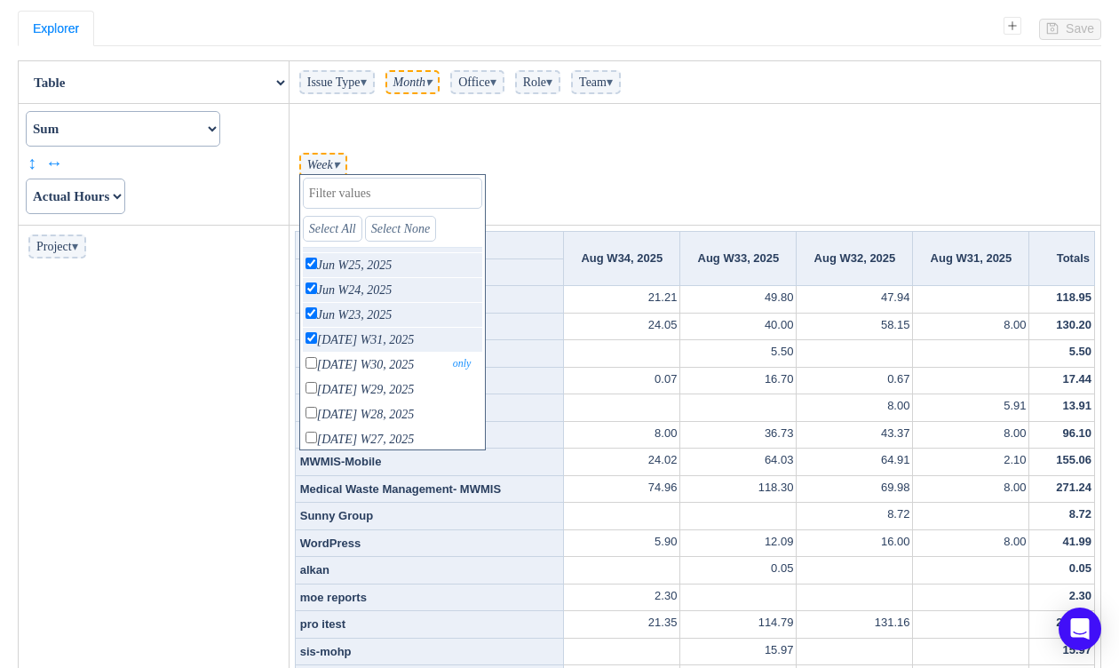
scroll to position [39, 0]
click at [355, 343] on p "Jul W31, 2025 only" at bounding box center [392, 345] width 179 height 24
checkbox input "false"
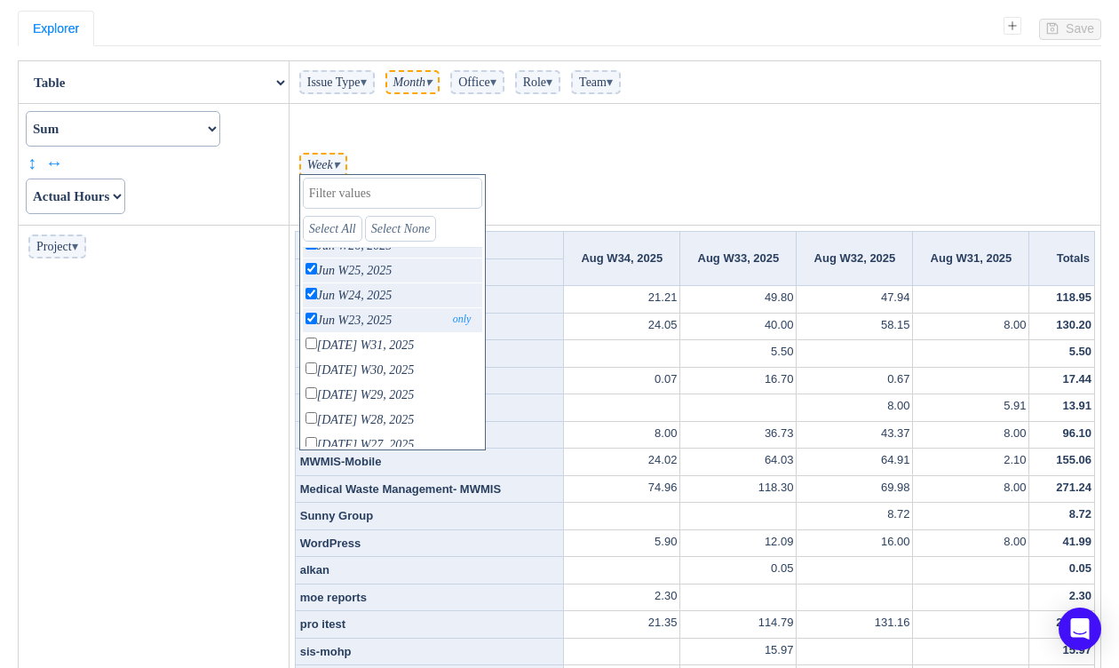
click at [355, 314] on p "Jun W23, 2025 only" at bounding box center [392, 320] width 179 height 24
checkbox input "false"
click at [352, 290] on p "Jun W24, 2025 only" at bounding box center [392, 295] width 179 height 24
checkbox input "false"
click at [358, 272] on p "Jun W25, 2025 only" at bounding box center [392, 270] width 179 height 24
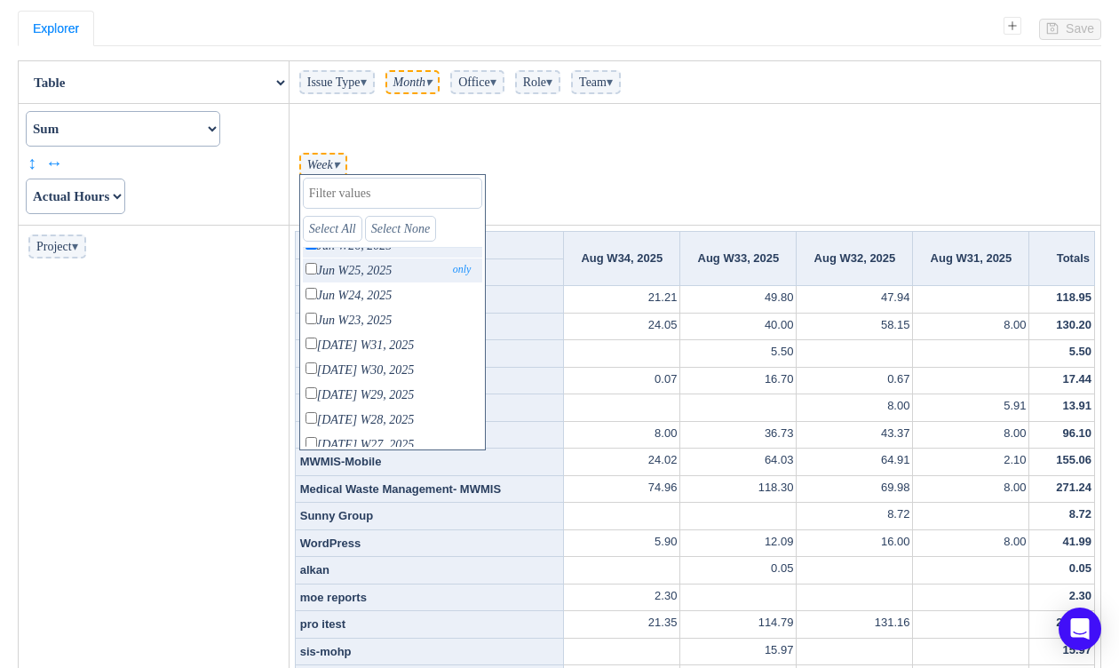
checkbox input "false"
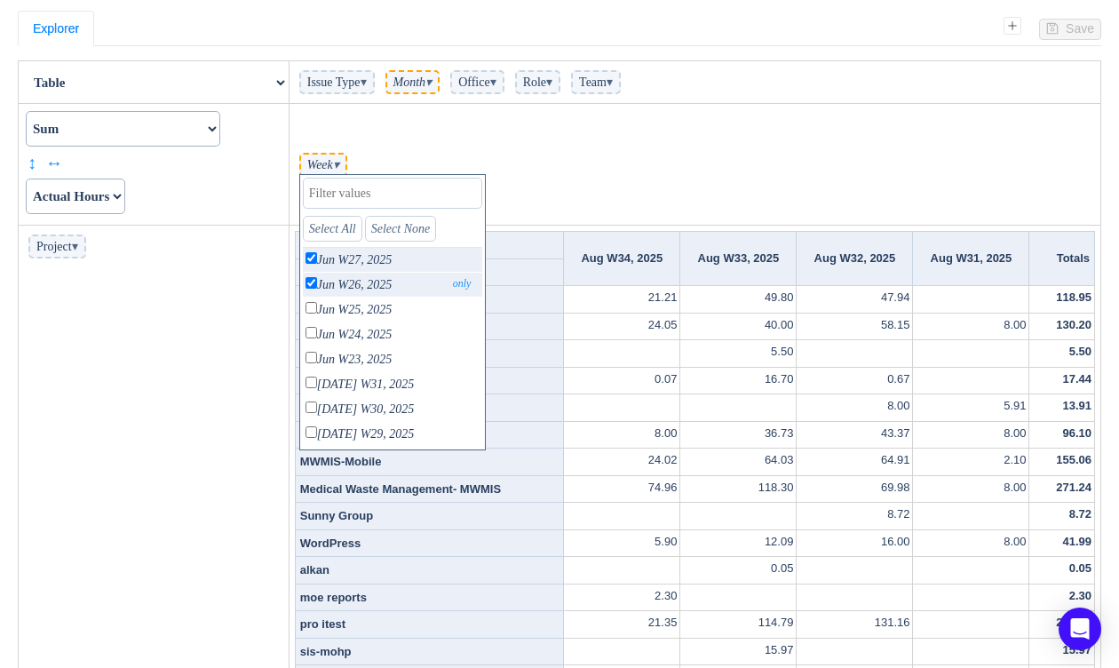
click at [359, 281] on p "Jun W26, 2025 only" at bounding box center [392, 285] width 179 height 24
checkbox input "false"
click at [359, 264] on p "Jun W27, 2025 only" at bounding box center [392, 260] width 179 height 24
checkbox input "false"
click at [543, 144] on td "Week ▾ Select All Select None Jun W27, 2025 only Jun W26, 2025 only Jun W25, 20…" at bounding box center [694, 165] width 811 height 122
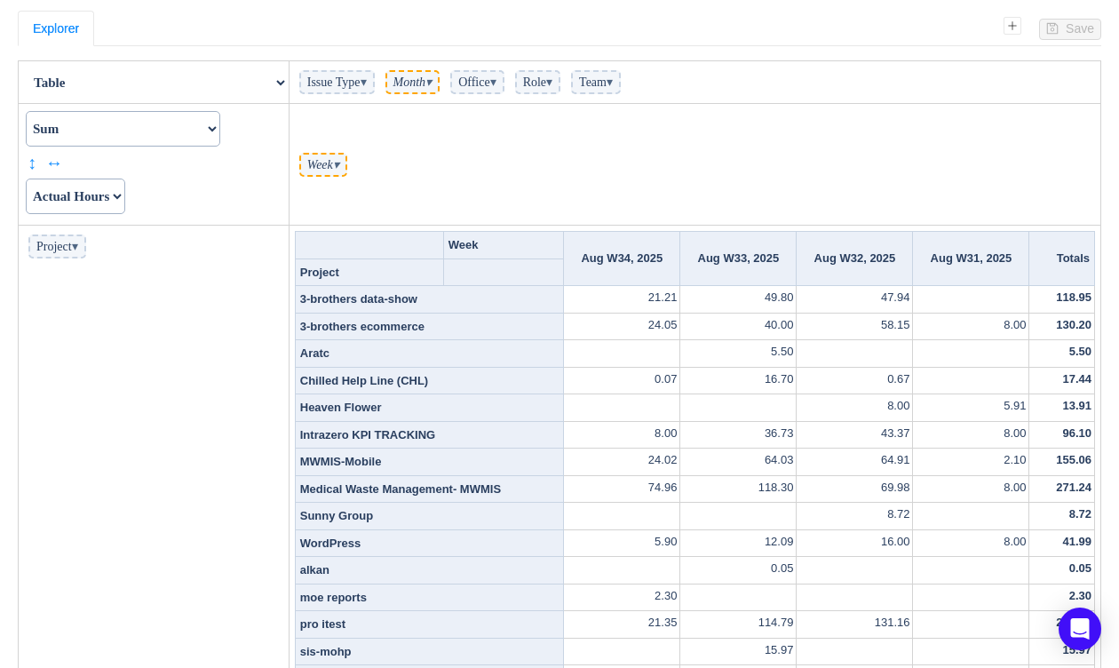
click at [560, 83] on span "Role ▾" at bounding box center [537, 82] width 45 height 24
click at [496, 81] on span "▾" at bounding box center [493, 81] width 6 height 13
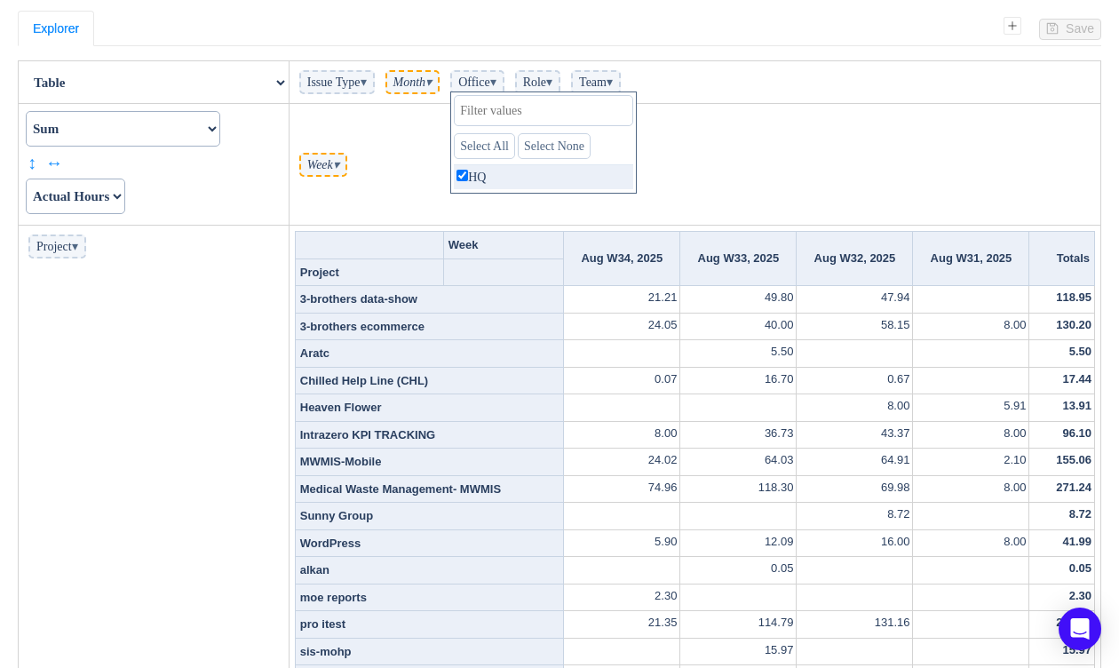
click at [496, 82] on span "▾" at bounding box center [493, 81] width 6 height 13
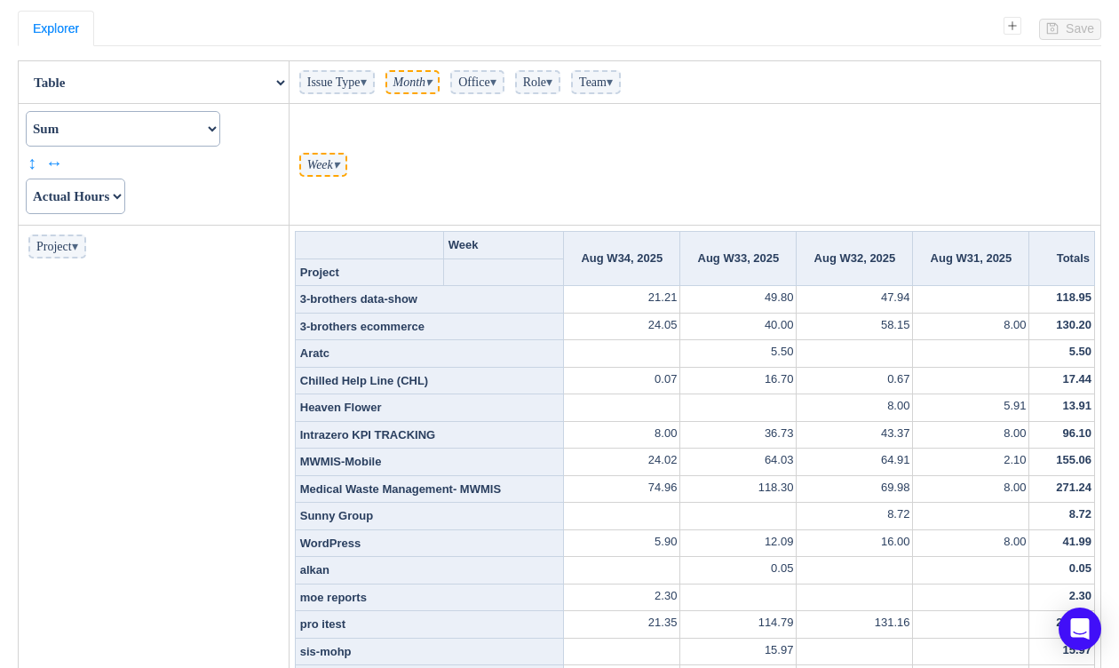
click at [367, 82] on span "▾" at bounding box center [363, 81] width 6 height 13
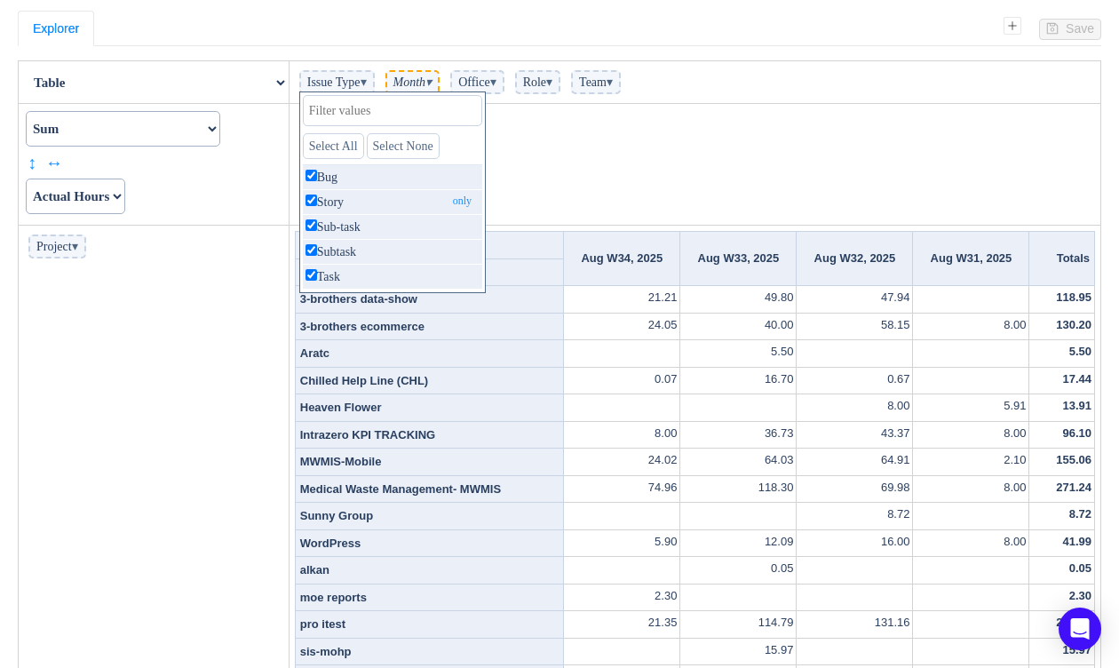
click at [336, 198] on p "Story only" at bounding box center [392, 202] width 179 height 24
checkbox input "false"
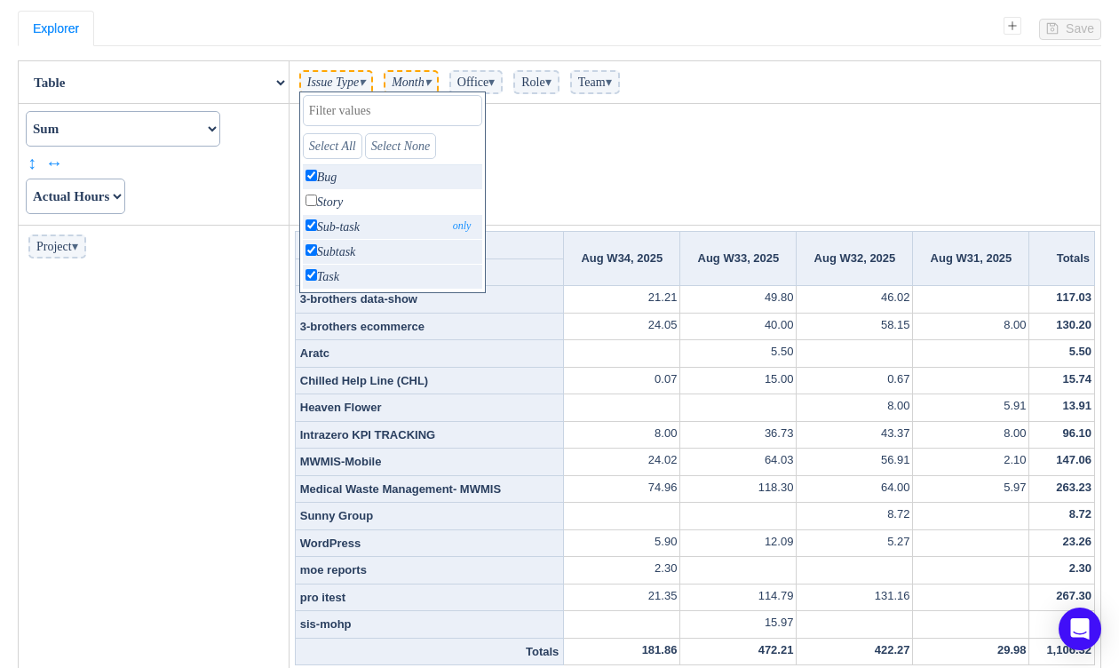
click at [321, 223] on p "Sub-task only" at bounding box center [392, 227] width 179 height 24
checkbox input "false"
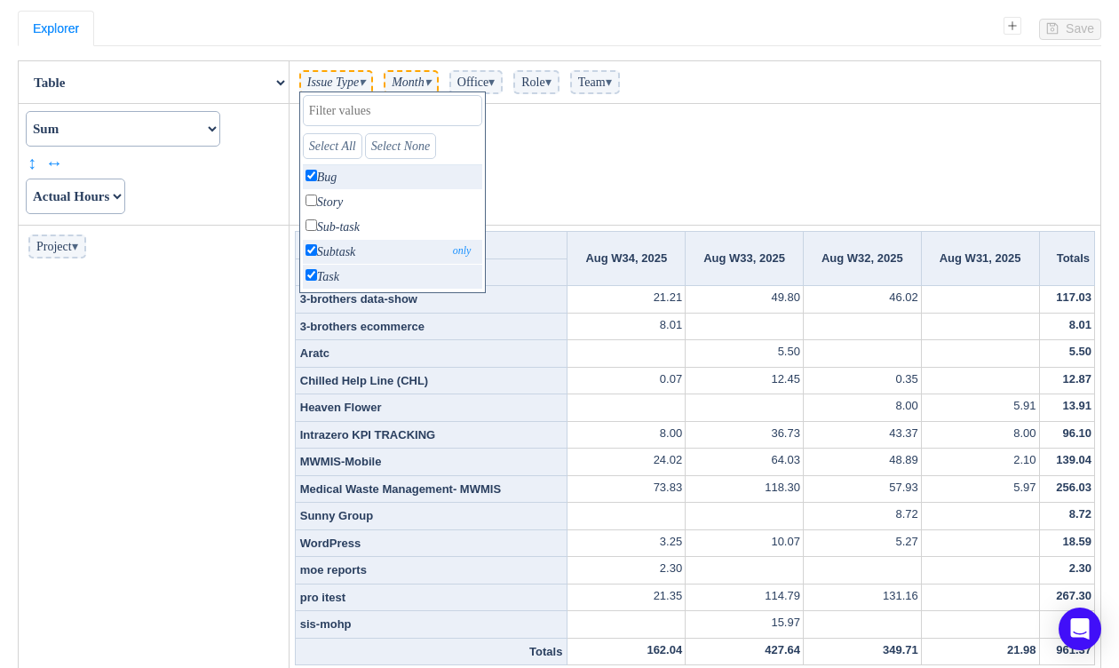
click at [314, 247] on input "checkbox" at bounding box center [311, 250] width 12 height 12
checkbox input "false"
click at [314, 269] on input "checkbox" at bounding box center [311, 275] width 12 height 12
checkbox input "false"
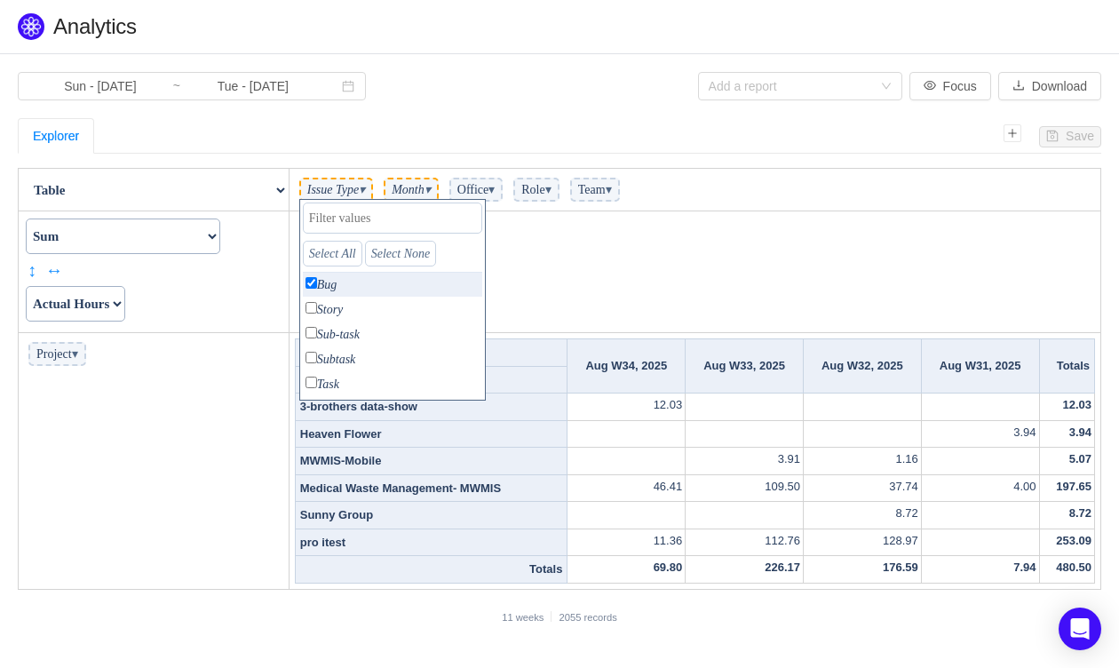
click at [616, 244] on td "Week ▾" at bounding box center [694, 272] width 811 height 122
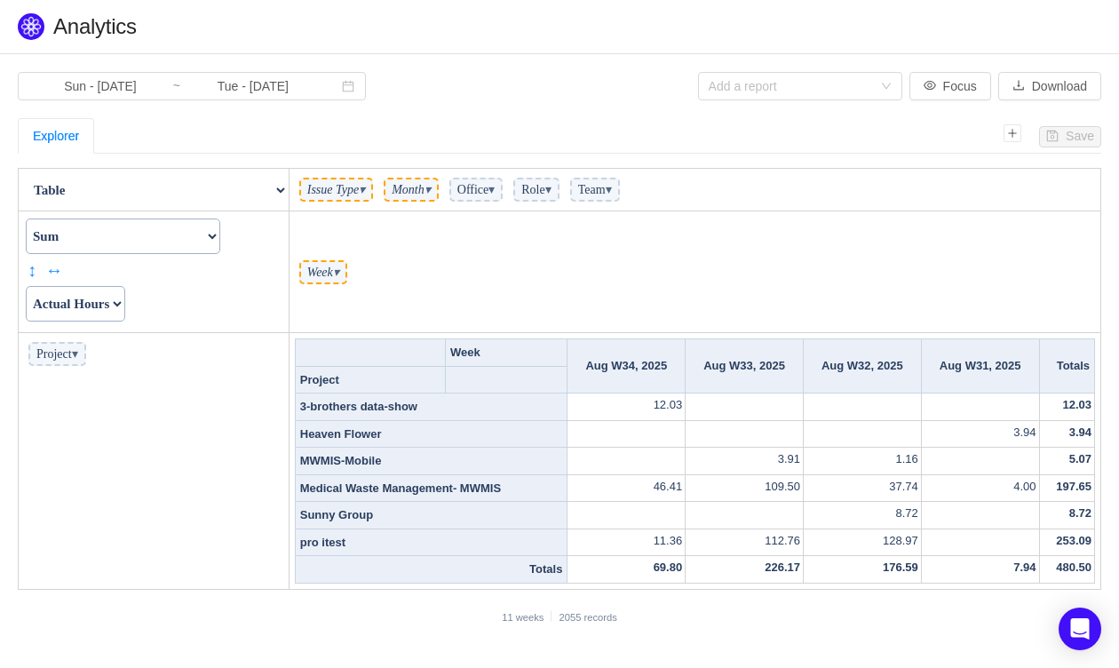
click at [365, 191] on span "▾" at bounding box center [362, 189] width 6 height 13
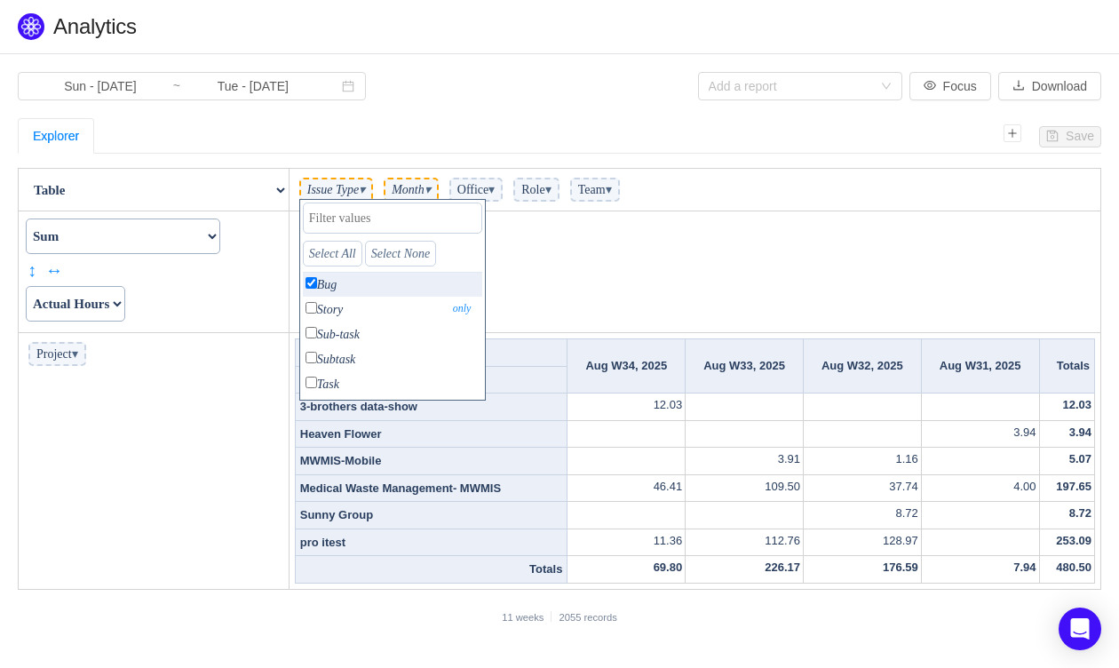
click at [352, 307] on p "Story only" at bounding box center [392, 309] width 179 height 24
checkbox input "true"
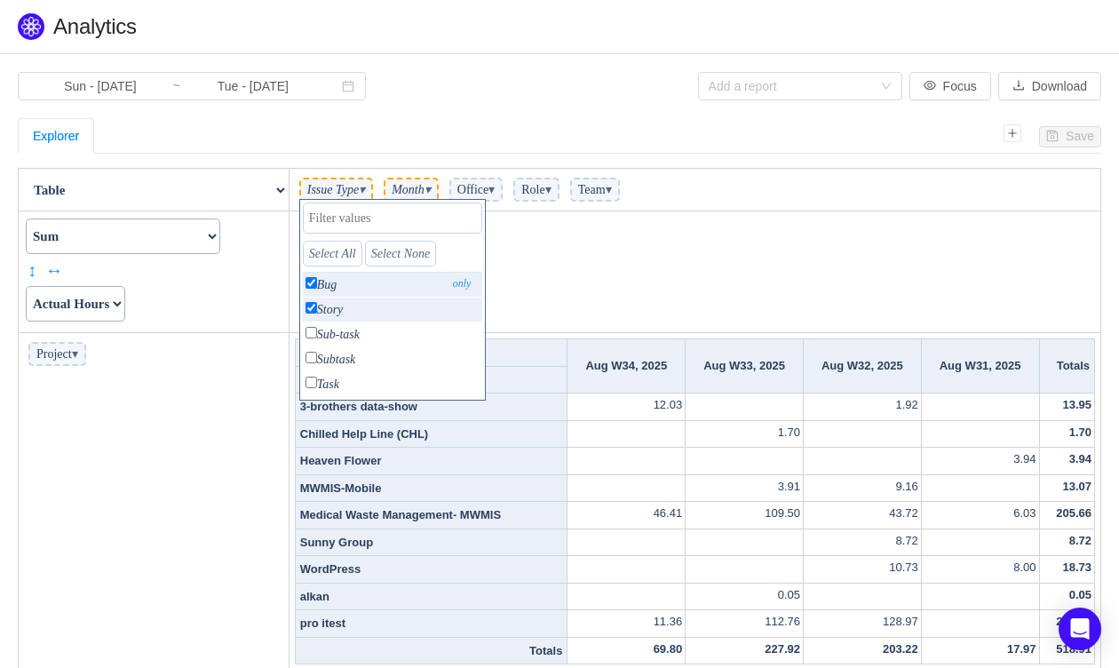
click at [352, 284] on p "Bug only" at bounding box center [392, 285] width 179 height 24
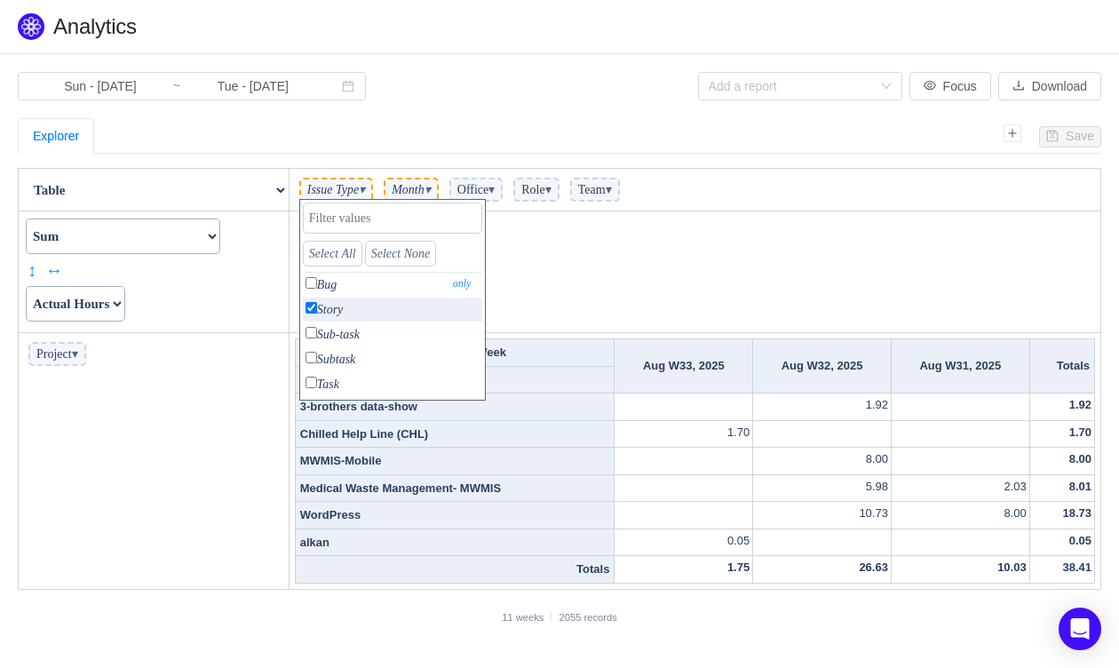
click at [352, 283] on p "Bug only" at bounding box center [392, 285] width 179 height 24
checkbox input "true"
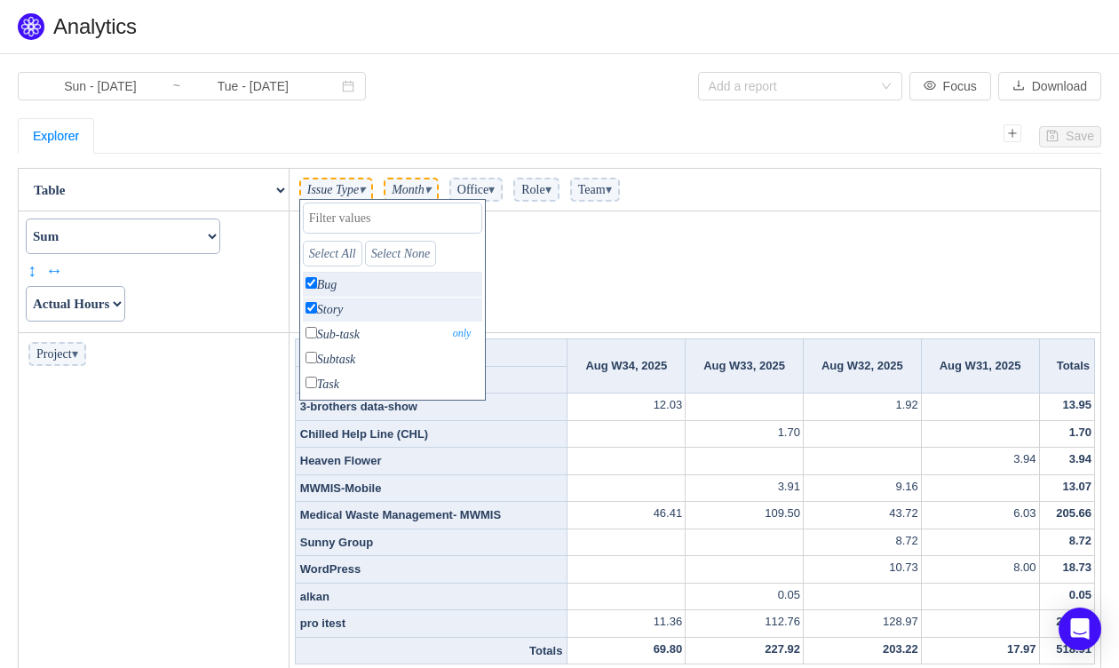
click at [358, 331] on p "Sub-task only" at bounding box center [392, 334] width 179 height 24
checkbox input "true"
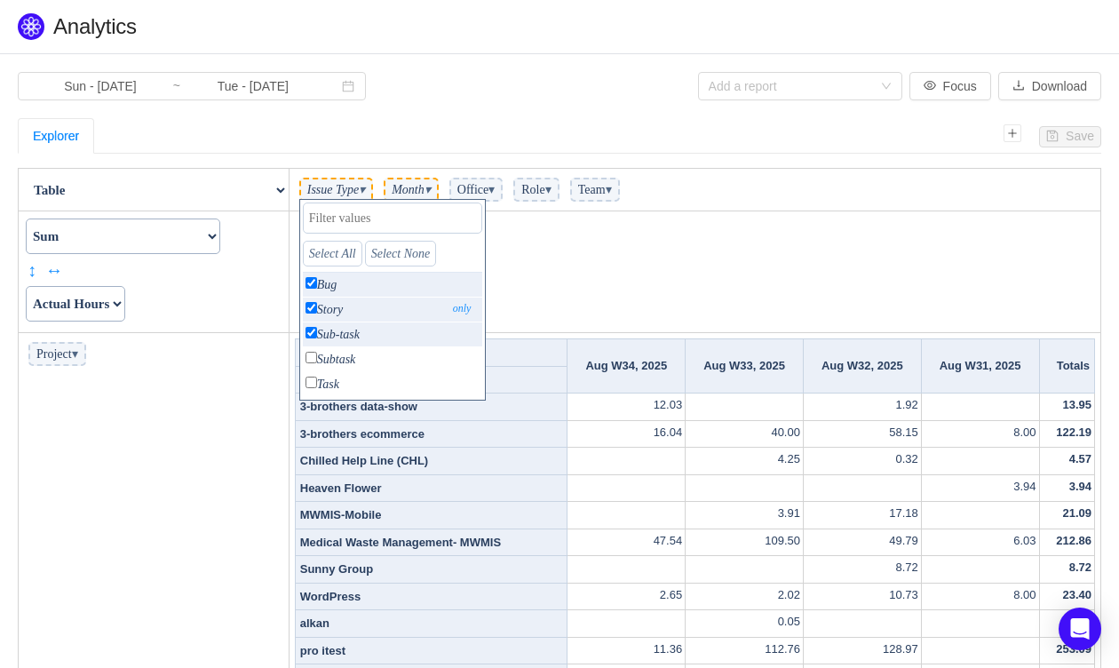
click at [353, 297] on p "Story only" at bounding box center [392, 309] width 179 height 24
checkbox input "false"
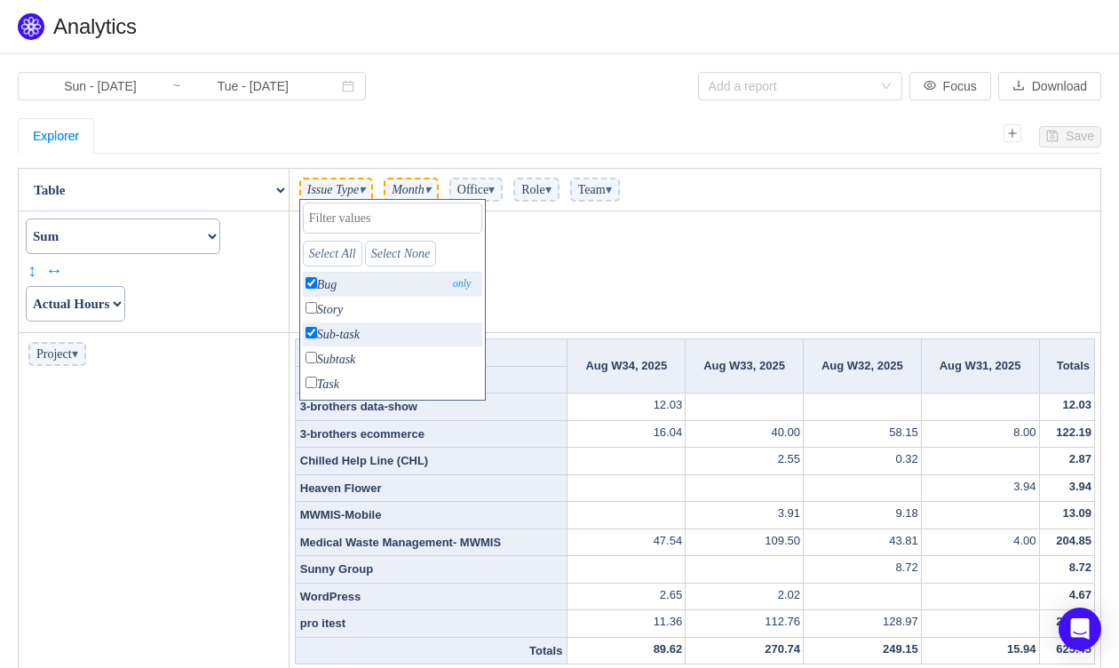
click at [353, 290] on p "Bug only" at bounding box center [392, 285] width 179 height 24
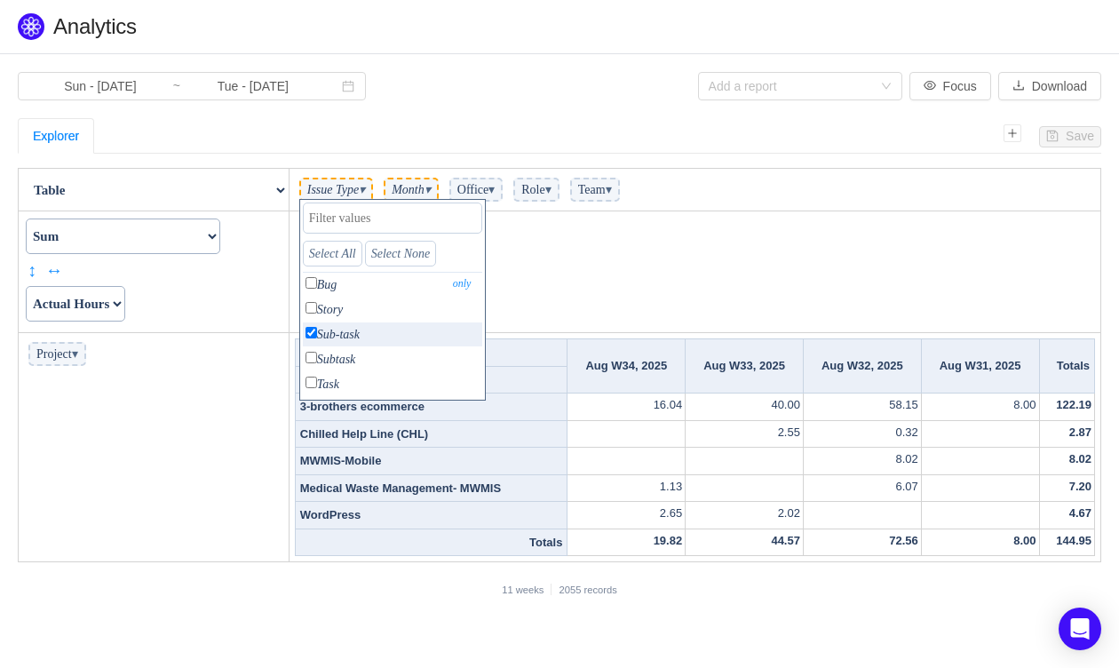
click at [362, 277] on p "Bug only" at bounding box center [392, 285] width 179 height 24
checkbox input "true"
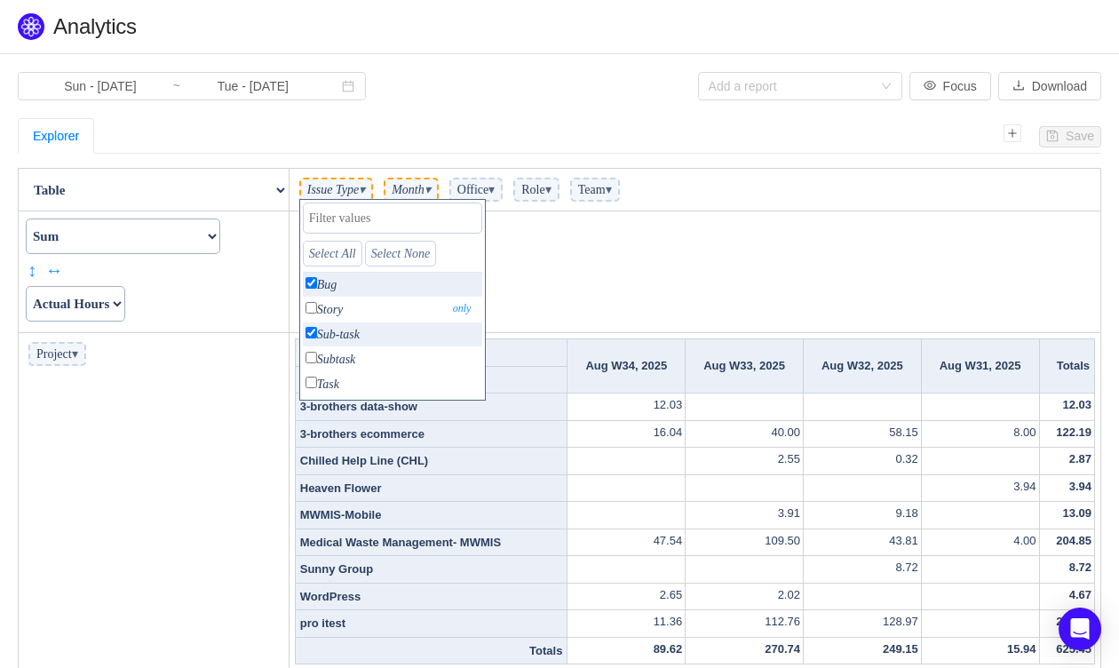
click at [327, 306] on p "Story only" at bounding box center [392, 309] width 179 height 24
checkbox input "true"
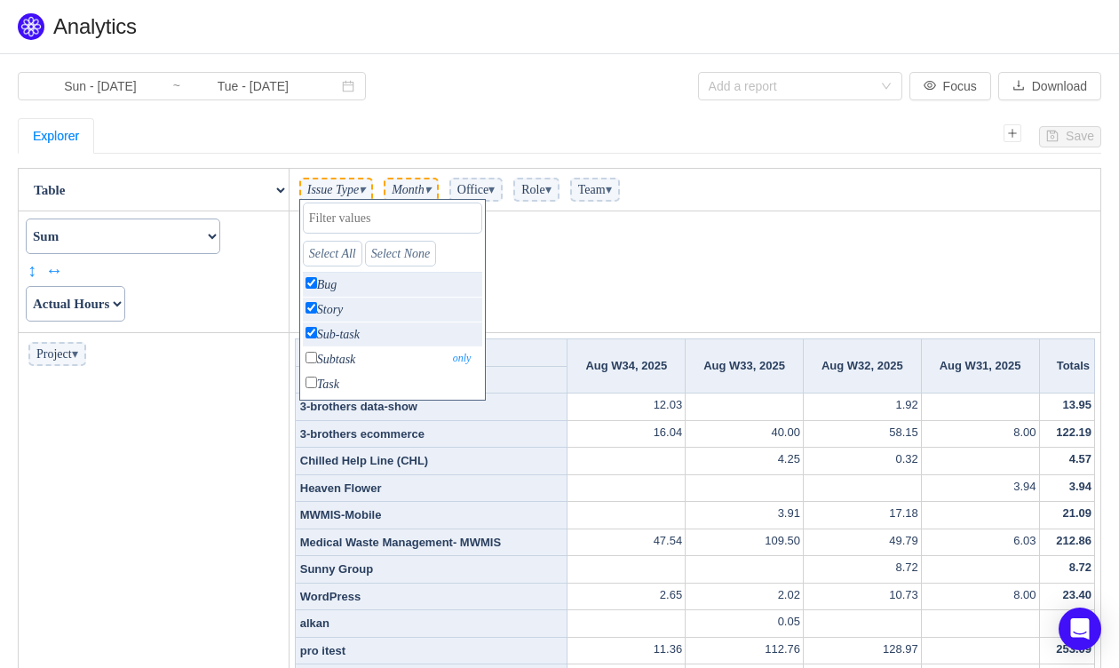
click at [352, 352] on p "Subtask only" at bounding box center [392, 359] width 179 height 24
checkbox input "true"
click at [361, 377] on p "Task only" at bounding box center [392, 384] width 179 height 24
checkbox input "true"
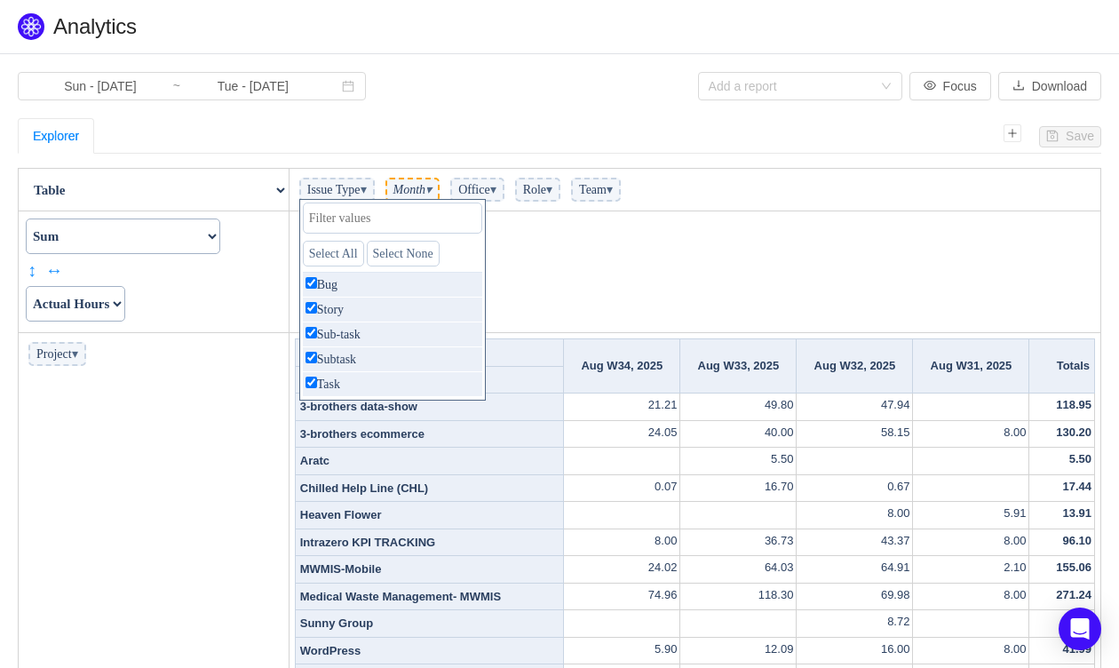
click at [573, 270] on td "Week ▾" at bounding box center [694, 272] width 811 height 122
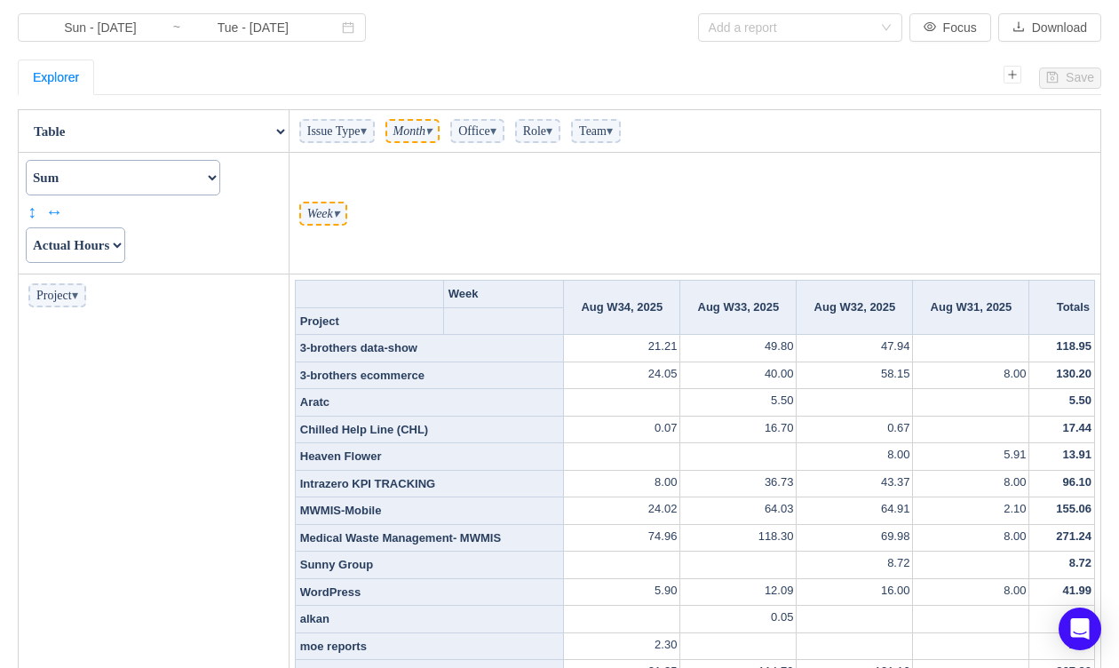
scroll to position [28, 0]
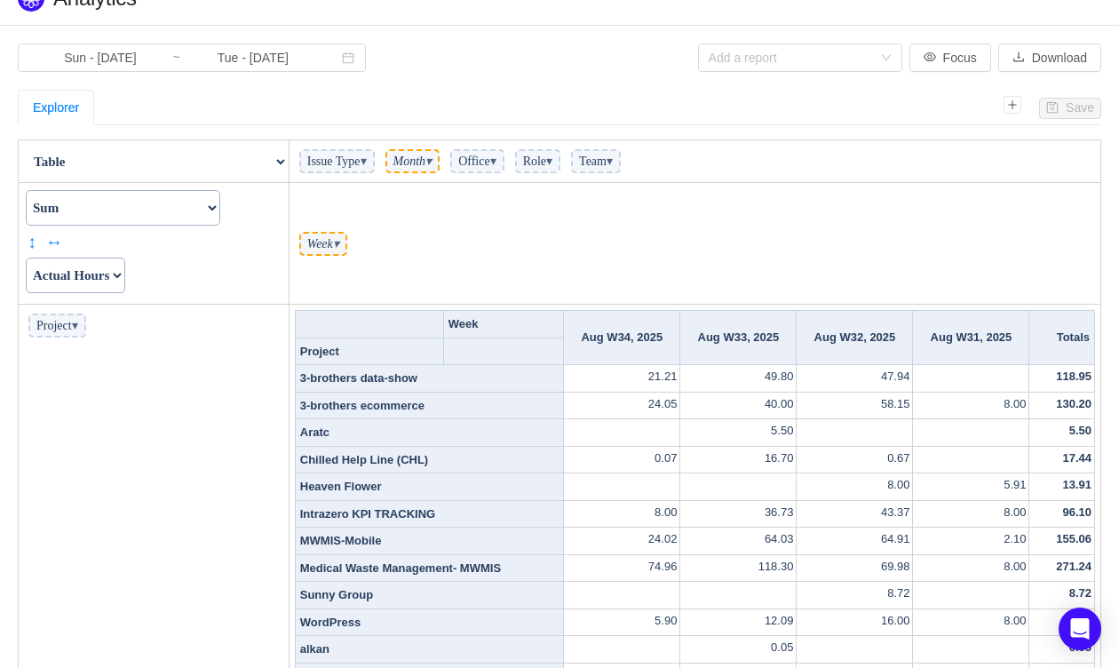
click at [440, 170] on span "Month ▾" at bounding box center [412, 161] width 55 height 24
click at [431, 164] on span "▾" at bounding box center [428, 160] width 6 height 13
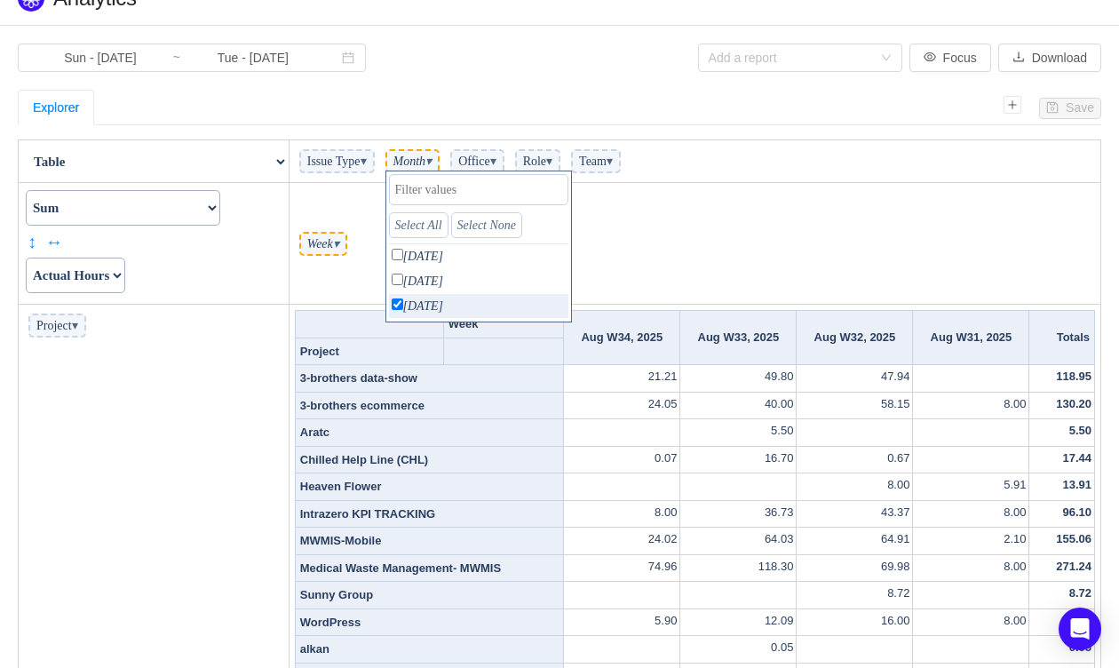
click at [347, 248] on span "Week ▾" at bounding box center [323, 244] width 48 height 24
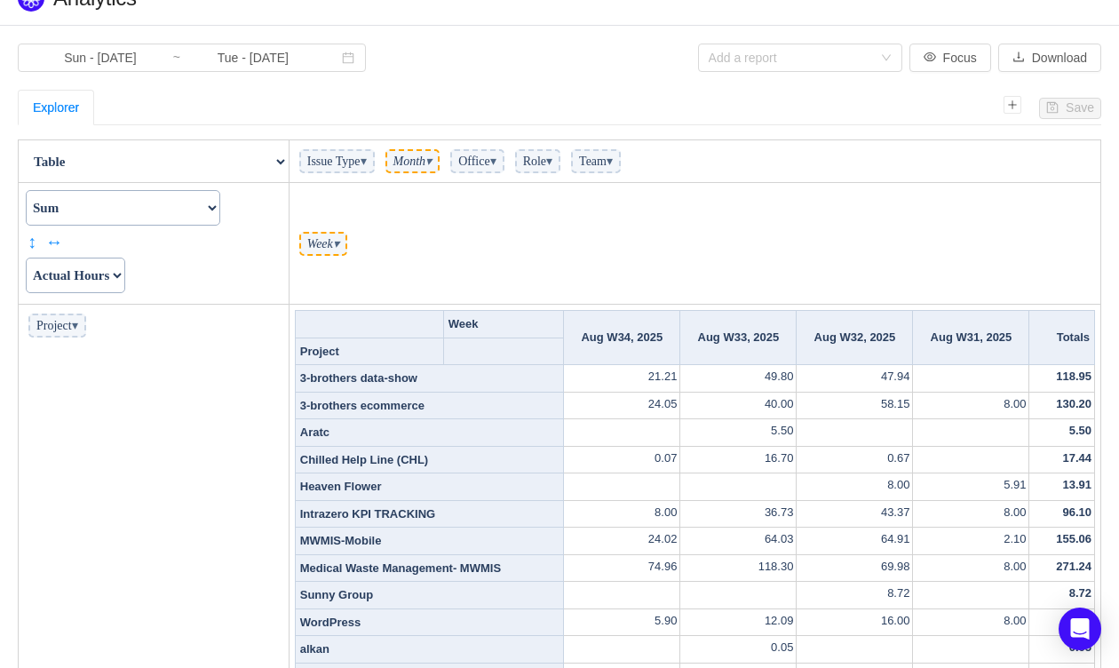
click at [339, 240] on span "▾" at bounding box center [336, 243] width 6 height 13
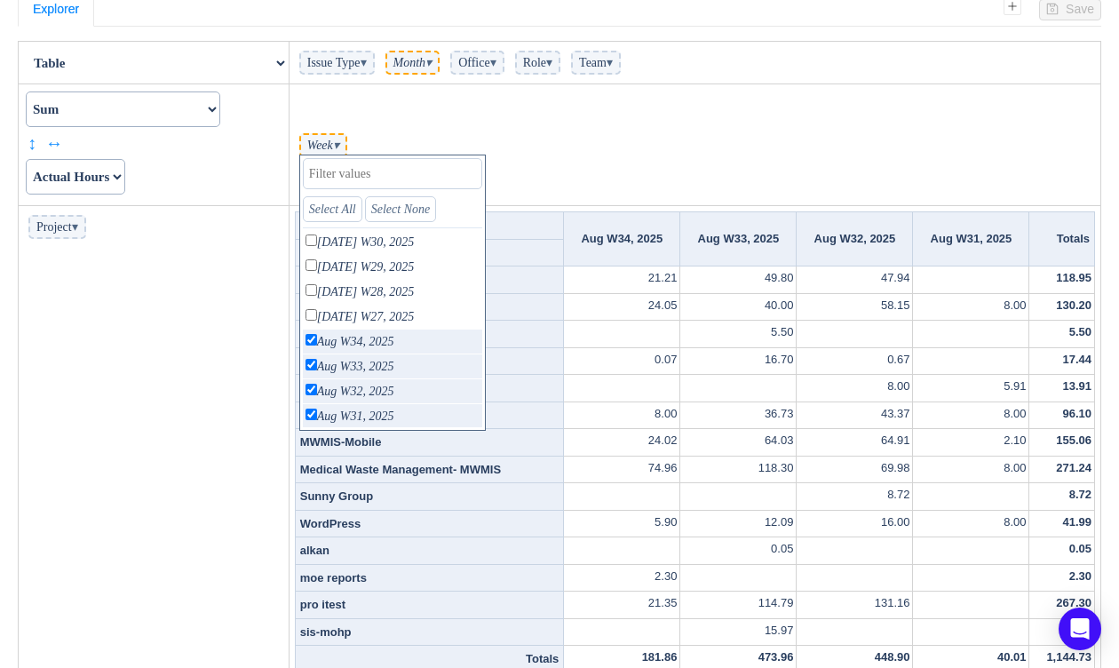
scroll to position [182, 0]
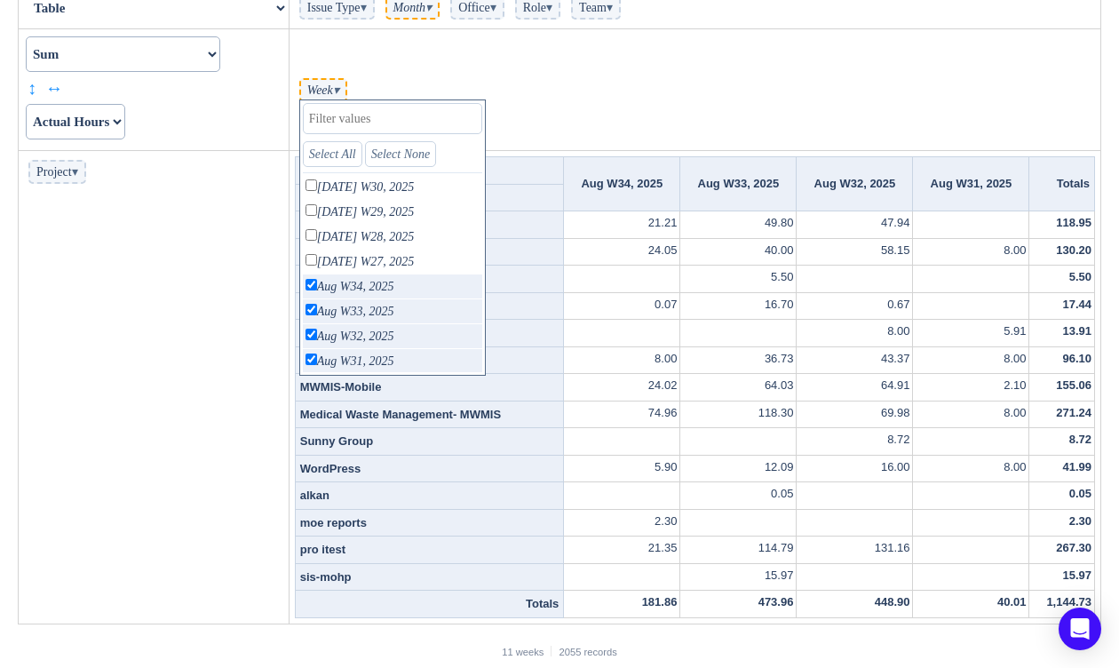
click at [208, 255] on td "Project ▾" at bounding box center [154, 387] width 271 height 473
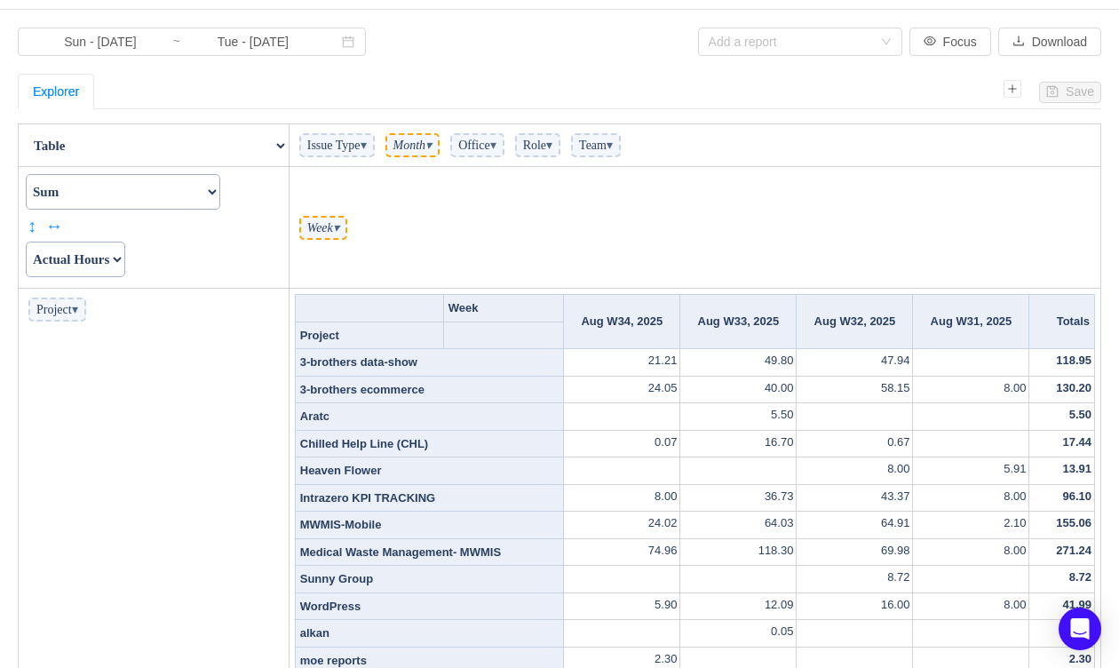
scroll to position [34, 0]
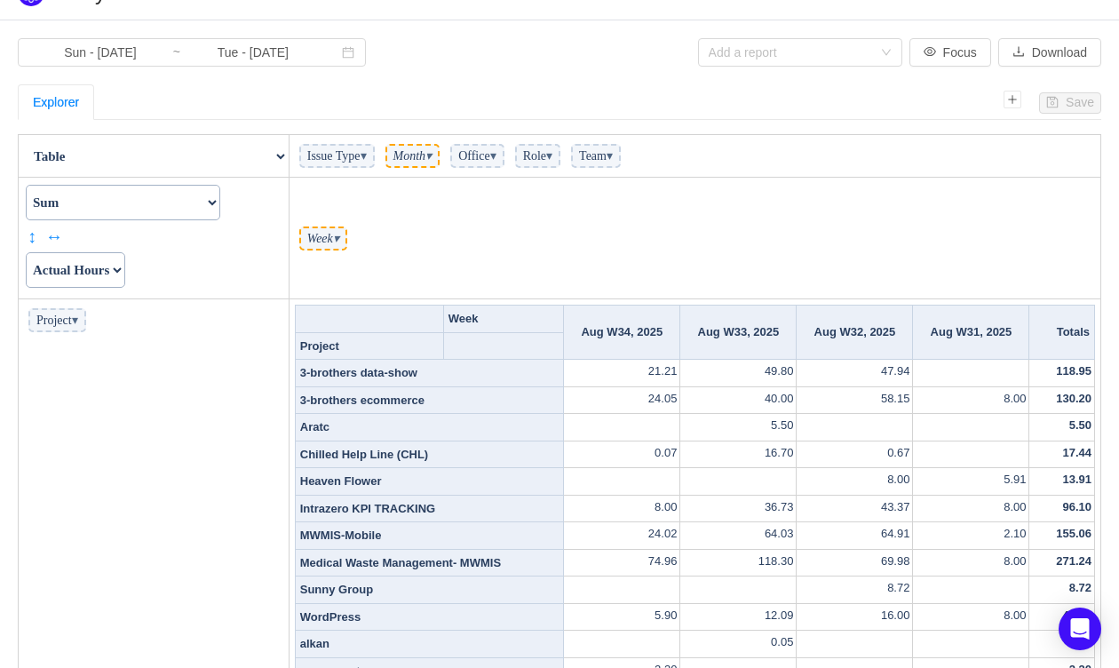
click at [218, 205] on select "Count Count Unique Values List Unique Values Sum Integer Sum Average Median Sam…" at bounding box center [123, 203] width 194 height 36
click at [189, 192] on select "Count Count Unique Values List Unique Values Sum Integer Sum Average Median Sam…" at bounding box center [123, 203] width 194 height 36
click at [96, 249] on td "Count Count Unique Values List Unique Values Sum Integer Sum Average Median Sam…" at bounding box center [154, 239] width 271 height 122
click at [113, 268] on select "Actual Hours Issue Key Issue Type Team Office Role Cycle Time Person Week Month" at bounding box center [75, 270] width 99 height 36
click at [26, 252] on select "Actual Hours Issue Key Issue Type Team Office Role Cycle Time Person Week Month" at bounding box center [75, 270] width 99 height 36
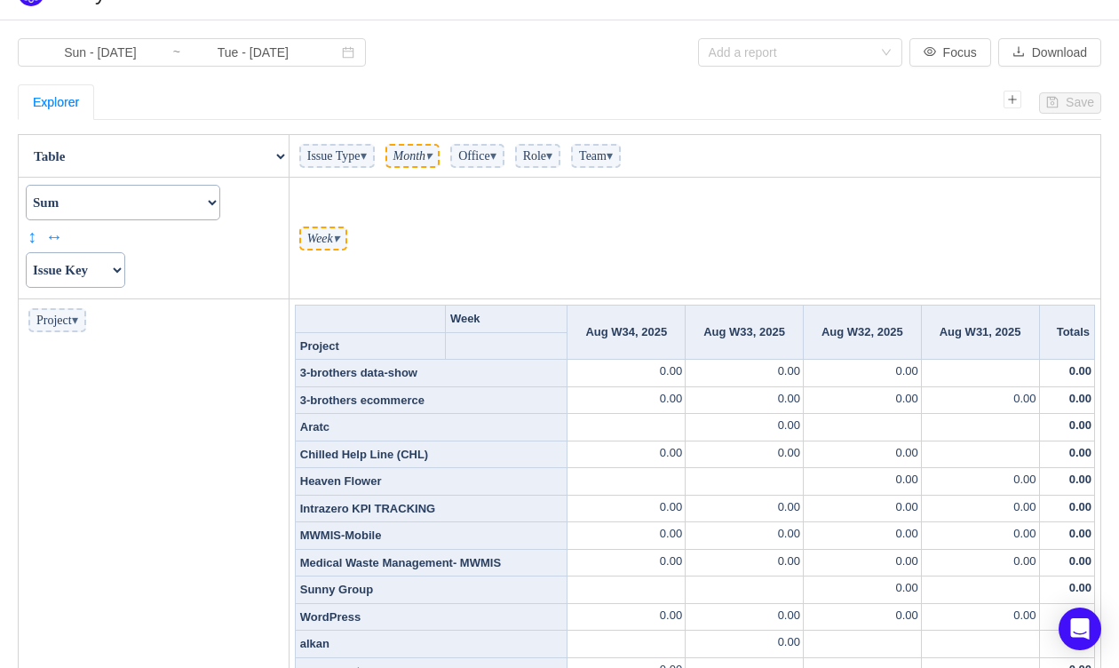
click at [100, 265] on select "Actual Hours Issue Key Issue Type Team Office Role Cycle Time Person Week Month" at bounding box center [75, 270] width 99 height 36
click at [26, 252] on select "Actual Hours Issue Key Issue Type Team Office Role Cycle Time Person Week Month" at bounding box center [75, 270] width 99 height 36
click at [96, 270] on select "Actual Hours Issue Key Issue Type Team Office Role Cycle Time Person Week Month" at bounding box center [75, 270] width 99 height 36
click at [26, 252] on select "Actual Hours Issue Key Issue Type Team Office Role Cycle Time Person Week Month" at bounding box center [75, 270] width 99 height 36
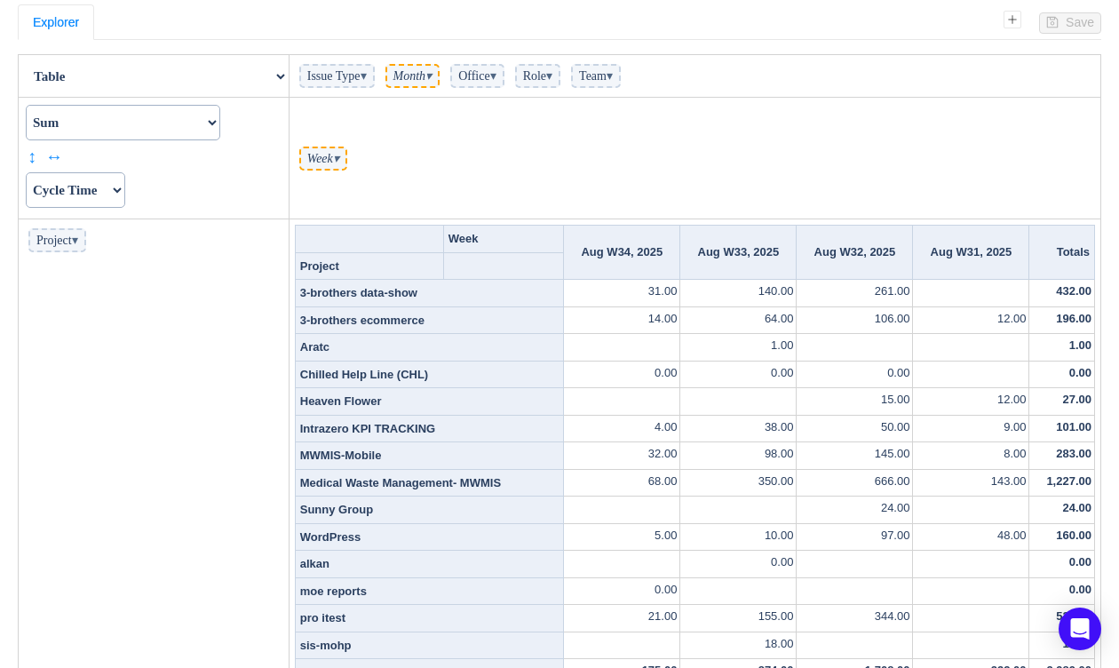
scroll to position [182, 0]
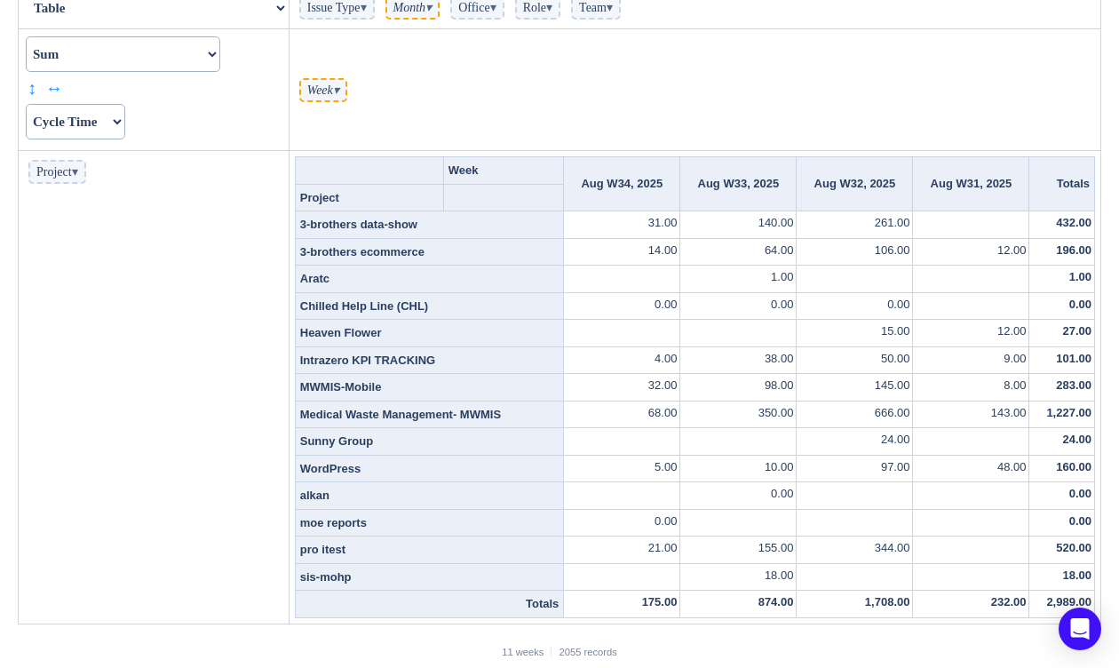
click at [72, 174] on span "Project ▾" at bounding box center [57, 172] width 58 height 24
click at [106, 123] on select "Actual Hours Issue Key Issue Type Team Office Role Cycle Time Person Week Month" at bounding box center [75, 122] width 99 height 36
click at [26, 104] on select "Actual Hours Issue Key Issue Type Team Office Role Cycle Time Person Week Month" at bounding box center [75, 122] width 99 height 36
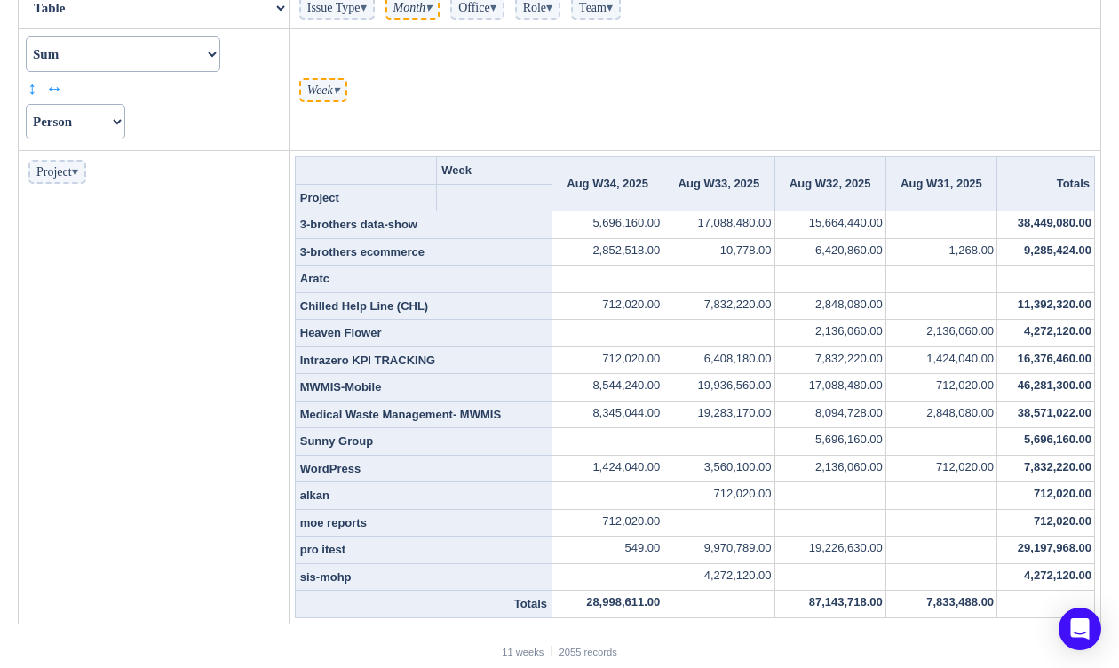
click at [97, 122] on select "Actual Hours Issue Key Issue Type Team Office Role Cycle Time Person Week Month" at bounding box center [75, 122] width 99 height 36
select select "Week"
click at [26, 104] on select "Actual Hours Issue Key Issue Type Team Office Role Cycle Time Person Week Month" at bounding box center [75, 122] width 99 height 36
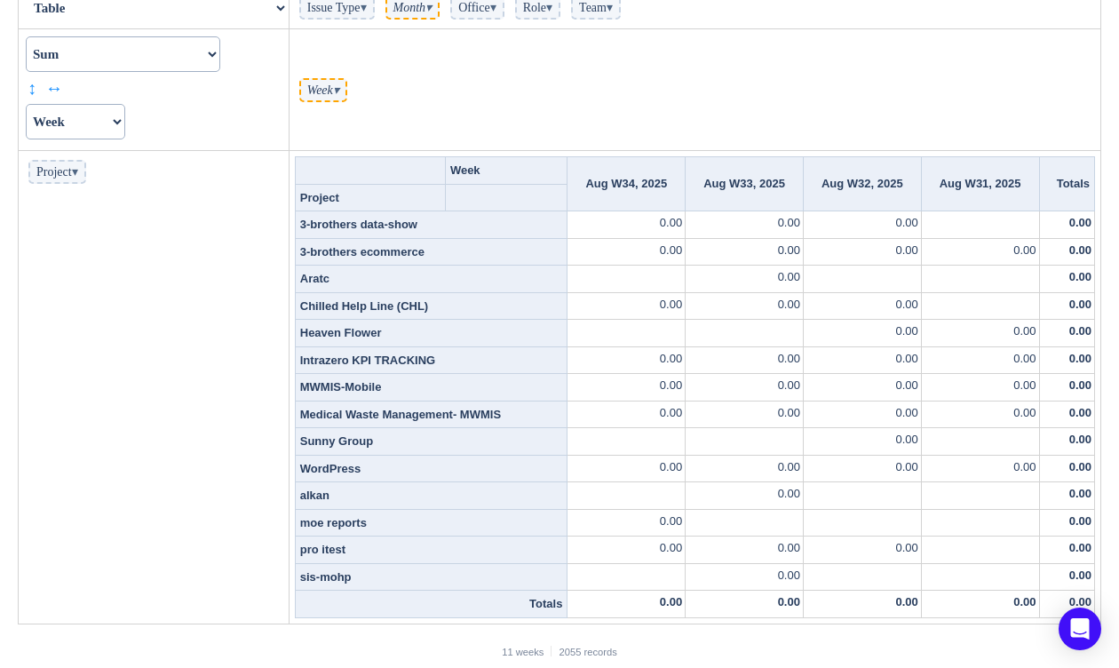
click at [97, 125] on select "Actual Hours Issue Key Issue Type Team Office Role Cycle Time Person Week Month" at bounding box center [75, 122] width 99 height 36
click at [134, 60] on select "Count Count Unique Values List Unique Values Sum Integer Sum Average Median Sam…" at bounding box center [123, 54] width 194 height 36
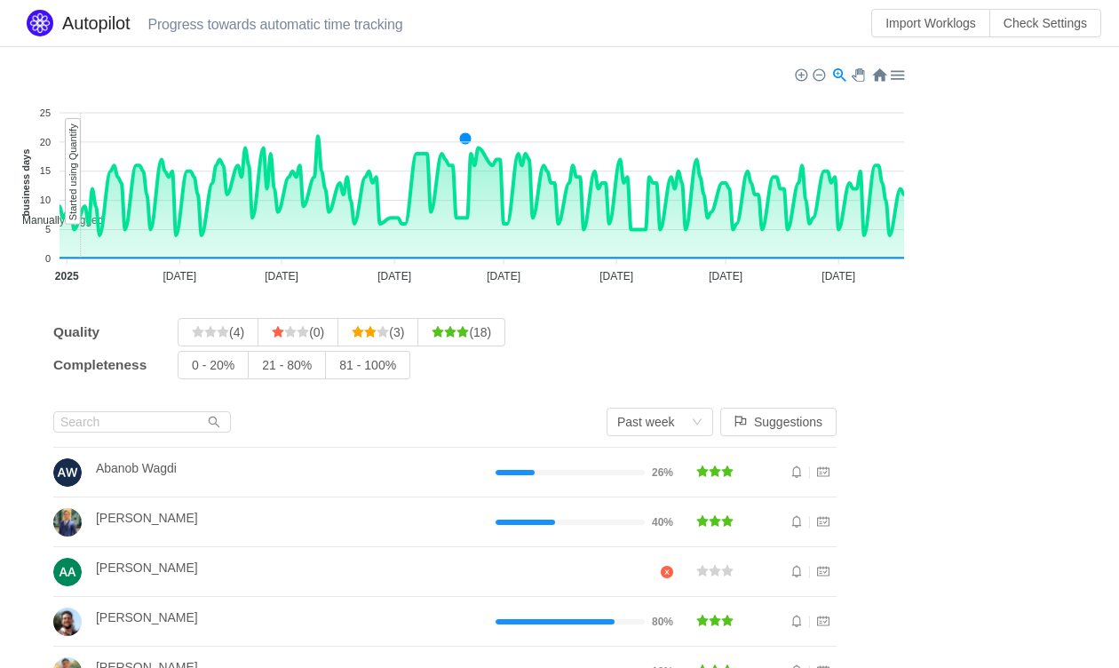
click at [820, 69] on div at bounding box center [817, 73] width 12 height 12
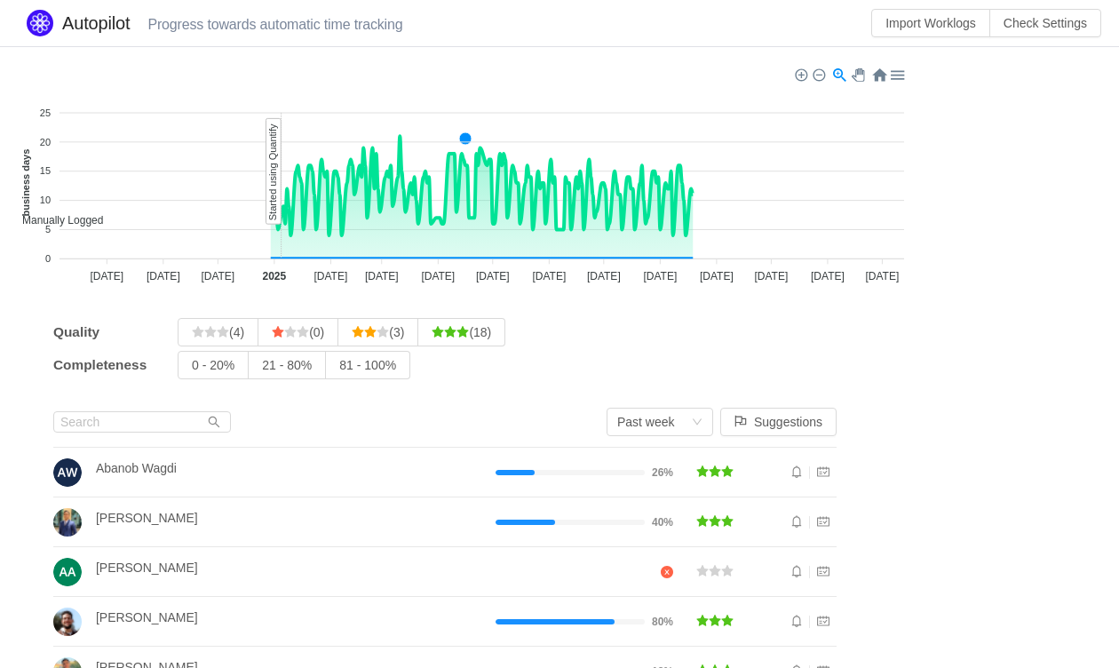
click at [800, 71] on div at bounding box center [800, 73] width 12 height 12
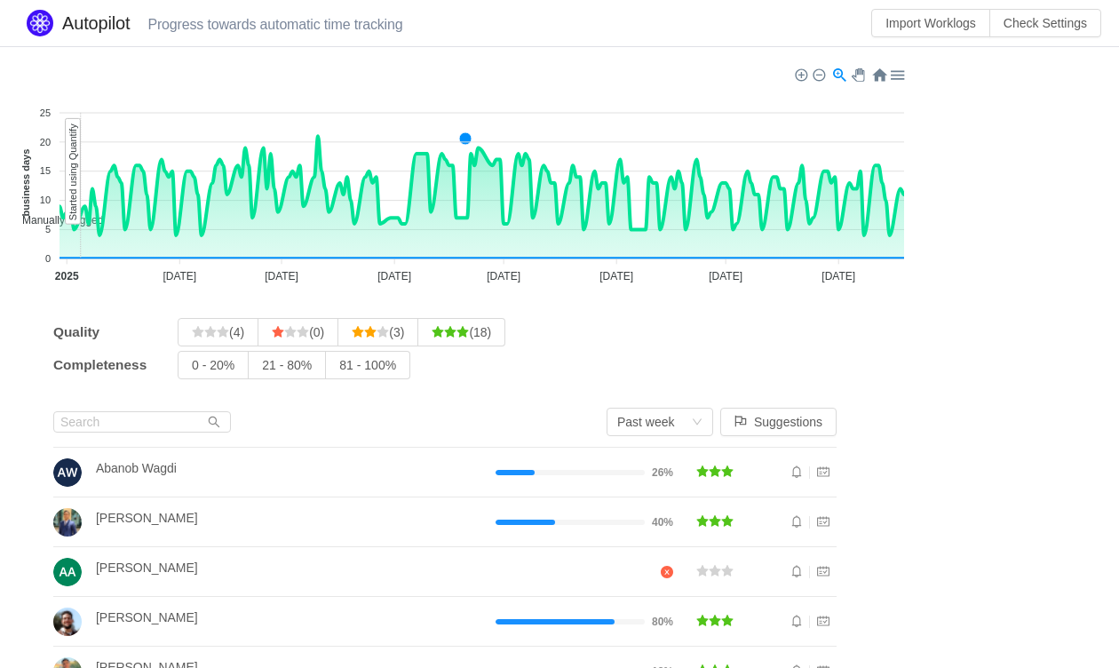
click at [898, 75] on div at bounding box center [896, 74] width 15 height 15
click at [645, 427] on div "Past week" at bounding box center [646, 421] width 58 height 27
click at [665, 475] on li "Past month" at bounding box center [657, 484] width 107 height 28
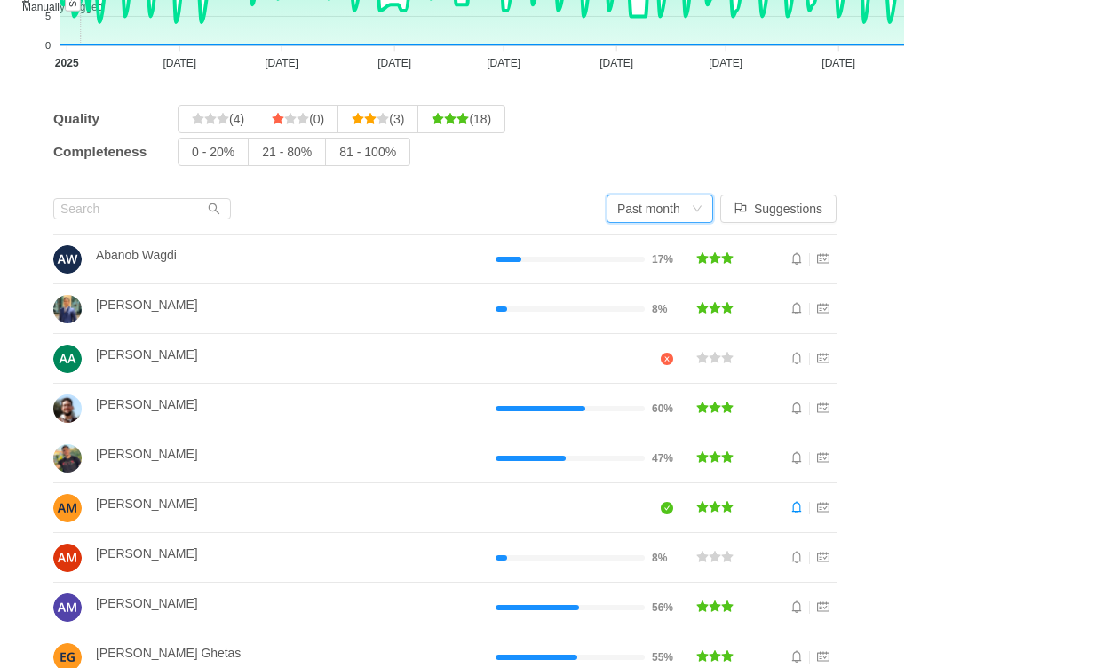
scroll to position [226, 0]
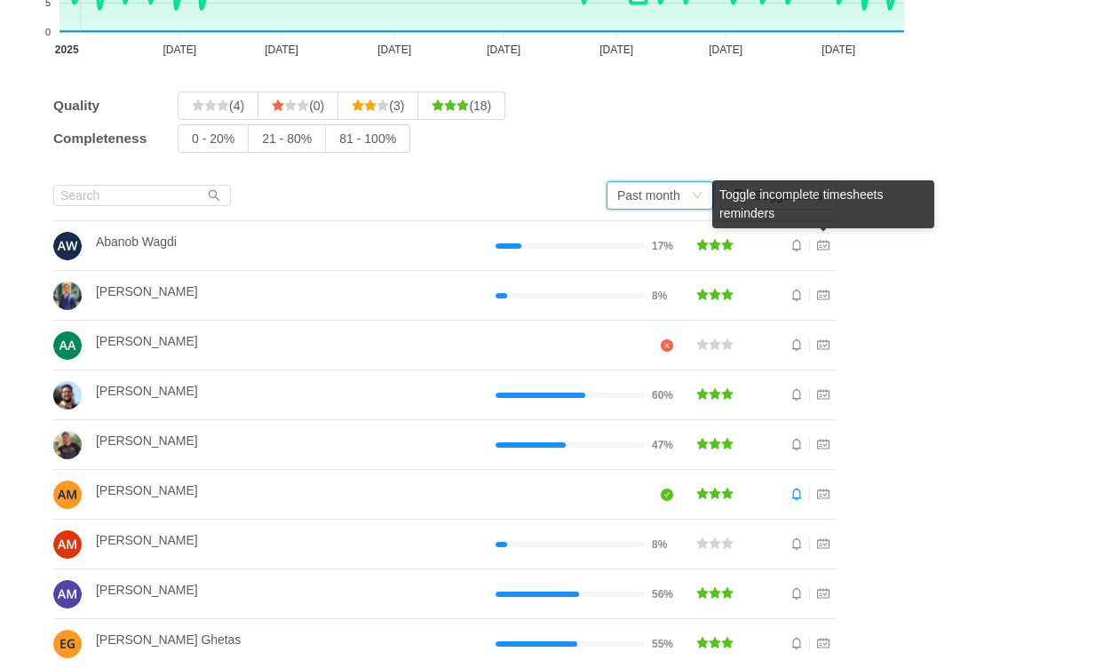
click at [818, 245] on icon "icon: schedule" at bounding box center [823, 245] width 12 height 12
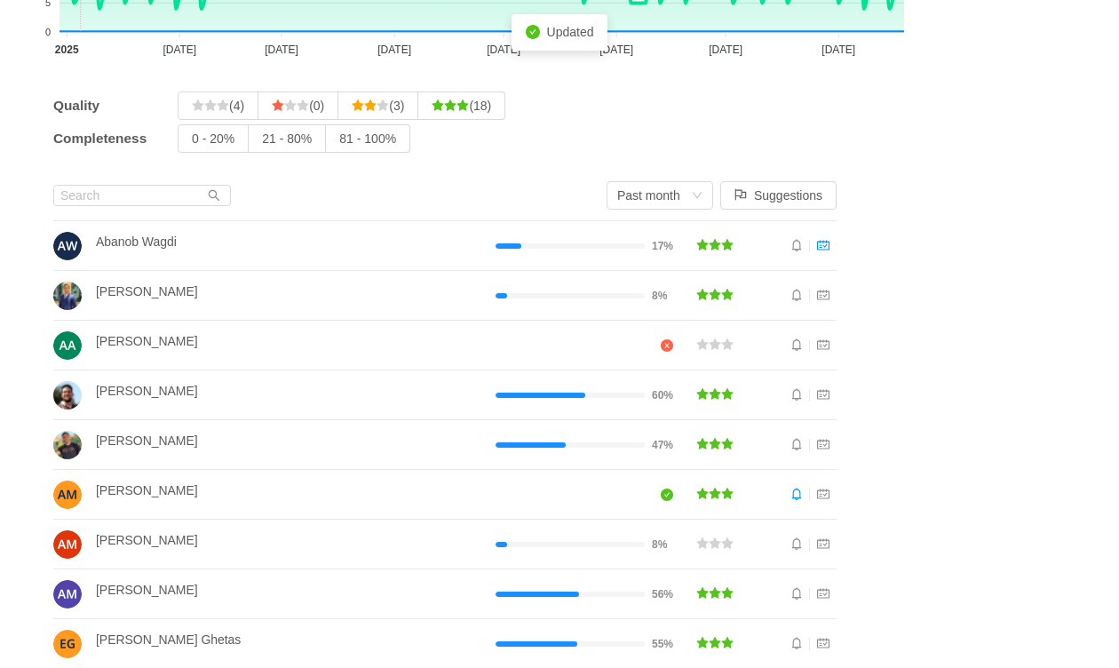
click at [817, 245] on icon "icon: schedule" at bounding box center [823, 246] width 12 height 10
click at [742, 183] on button "Suggestions" at bounding box center [778, 195] width 116 height 28
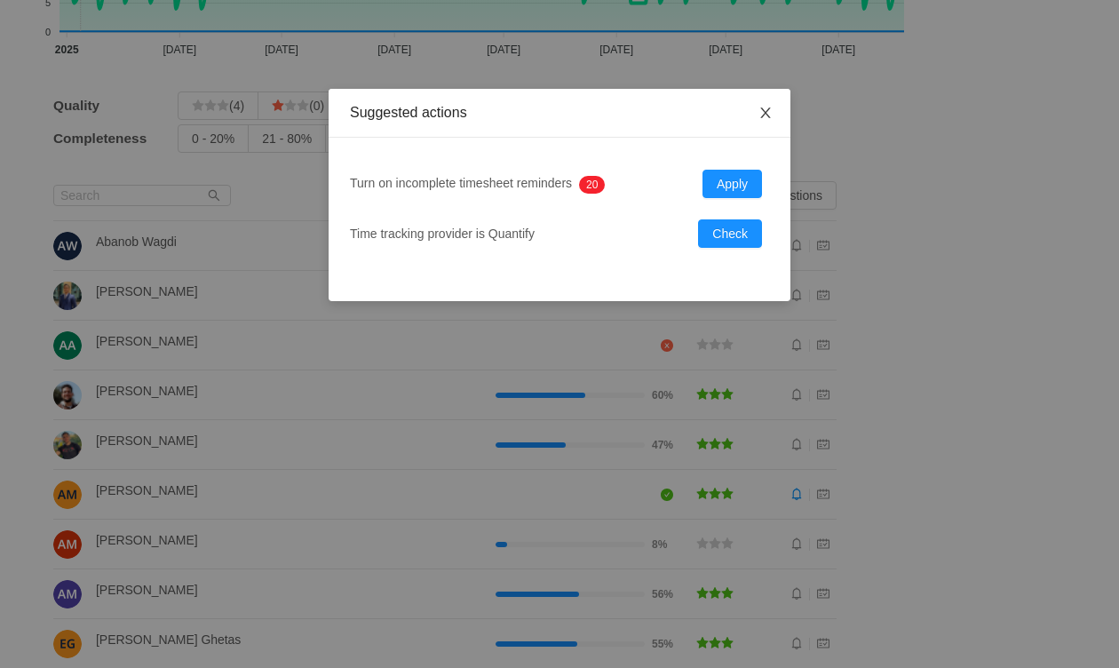
click at [772, 104] on span "Close" at bounding box center [765, 114] width 50 height 50
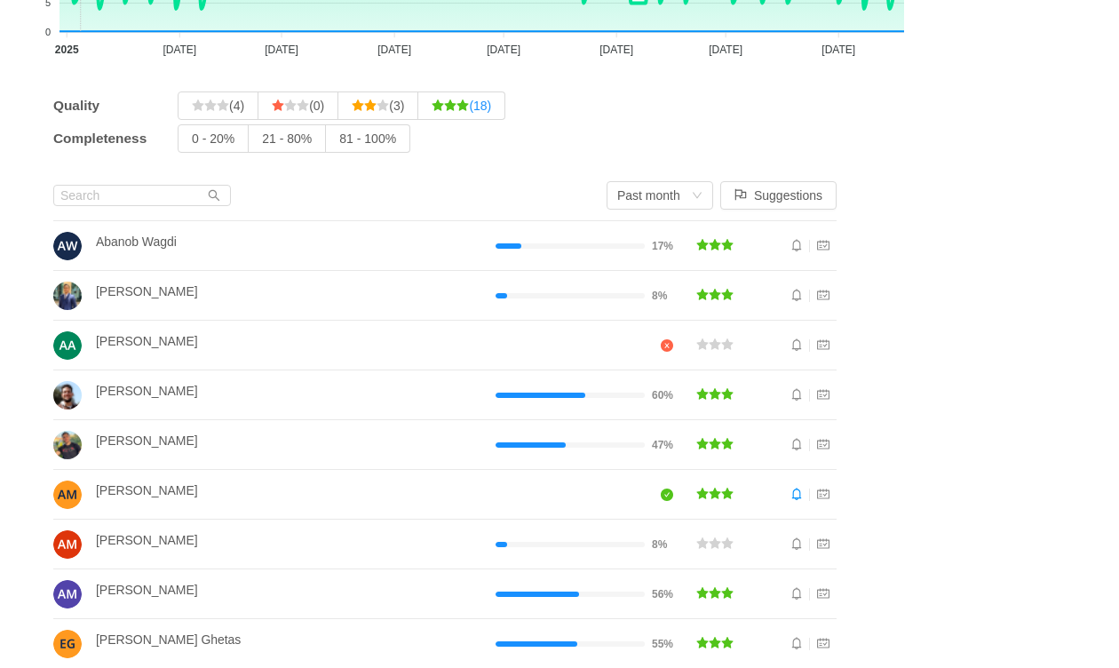
click at [490, 104] on span "(18)" at bounding box center [460, 106] width 59 height 14
click at [431, 110] on input "(18)" at bounding box center [431, 110] width 0 height 0
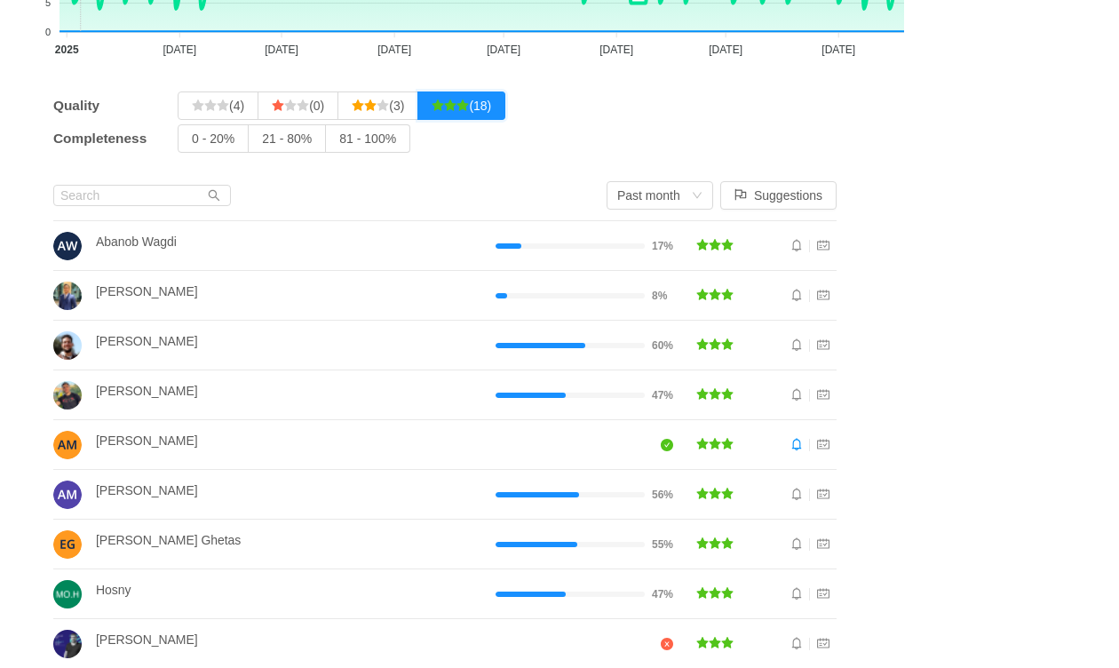
scroll to position [331, 0]
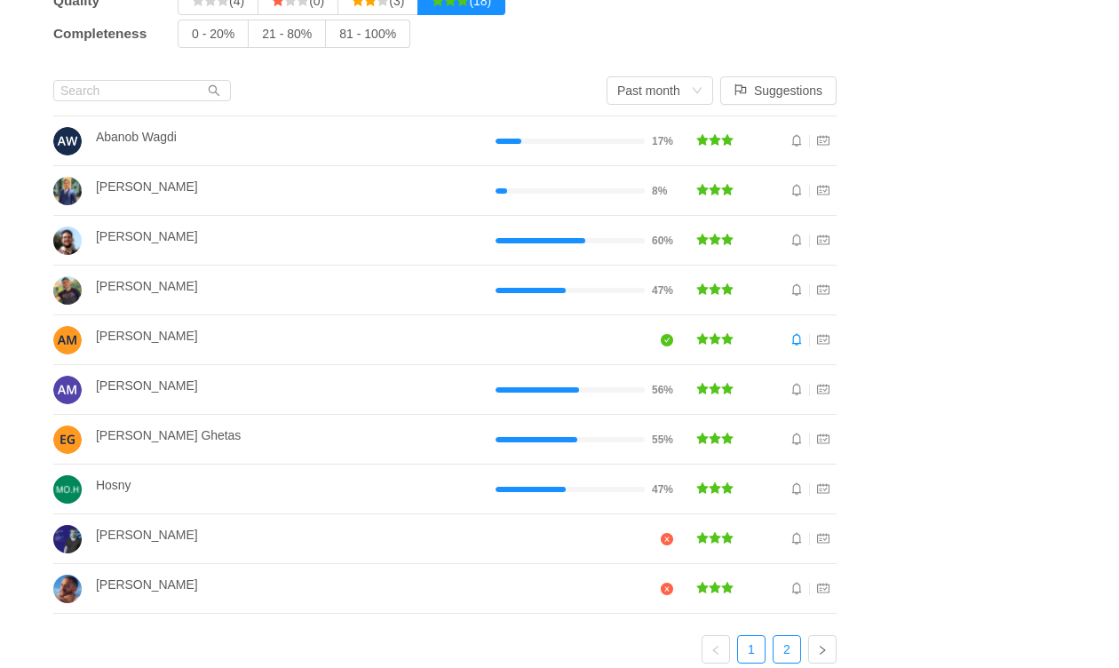
click at [774, 636] on link "2" at bounding box center [786, 649] width 27 height 27
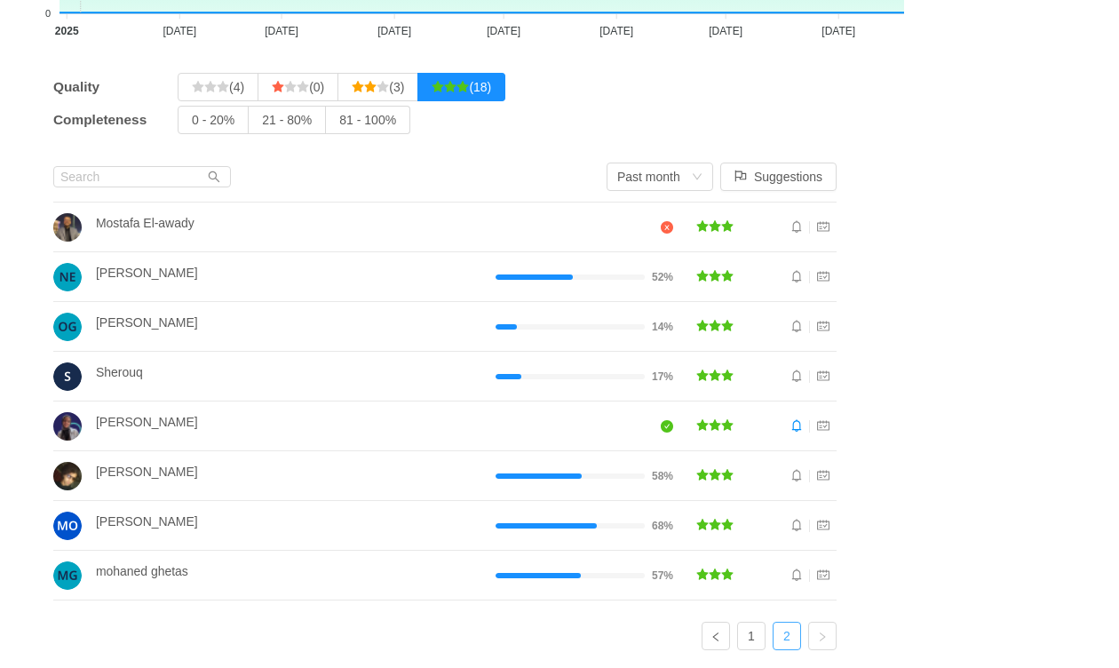
scroll to position [234, 0]
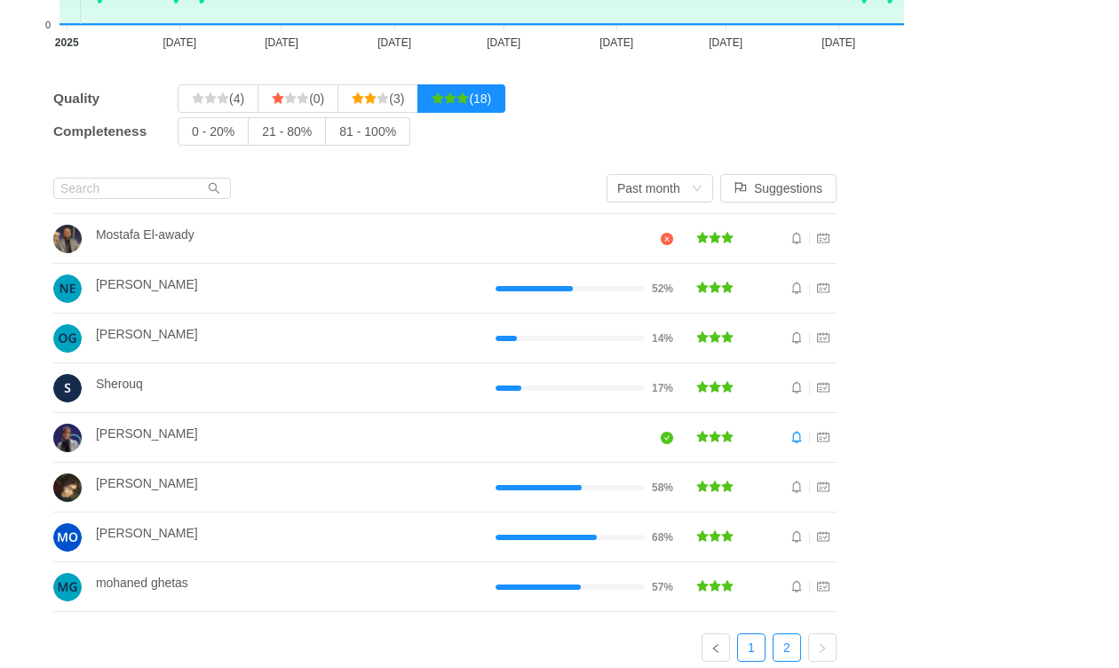
click at [753, 634] on link "1" at bounding box center [751, 647] width 27 height 27
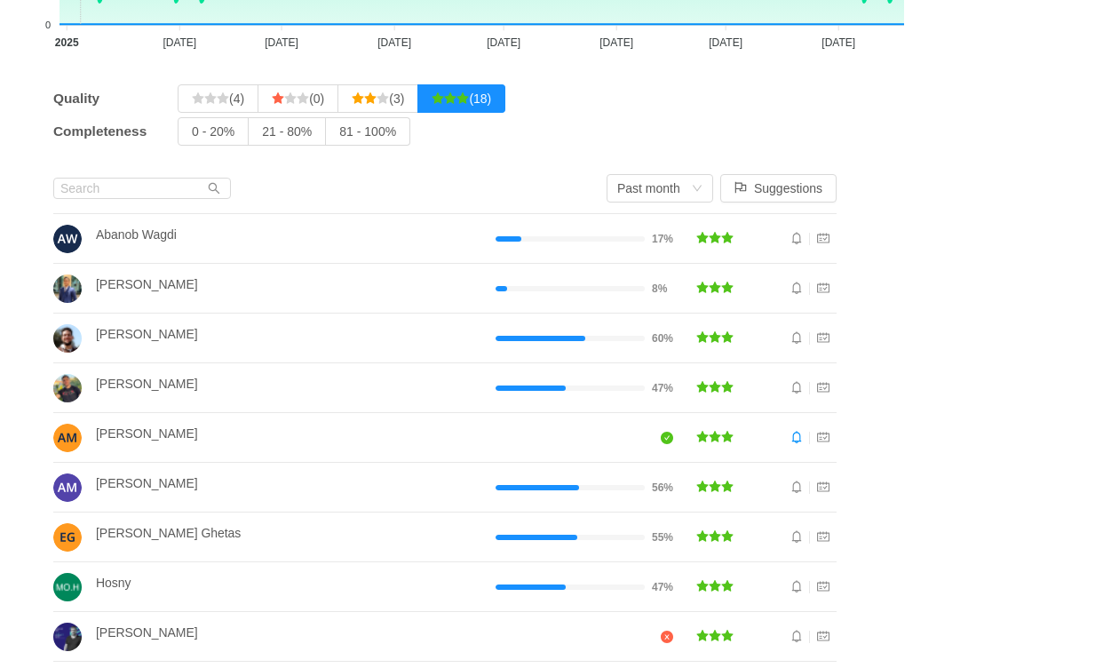
scroll to position [331, 0]
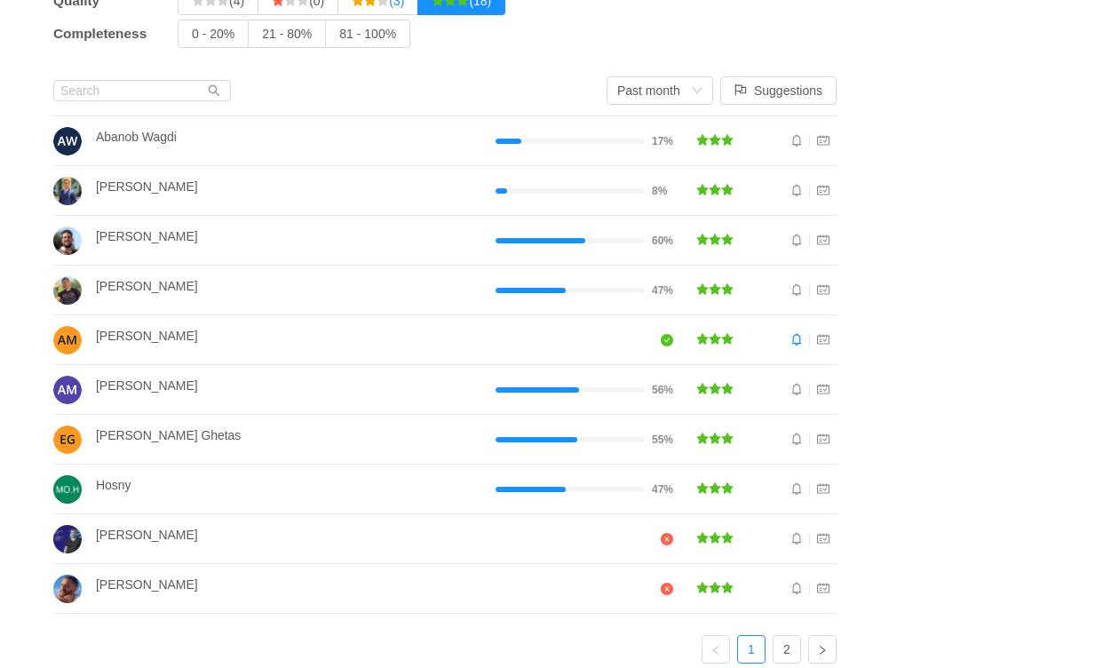
click at [418, 6] on label "(3)" at bounding box center [378, 1] width 80 height 28
click at [352, 5] on input "(3)" at bounding box center [352, 5] width 0 height 0
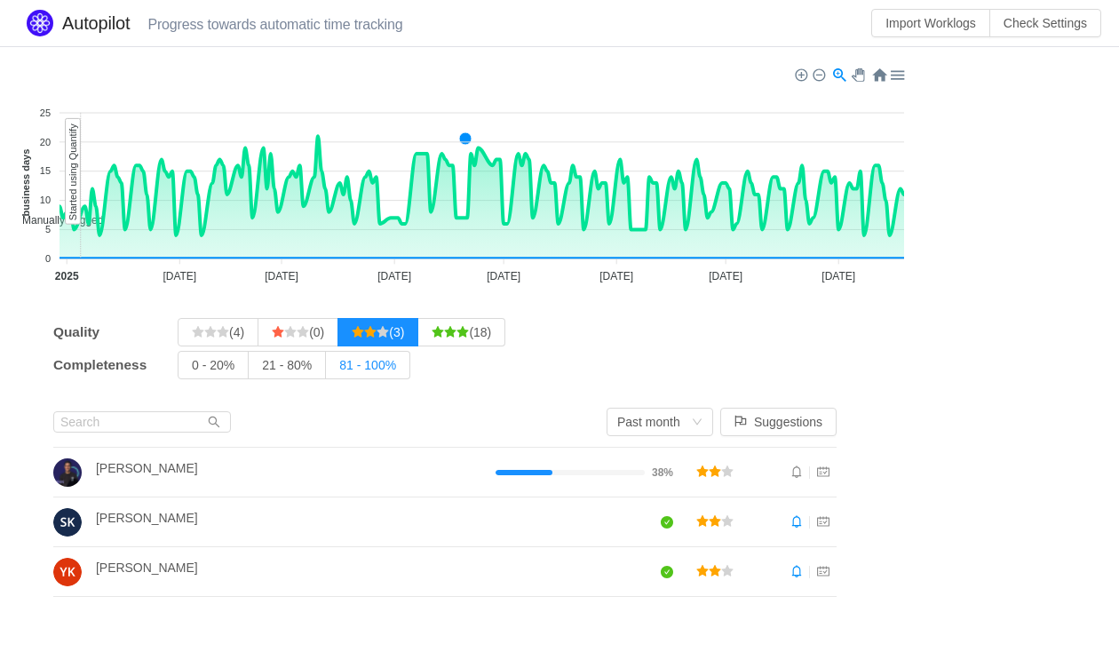
click at [392, 376] on label "81 - 100%" at bounding box center [368, 365] width 84 height 28
click at [339, 369] on input "81 - 100%" at bounding box center [339, 369] width 0 height 0
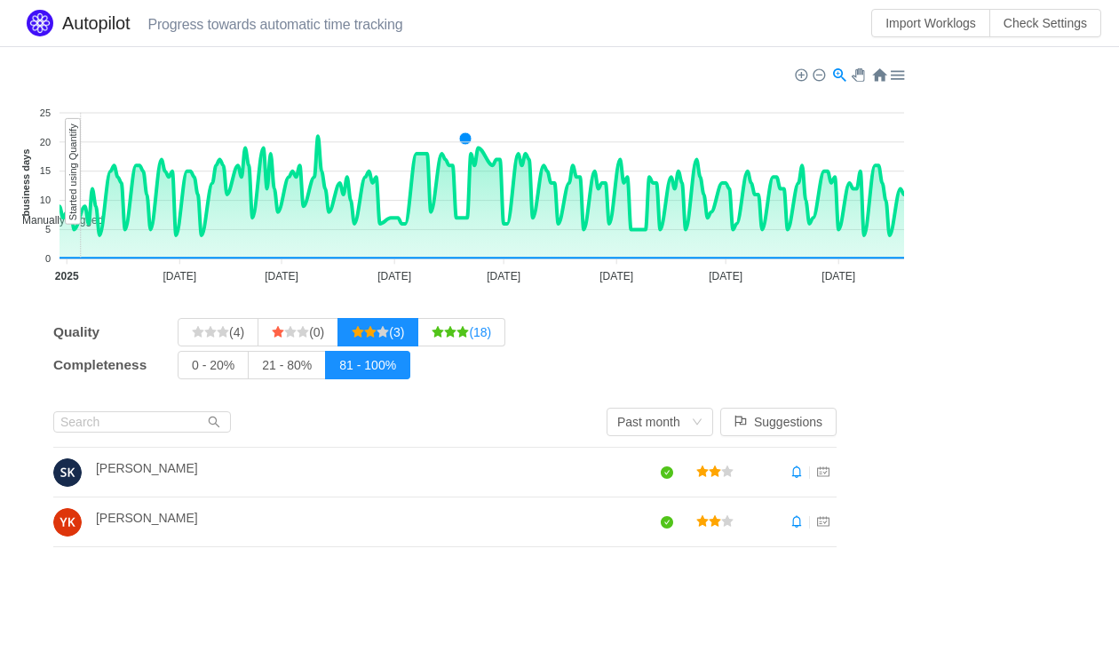
click at [470, 325] on span "(18)" at bounding box center [460, 332] width 59 height 14
click at [431, 336] on input "(18)" at bounding box center [431, 336] width 0 height 0
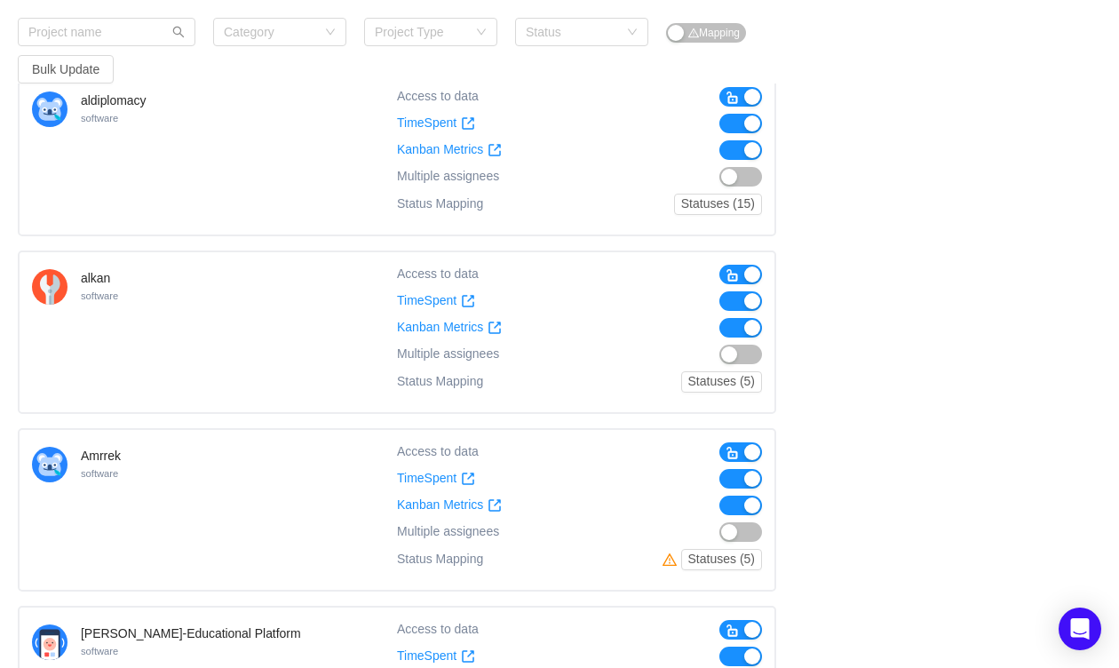
scroll to position [651, 0]
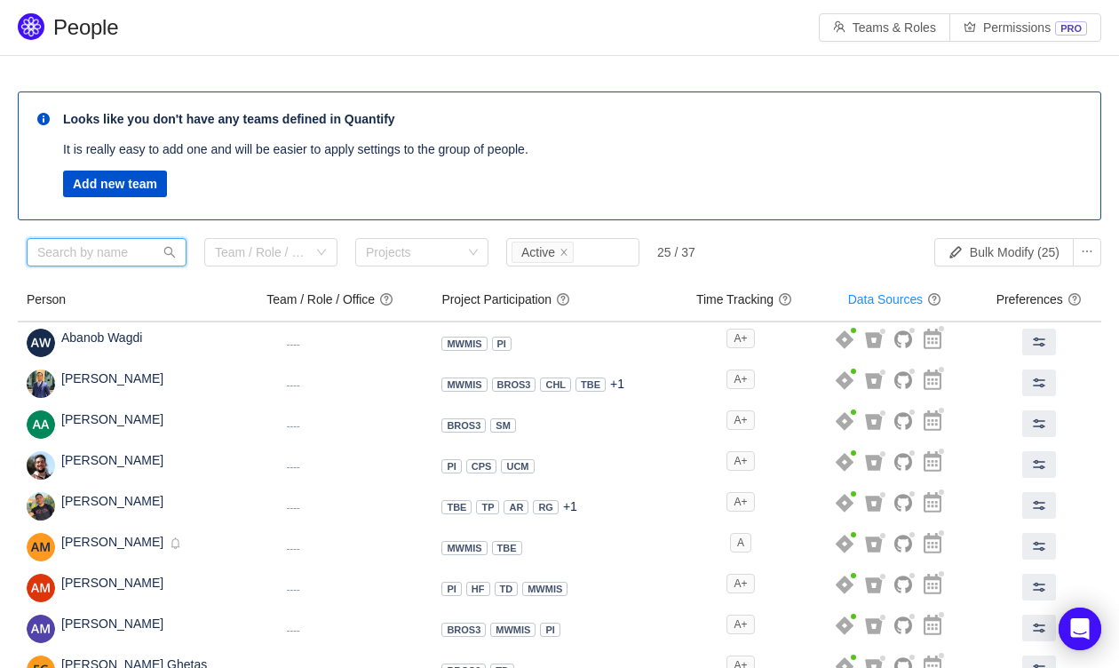
click at [158, 253] on input "text" at bounding box center [107, 252] width 160 height 28
click at [273, 253] on div "Team / Role / Office" at bounding box center [261, 252] width 92 height 18
click at [273, 254] on input at bounding box center [265, 252] width 100 height 27
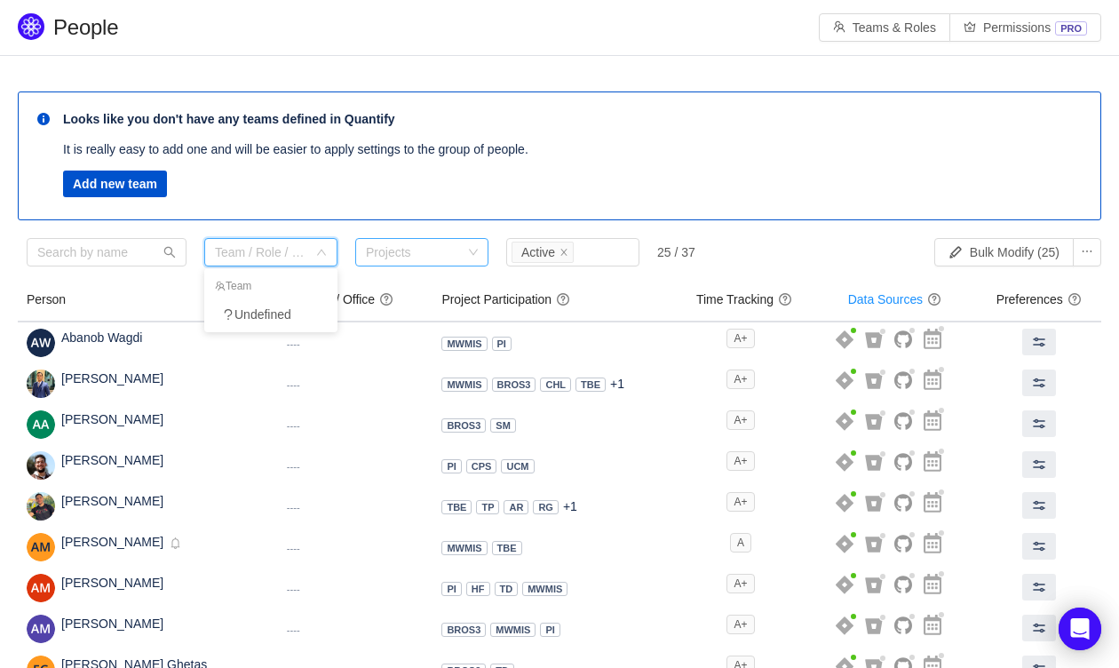
click at [376, 249] on div "Projects" at bounding box center [414, 252] width 96 height 18
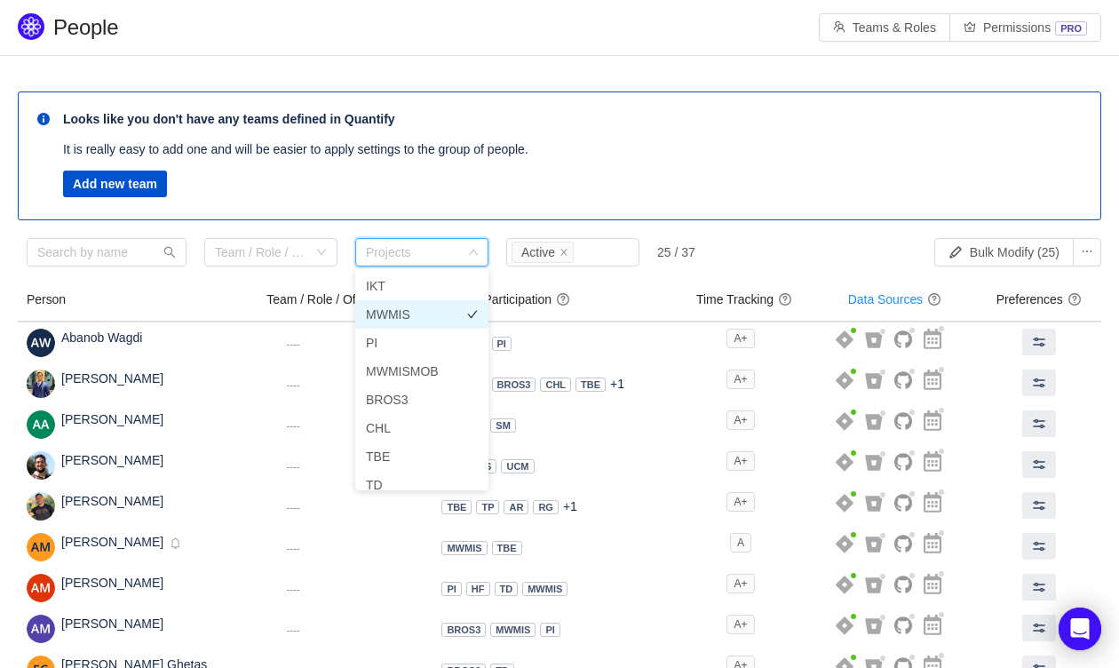
click at [410, 314] on li "MWMIS" at bounding box center [421, 314] width 133 height 28
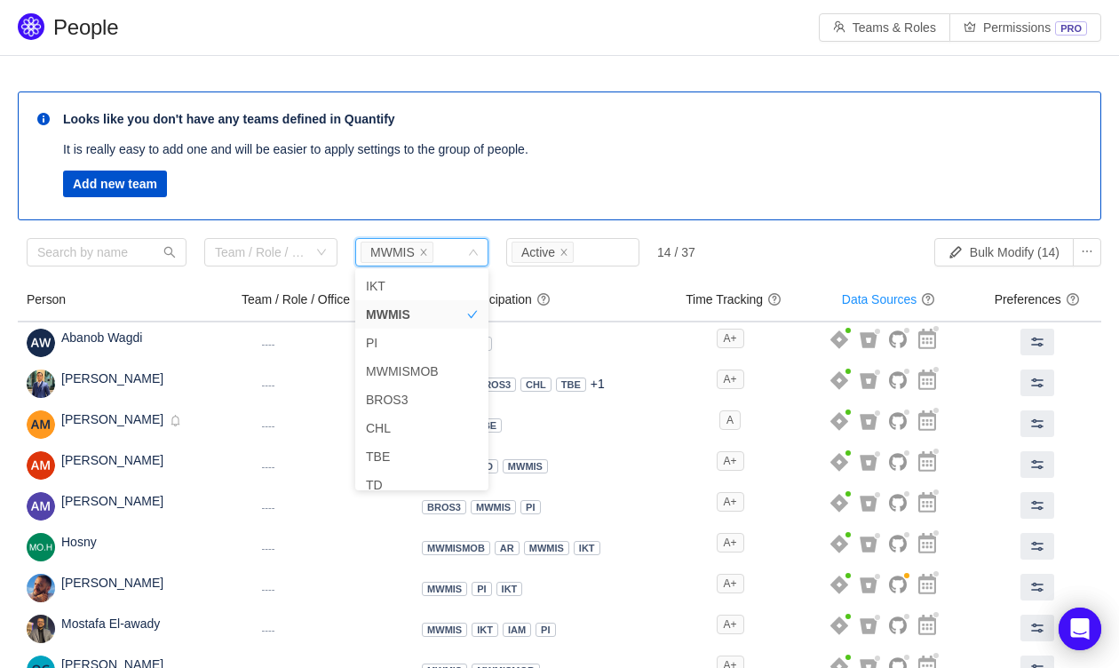
click at [495, 199] on ul "Add new team" at bounding box center [572, 185] width 1019 height 31
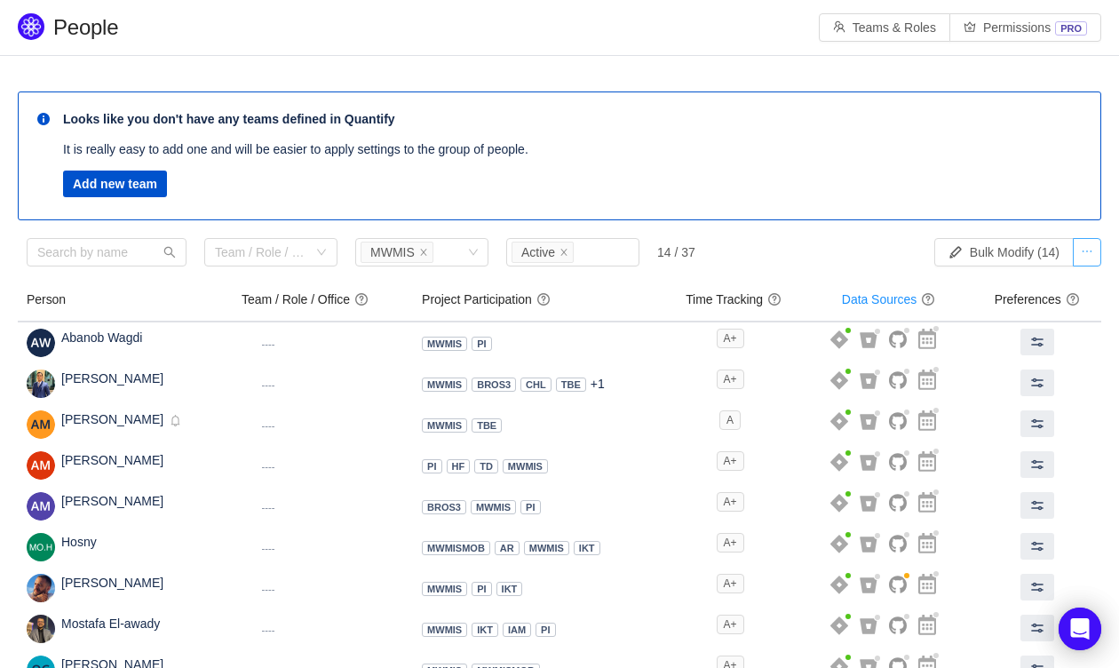
click at [1078, 258] on button "button" at bounding box center [1087, 252] width 28 height 28
click at [1078, 257] on button "button" at bounding box center [1087, 252] width 28 height 28
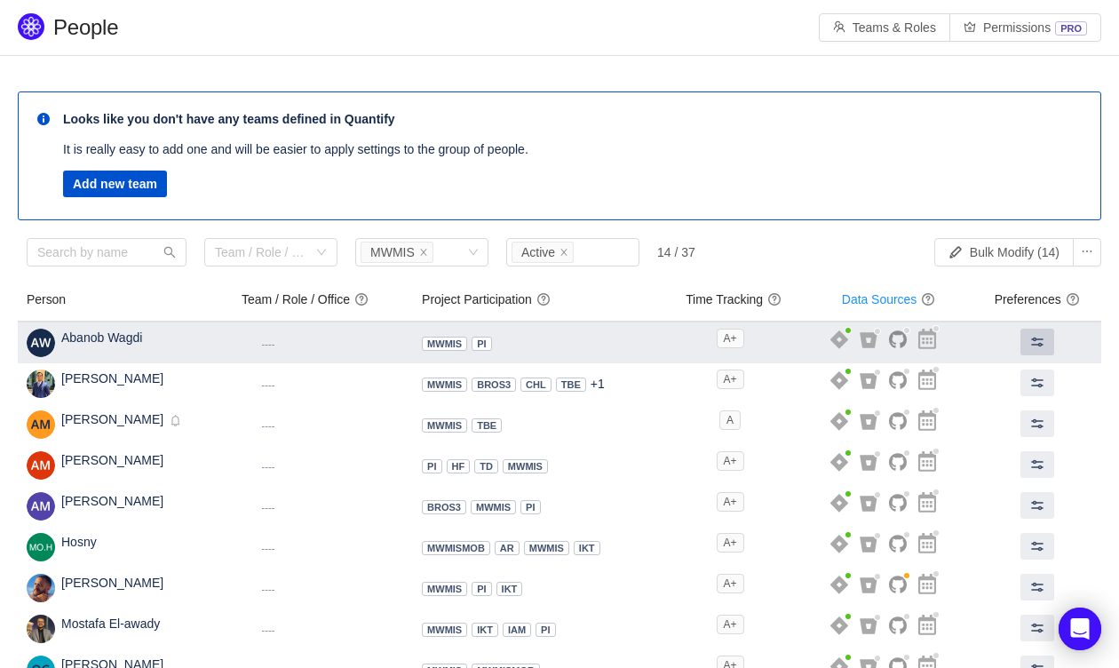
click at [1030, 340] on span at bounding box center [1037, 342] width 14 height 14
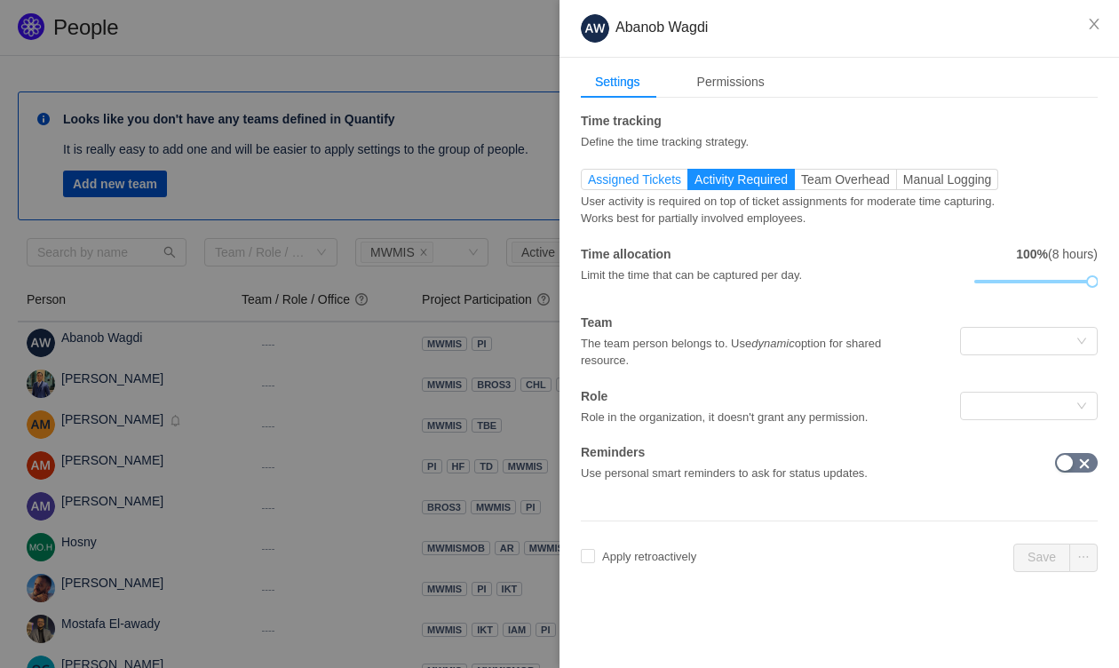
click at [646, 182] on span "Assigned Tickets" at bounding box center [634, 179] width 93 height 14
click at [588, 184] on input "Assigned Tickets" at bounding box center [588, 184] width 0 height 0
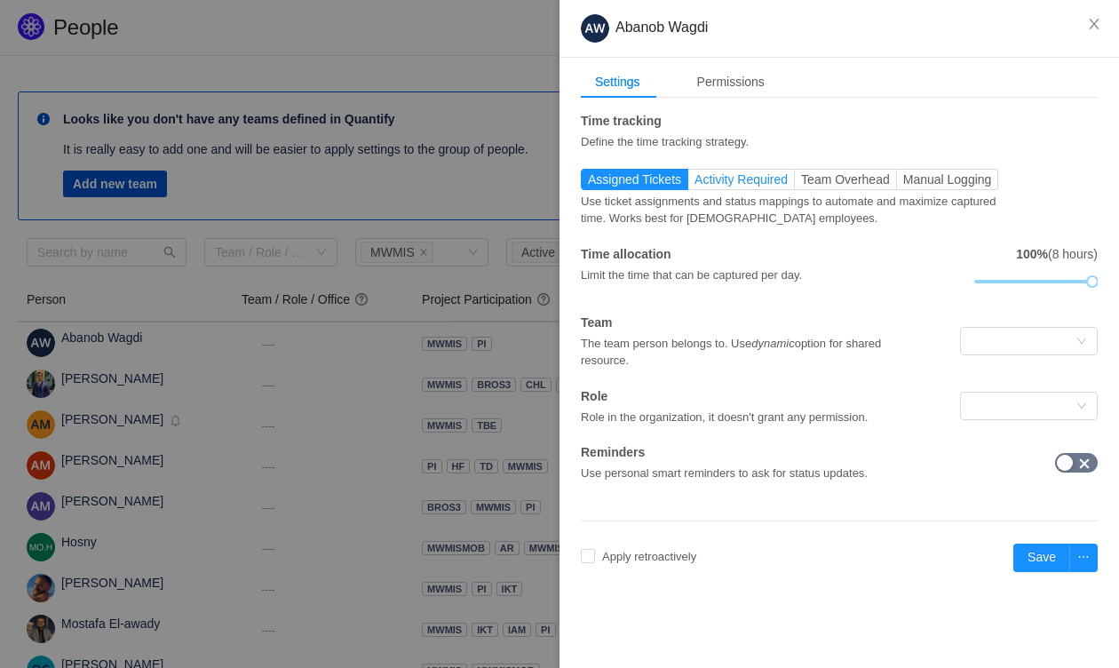
click at [724, 178] on span "Activity Required" at bounding box center [740, 179] width 93 height 14
click at [694, 184] on input "Activity Required" at bounding box center [694, 184] width 0 height 0
click at [819, 174] on span "Team Overhead" at bounding box center [845, 179] width 89 height 14
click at [801, 184] on input "Team Overhead" at bounding box center [801, 184] width 0 height 0
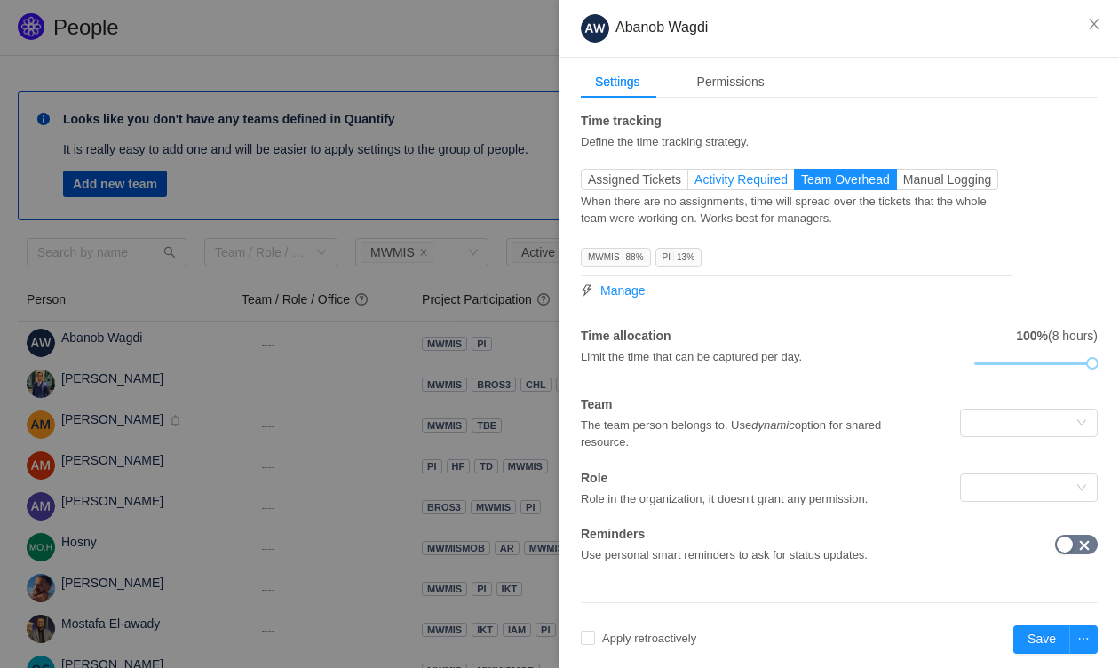
click at [756, 178] on span "Activity Required" at bounding box center [740, 179] width 93 height 14
click at [694, 184] on input "Activity Required" at bounding box center [694, 184] width 0 height 0
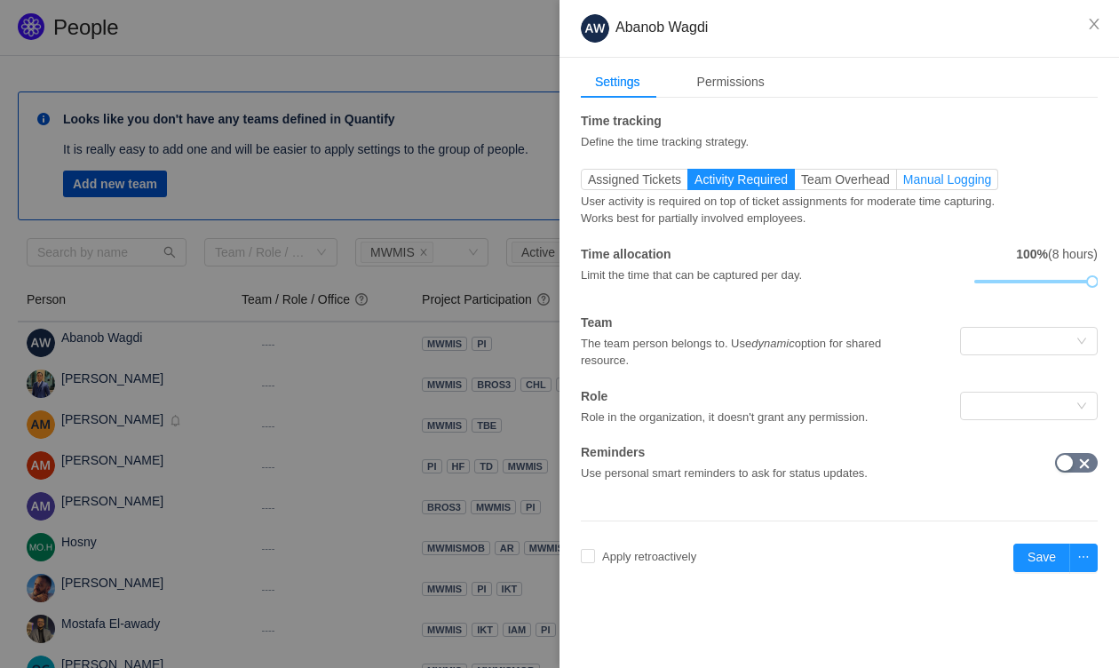
click at [946, 178] on span "Manual Logging" at bounding box center [947, 179] width 89 height 14
click at [903, 184] on input "Manual Logging" at bounding box center [903, 184] width 0 height 0
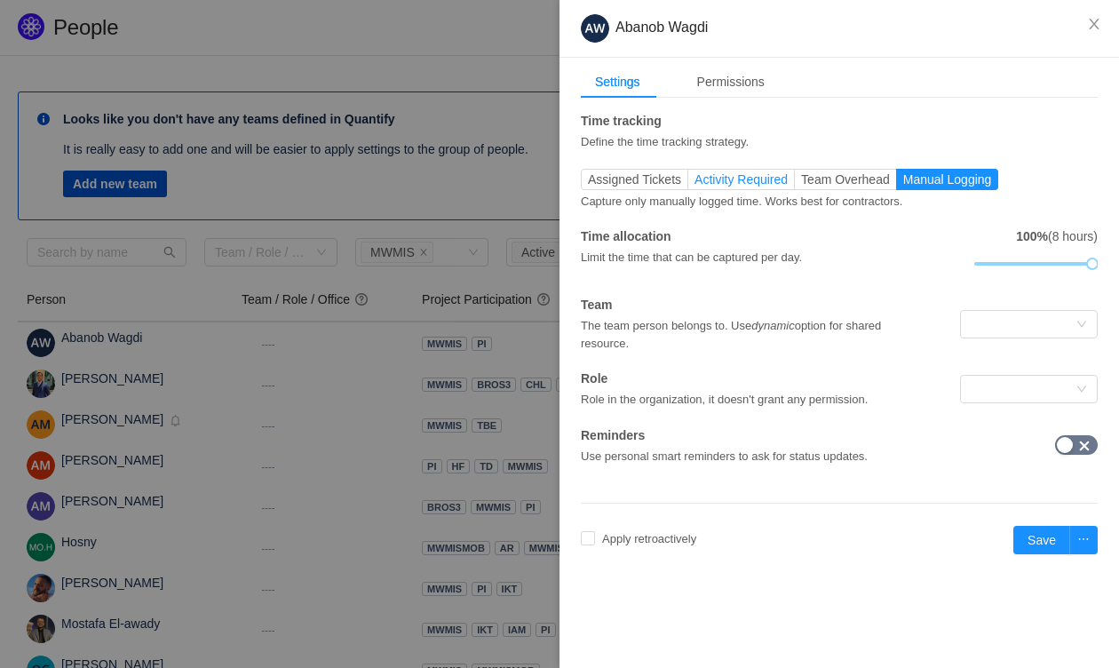
click at [740, 179] on span "Activity Required" at bounding box center [740, 179] width 93 height 14
click at [694, 184] on input "Activity Required" at bounding box center [694, 184] width 0 height 0
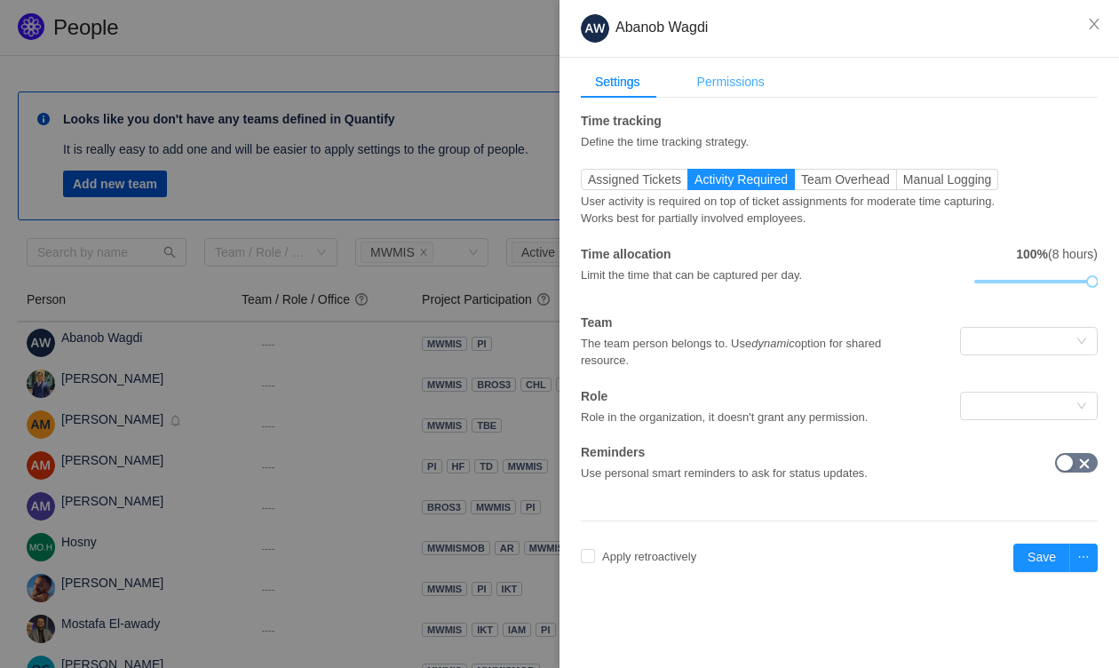
click at [712, 81] on div "Permissions" at bounding box center [731, 82] width 96 height 33
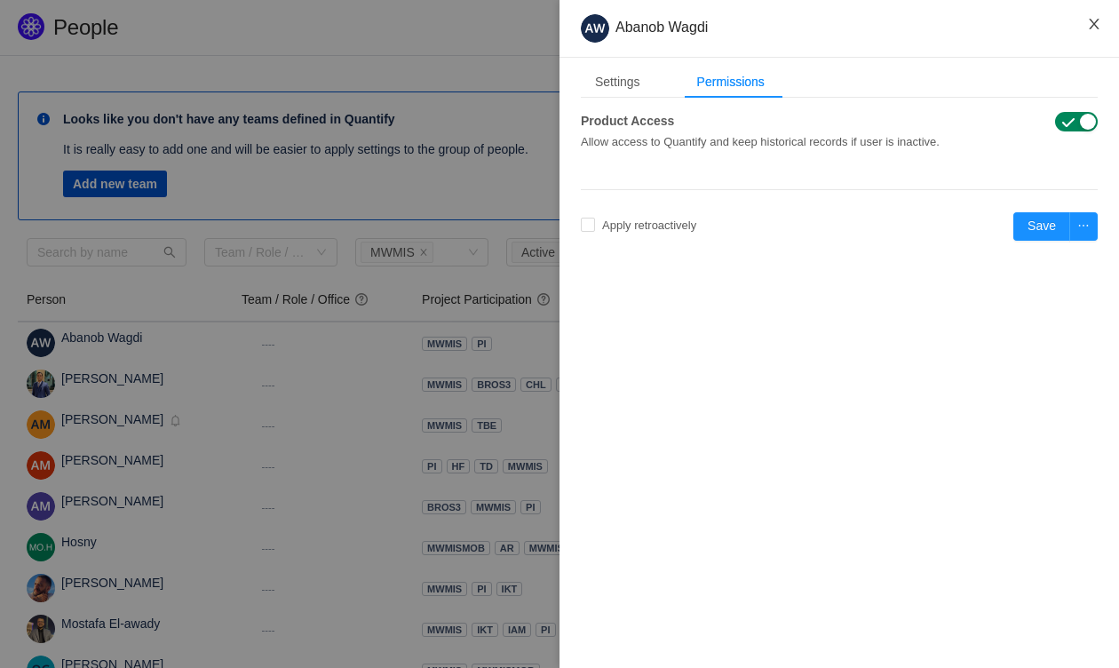
click at [1094, 22] on icon "icon: close" at bounding box center [1094, 24] width 14 height 14
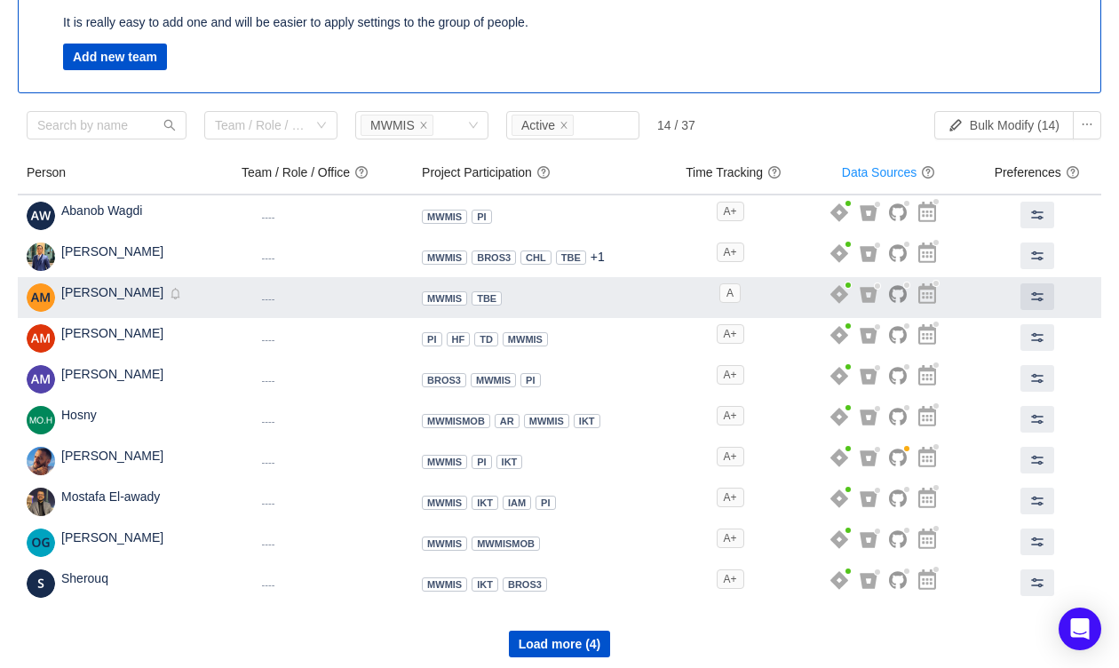
scroll to position [132, 0]
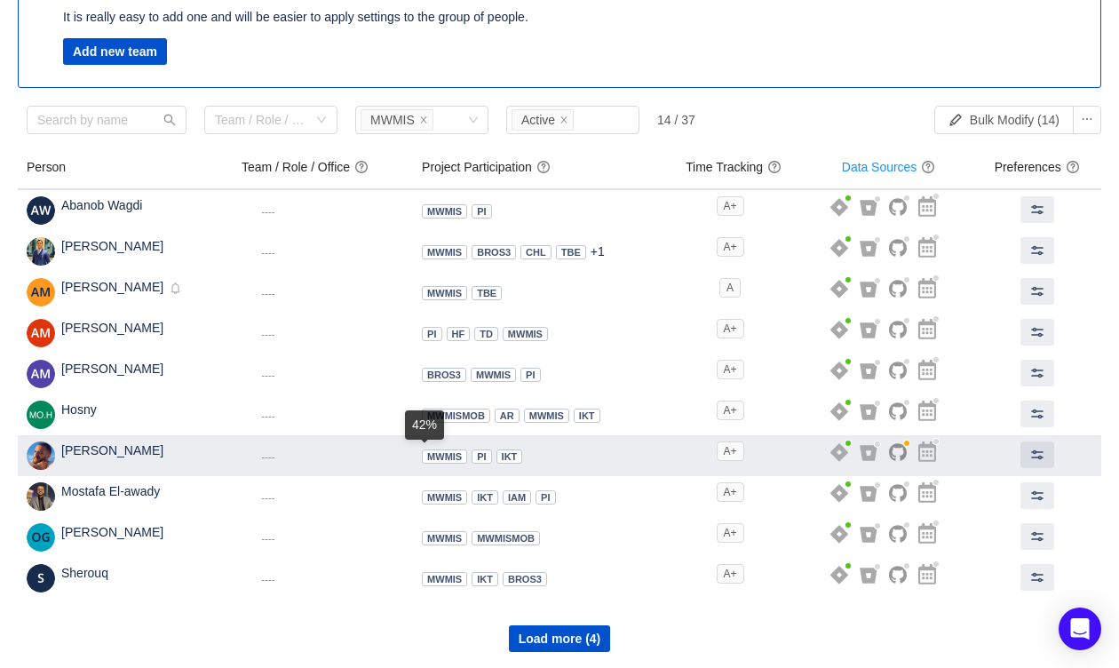
click at [428, 454] on span "MWMIS" at bounding box center [444, 456] width 35 height 11
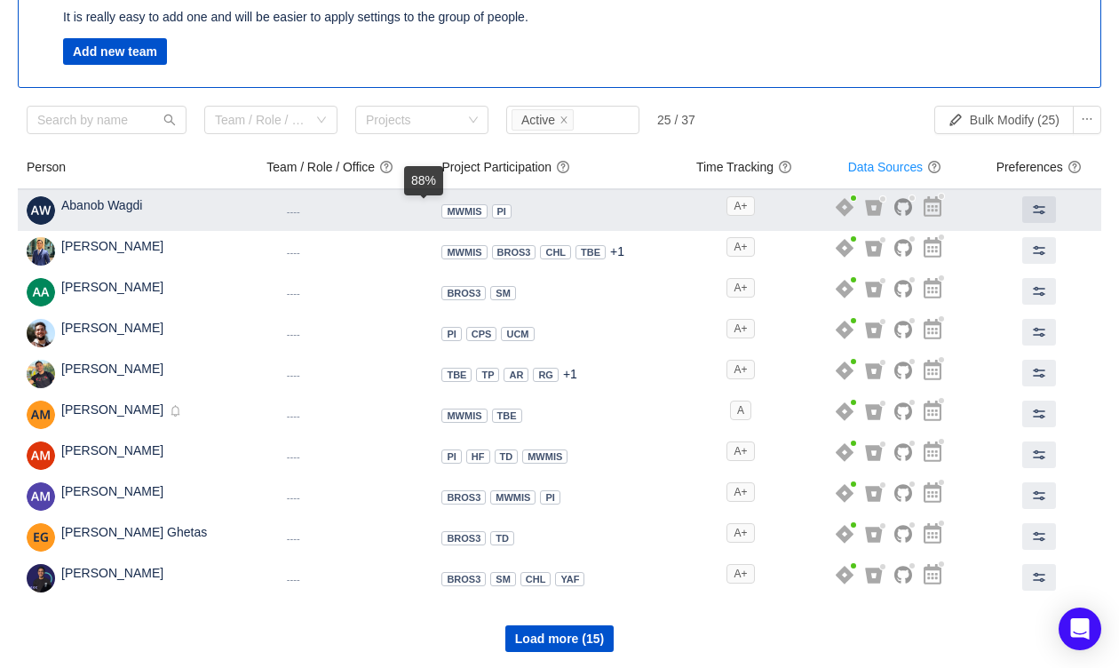
click at [447, 209] on span "MWMIS" at bounding box center [464, 211] width 35 height 11
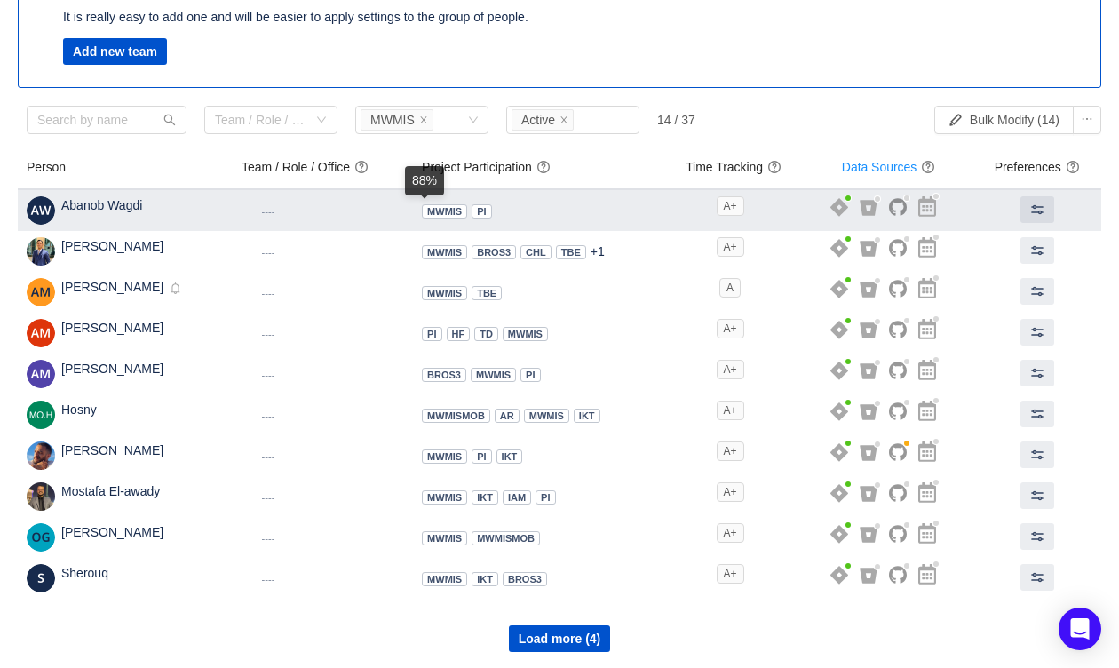
click at [427, 210] on span "MWMIS" at bounding box center [444, 211] width 35 height 11
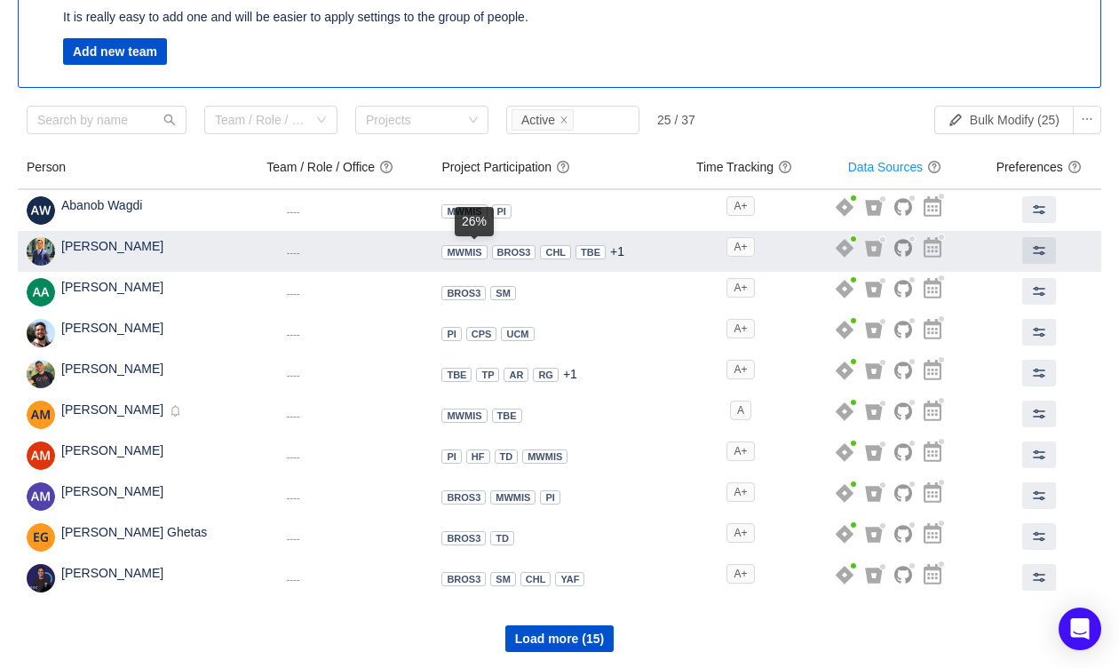
click at [497, 252] on span "BROS3" at bounding box center [514, 252] width 34 height 11
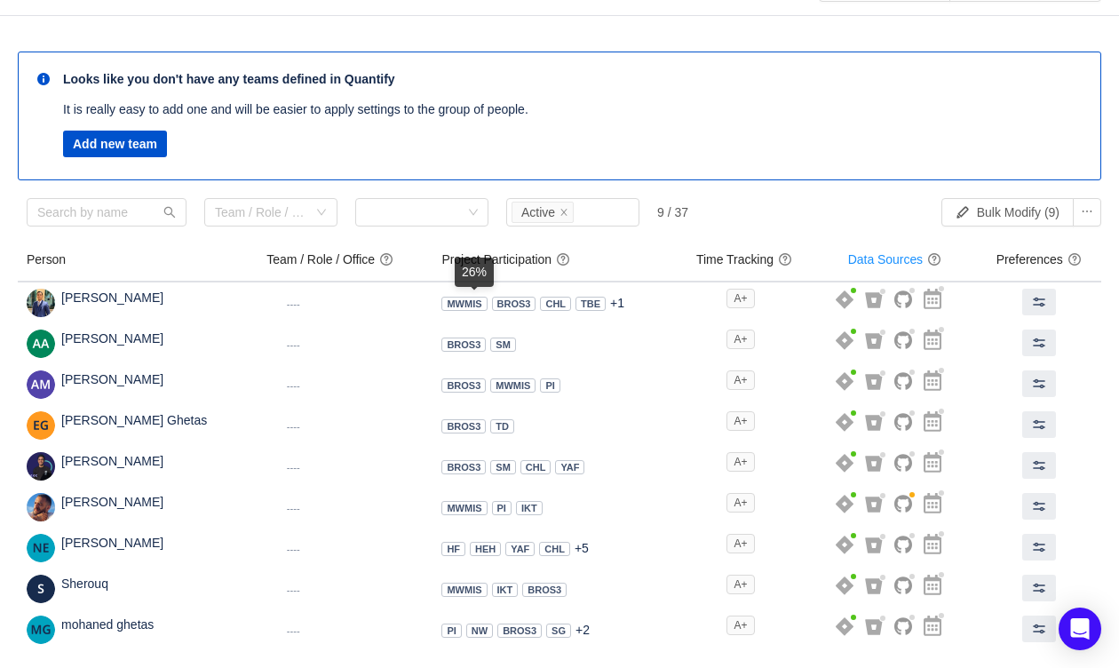
scroll to position [38, 0]
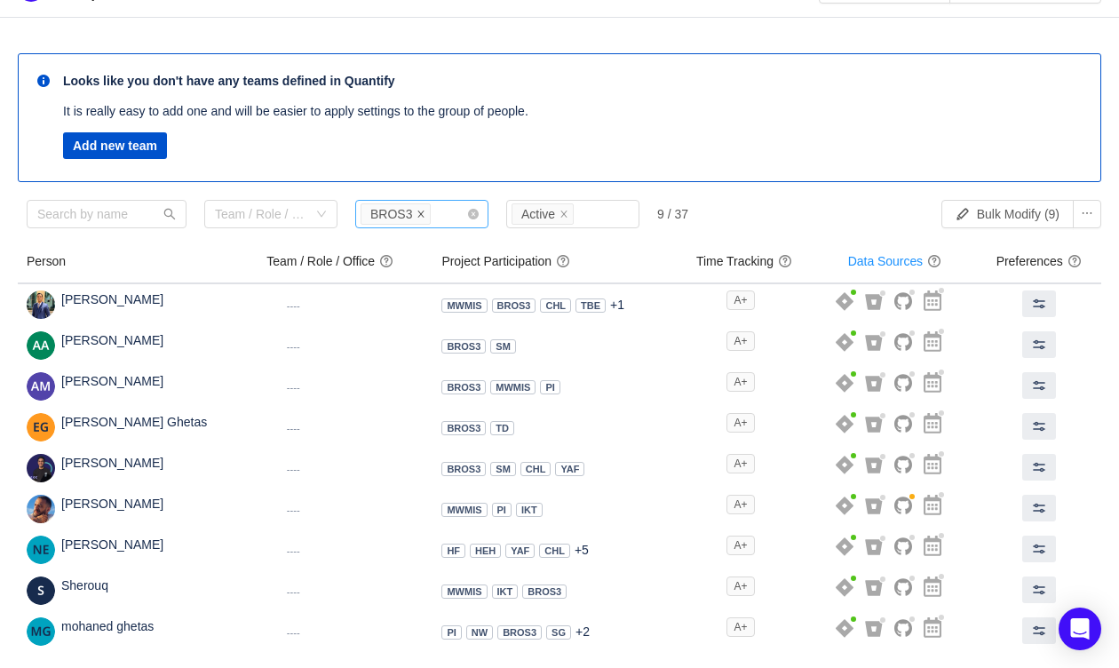
click at [416, 210] on icon "icon: close" at bounding box center [420, 214] width 9 height 9
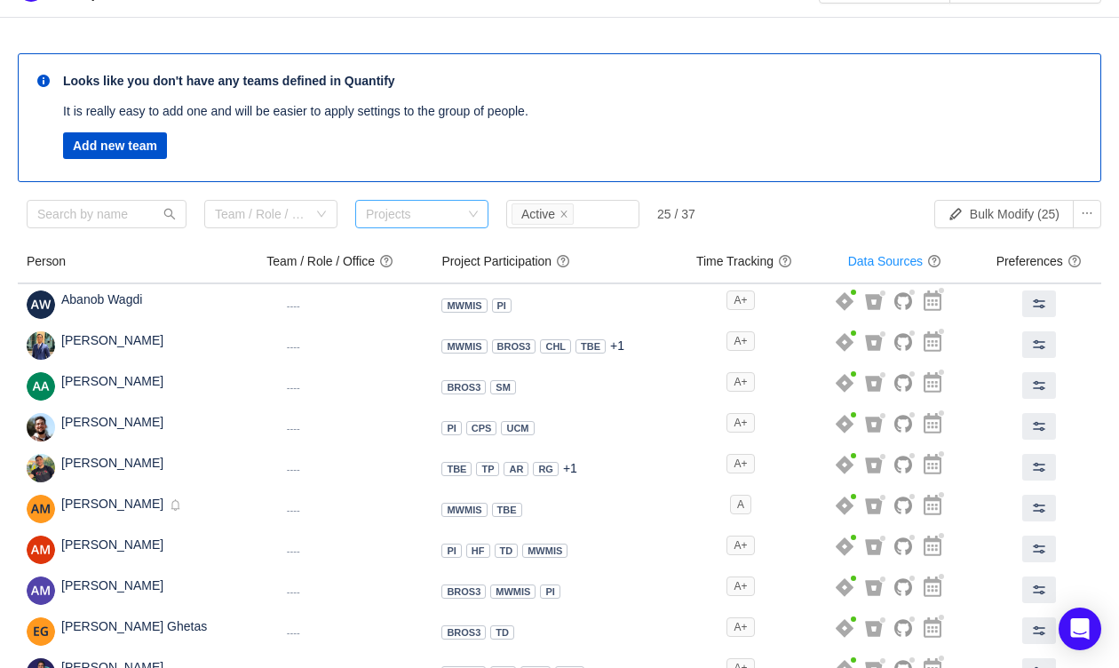
scroll to position [132, 0]
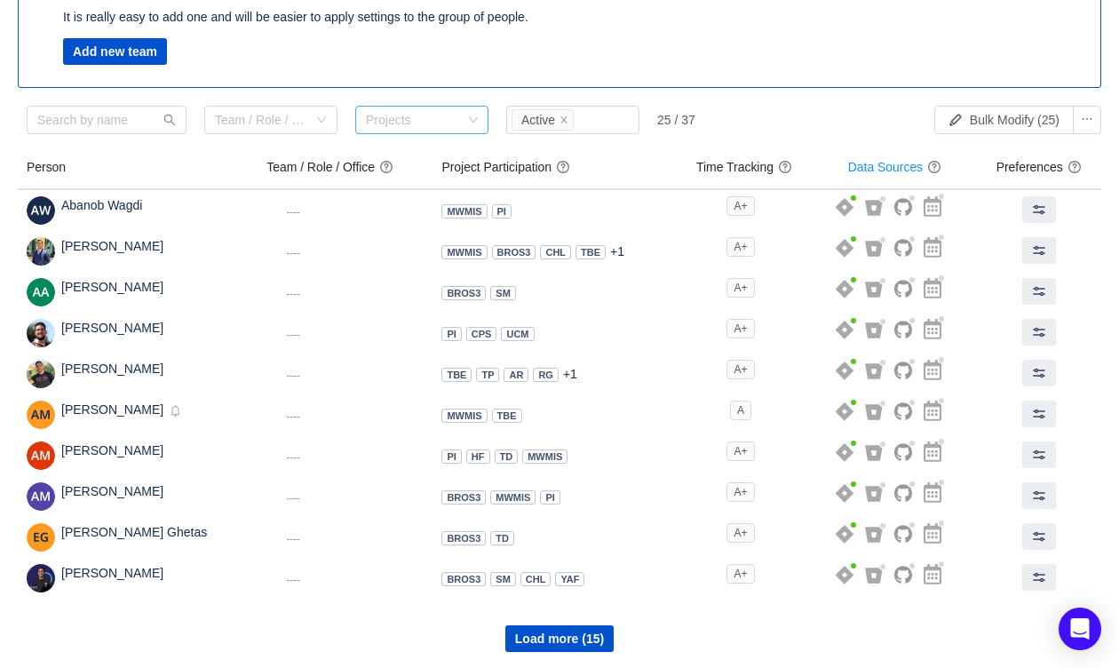
click at [681, 115] on div "25 / 37" at bounding box center [676, 120] width 38 height 14
click at [176, 117] on input "text" at bounding box center [107, 120] width 160 height 28
click at [234, 120] on div "Team / Role / Office" at bounding box center [261, 120] width 92 height 18
click at [234, 119] on input at bounding box center [265, 120] width 100 height 27
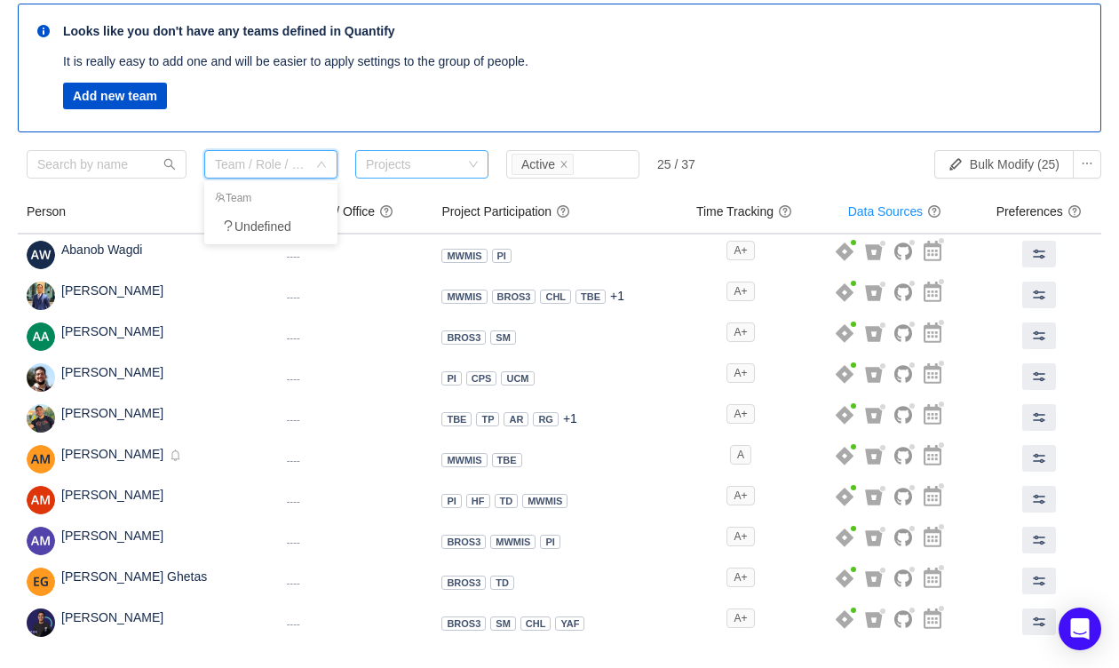
scroll to position [0, 0]
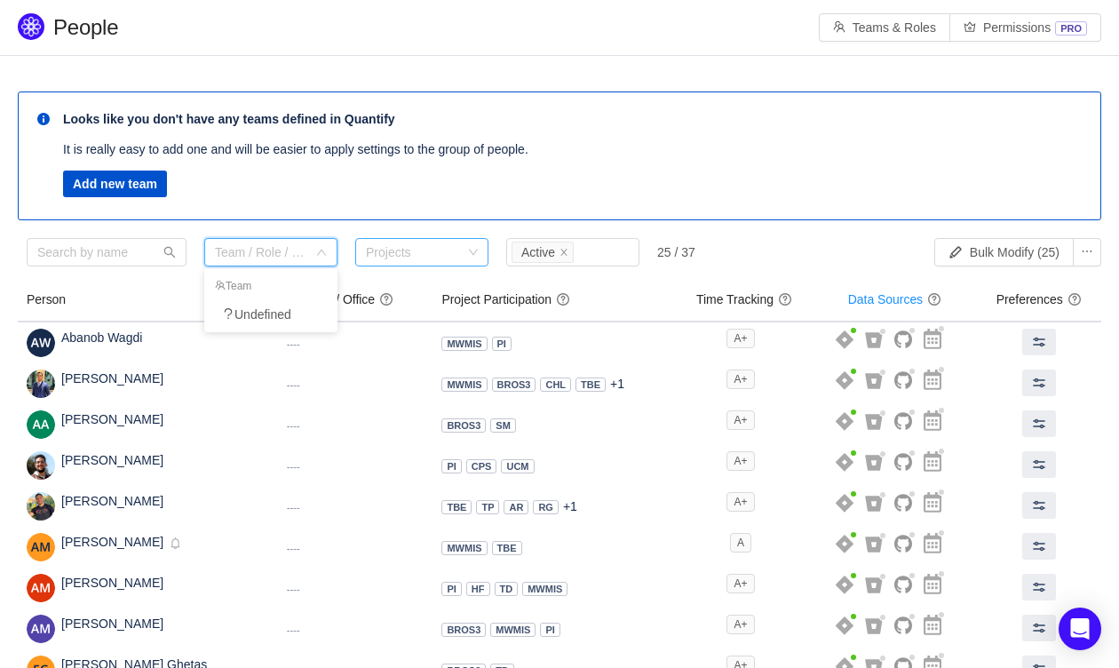
click at [266, 91] on div "Looks like you don't have any teams defined in Quantify It is really easy to ad…" at bounding box center [559, 155] width 1083 height 129
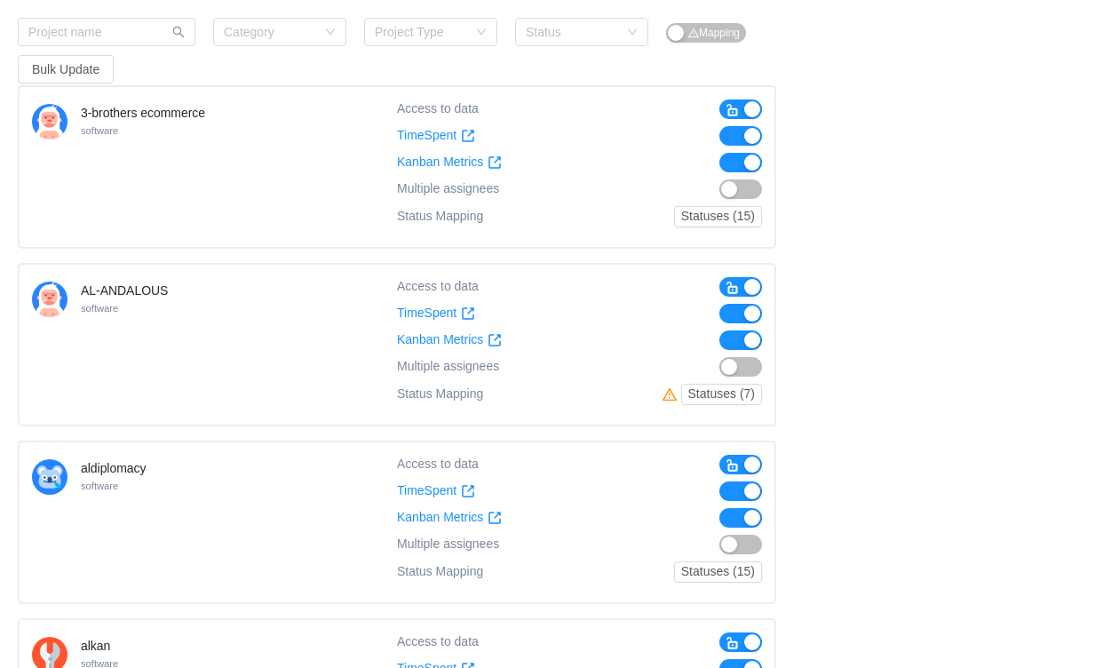
scroll to position [370, 0]
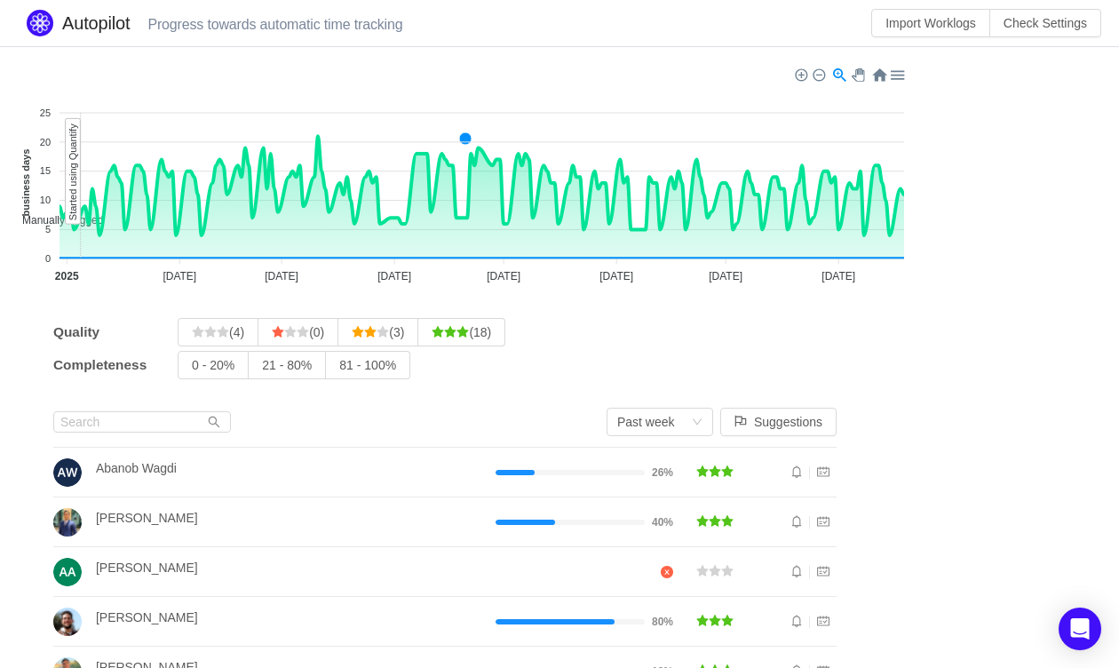
click at [243, 23] on small "Progress towards automatic time tracking" at bounding box center [266, 24] width 273 height 15
click at [243, 24] on small "Progress towards automatic time tracking" at bounding box center [266, 24] width 273 height 15
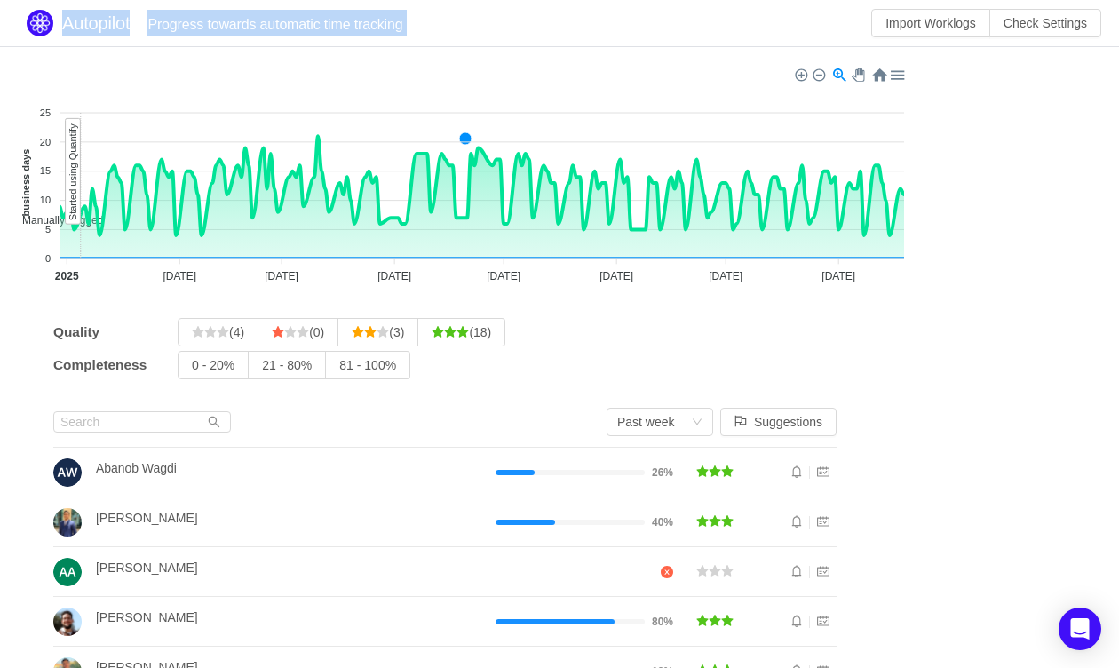
click at [243, 24] on small "Progress towards automatic time tracking" at bounding box center [266, 24] width 273 height 15
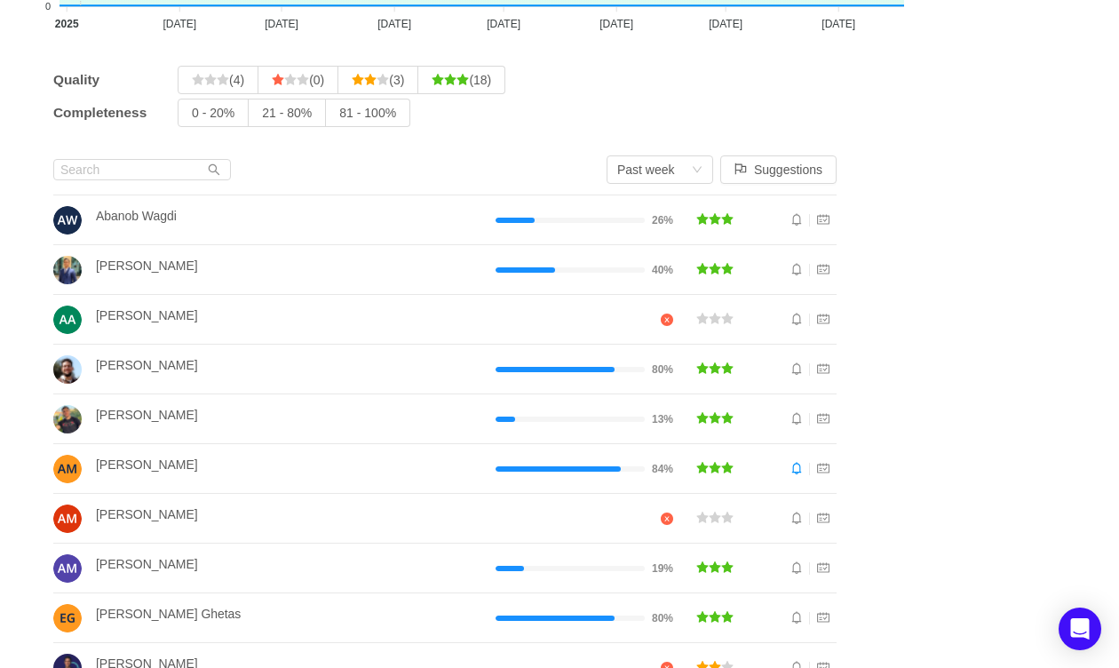
scroll to position [254, 0]
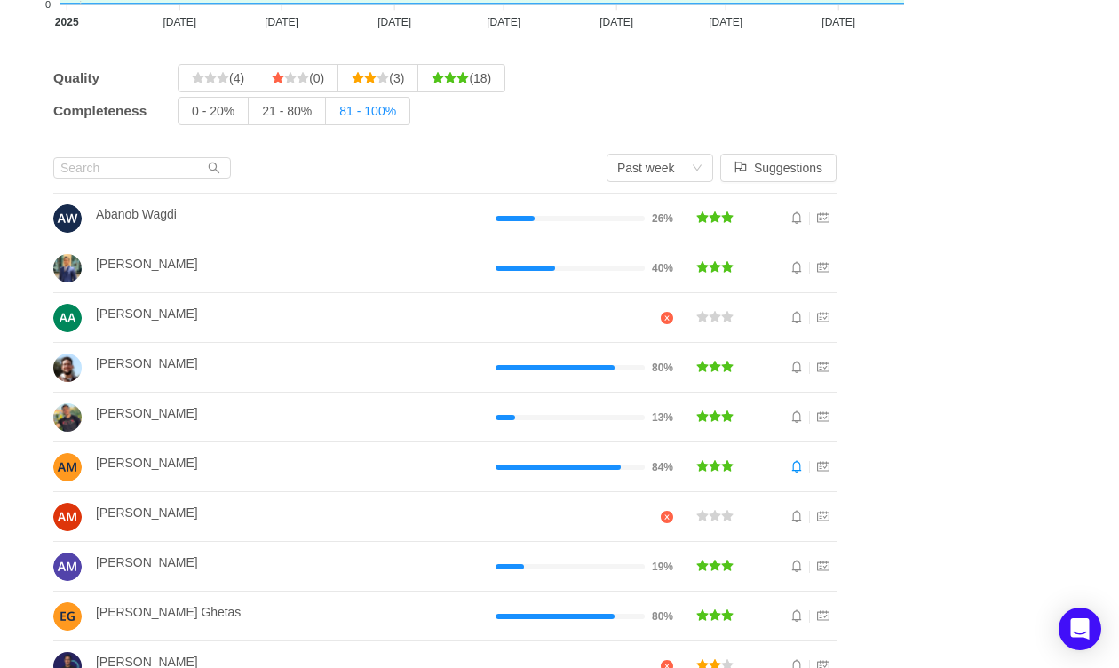
click at [371, 104] on span "81 - 100%" at bounding box center [367, 111] width 57 height 14
click at [339, 115] on input "81 - 100%" at bounding box center [339, 115] width 0 height 0
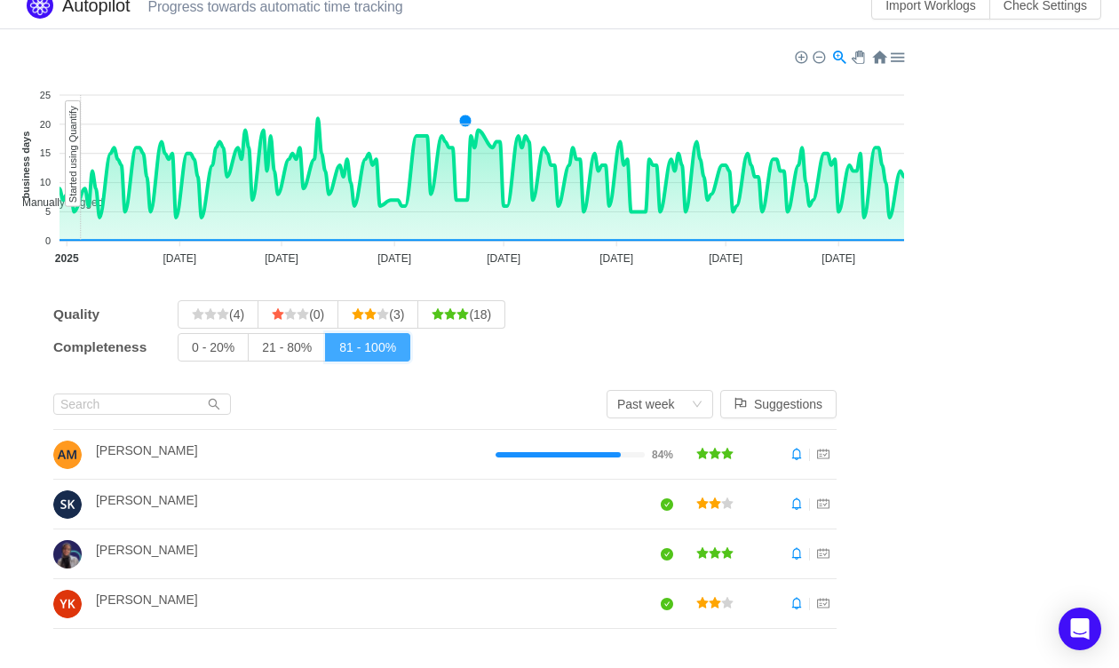
scroll to position [12, 0]
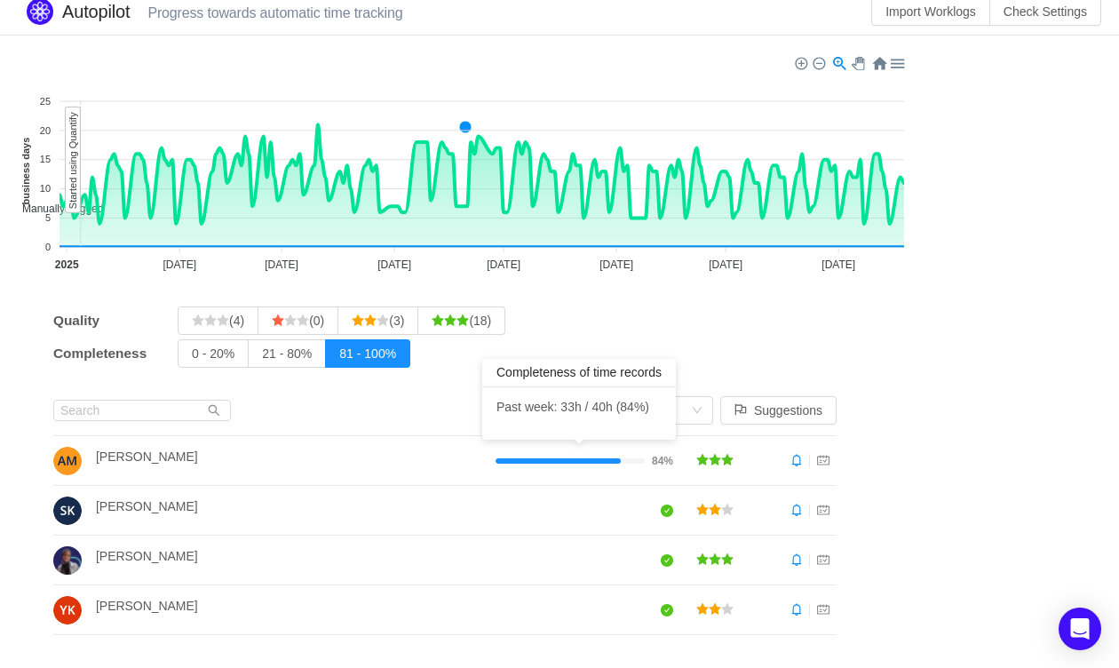
click at [531, 462] on div at bounding box center [557, 460] width 125 height 5
click at [617, 461] on div at bounding box center [557, 460] width 125 height 5
click at [657, 459] on span "84%" at bounding box center [662, 460] width 21 height 11
click at [657, 460] on span "84%" at bounding box center [662, 460] width 21 height 11
click at [712, 459] on icon "icon: star" at bounding box center [715, 460] width 12 height 12
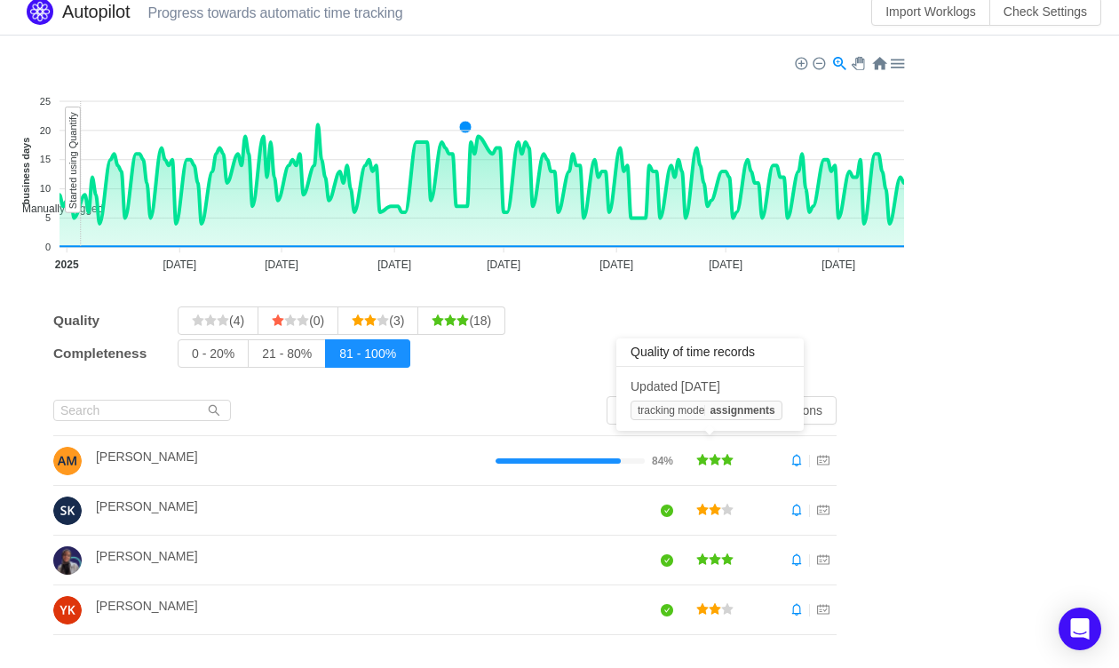
click at [712, 459] on icon "icon: star" at bounding box center [715, 460] width 12 height 12
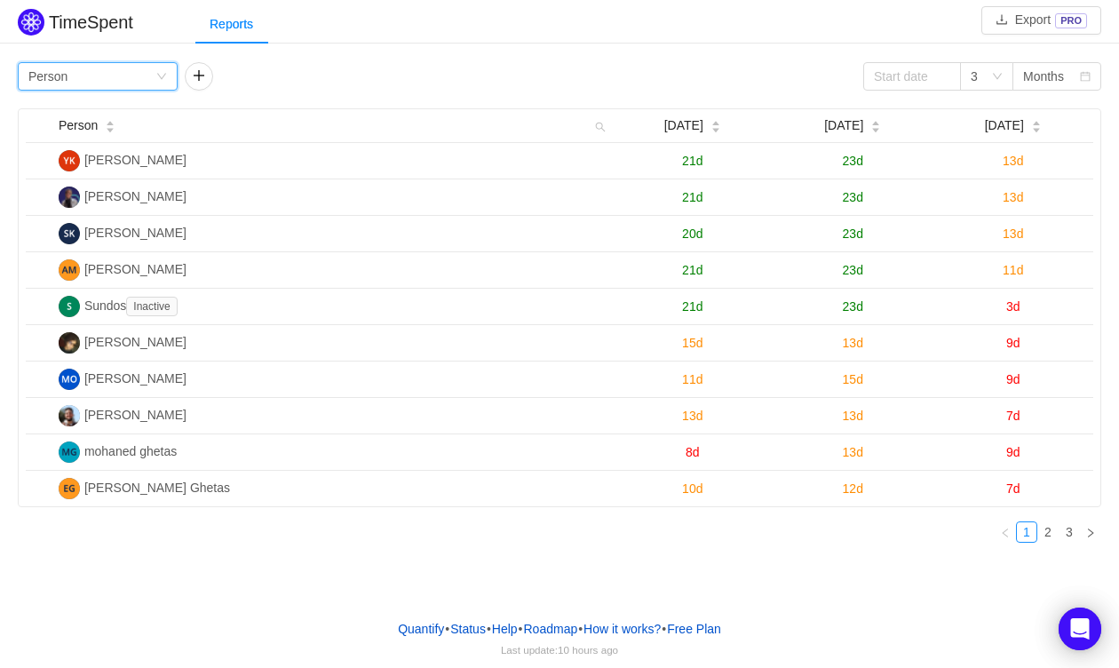
click at [146, 83] on div "Group by Person" at bounding box center [91, 76] width 127 height 27
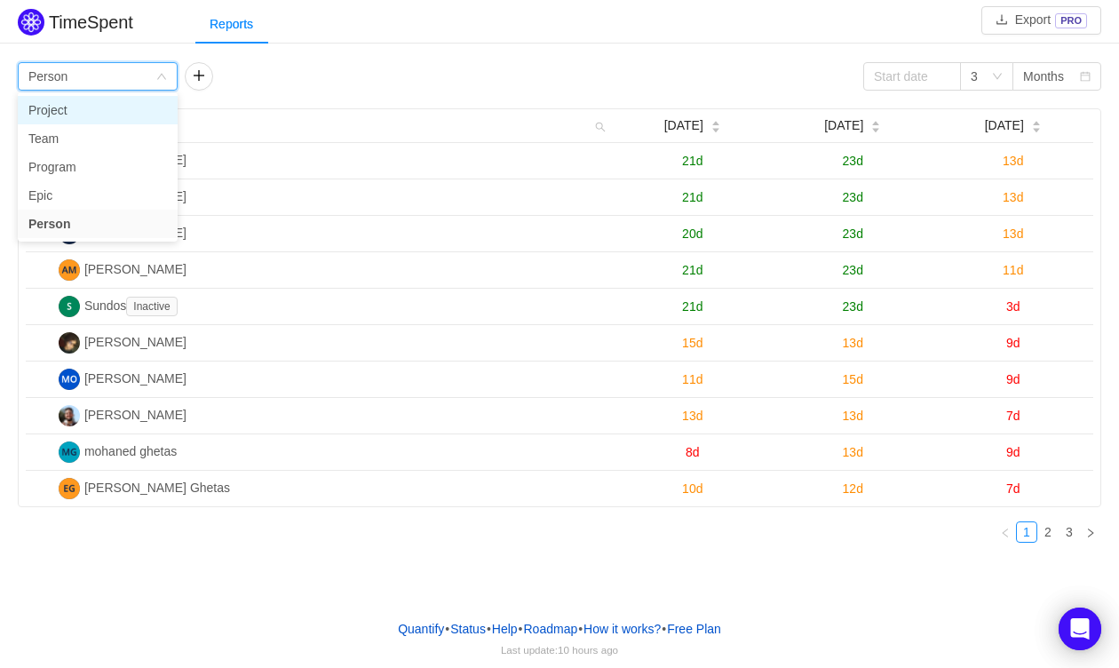
click at [134, 104] on li "Project" at bounding box center [98, 110] width 160 height 28
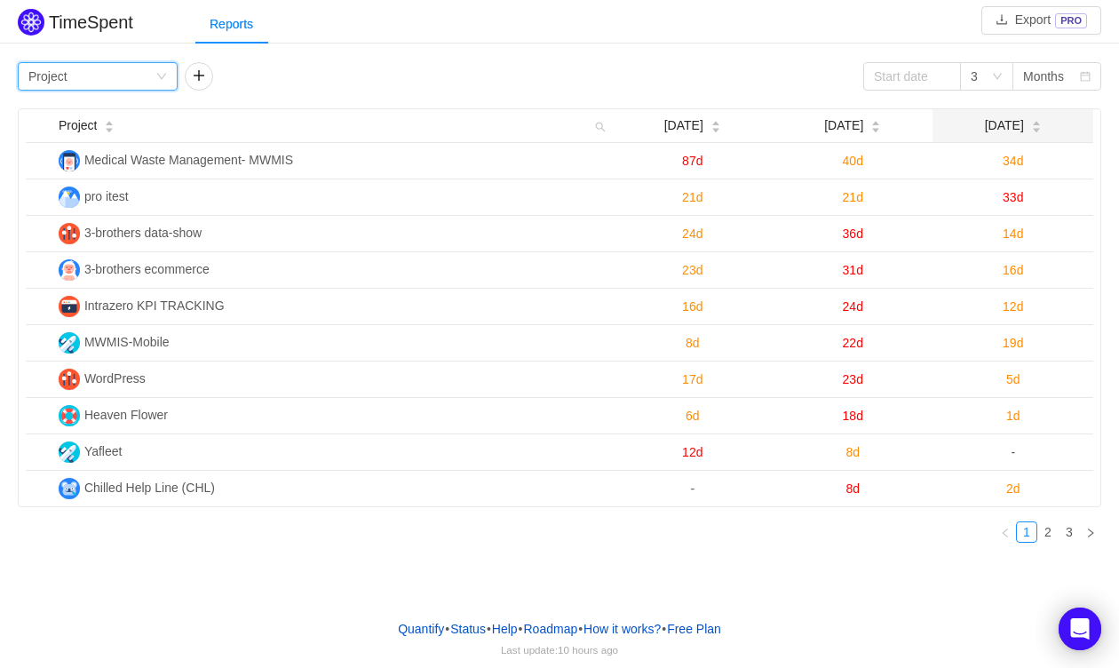
click at [1014, 124] on span "[DATE]" at bounding box center [1004, 125] width 39 height 19
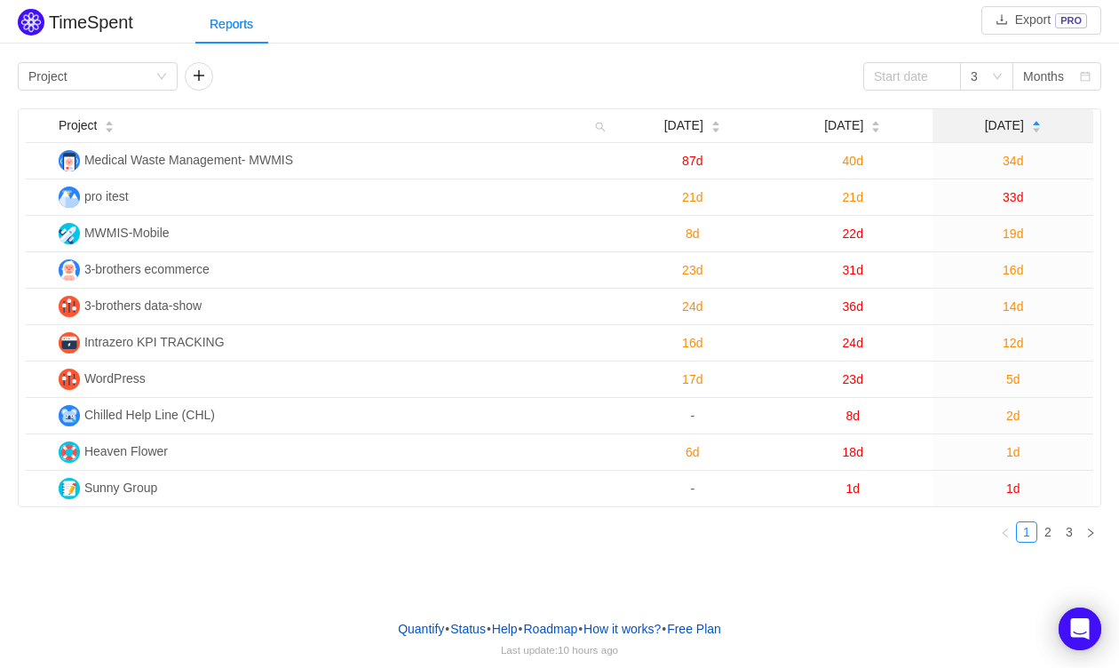
click at [1013, 123] on span "[DATE]" at bounding box center [1004, 125] width 39 height 19
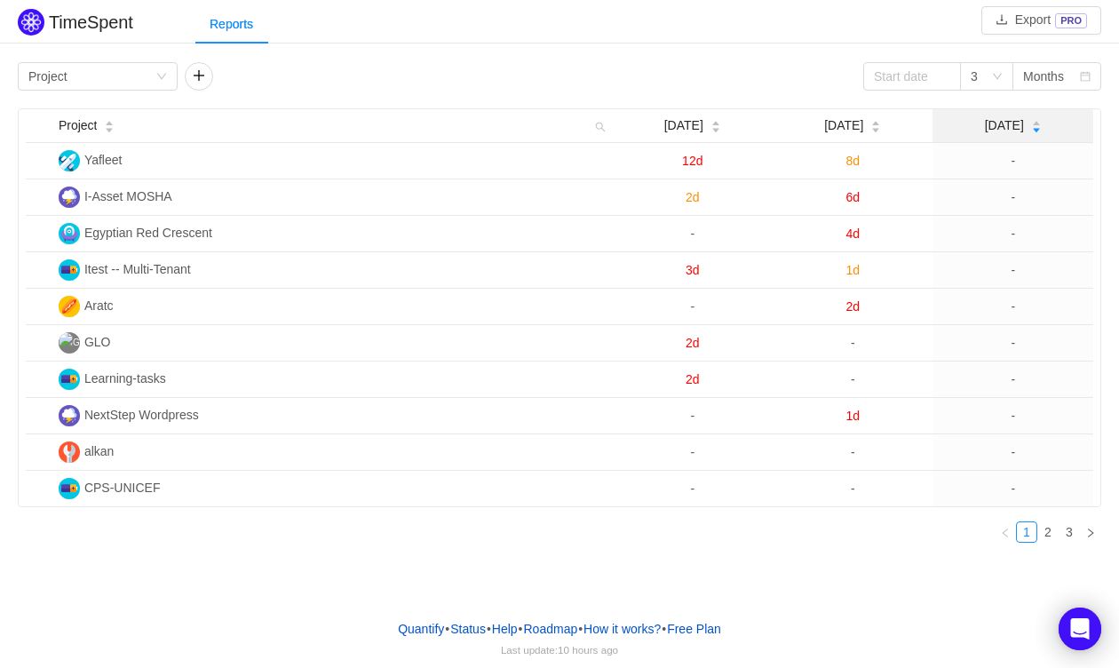
click at [1012, 123] on span "[DATE]" at bounding box center [1004, 125] width 39 height 19
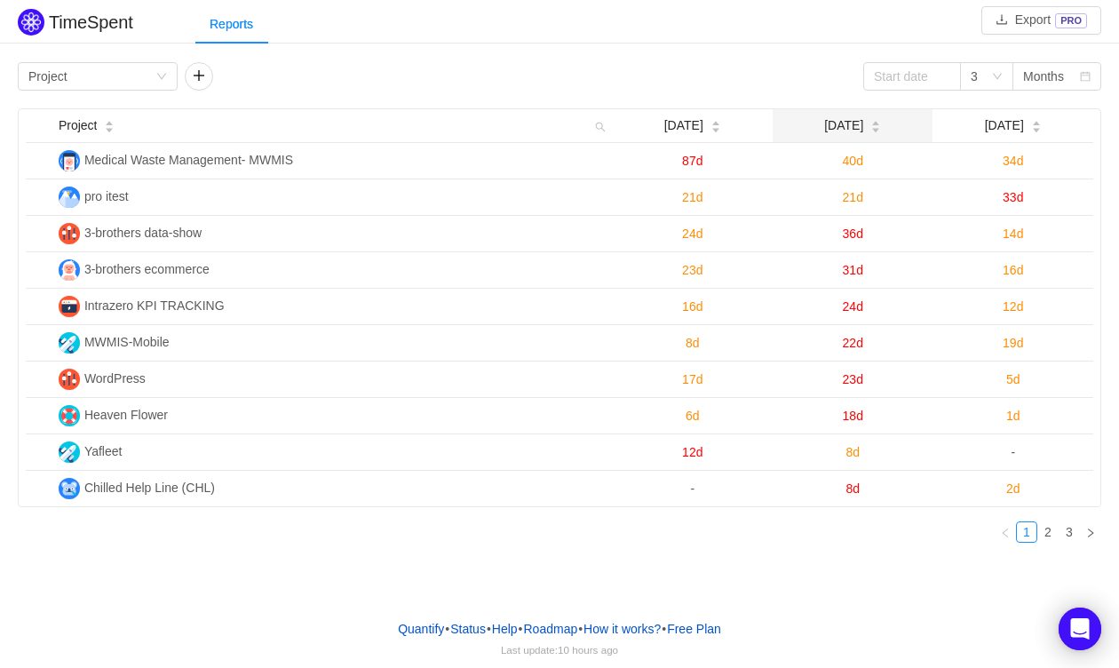
click at [874, 131] on div "[DATE]" at bounding box center [852, 125] width 57 height 19
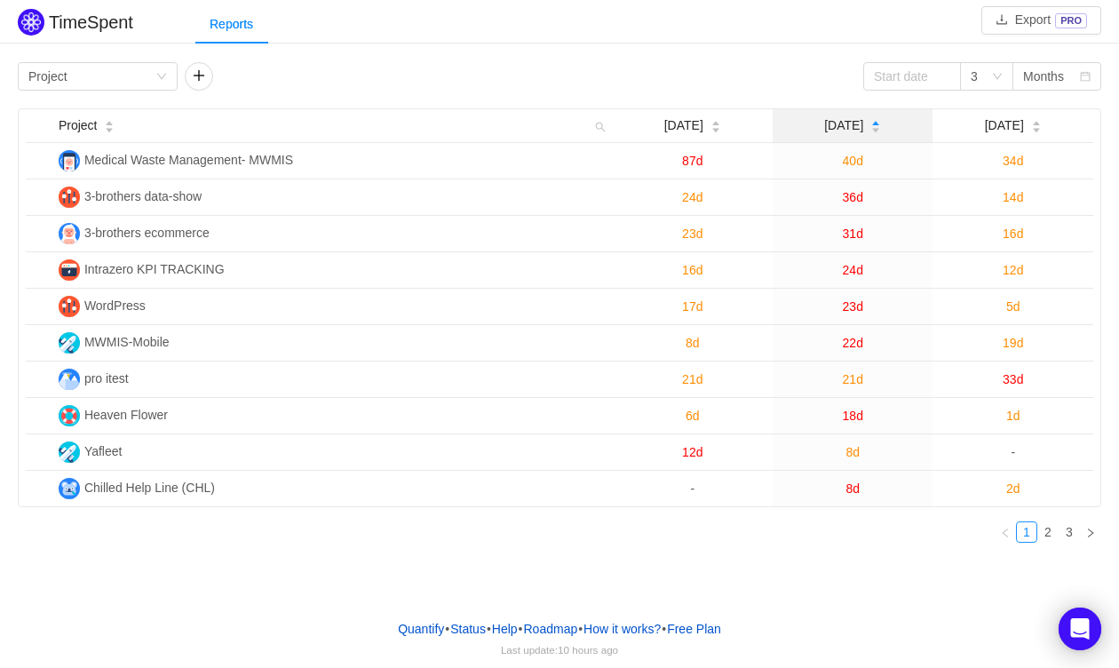
click at [873, 131] on div "[DATE]" at bounding box center [852, 125] width 57 height 19
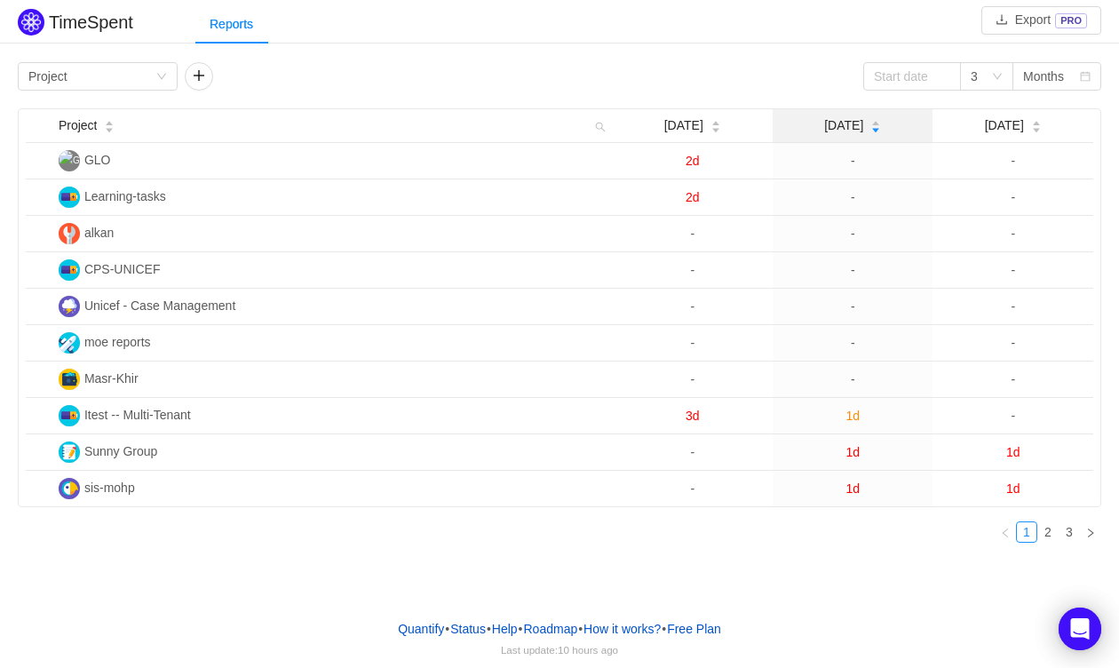
click at [872, 130] on div "[DATE]" at bounding box center [852, 125] width 57 height 19
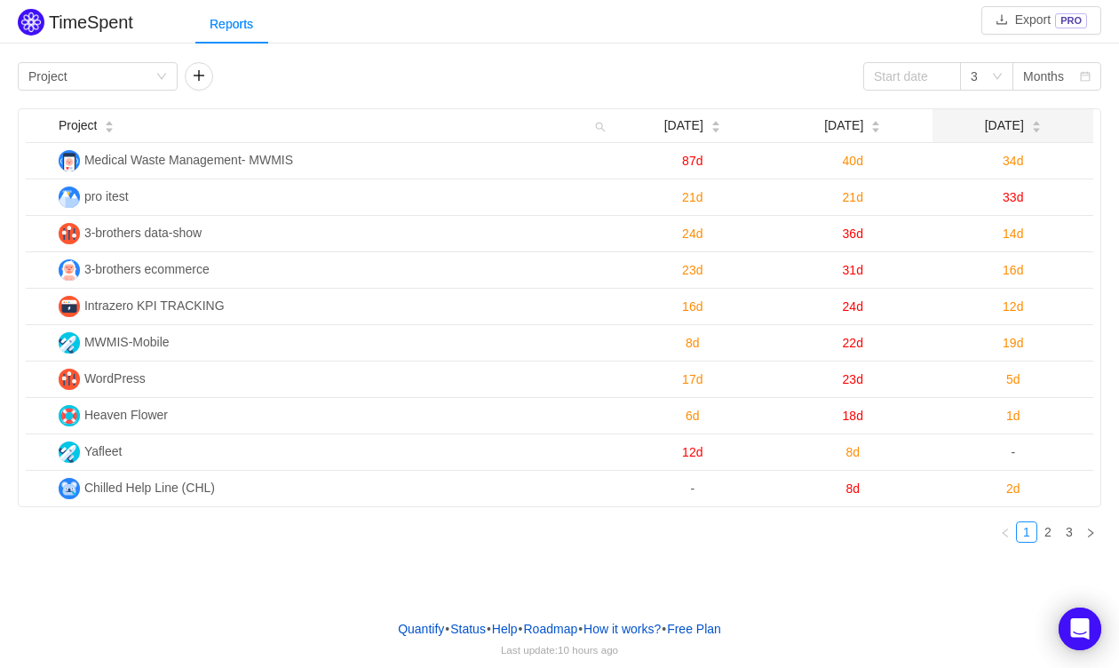
click at [1007, 120] on span "[DATE]" at bounding box center [1004, 125] width 39 height 19
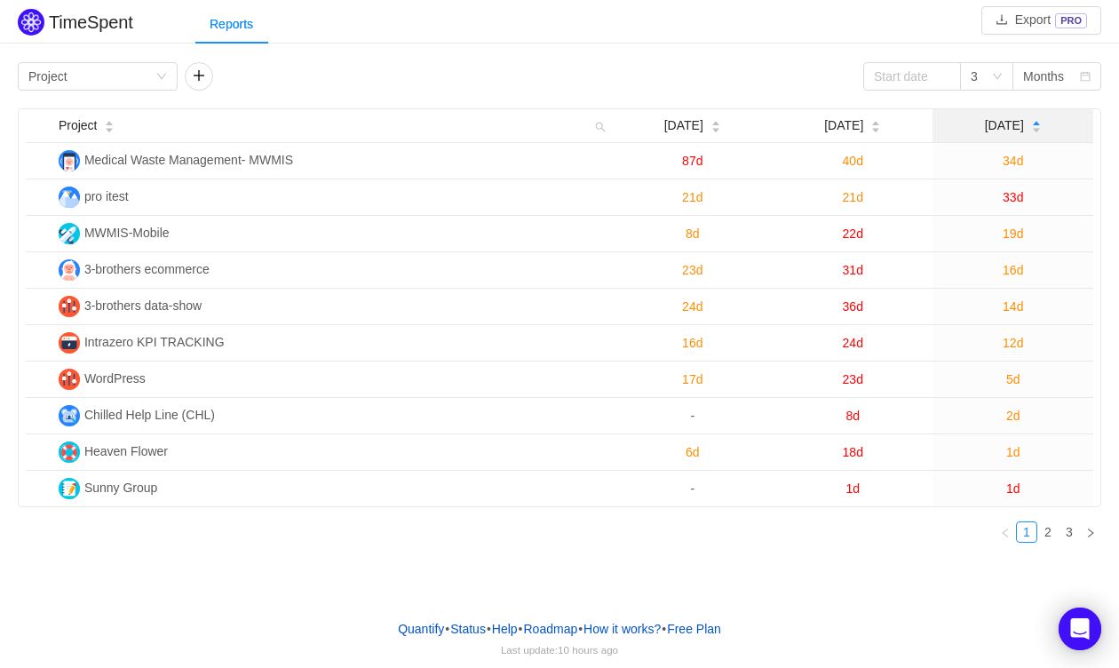
click at [1007, 121] on span "Aug 2025" at bounding box center [1004, 125] width 39 height 19
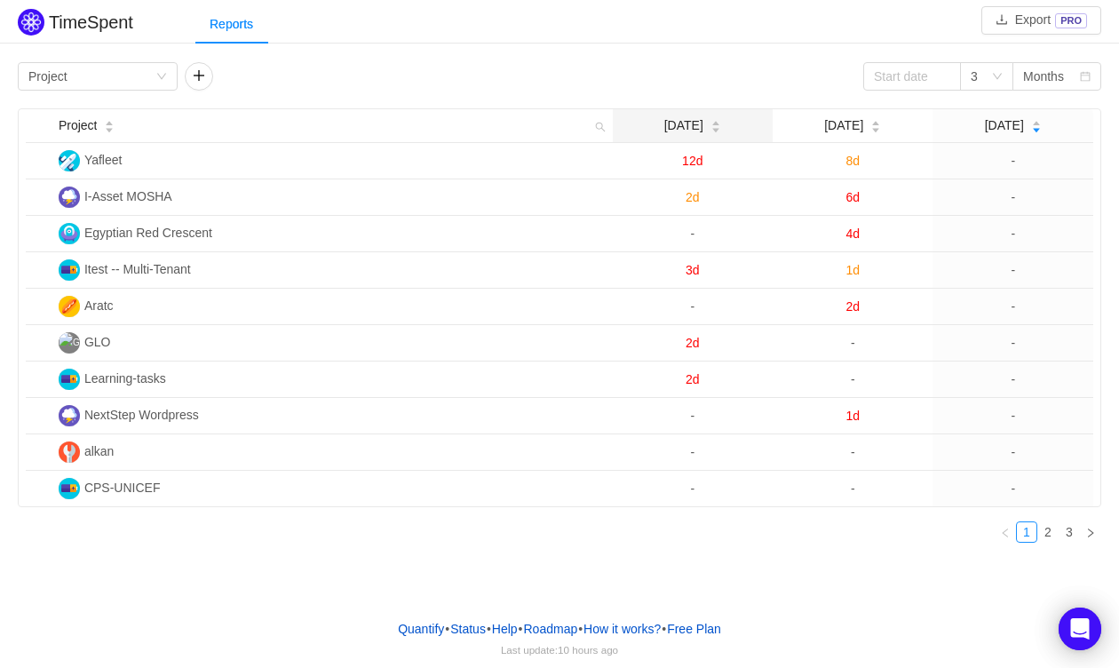
click at [714, 127] on div "Jun 2025" at bounding box center [692, 125] width 57 height 19
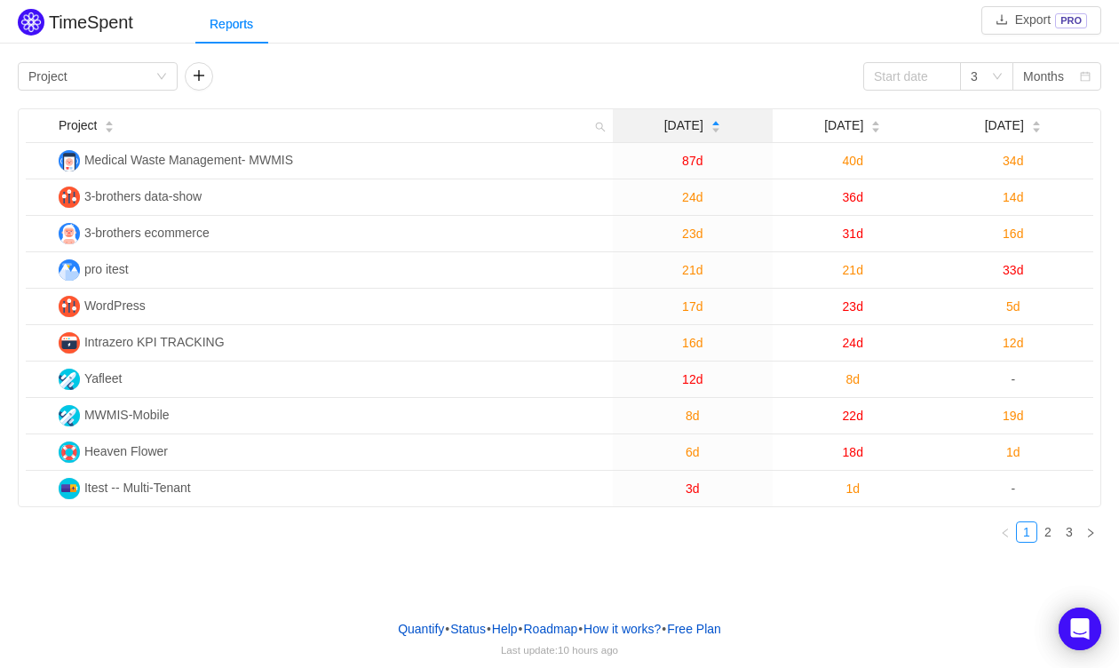
click at [714, 127] on div "Jun 2025" at bounding box center [692, 125] width 57 height 19
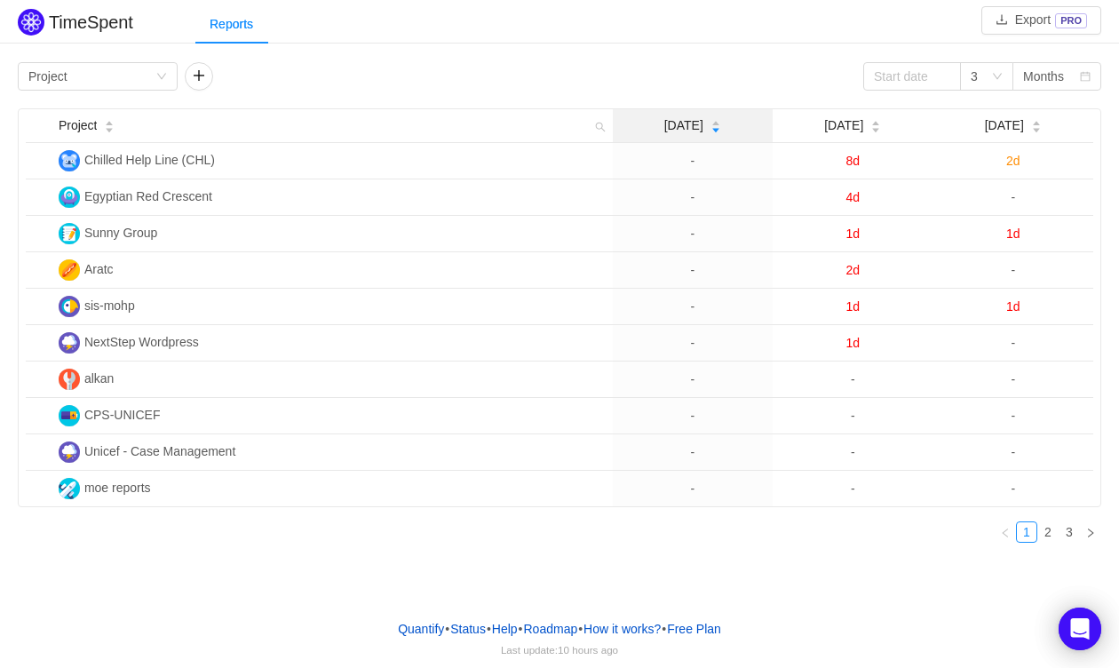
click at [714, 127] on div "Jun 2025" at bounding box center [692, 125] width 57 height 19
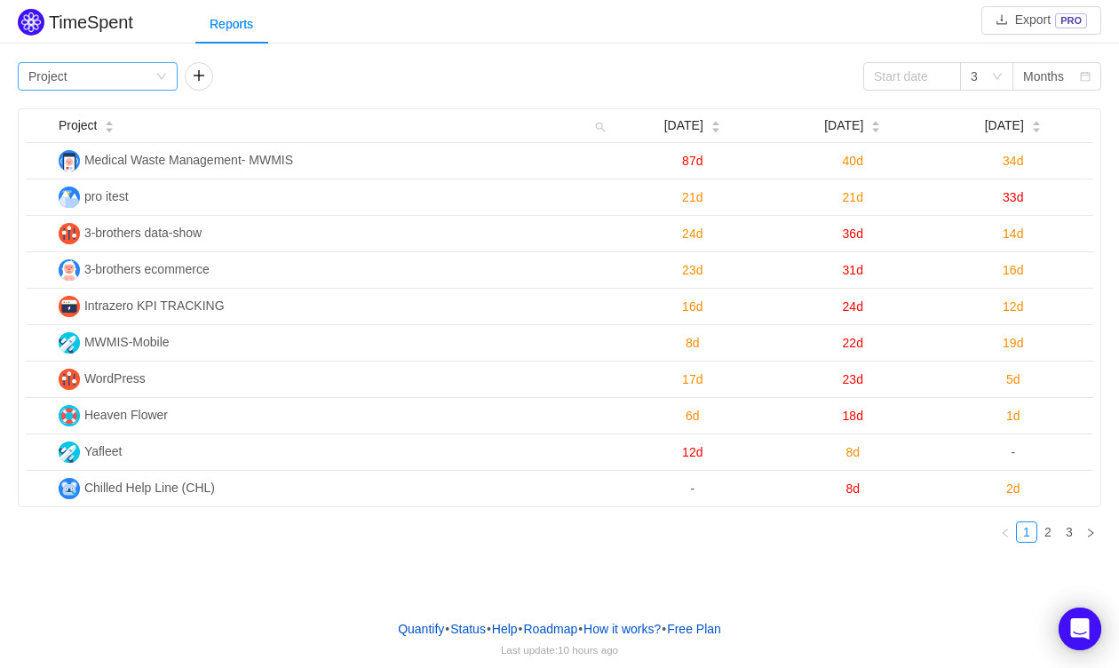
click at [163, 87] on div "Group by Project" at bounding box center [98, 76] width 160 height 28
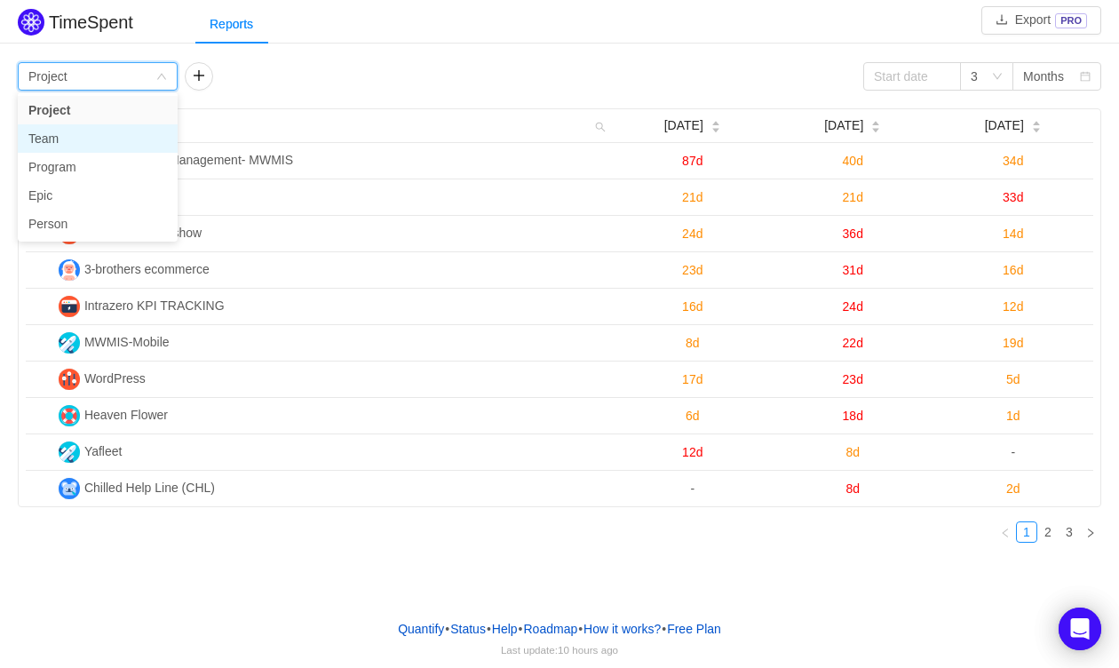
click at [69, 132] on li "Team" at bounding box center [98, 138] width 160 height 28
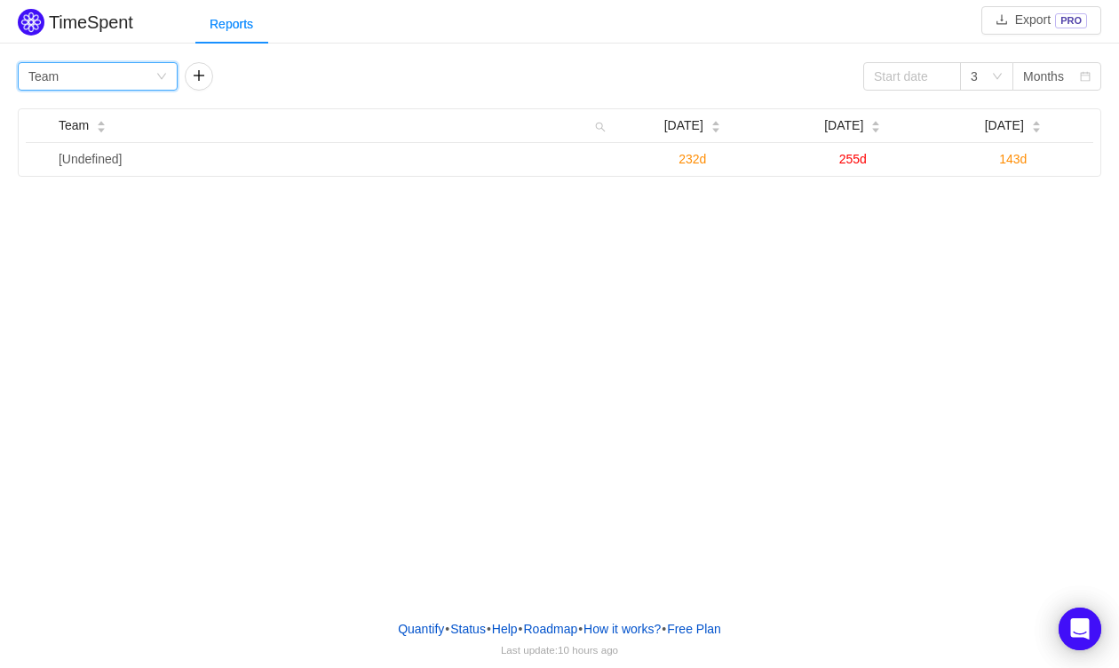
click at [83, 80] on div "Group by Team" at bounding box center [91, 76] width 127 height 27
click at [96, 203] on li "Epic" at bounding box center [98, 195] width 160 height 28
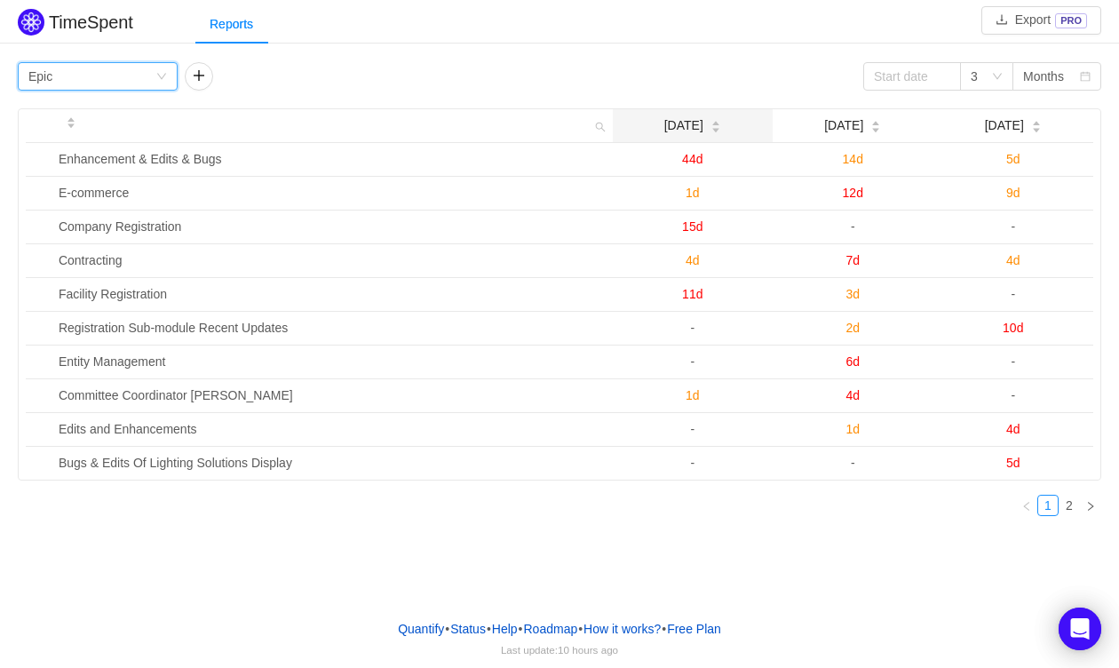
click at [668, 119] on span "Jun 2025" at bounding box center [683, 125] width 39 height 19
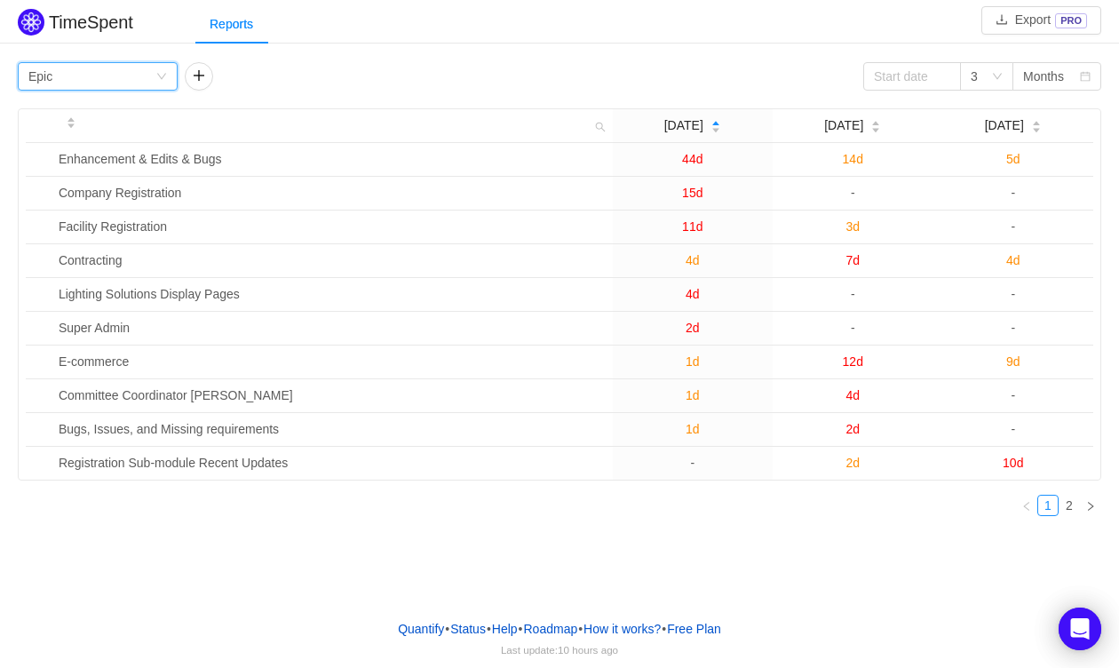
click at [144, 77] on div "Group by Epic" at bounding box center [91, 76] width 127 height 27
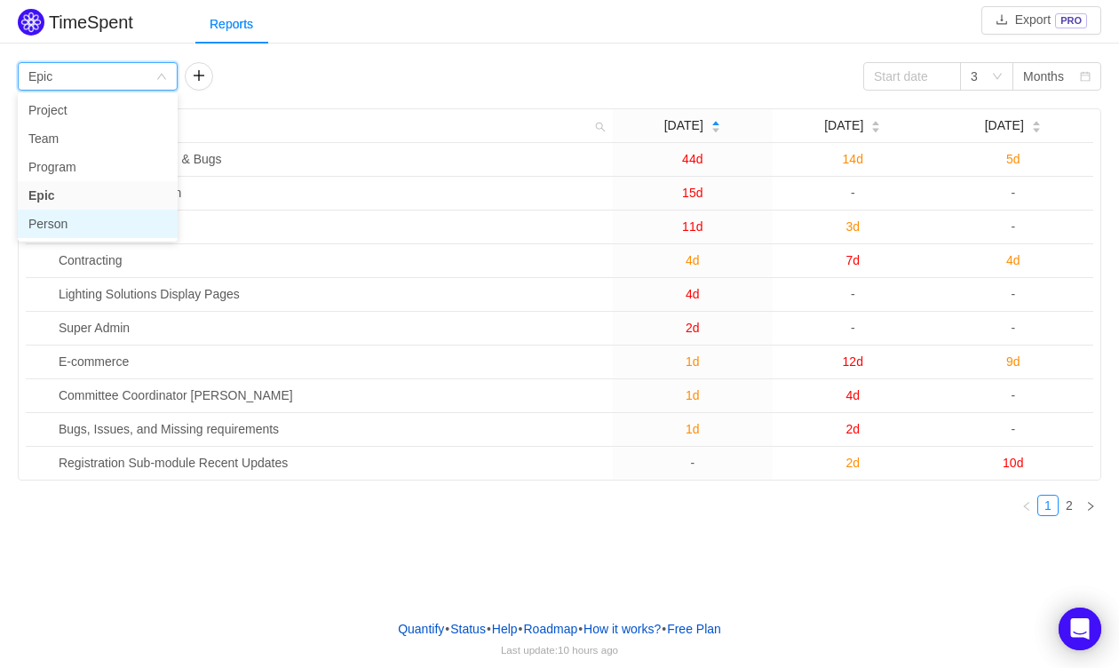
click at [126, 224] on li "Person" at bounding box center [98, 224] width 160 height 28
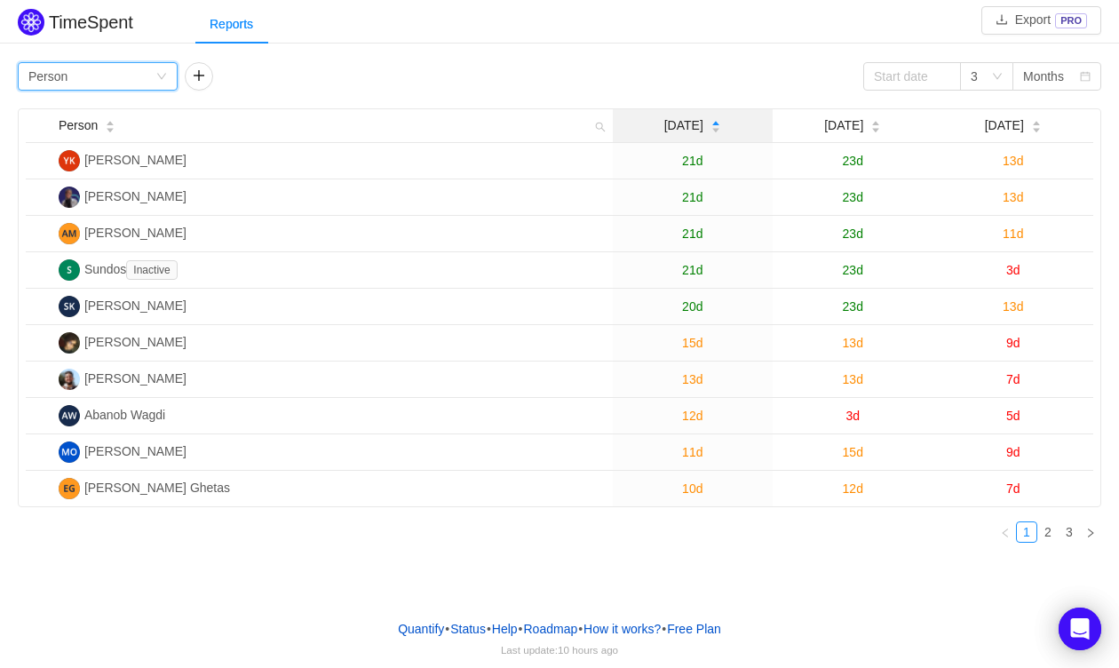
click at [689, 131] on span "Jun 2025" at bounding box center [683, 125] width 39 height 19
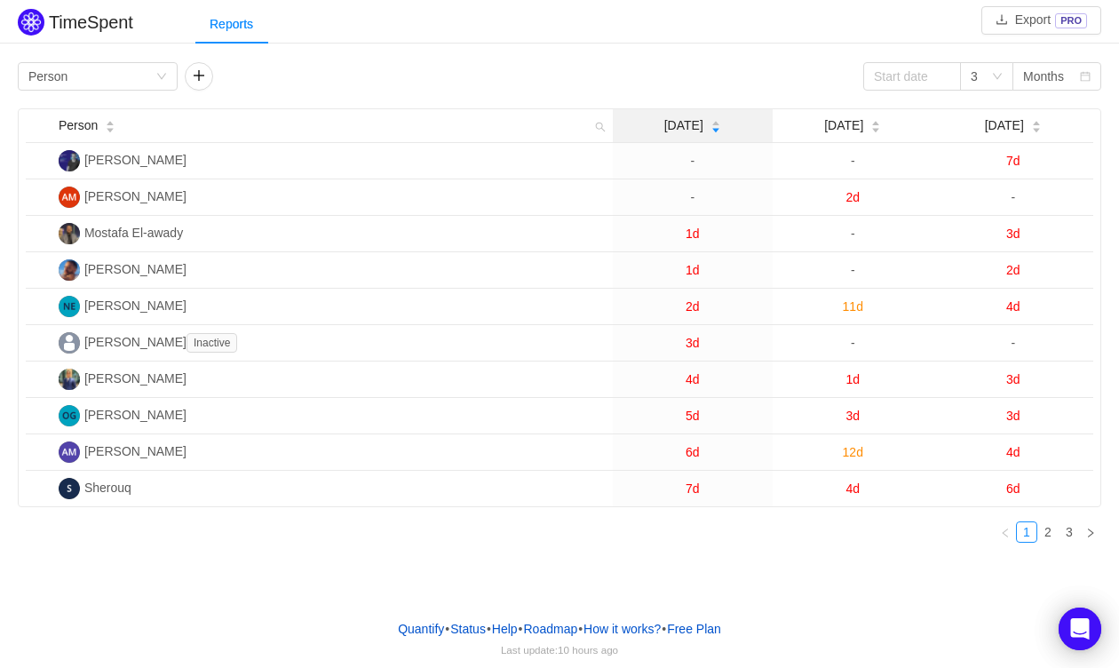
click at [690, 128] on span "Jun 2025" at bounding box center [683, 125] width 39 height 19
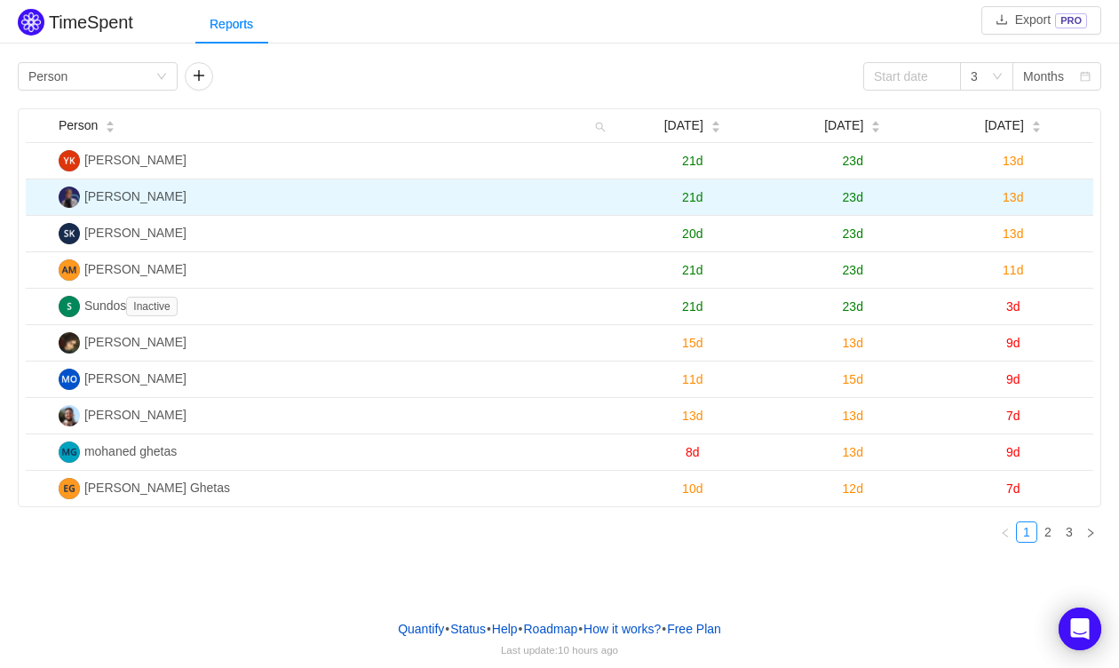
click at [1006, 193] on span "13d" at bounding box center [1012, 197] width 20 height 14
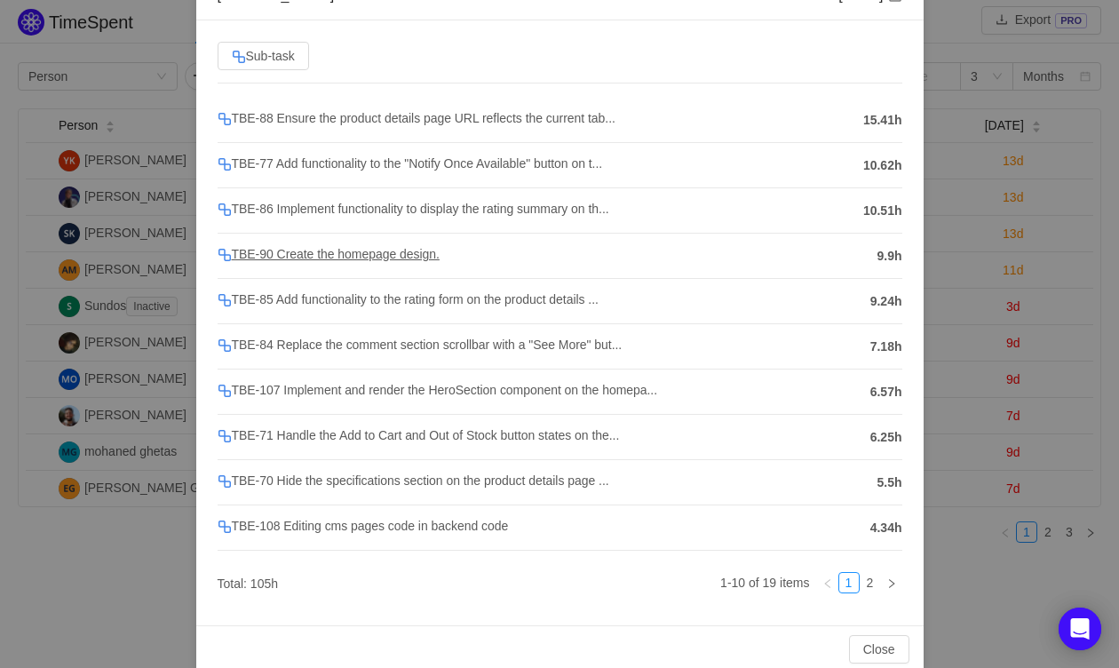
scroll to position [138, 0]
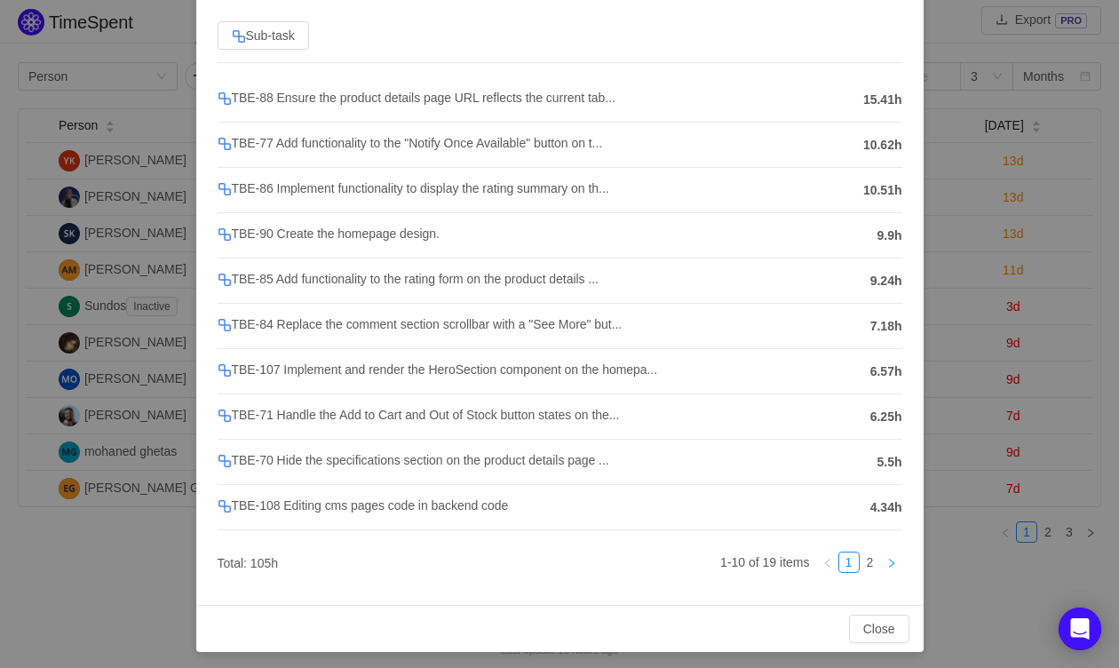
click at [889, 551] on link at bounding box center [891, 561] width 21 height 21
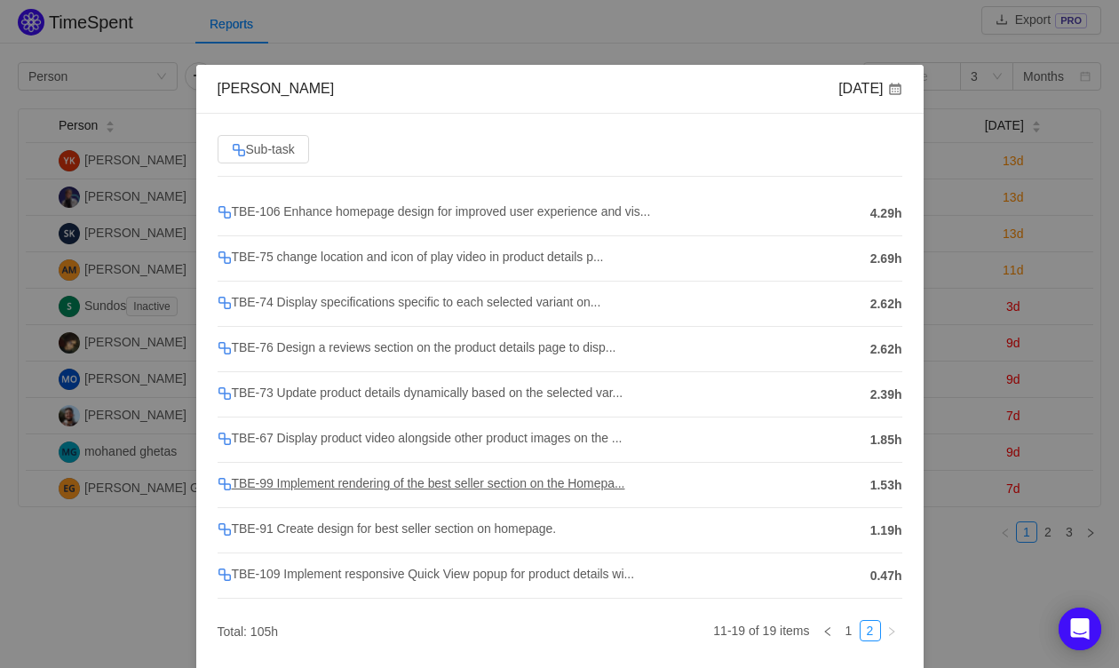
scroll to position [0, 0]
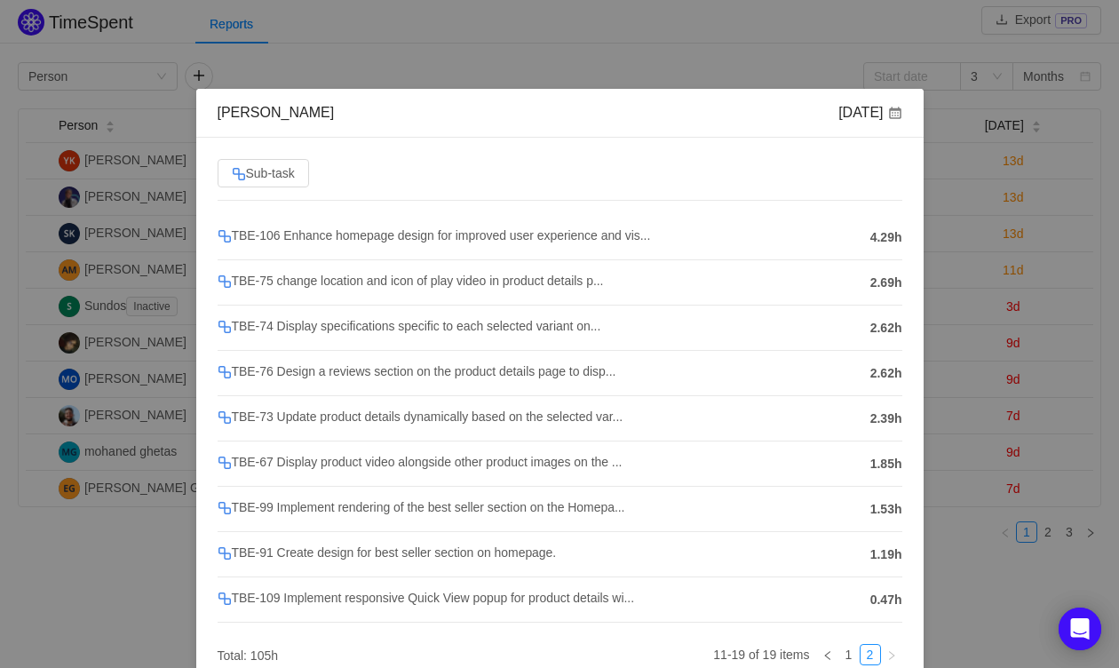
click at [123, 352] on div "Waad Gamal Aug 2025 Sub-task TBE-106 Enhance homepage design for improved user …" at bounding box center [559, 334] width 1119 height 668
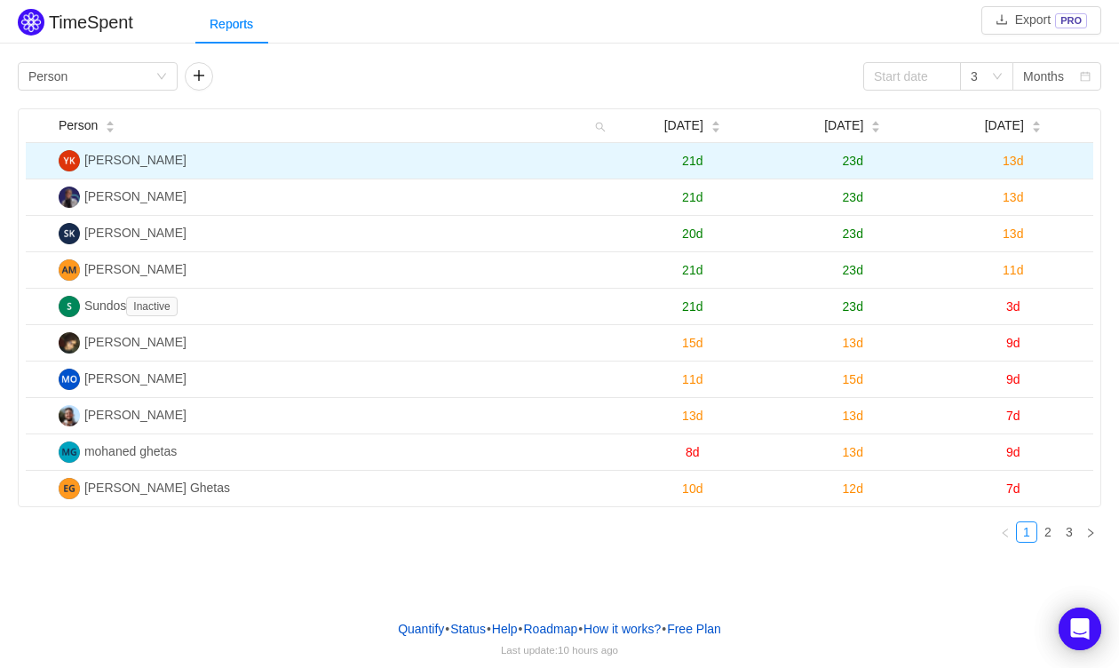
click at [866, 167] on td "23d" at bounding box center [852, 161] width 160 height 36
click at [863, 165] on span "23d" at bounding box center [853, 161] width 20 height 14
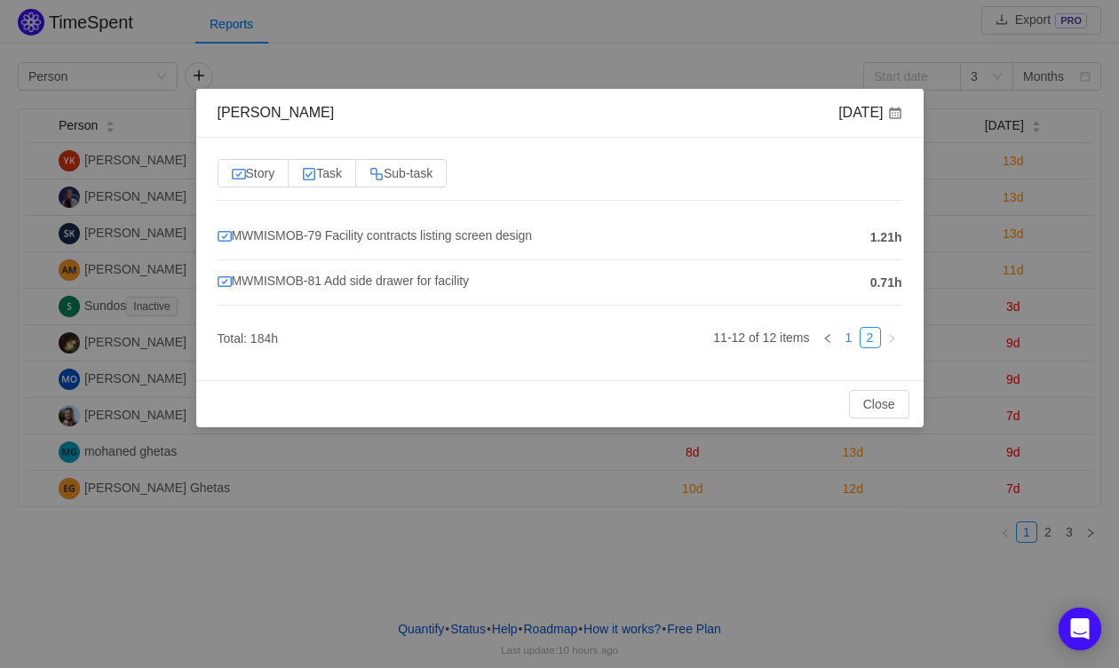
click at [851, 333] on link "1" at bounding box center [849, 338] width 20 height 20
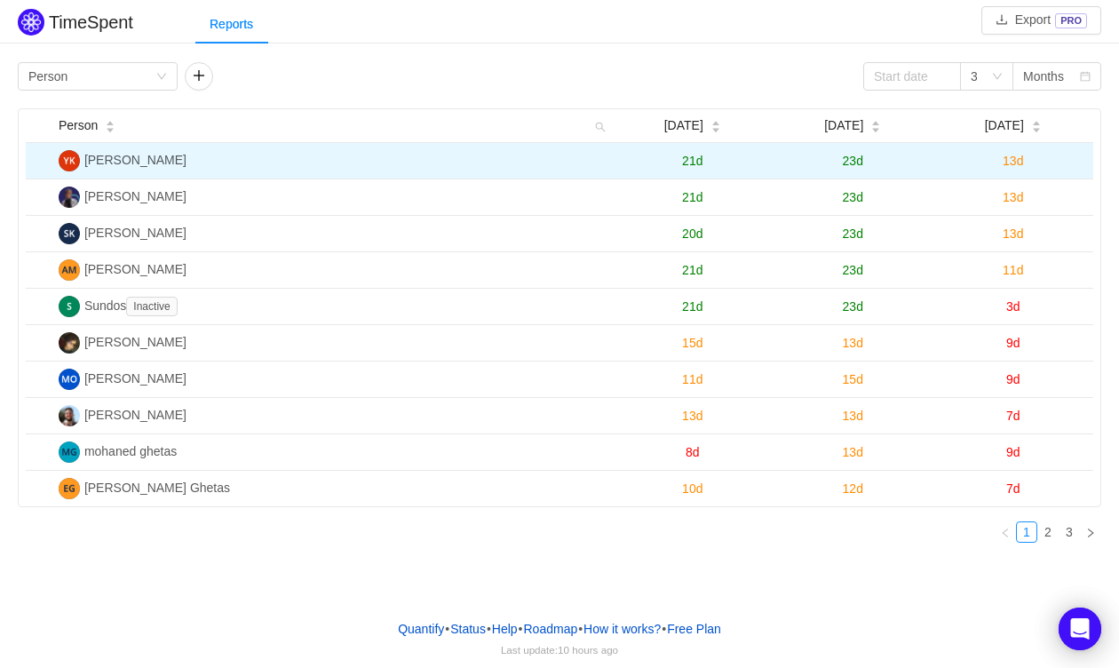
click at [999, 151] on td "13d" at bounding box center [1012, 161] width 161 height 36
click at [1032, 172] on td "13d" at bounding box center [1012, 161] width 161 height 36
click at [1009, 155] on span "13d" at bounding box center [1012, 161] width 20 height 14
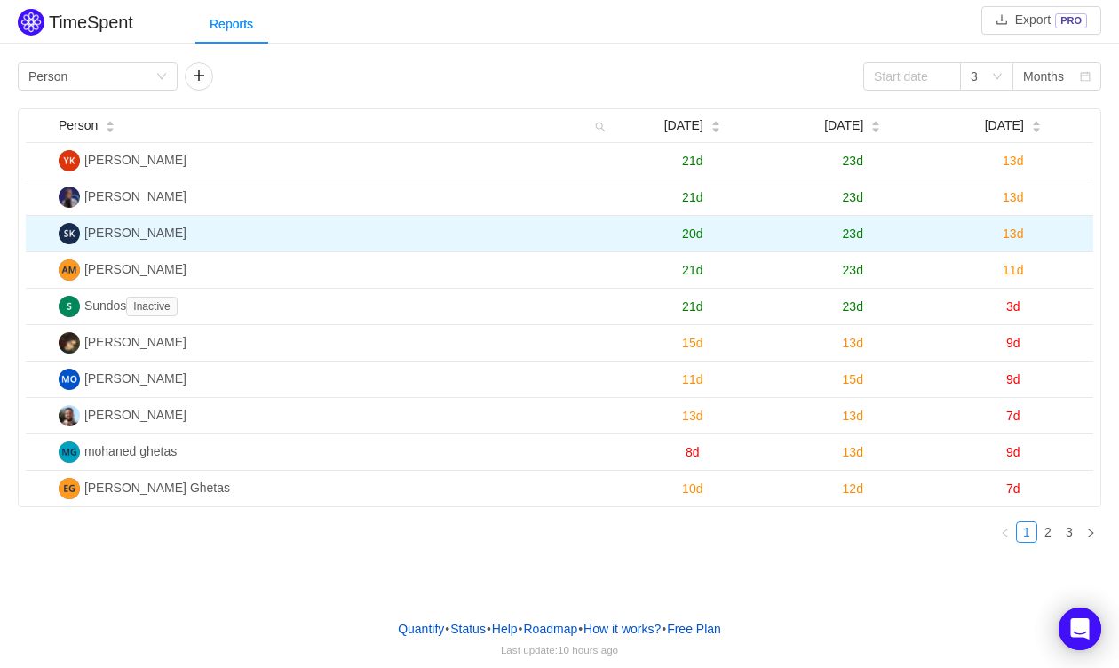
click at [1021, 228] on span "13d" at bounding box center [1012, 233] width 20 height 14
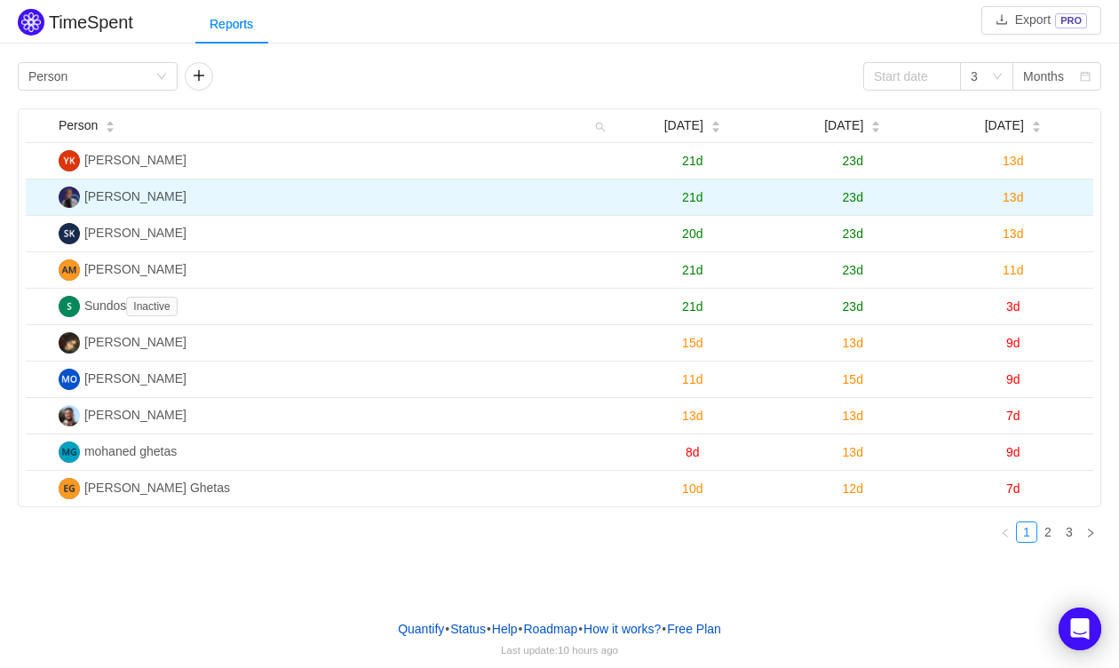
click at [1014, 195] on span "13d" at bounding box center [1012, 197] width 20 height 14
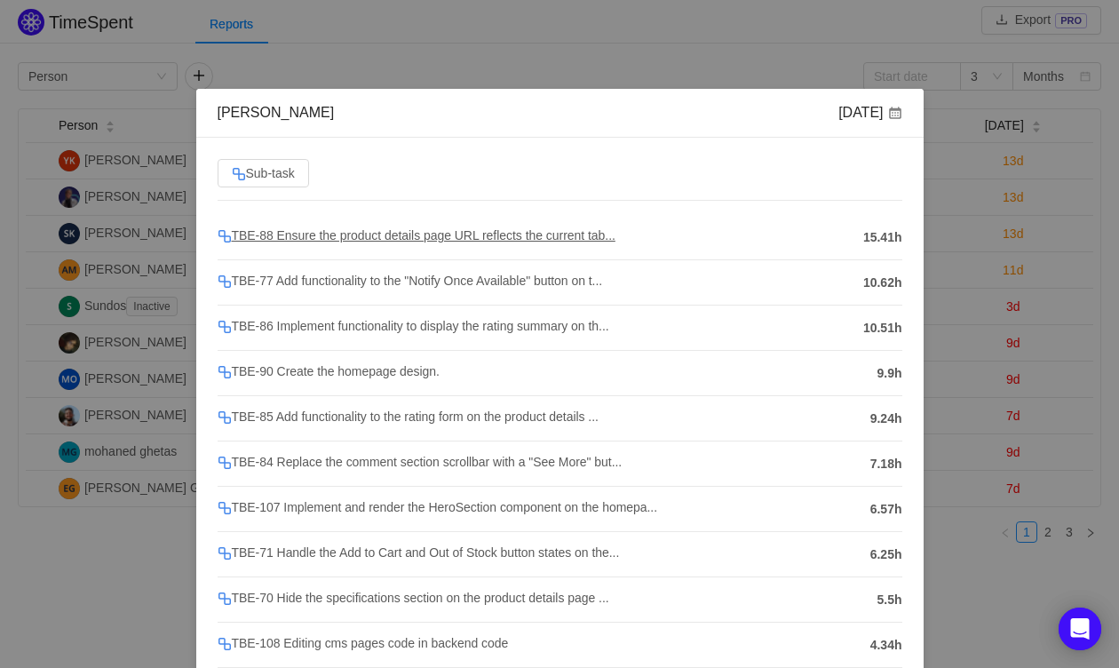
click at [570, 235] on span "TBE-88 Ensure the product details page URL reflects the current tab..." at bounding box center [417, 235] width 398 height 14
click at [589, 277] on span "TBE-77 Add functionality to the "Notify Once Available" button on t..." at bounding box center [410, 280] width 385 height 14
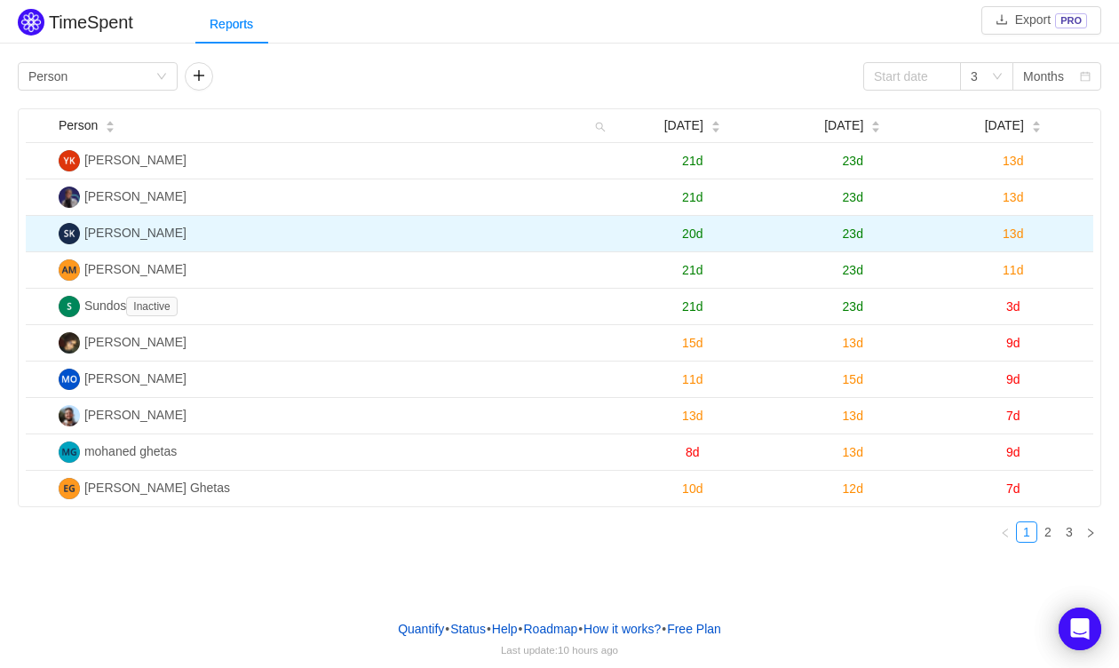
click at [1011, 230] on span "13d" at bounding box center [1012, 233] width 20 height 14
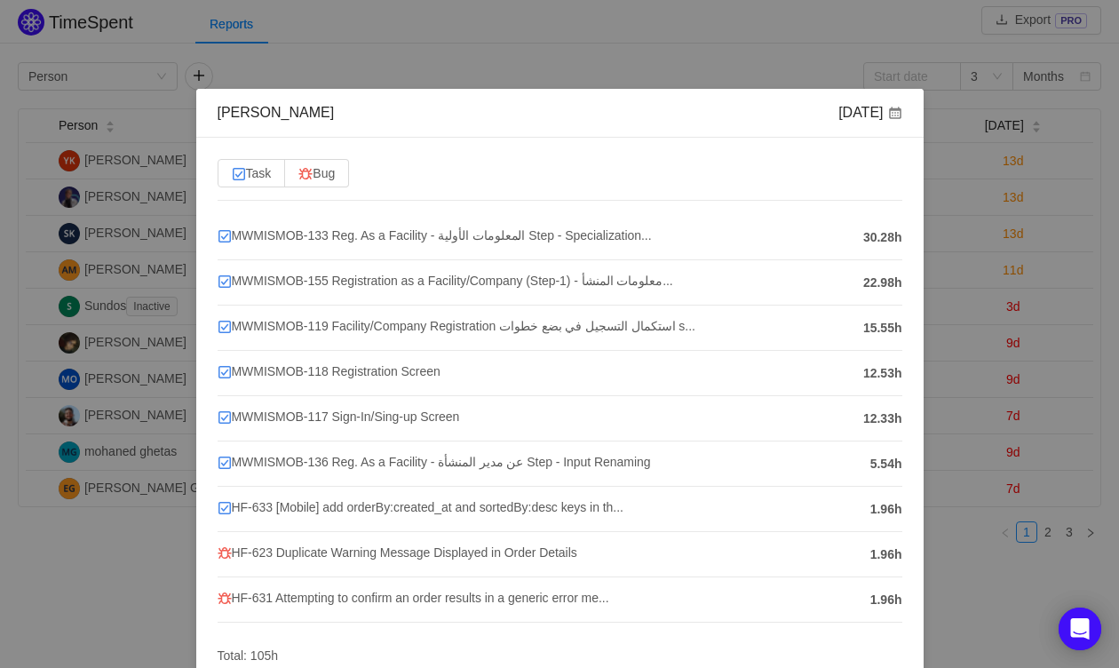
click at [867, 238] on span "30.28h" at bounding box center [882, 237] width 39 height 19
click at [595, 238] on span "MWMISMOB-133 Reg. As a Facility - المعلومات الأولية Step - Specialization..." at bounding box center [435, 235] width 434 height 14
click at [447, 418] on span "MWMISMOB-117 Sign-In/Sing-up Screen" at bounding box center [339, 416] width 242 height 14
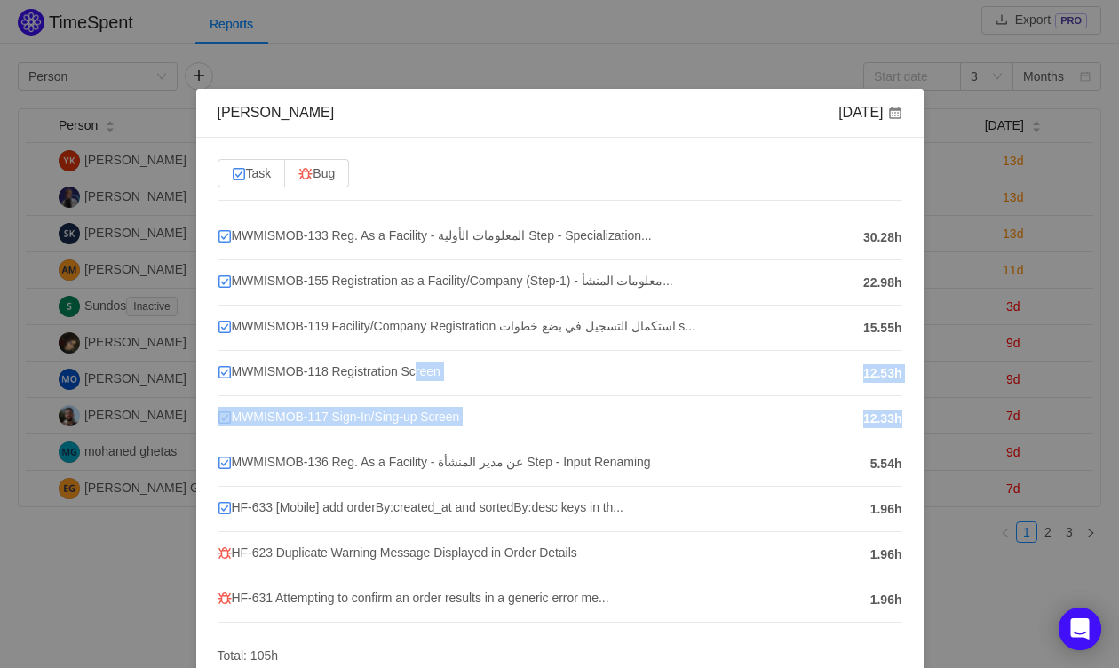
drag, startPoint x: 424, startPoint y: 370, endPoint x: 445, endPoint y: 446, distance: 78.2
click at [445, 446] on ul "MWMISMOB-133 Reg. As a Facility - المعلومات الأولية Step - Specialization... 30…" at bounding box center [560, 419] width 685 height 408
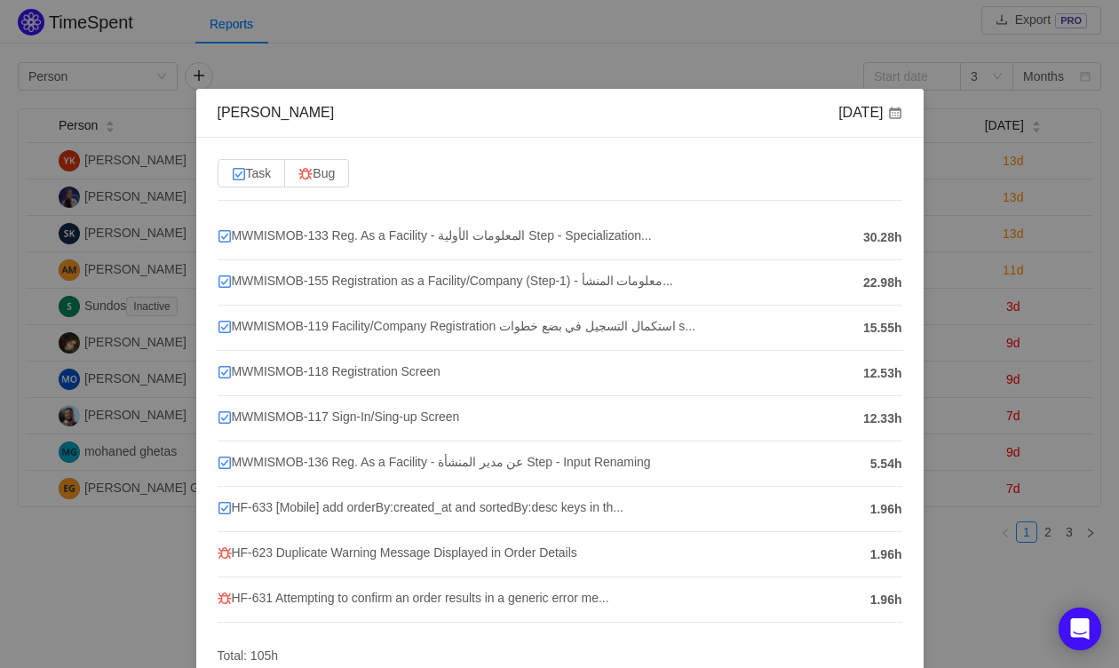
click at [544, 412] on h4 "MWMISMOB-117 Sign-In/Sing-up Screen" at bounding box center [536, 417] width 637 height 20
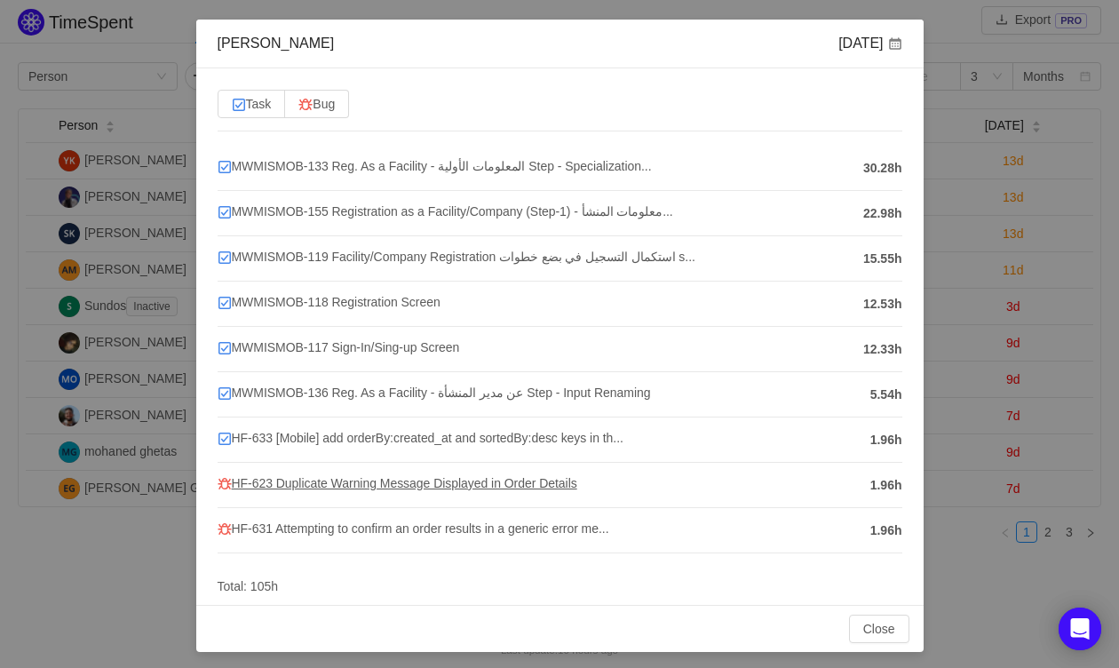
click at [555, 479] on span "HF-623 Duplicate Warning Message Displayed in Order Details" at bounding box center [398, 483] width 360 height 14
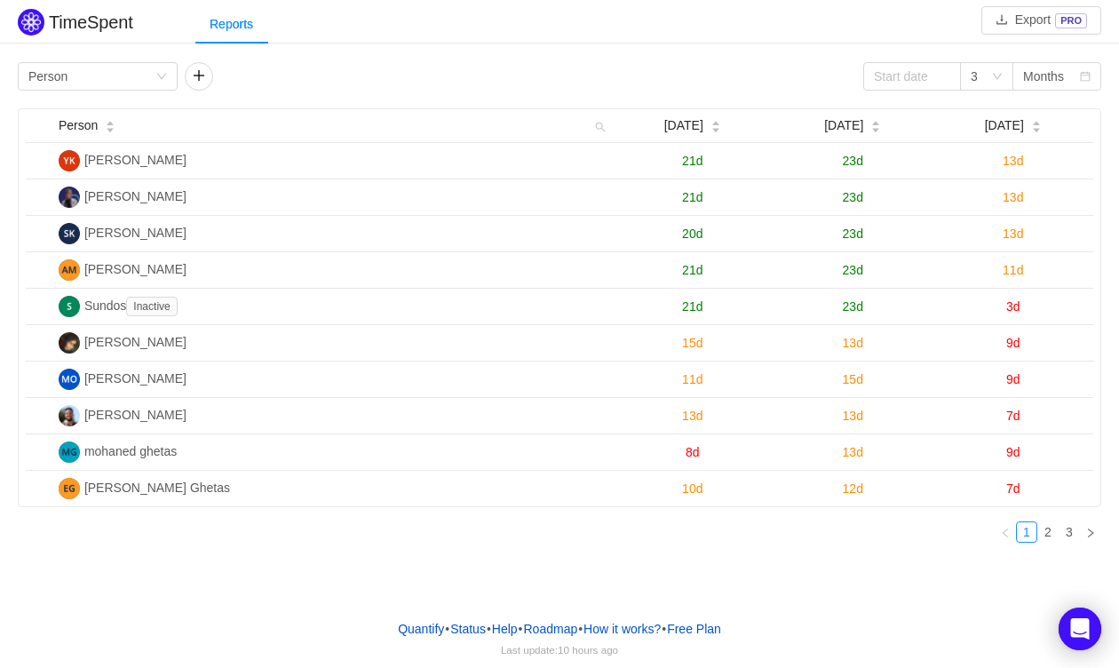
scroll to position [0, 0]
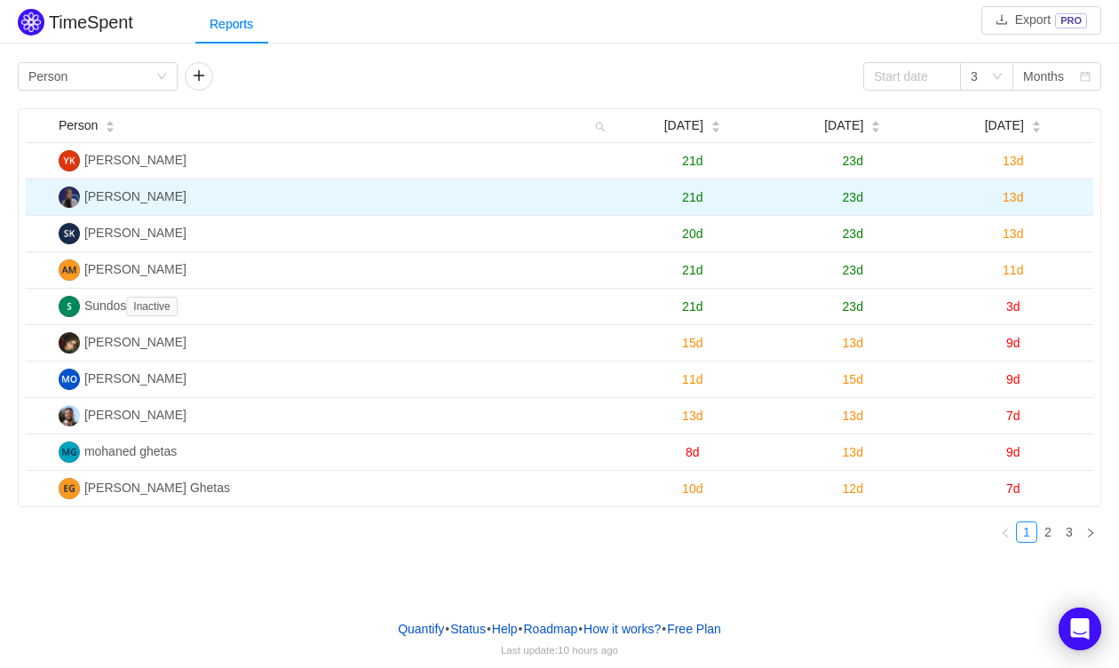
click at [1010, 193] on span "13d" at bounding box center [1012, 197] width 20 height 14
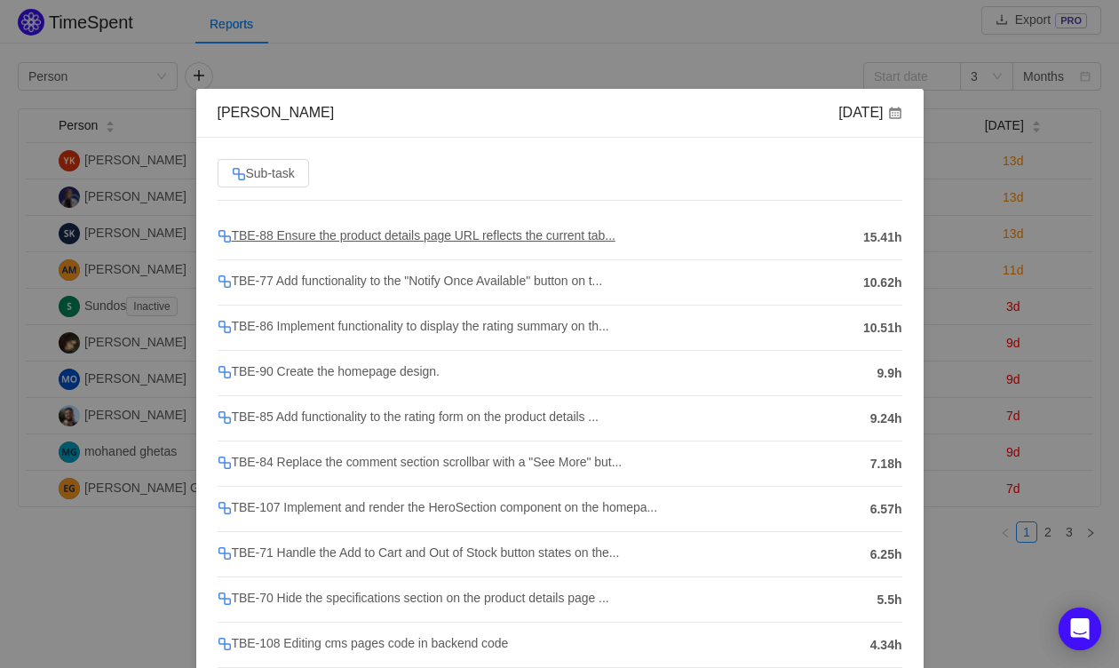
click at [243, 241] on span "TBE-88 Ensure the product details page URL reflects the current tab..." at bounding box center [417, 235] width 398 height 14
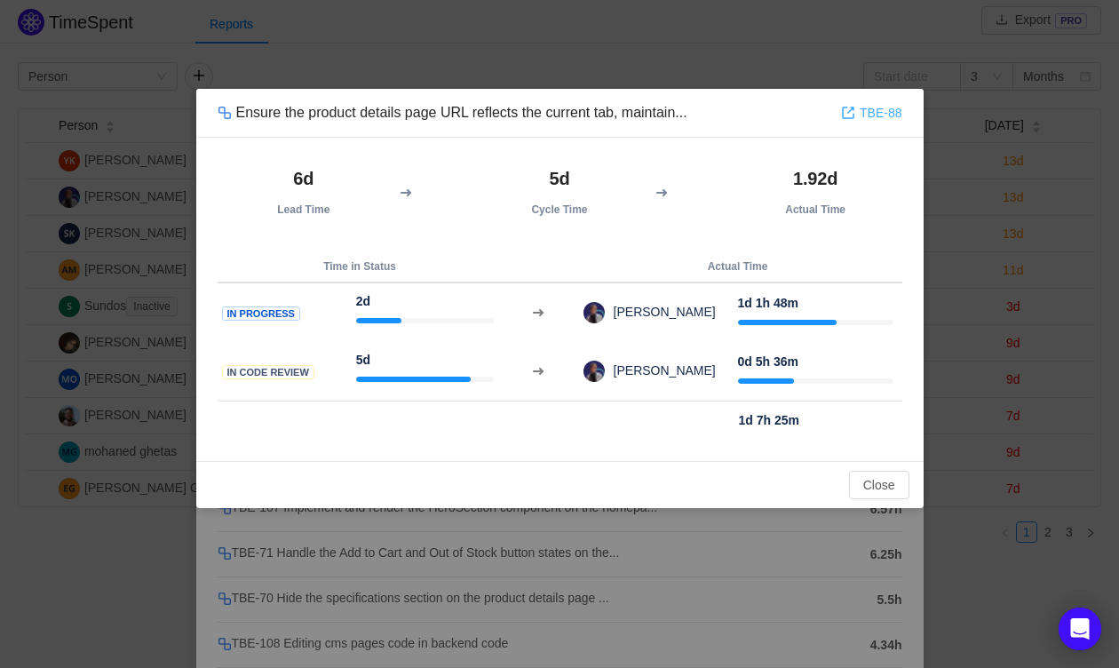
click at [865, 115] on link "TBE-88" at bounding box center [871, 113] width 60 height 20
click at [763, 622] on div "Ensure the product details page URL reflects the current tab, maintain... TBE-8…" at bounding box center [559, 334] width 1119 height 668
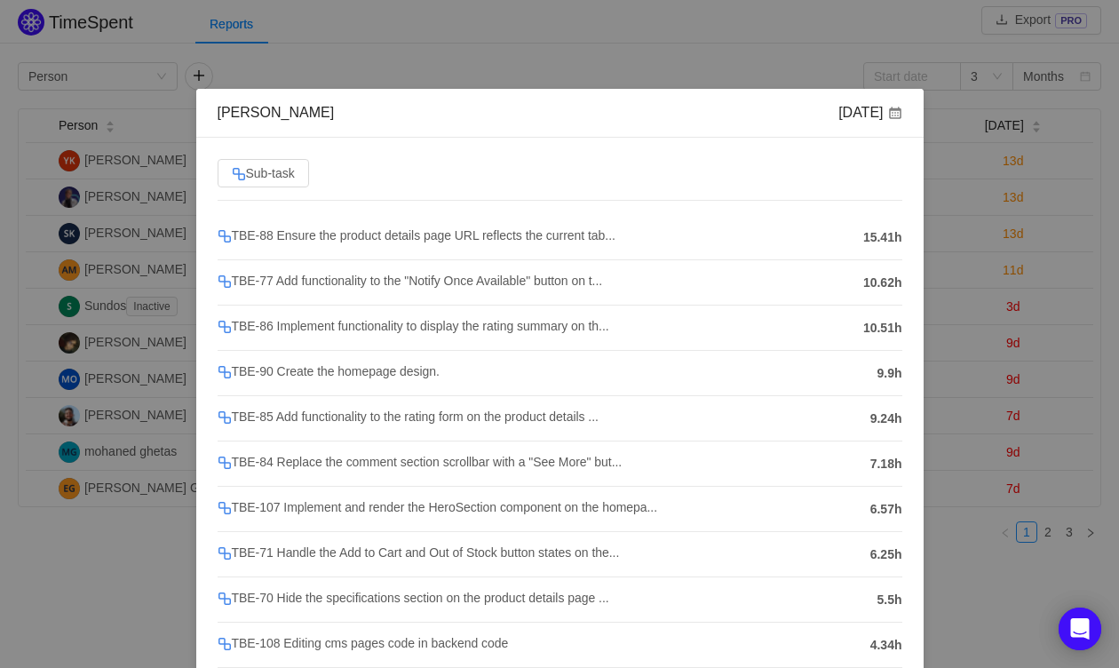
click at [121, 264] on div "Waad Gamal Aug 2025 Sub-task TBE-88 Ensure the product details page URL reflect…" at bounding box center [559, 334] width 1119 height 668
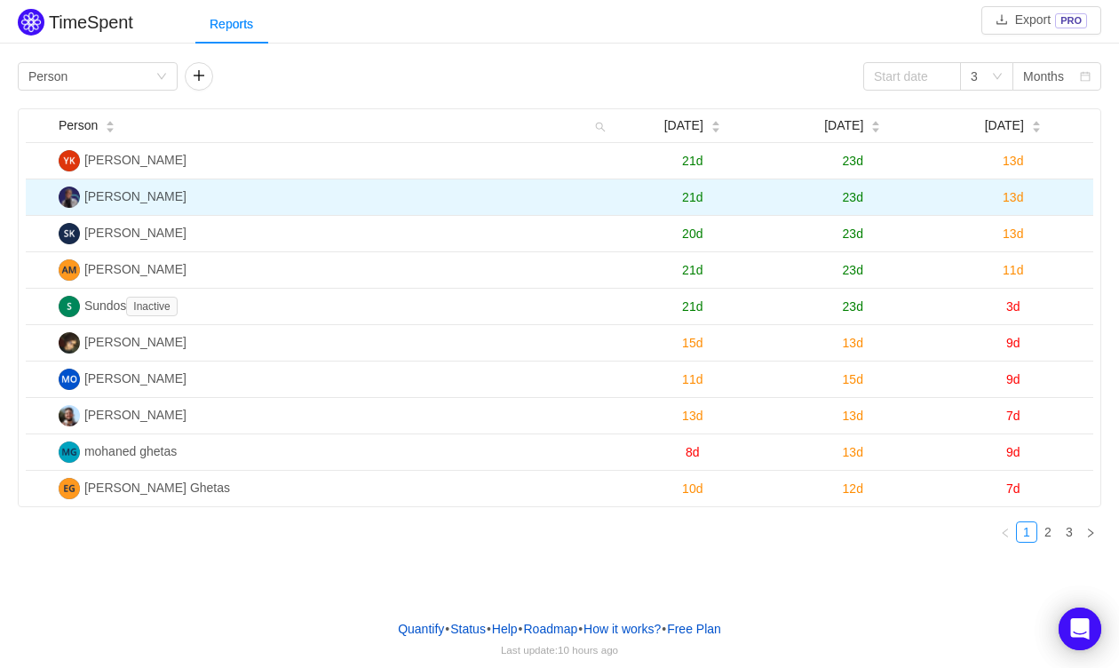
click at [1009, 194] on span "13d" at bounding box center [1012, 197] width 20 height 14
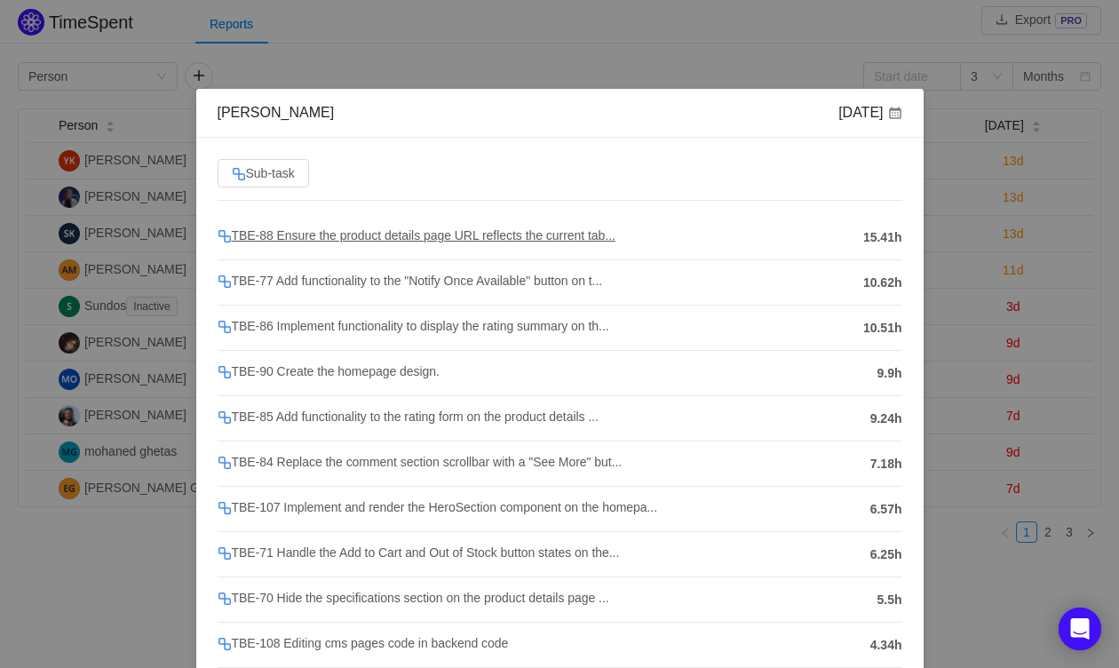
click at [472, 239] on span "TBE-88 Ensure the product details page URL reflects the current tab..." at bounding box center [417, 235] width 398 height 14
click at [478, 278] on span "TBE-77 Add functionality to the "Notify Once Available" button on t..." at bounding box center [410, 280] width 385 height 14
click at [878, 328] on span "10.51h" at bounding box center [882, 328] width 39 height 19
click at [586, 329] on span "TBE-86 Implement functionality to display the rating summary on th..." at bounding box center [414, 326] width 392 height 14
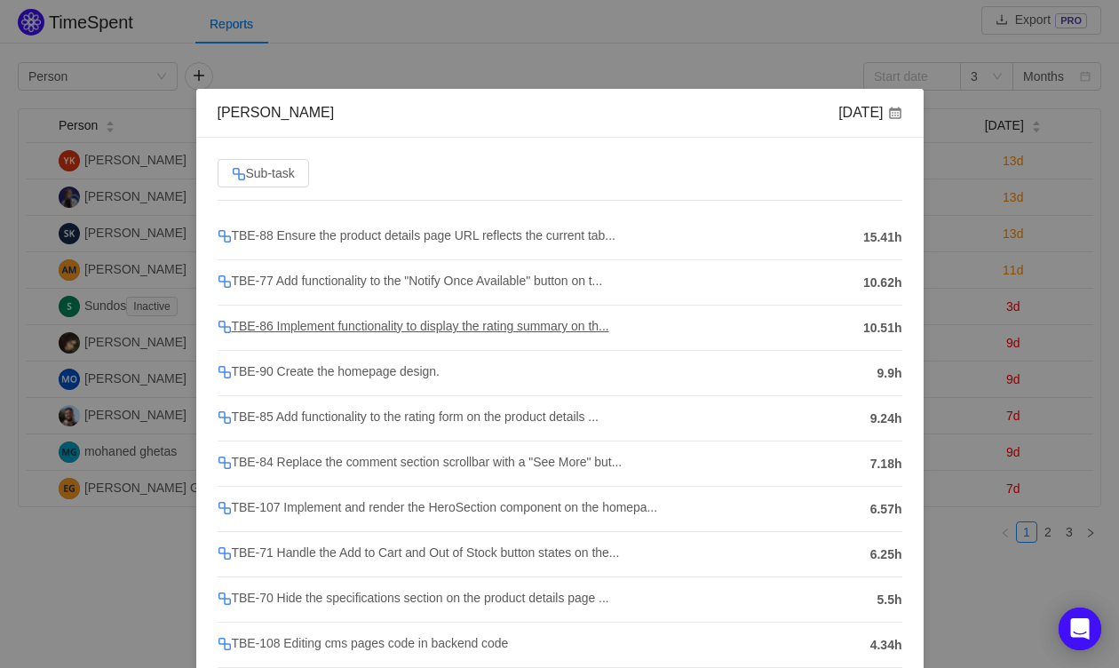
click at [586, 322] on span "TBE-86 Implement functionality to display the rating summary on th..." at bounding box center [414, 326] width 392 height 14
click at [561, 457] on span "TBE-84 Replace the comment section scrollbar with a "See More" but..." at bounding box center [420, 462] width 405 height 14
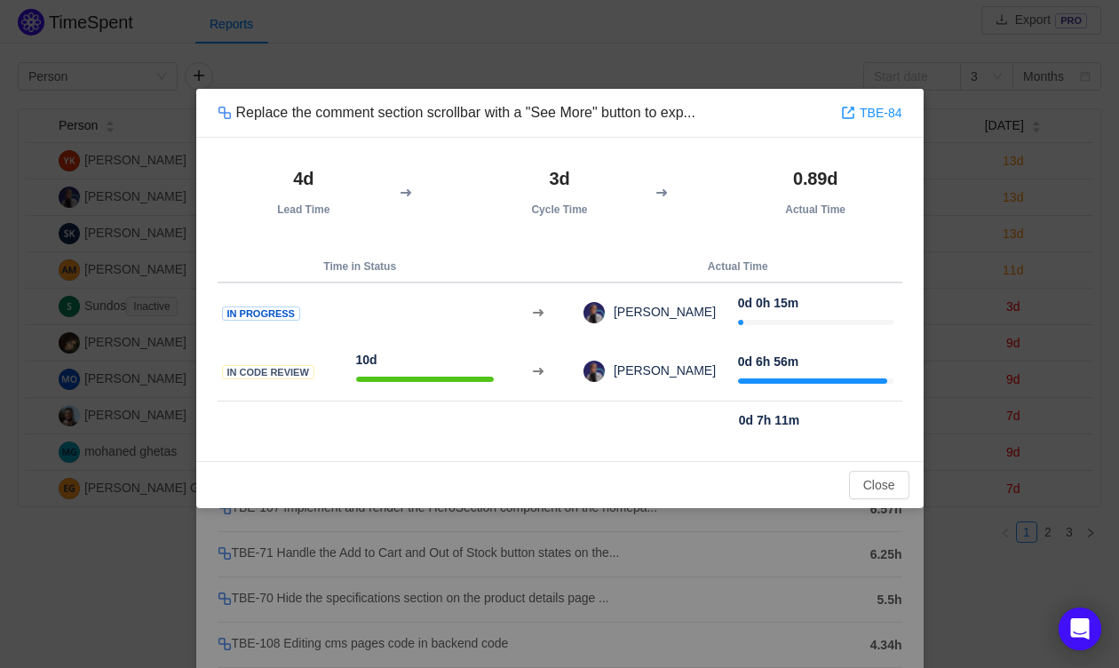
click at [414, 525] on div "Replace the comment section scrollbar with a "See More" button to exp... TBE-84…" at bounding box center [559, 334] width 1119 height 668
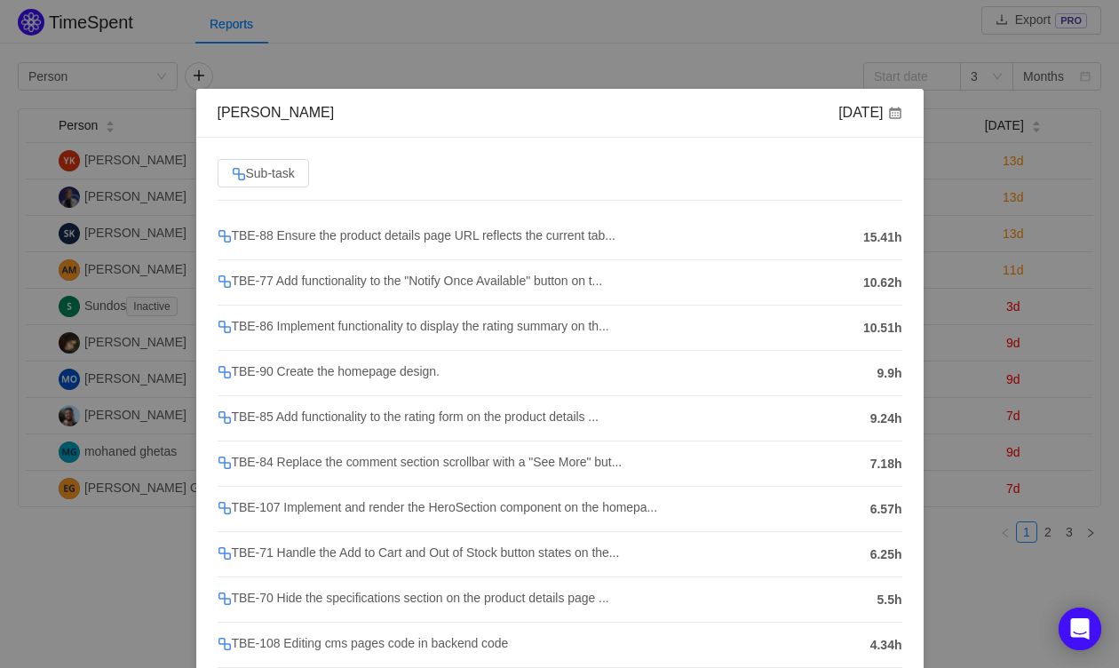
click at [465, 241] on h4 "TBE-88 Ensure the product details page URL reflects the current tab..." at bounding box center [536, 236] width 637 height 20
click at [465, 240] on span "TBE-88 Ensure the product details page URL reflects the current tab..." at bounding box center [417, 235] width 398 height 14
click at [375, 281] on span "TBE-77 Add functionality to the "Notify Once Available" button on t..." at bounding box center [410, 280] width 385 height 14
click at [609, 328] on span "TBE-86 Implement functionality to display the rating summary on th..." at bounding box center [414, 326] width 392 height 14
